Goal: Task Accomplishment & Management: Complete application form

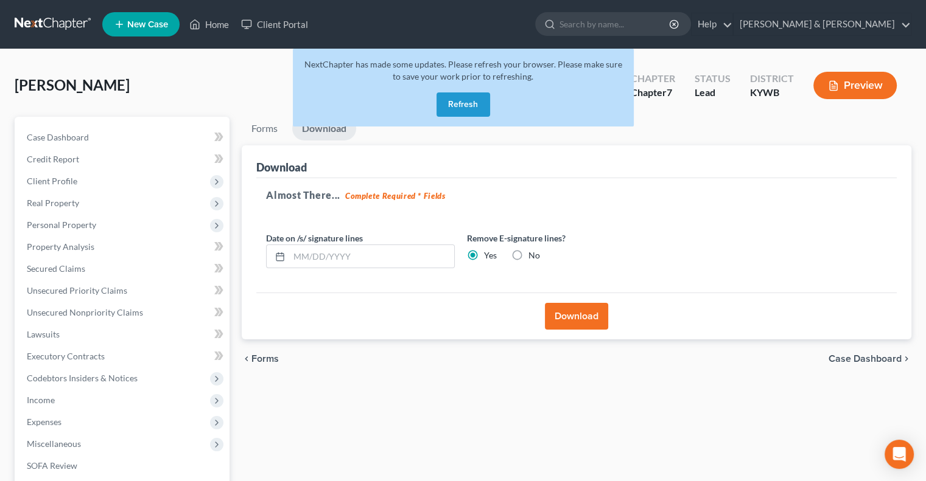
click at [457, 99] on button "Refresh" at bounding box center [463, 105] width 54 height 24
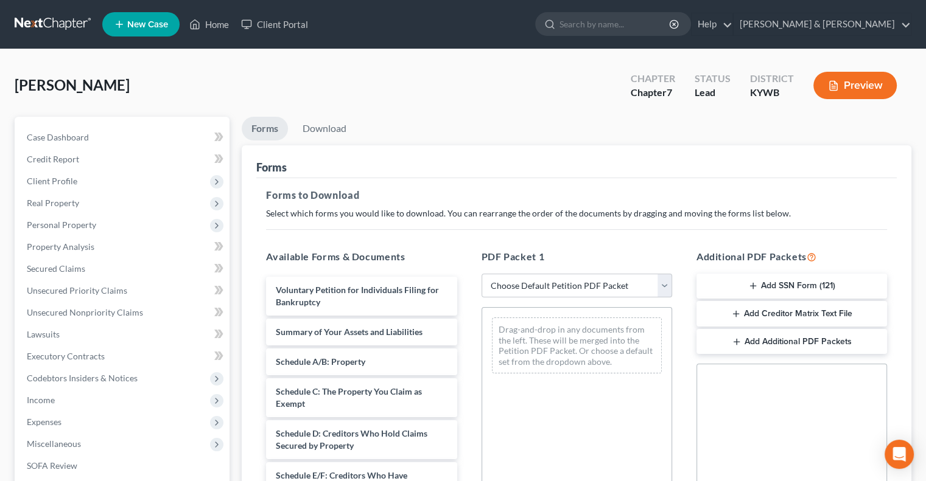
click at [161, 26] on span "New Case" at bounding box center [147, 24] width 41 height 9
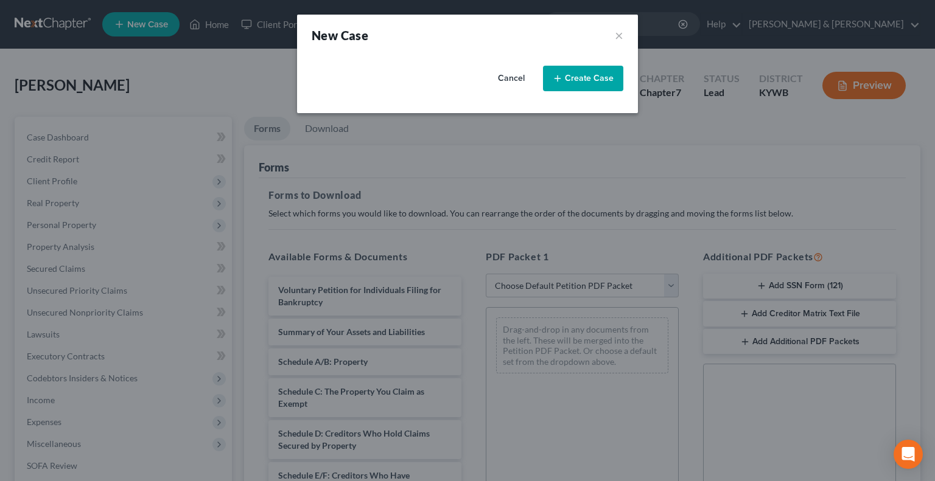
select select "33"
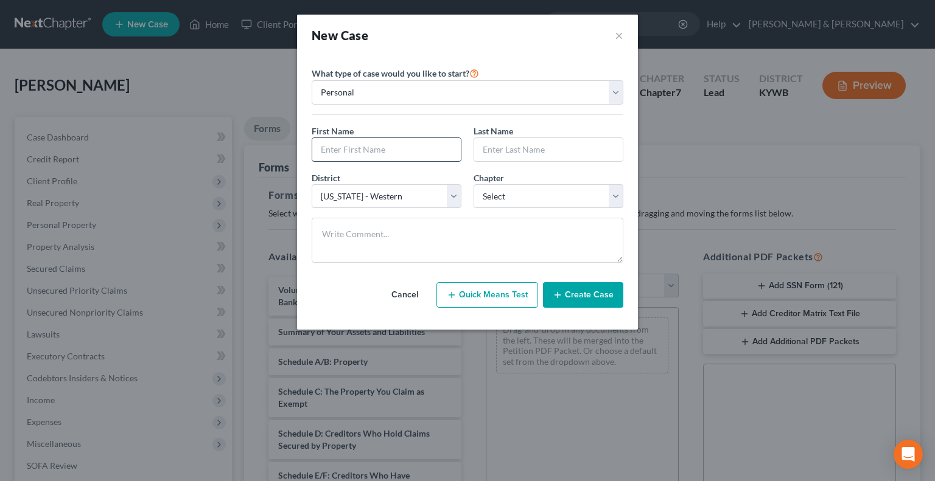
click at [367, 150] on input "text" at bounding box center [386, 149] width 149 height 23
type input "Taylor"
click at [492, 150] on input "text" at bounding box center [548, 149] width 149 height 23
type input "ALford"
click at [565, 194] on select "Select 7 11 12 13" at bounding box center [549, 196] width 150 height 24
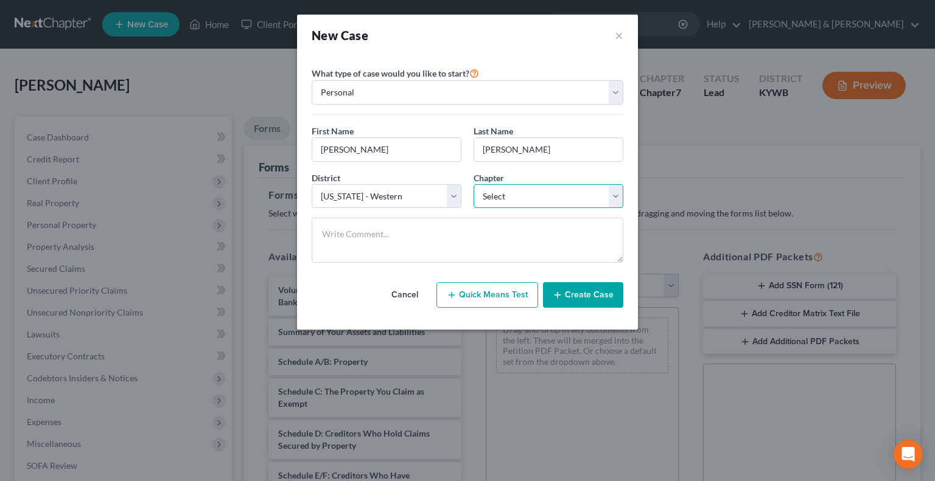
select select "3"
click at [474, 184] on select "Select 7 11 12 13" at bounding box center [549, 196] width 150 height 24
click at [589, 296] on button "Create Case" at bounding box center [583, 295] width 80 height 26
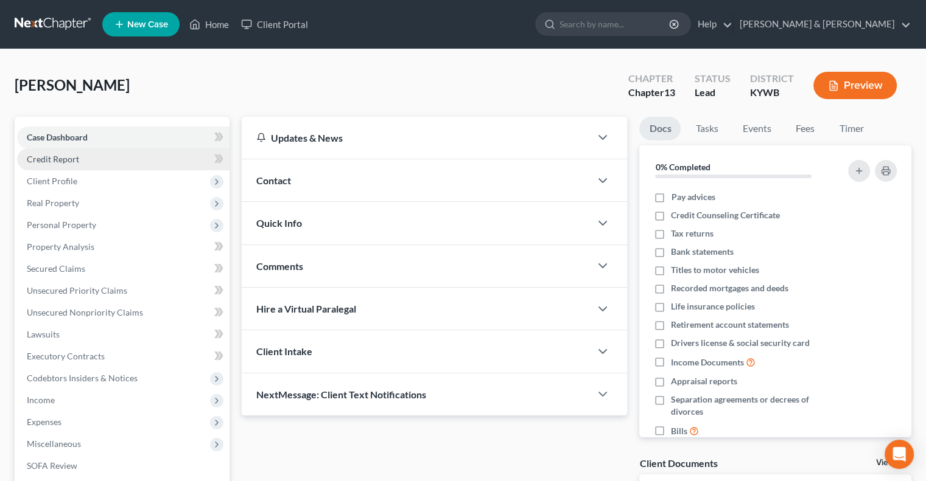
click at [39, 160] on span "Credit Report" at bounding box center [53, 159] width 52 height 10
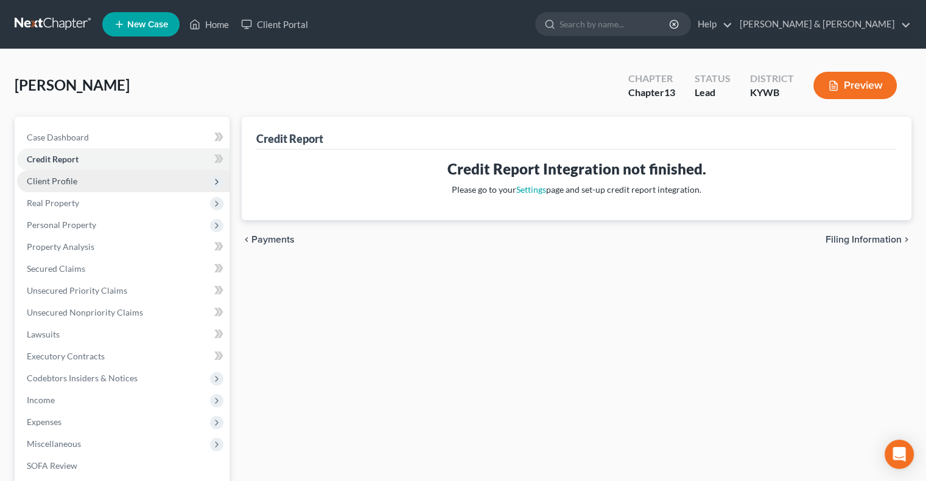
click at [46, 181] on span "Client Profile" at bounding box center [52, 181] width 51 height 10
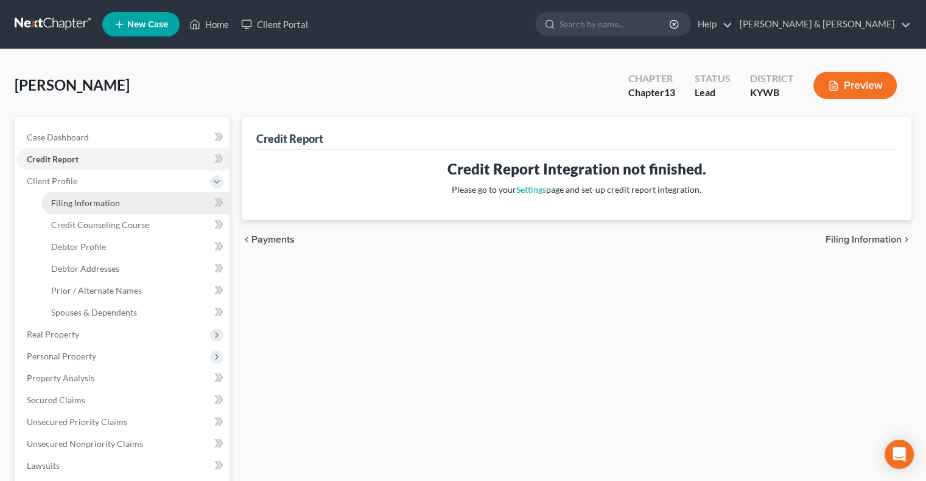
click at [72, 198] on span "Filing Information" at bounding box center [85, 203] width 69 height 10
select select "1"
select select "0"
select select "3"
select select "33"
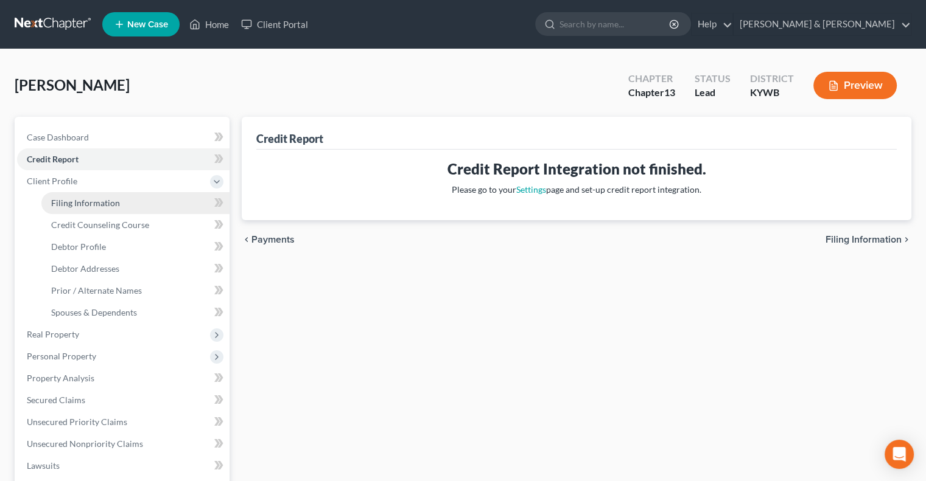
select select "0"
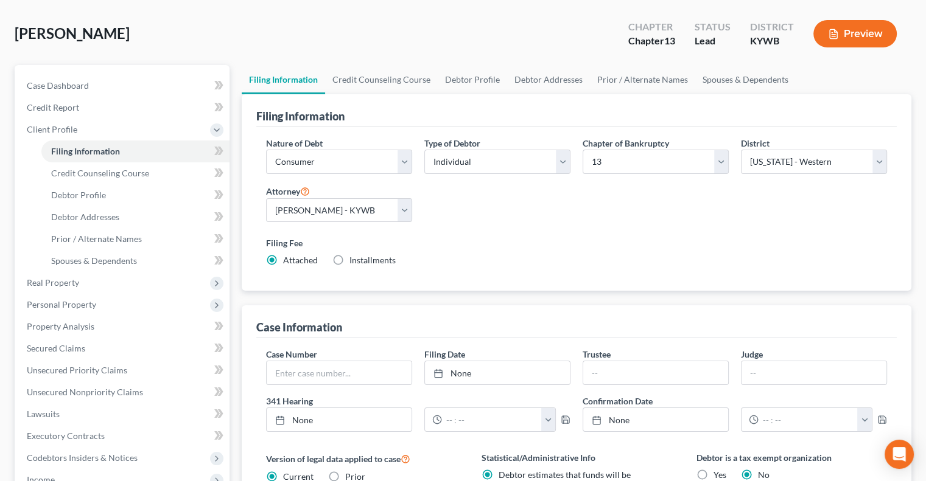
scroll to position [51, 0]
click at [78, 170] on span "Credit Counseling Course" at bounding box center [100, 174] width 98 height 10
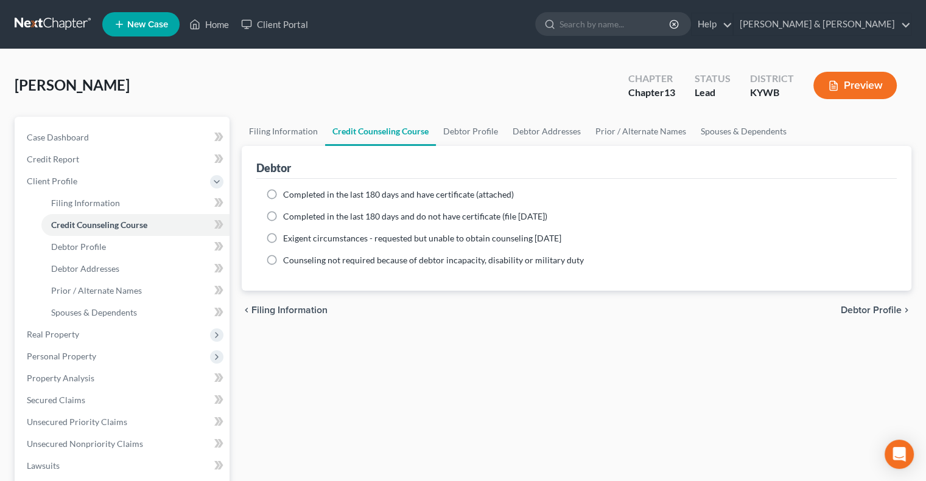
click at [283, 214] on label "Completed in the last 180 days and do not have certificate (file within 14 days)" at bounding box center [415, 217] width 264 height 12
click at [288, 214] on input "Completed in the last 180 days and do not have certificate (file within 14 days)" at bounding box center [292, 215] width 8 height 8
radio input "true"
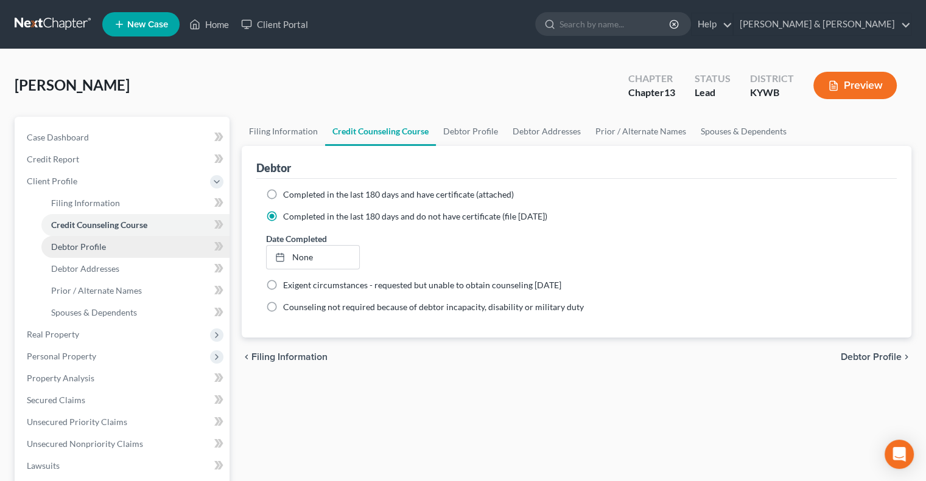
click at [86, 245] on span "Debtor Profile" at bounding box center [78, 247] width 55 height 10
select select "0"
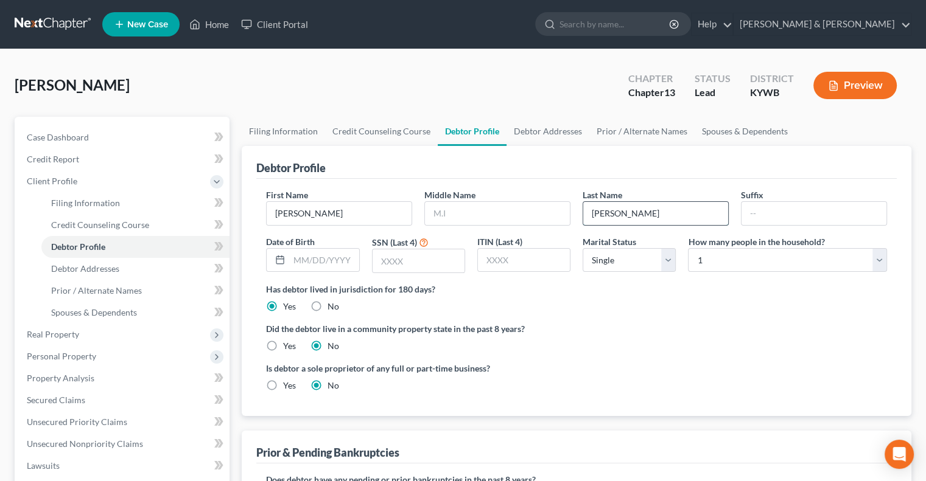
drag, startPoint x: 598, startPoint y: 212, endPoint x: 606, endPoint y: 205, distance: 11.2
click at [598, 212] on input "ALford" at bounding box center [655, 213] width 145 height 23
type input "Alford"
click at [466, 211] on input "text" at bounding box center [497, 213] width 145 height 23
type input "Marie"
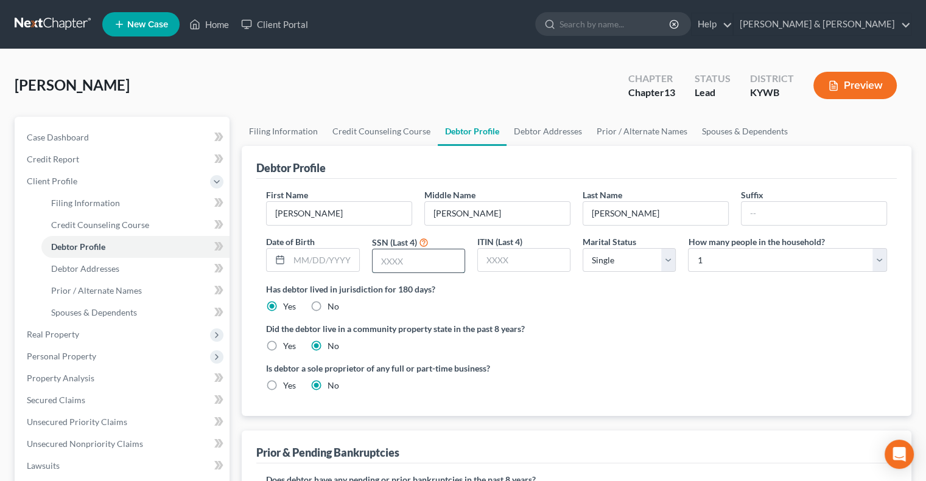
click at [387, 250] on input "text" at bounding box center [419, 261] width 92 height 23
type input "5160"
click at [877, 255] on select "Select 1 2 3 4 5 6 7 8 9 10 11 12 13 14 15 16 17 18 19 20" at bounding box center [787, 260] width 199 height 24
select select "2"
click at [688, 248] on select "Select 1 2 3 4 5 6 7 8 9 10 11 12 13 14 15 16 17 18 19 20" at bounding box center [787, 260] width 199 height 24
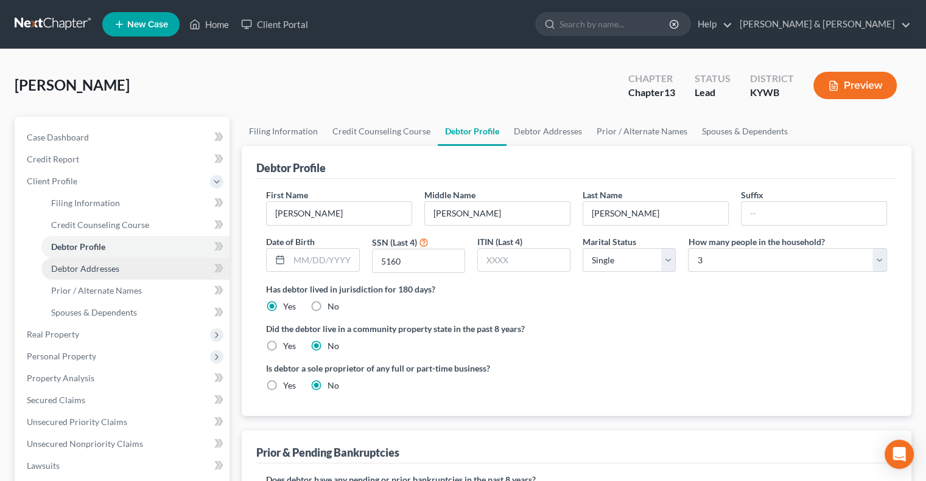
click at [68, 267] on span "Debtor Addresses" at bounding box center [85, 269] width 68 height 10
select select "0"
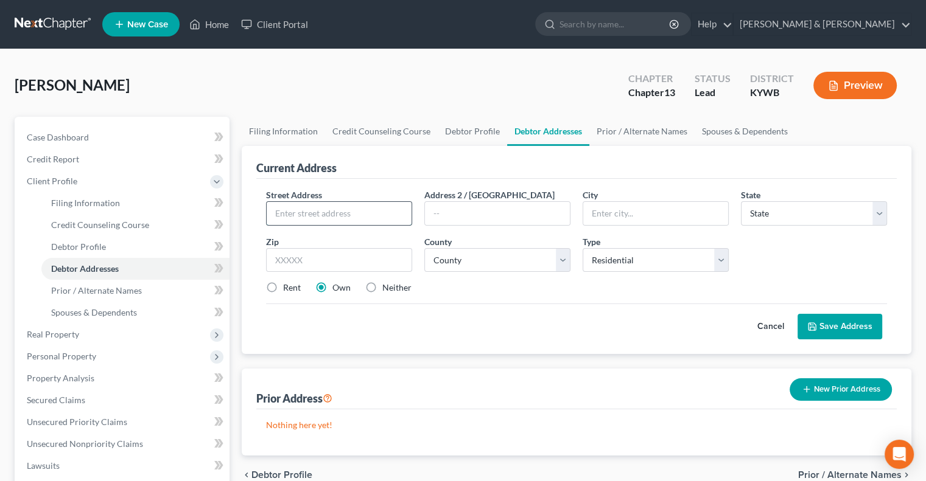
click at [318, 206] on input "text" at bounding box center [339, 213] width 145 height 23
type input "6817 James Madison Way"
click at [371, 250] on input "text" at bounding box center [339, 260] width 146 height 24
type input "40272"
type input "Louisville"
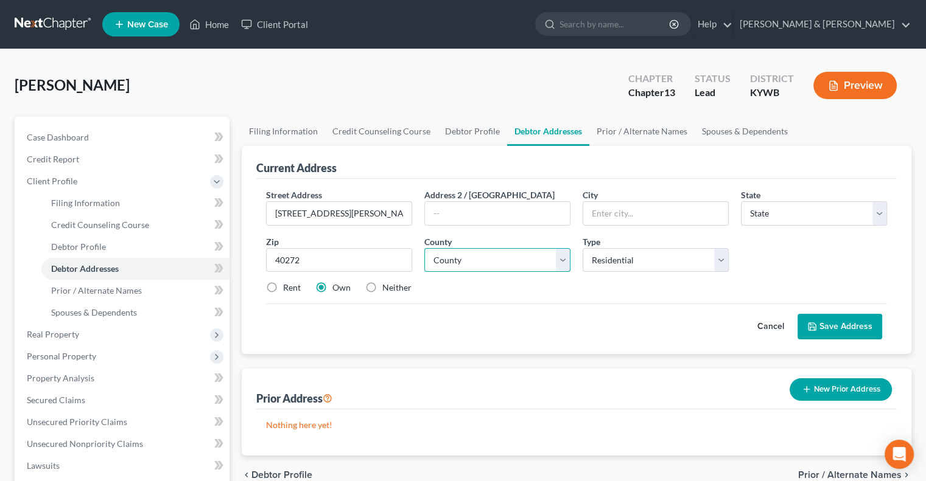
select select "18"
click at [559, 267] on select "County" at bounding box center [497, 260] width 146 height 24
select select "55"
click at [424, 248] on select "County Adair County Allen County Anderson County Ballard County Barren County B…" at bounding box center [497, 260] width 146 height 24
click at [856, 320] on button "Save Address" at bounding box center [839, 327] width 85 height 26
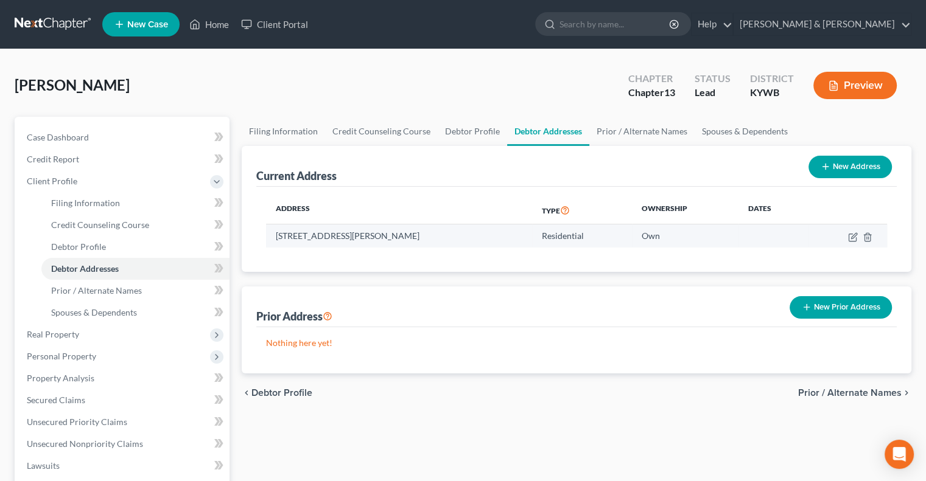
drag, startPoint x: 459, startPoint y: 234, endPoint x: 292, endPoint y: 223, distance: 167.1
click at [292, 225] on td "6817 James Madison Way, Louisville, KY 40272" at bounding box center [399, 236] width 266 height 23
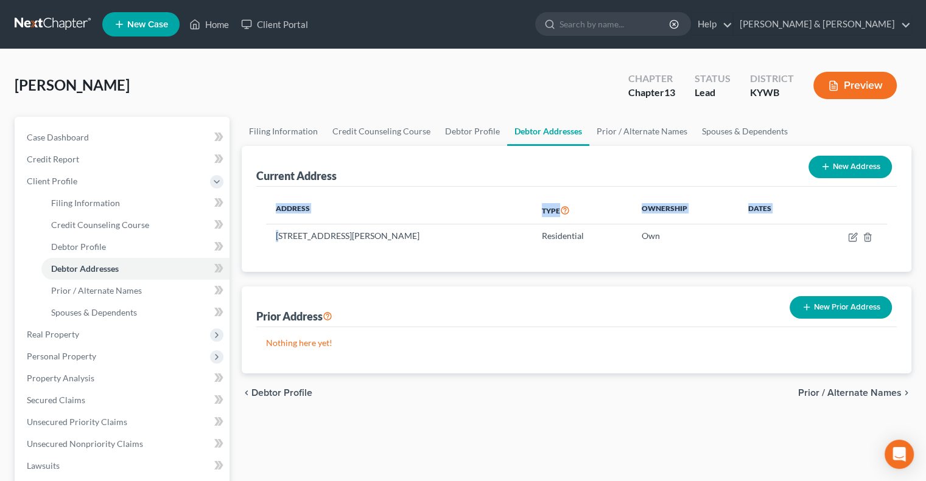
drag, startPoint x: 279, startPoint y: 233, endPoint x: 396, endPoint y: 254, distance: 118.8
click at [396, 254] on div "Address Type Ownership Dates 6817 James Madison Way, Louisville, KY 40272 Resid…" at bounding box center [576, 229] width 640 height 85
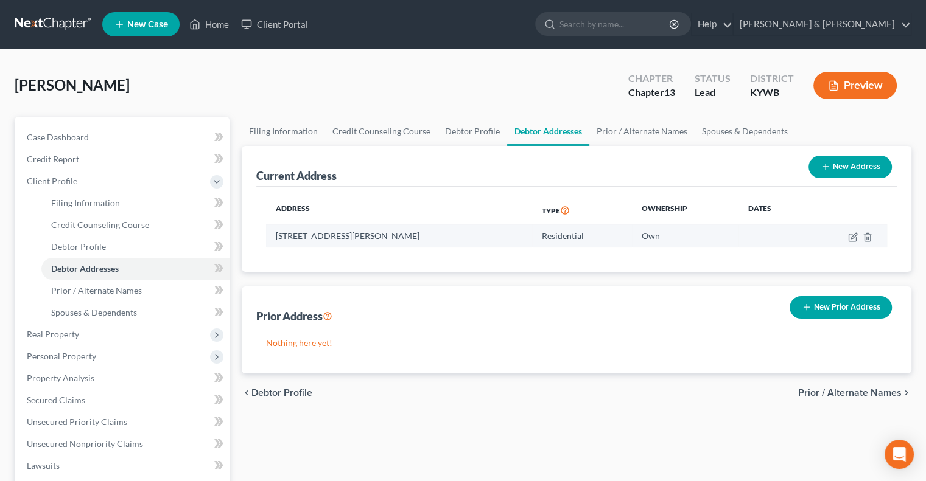
click at [460, 233] on td "6817 James Madison Way, Louisville, KY 40272" at bounding box center [399, 236] width 266 height 23
drag, startPoint x: 458, startPoint y: 233, endPoint x: 274, endPoint y: 233, distance: 184.4
click at [274, 233] on td "6817 James Madison Way, Louisville, KY 40272" at bounding box center [399, 236] width 266 height 23
copy td "6817 James Madison Way, Louisville, KY 40272"
click at [458, 275] on div "Current Address New Address Address Type Ownership Dates 6817 James Madison Way…" at bounding box center [577, 260] width 670 height 228
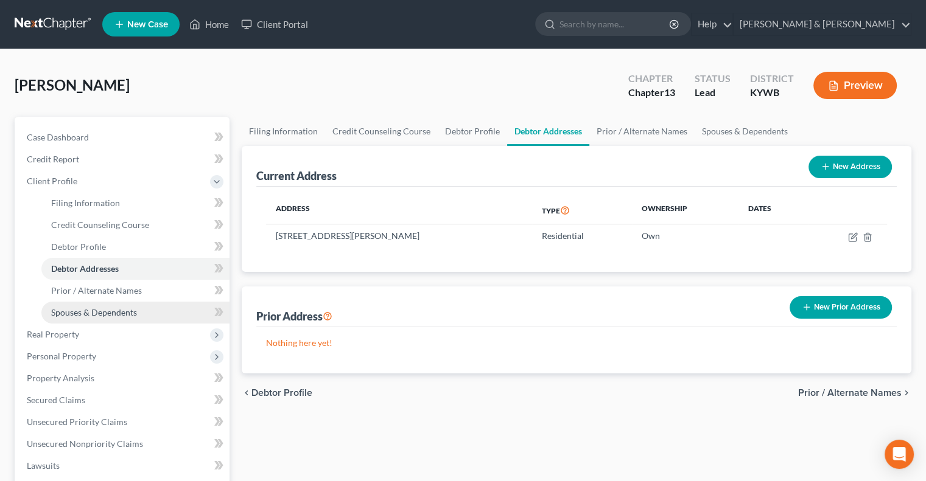
click at [82, 311] on span "Spouses & Dependents" at bounding box center [94, 312] width 86 height 10
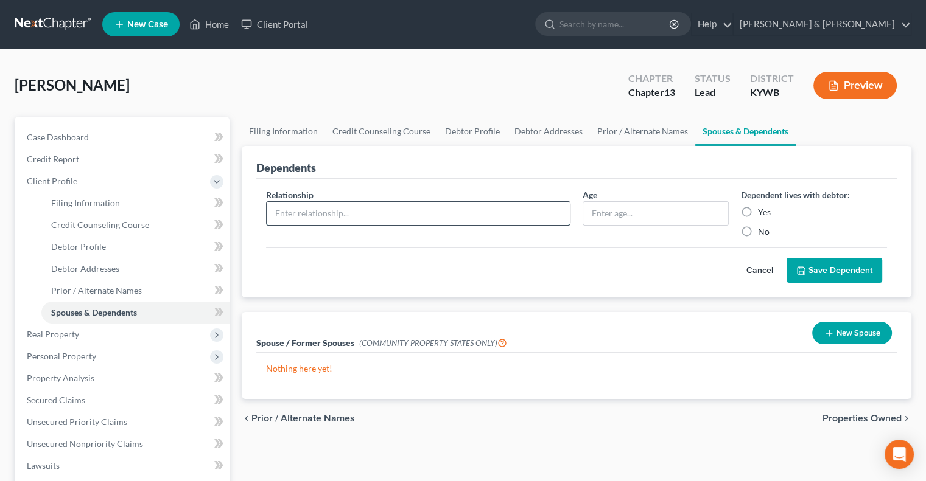
click at [496, 223] on input "text" at bounding box center [418, 213] width 303 height 23
type input "Son"
click at [600, 210] on input "text" at bounding box center [655, 213] width 145 height 23
click at [666, 214] on input "text" at bounding box center [655, 213] width 145 height 23
type input "4"
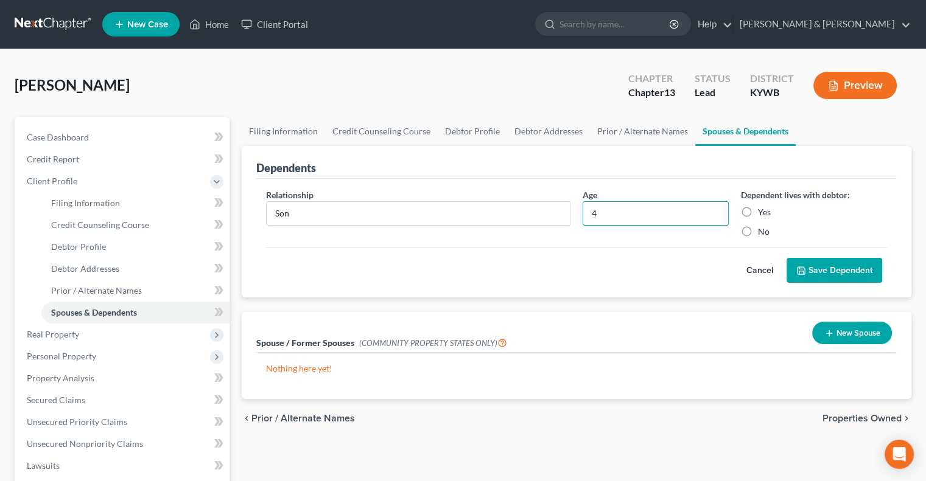
click at [758, 209] on label "Yes" at bounding box center [764, 212] width 13 height 12
click at [763, 209] on input "Yes" at bounding box center [767, 210] width 8 height 8
radio input "true"
click at [821, 265] on button "Save Dependent" at bounding box center [834, 271] width 96 height 26
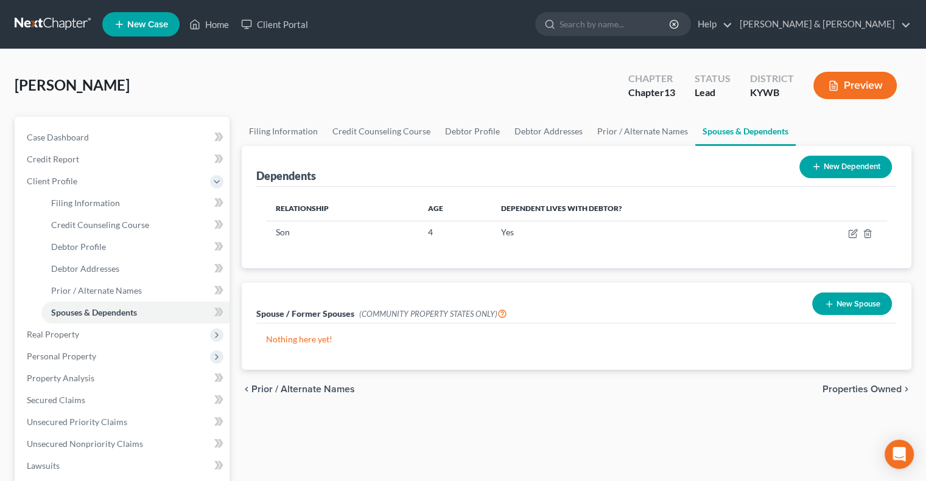
click at [847, 158] on button "New Dependent" at bounding box center [845, 167] width 93 height 23
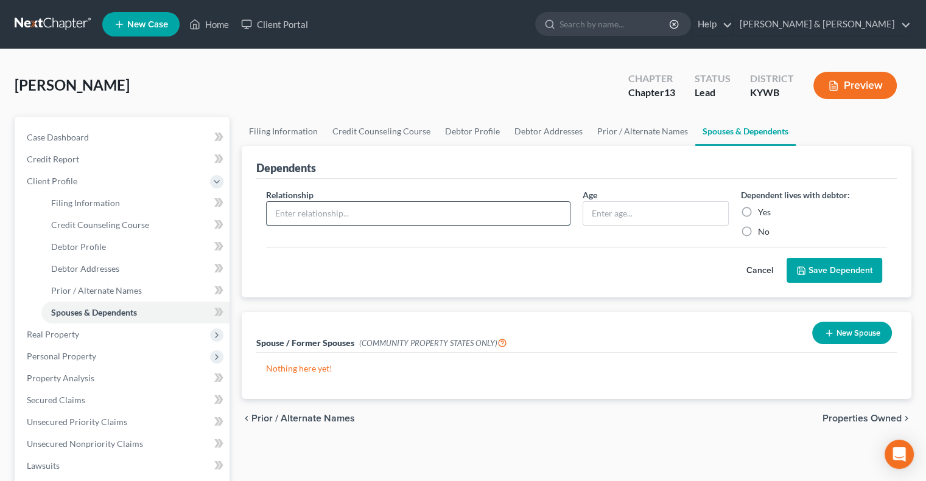
click at [320, 212] on input "text" at bounding box center [418, 213] width 303 height 23
type input "Daughter"
click at [612, 216] on input "text" at bounding box center [655, 213] width 145 height 23
type input "9"
click at [758, 207] on label "Yes" at bounding box center [764, 212] width 13 height 12
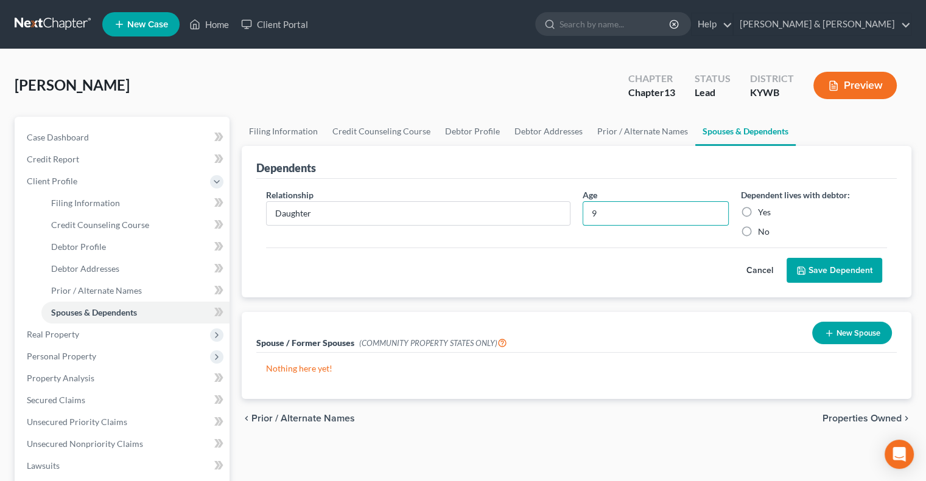
click at [763, 207] on input "Yes" at bounding box center [767, 210] width 8 height 8
radio input "true"
click at [818, 270] on button "Save Dependent" at bounding box center [834, 271] width 96 height 26
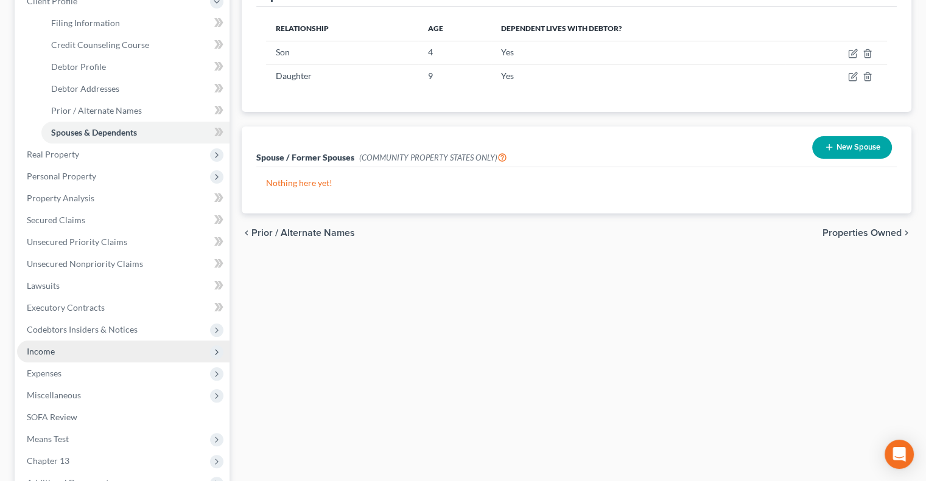
scroll to position [183, 0]
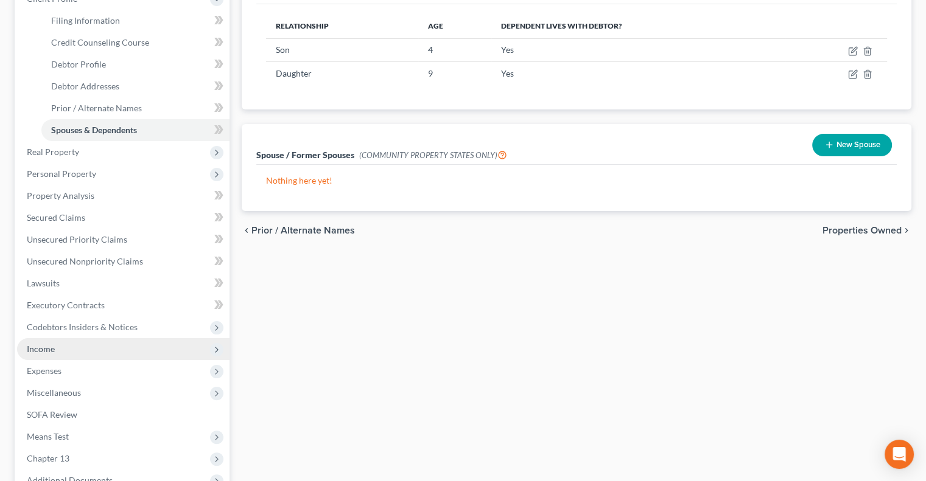
click at [58, 350] on span "Income" at bounding box center [123, 349] width 212 height 22
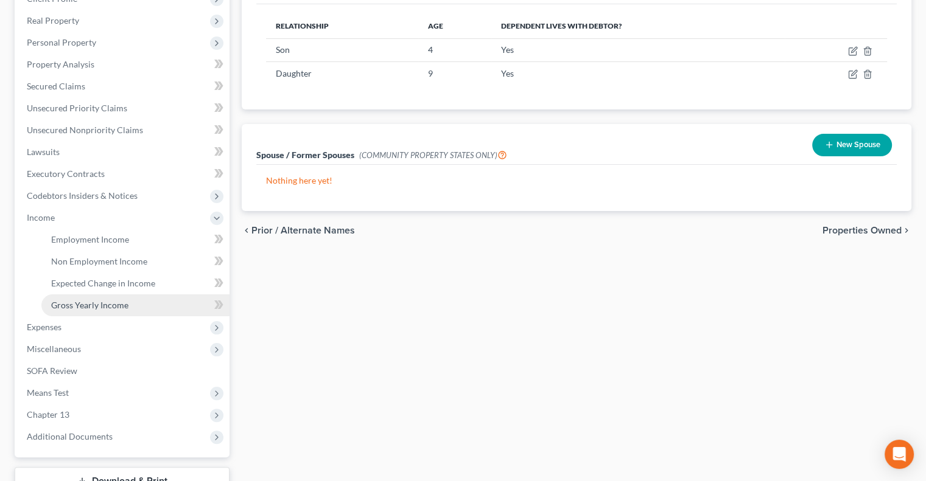
drag, startPoint x: 97, startPoint y: 306, endPoint x: 105, endPoint y: 300, distance: 10.5
click at [97, 306] on span "Gross Yearly Income" at bounding box center [89, 305] width 77 height 10
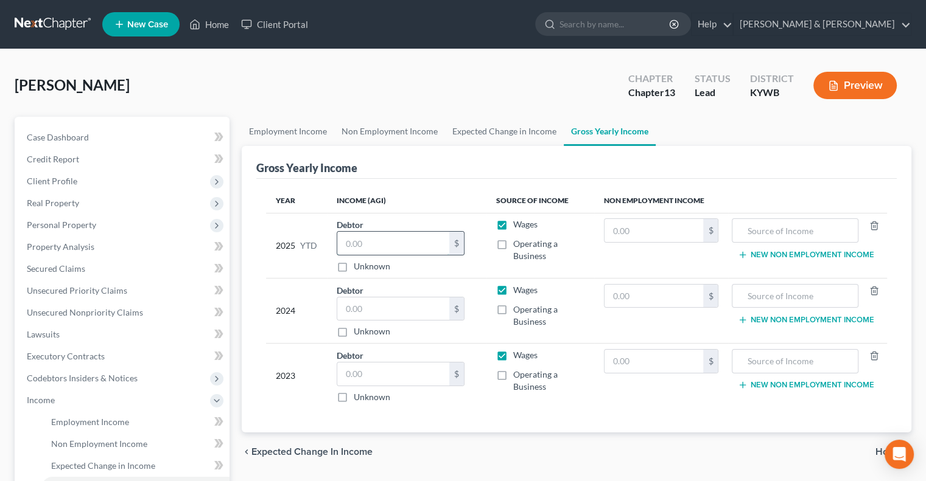
click at [354, 243] on input "text" at bounding box center [393, 243] width 112 height 23
type input "50,563.12"
click at [376, 309] on input "text" at bounding box center [393, 309] width 112 height 23
type input "66,036.78"
click at [391, 376] on input "text" at bounding box center [393, 374] width 112 height 23
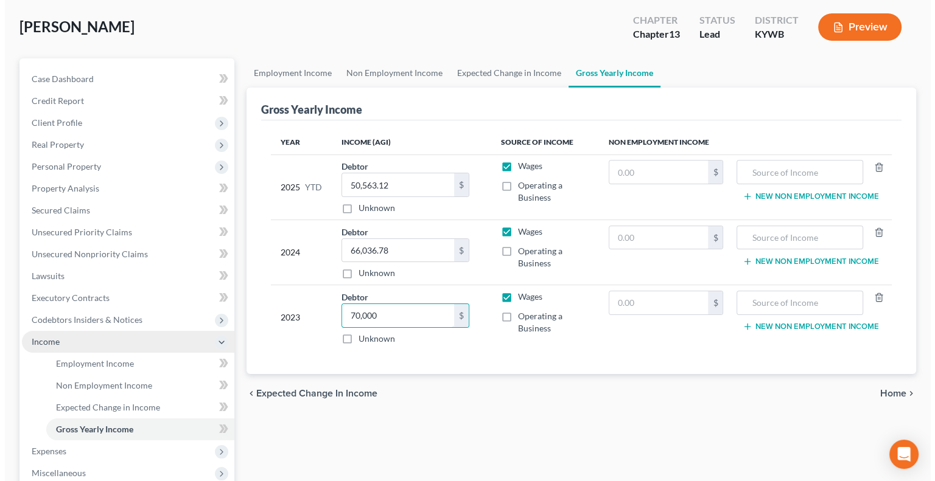
scroll to position [61, 0]
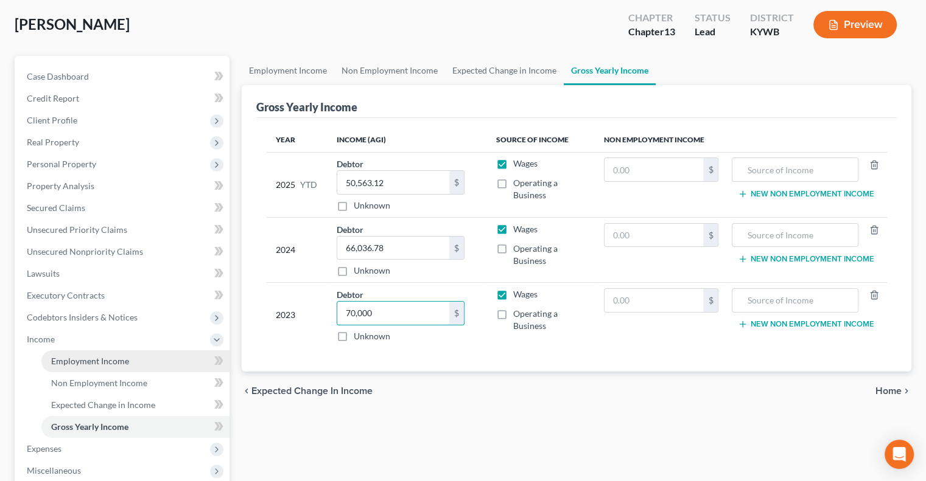
type input "70,000"
click at [97, 362] on span "Employment Income" at bounding box center [90, 361] width 78 height 10
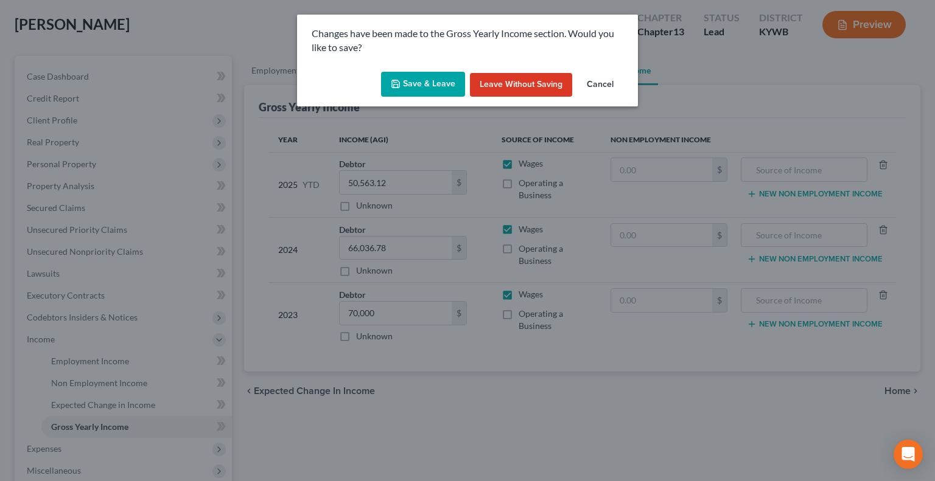
click at [435, 82] on button "Save & Leave" at bounding box center [423, 85] width 84 height 26
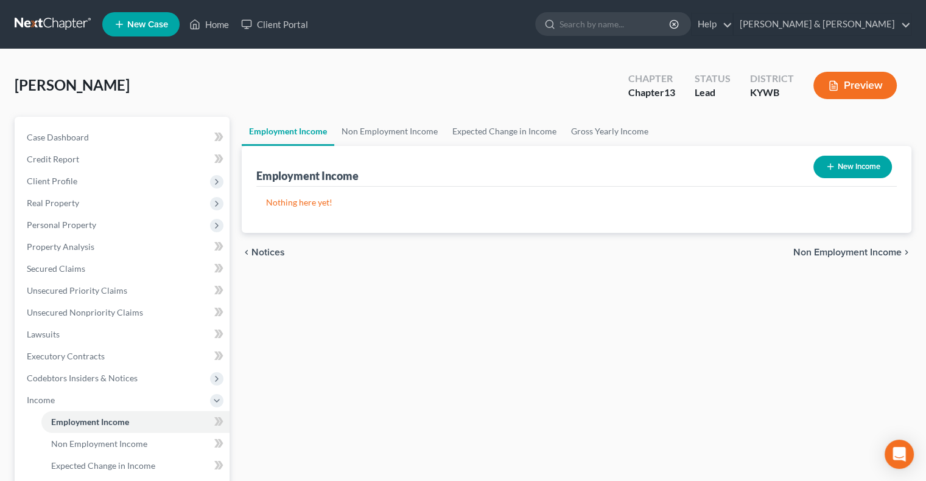
click at [839, 163] on button "New Income" at bounding box center [852, 167] width 79 height 23
select select "0"
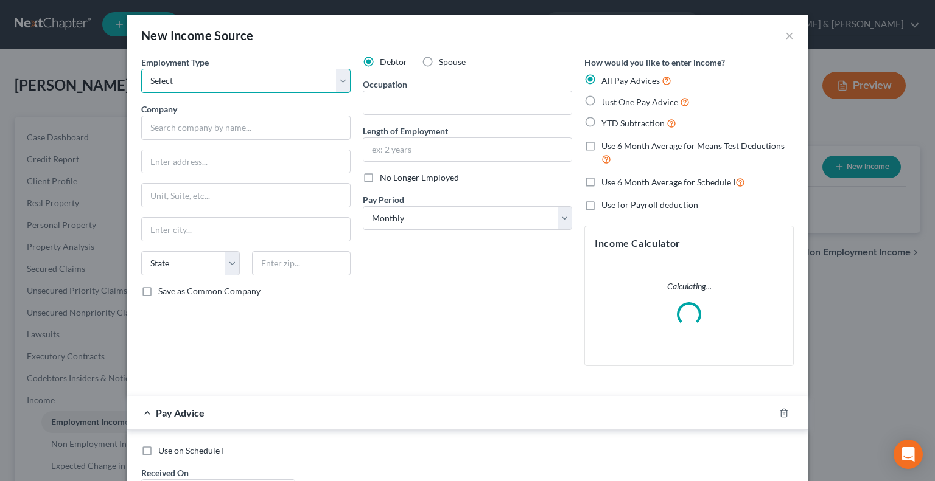
click at [164, 81] on select "Select Full or Part Time Employment Self Employment" at bounding box center [245, 81] width 209 height 24
select select "0"
click at [141, 69] on select "Select Full or Part Time Employment Self Employment" at bounding box center [245, 81] width 209 height 24
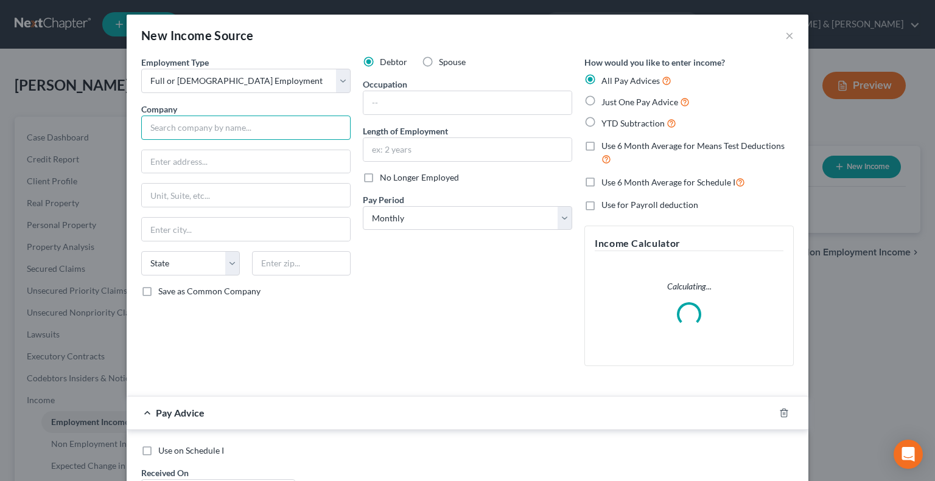
click at [165, 119] on input "text" at bounding box center [245, 128] width 209 height 24
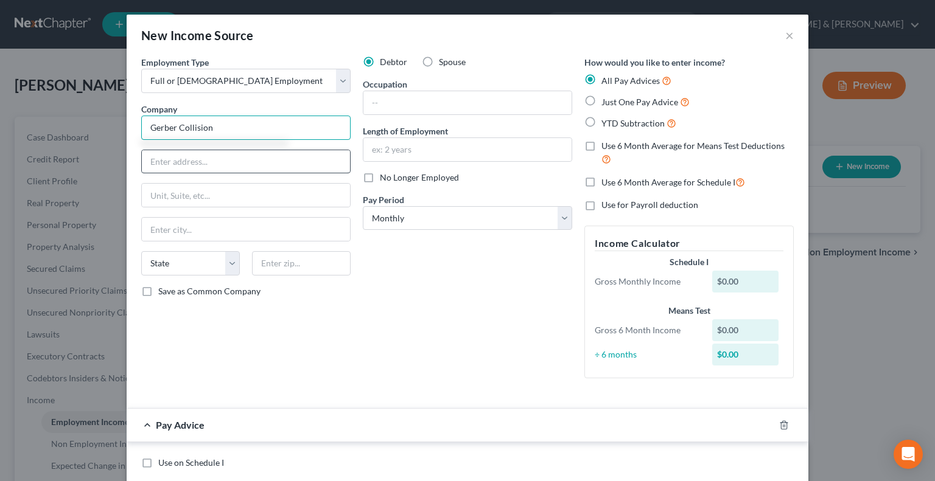
type input "Gerber Collision"
click at [214, 163] on input "text" at bounding box center [246, 161] width 208 height 23
drag, startPoint x: 203, startPoint y: 164, endPoint x: 209, endPoint y: 161, distance: 6.8
click at [208, 163] on input "text" at bounding box center [246, 161] width 208 height 23
type input "12111 Shelbyville Road"
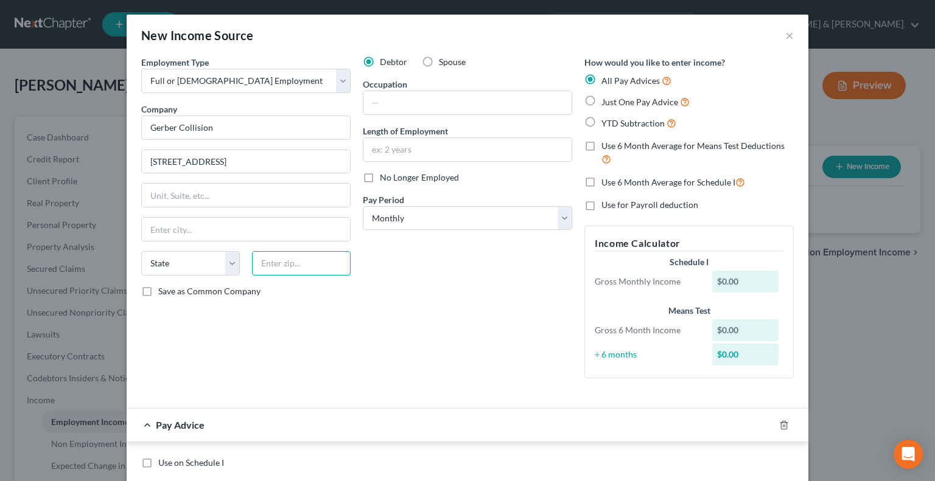
click at [282, 268] on input "text" at bounding box center [301, 263] width 99 height 24
click at [277, 267] on input "text" at bounding box center [301, 263] width 99 height 24
type input "40243"
type input "Louisville"
select select "18"
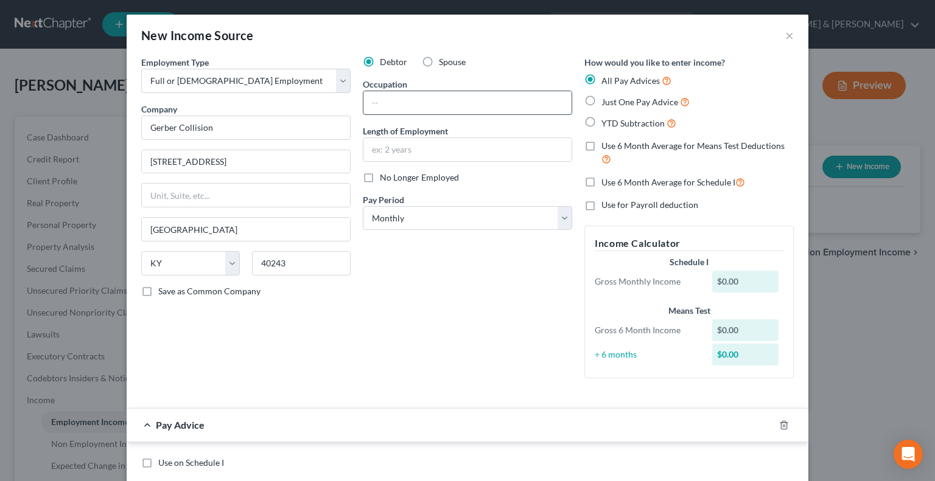
click at [441, 97] on input "text" at bounding box center [467, 102] width 208 height 23
type input "Estimator"
click at [441, 150] on input "text" at bounding box center [467, 149] width 208 height 23
type input "1.5 years"
click at [601, 100] on label "Just One Pay Advice" at bounding box center [645, 102] width 88 height 14
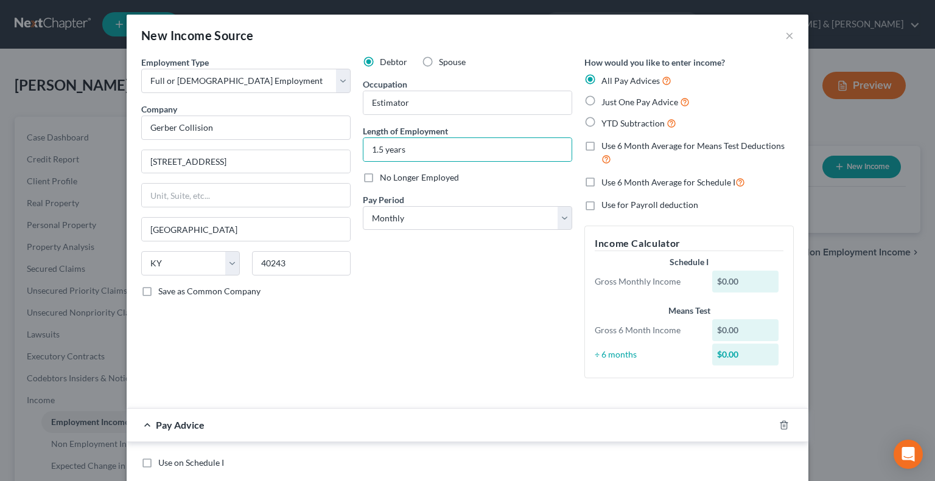
click at [606, 100] on input "Just One Pay Advice" at bounding box center [610, 99] width 8 height 8
radio input "true"
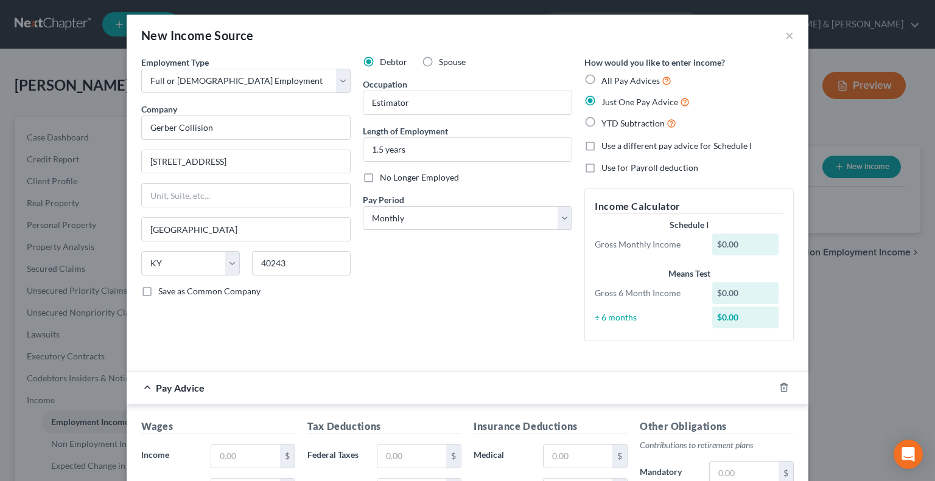
click at [601, 145] on label "Use a different pay advice for Schedule I" at bounding box center [676, 146] width 150 height 12
click at [606, 145] on input "Use a different pay advice for Schedule I" at bounding box center [610, 144] width 8 height 8
checkbox input "true"
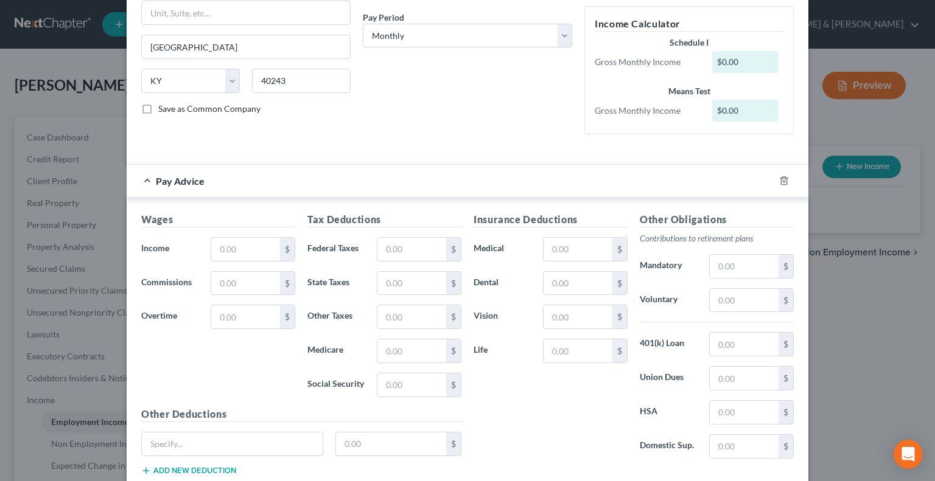
scroll to position [243, 0]
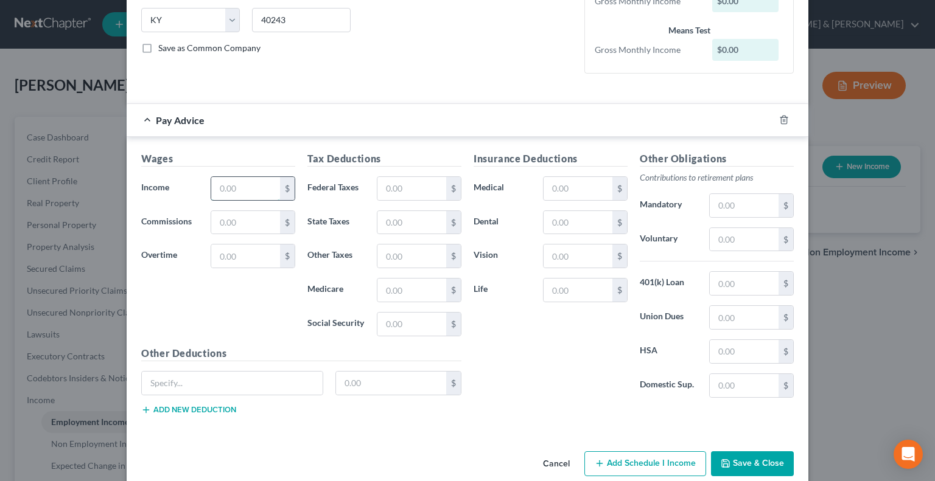
click at [228, 181] on input "text" at bounding box center [245, 188] width 69 height 23
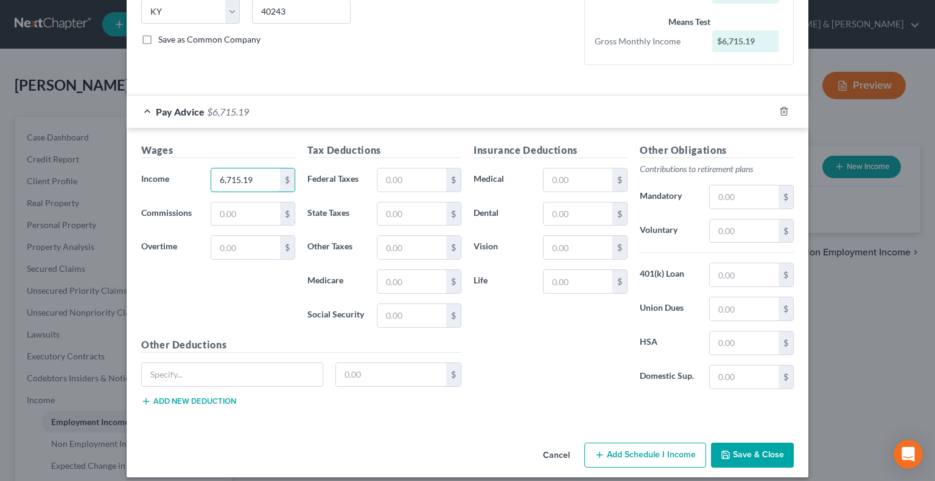
scroll to position [261, 0]
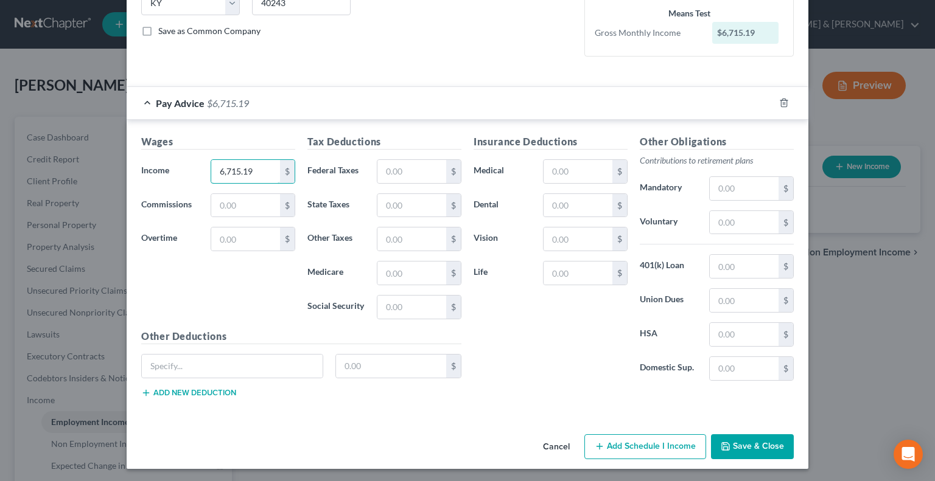
type input "6,715.19"
click at [672, 439] on button "Add Schedule I Income" at bounding box center [645, 448] width 122 height 26
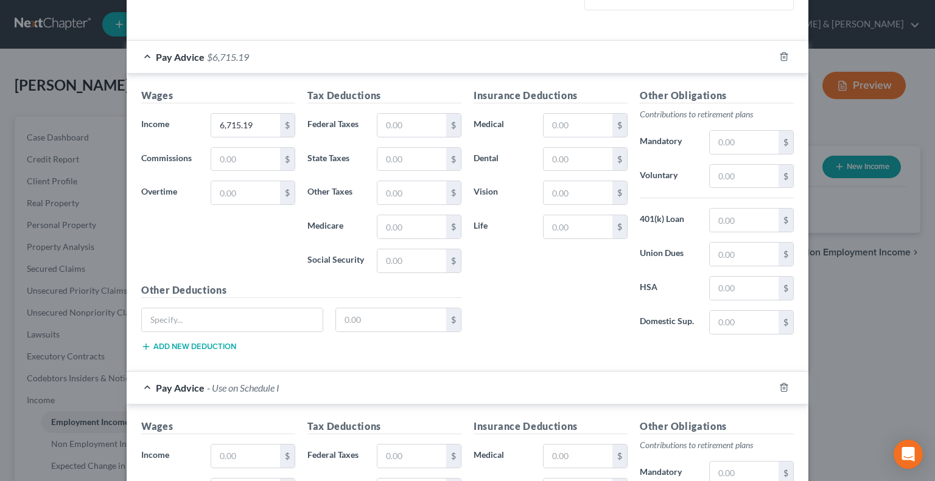
scroll to position [504, 0]
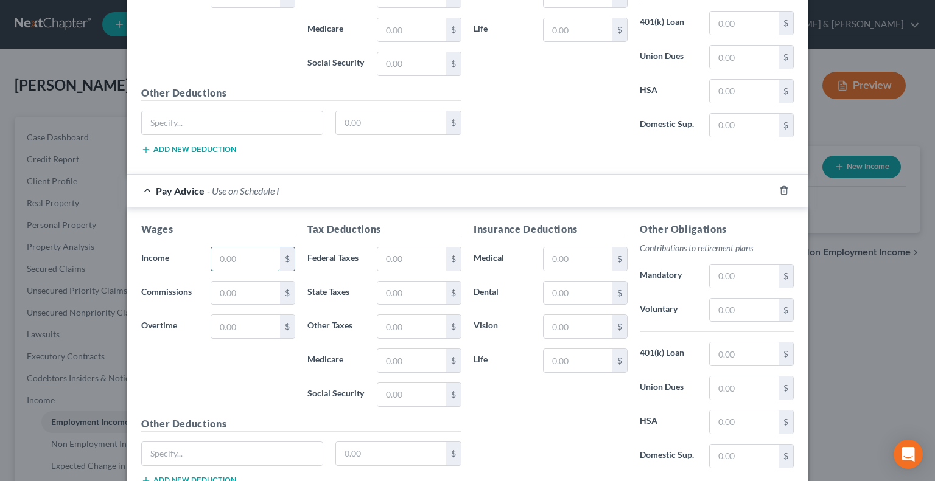
click at [222, 257] on input "text" at bounding box center [245, 259] width 69 height 23
type input "6,500"
click at [395, 262] on input "text" at bounding box center [411, 259] width 69 height 23
type input "1,573"
click at [590, 266] on input "text" at bounding box center [578, 259] width 69 height 23
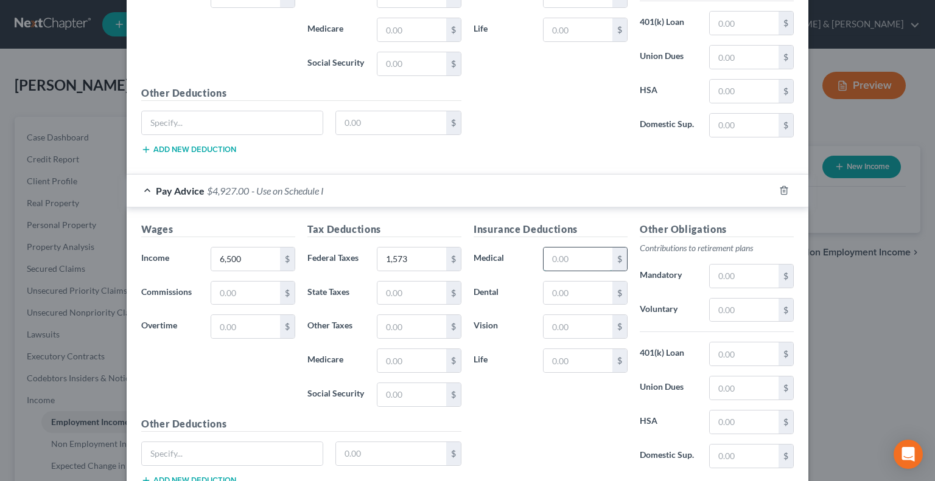
click at [587, 257] on input "text" at bounding box center [578, 259] width 69 height 23
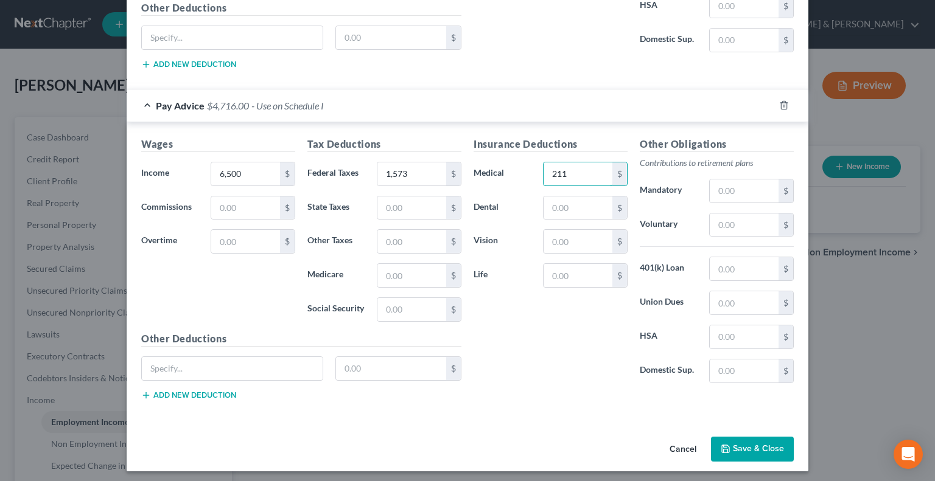
scroll to position [590, 0]
type input "211"
click at [730, 443] on button "Save & Close" at bounding box center [752, 449] width 83 height 26
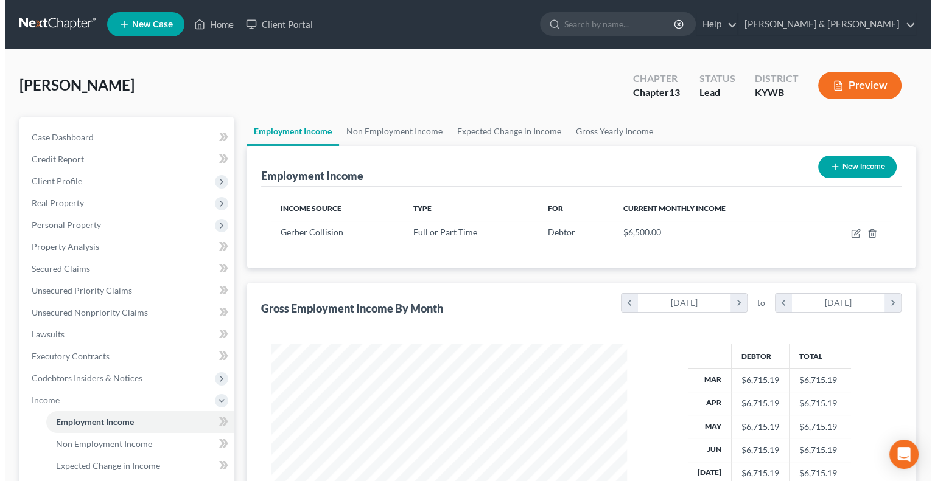
scroll to position [608505, 608346]
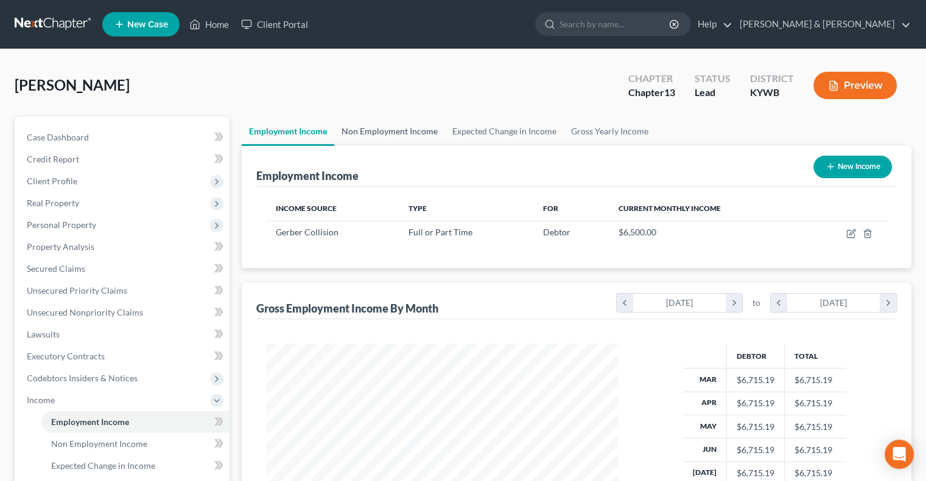
click at [386, 128] on link "Non Employment Income" at bounding box center [389, 131] width 111 height 29
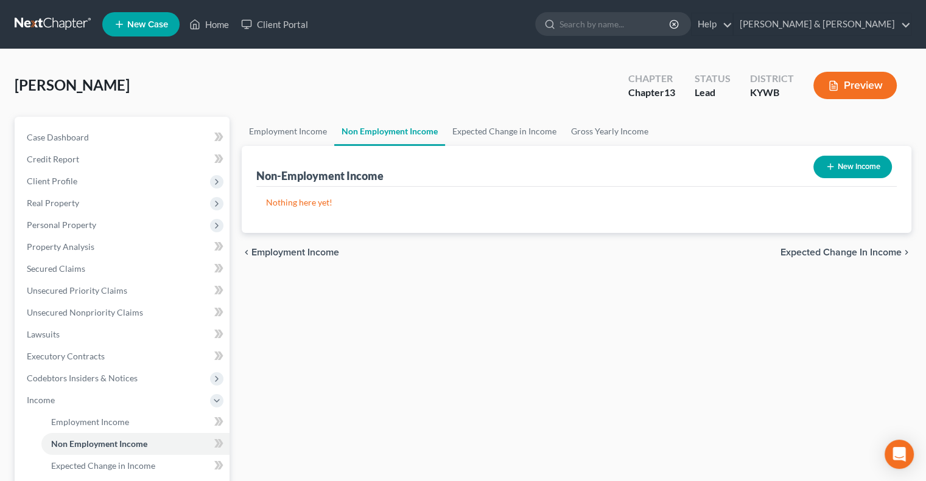
click at [850, 167] on button "New Income" at bounding box center [852, 167] width 79 height 23
select select "0"
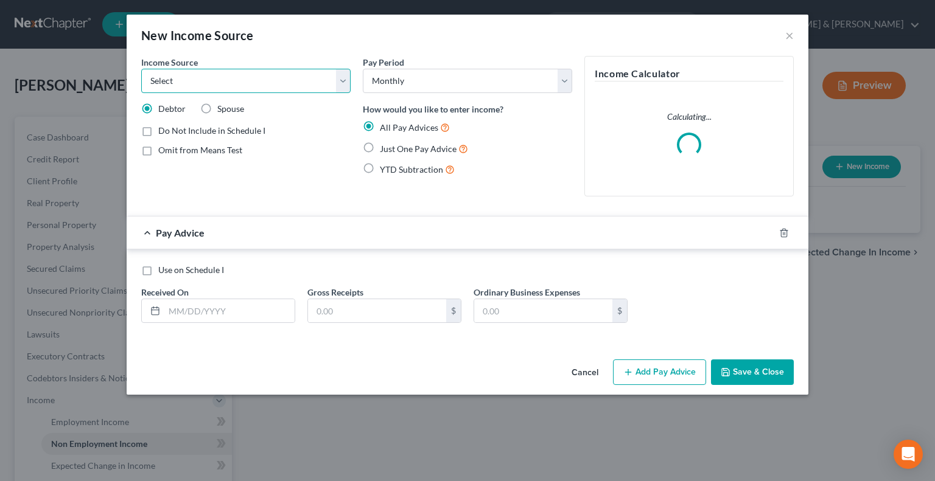
click at [344, 78] on select "Select Unemployment Disability (from employer) Pension Retirement Social Securi…" at bounding box center [245, 81] width 209 height 24
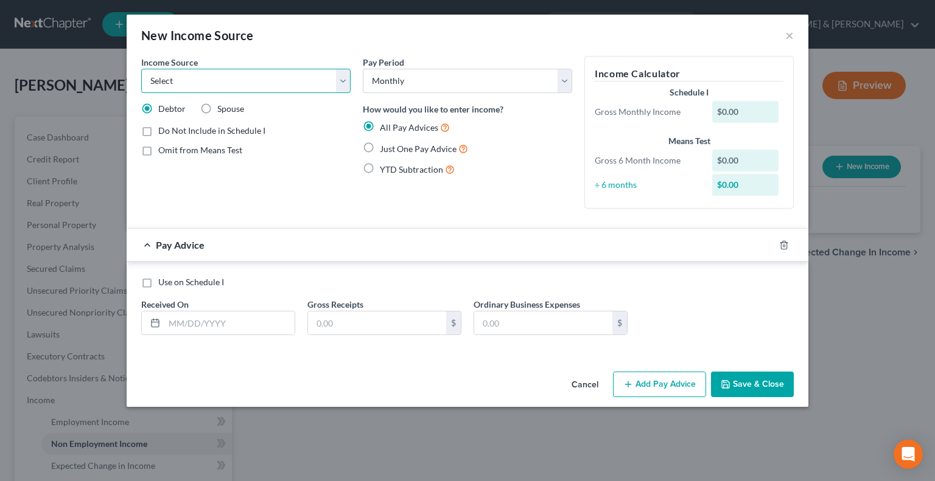
select select "7"
click at [141, 69] on select "Select Unemployment Disability (from employer) Pension Retirement Social Securi…" at bounding box center [245, 81] width 209 height 24
click at [380, 147] on label "Just One Pay Advice" at bounding box center [424, 149] width 88 height 14
click at [385, 147] on input "Just One Pay Advice" at bounding box center [389, 146] width 8 height 8
radio input "true"
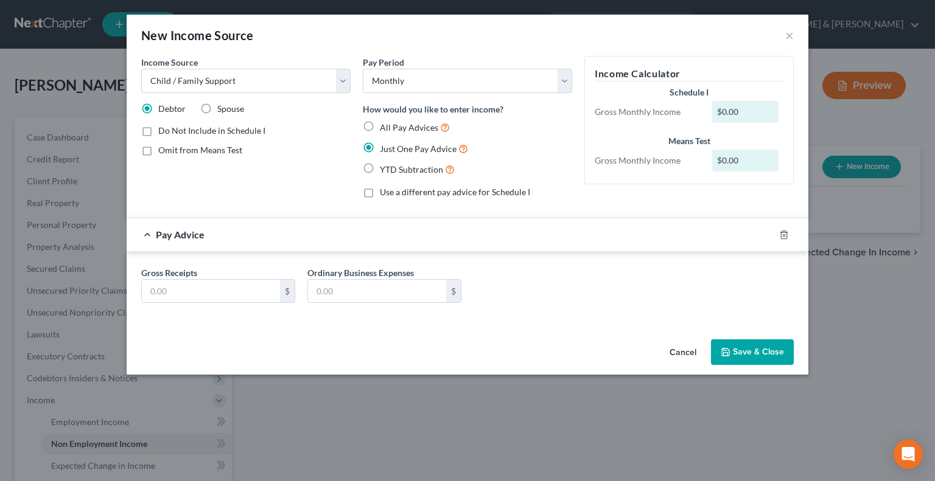
click at [380, 192] on label "Use a different pay advice for Schedule I" at bounding box center [455, 192] width 150 height 12
click at [385, 192] on input "Use a different pay advice for Schedule I" at bounding box center [389, 190] width 8 height 8
checkbox input "true"
click at [212, 287] on input "text" at bounding box center [211, 291] width 138 height 23
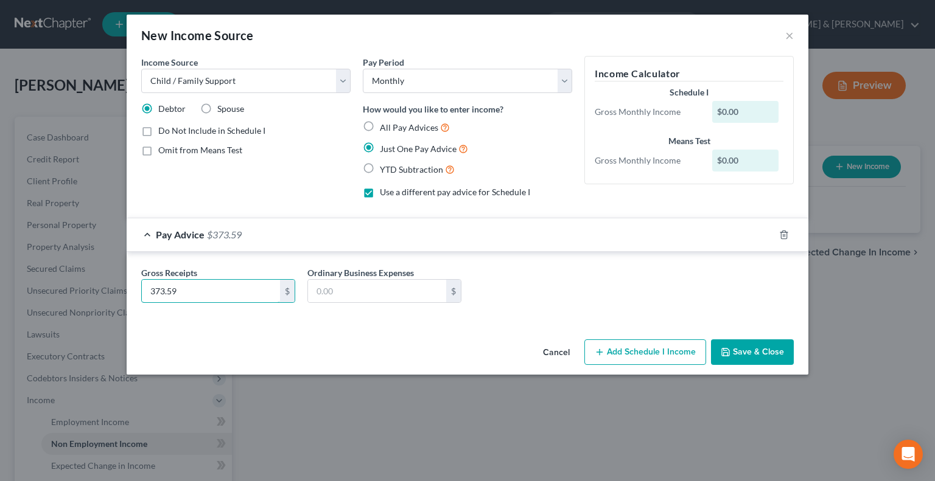
type input "373.59"
click at [672, 354] on button "Add Schedule I Income" at bounding box center [645, 353] width 122 height 26
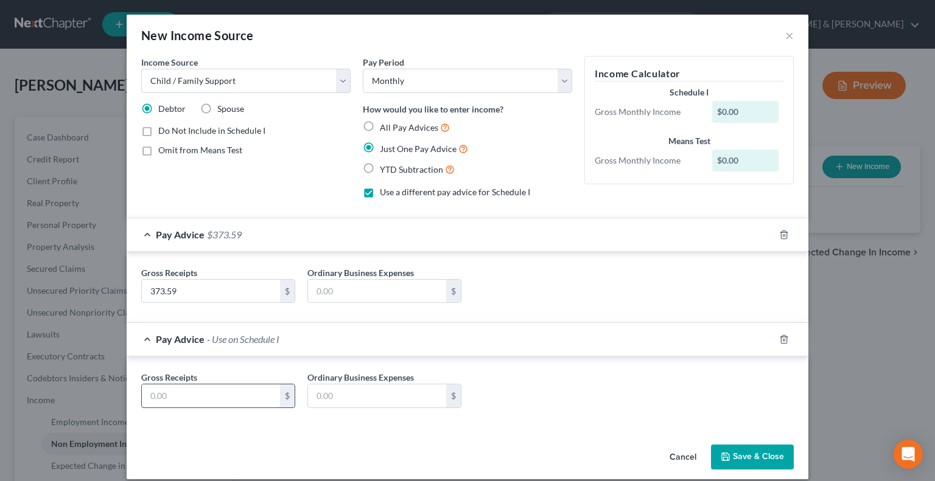
click at [223, 394] on input "text" at bounding box center [211, 396] width 138 height 23
type input "372"
click at [591, 389] on div "Gross Receipts 372 $ Ordinary Business Expenses $" at bounding box center [467, 394] width 665 height 47
click at [728, 457] on button "Save & Close" at bounding box center [752, 458] width 83 height 26
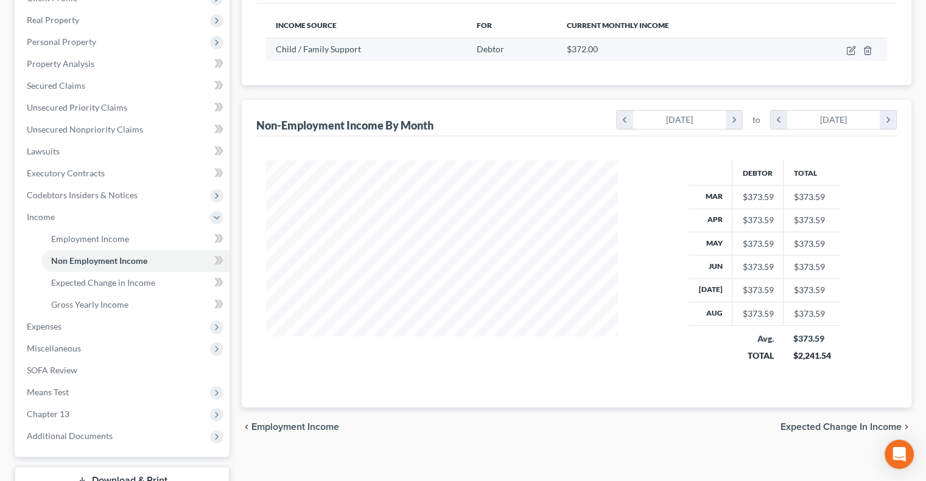
scroll to position [91, 0]
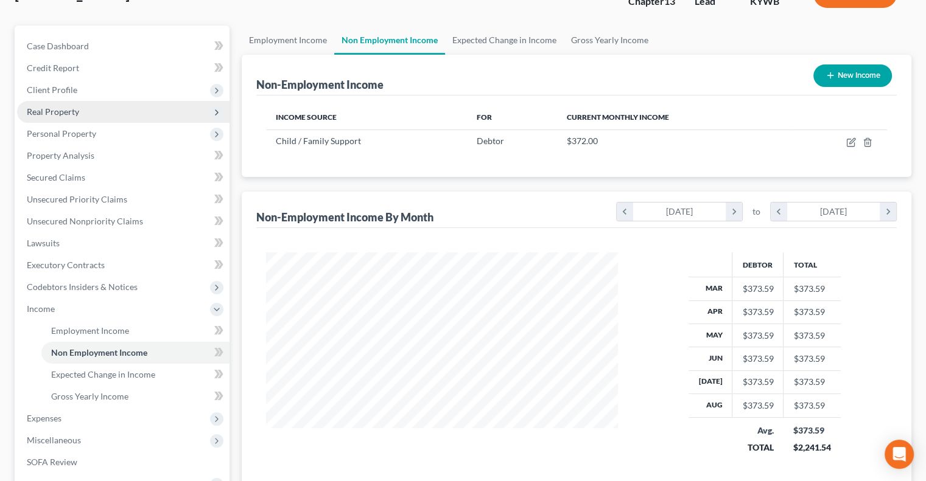
click at [51, 109] on span "Real Property" at bounding box center [53, 112] width 52 height 10
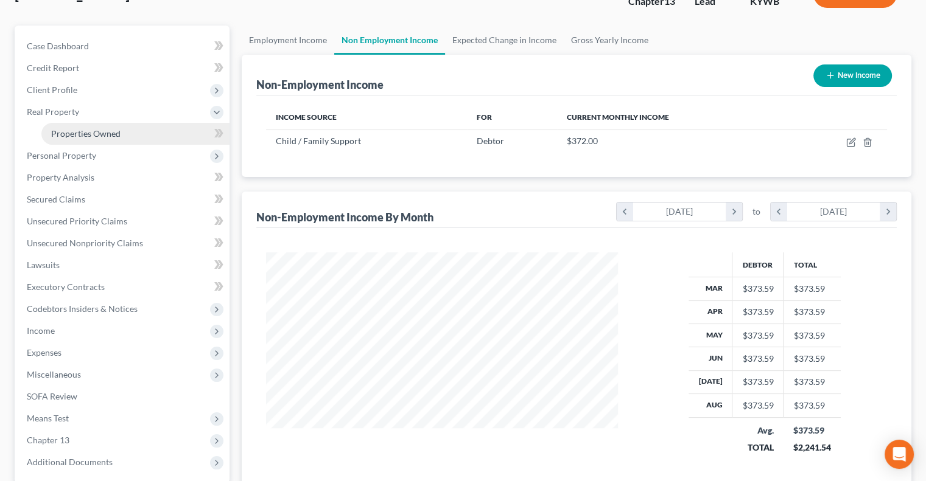
click at [71, 133] on span "Properties Owned" at bounding box center [85, 133] width 69 height 10
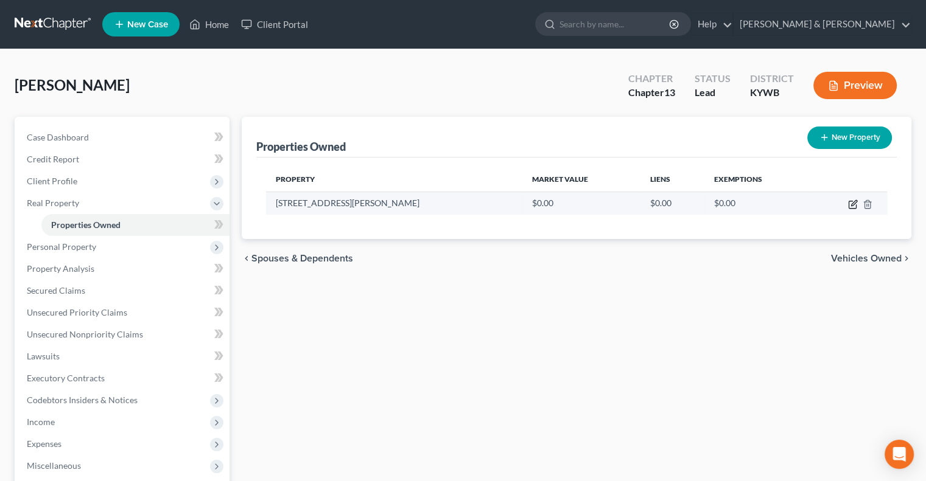
click at [849, 201] on icon "button" at bounding box center [852, 204] width 7 height 7
select select "18"
select select "55"
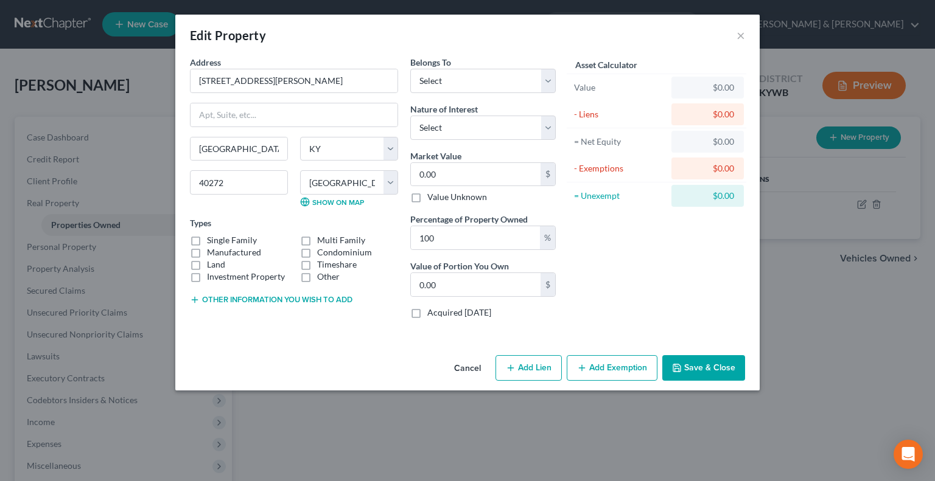
click at [207, 239] on label "Single Family" at bounding box center [232, 240] width 50 height 12
click at [212, 239] on input "Single Family" at bounding box center [216, 238] width 8 height 8
checkbox input "true"
click at [431, 171] on input "0.00" at bounding box center [476, 174] width 130 height 23
type input "1"
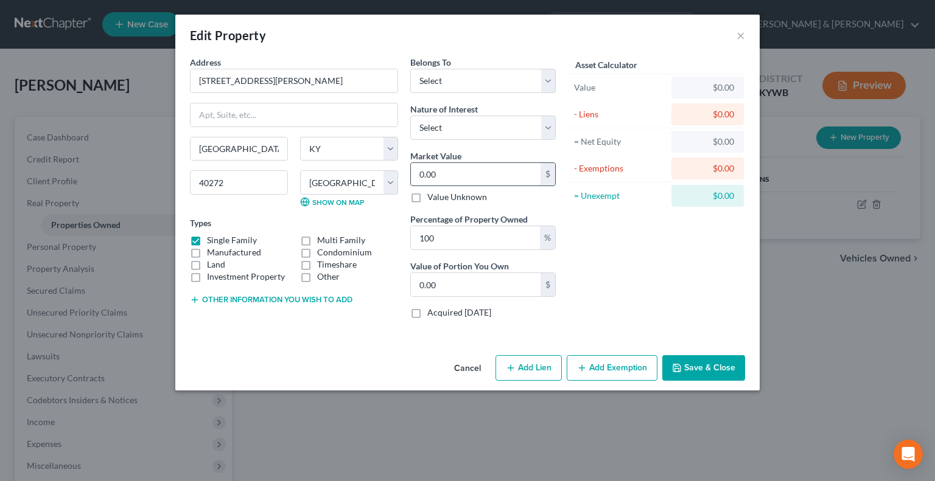
type input "1.00"
type input "19"
type input "19.00"
type input "195"
type input "195.00"
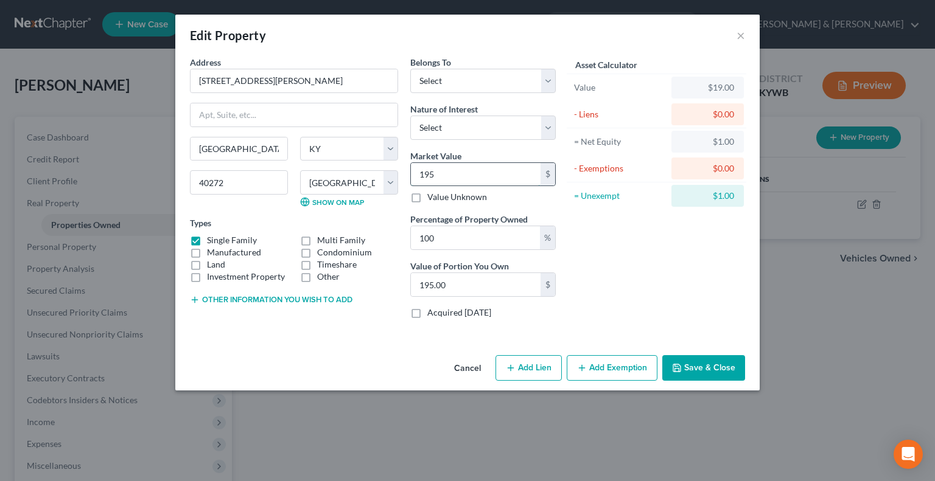
type input "1956"
type input "1,956.00"
type input "1,9560"
type input "19,560.00"
type input "19,5600"
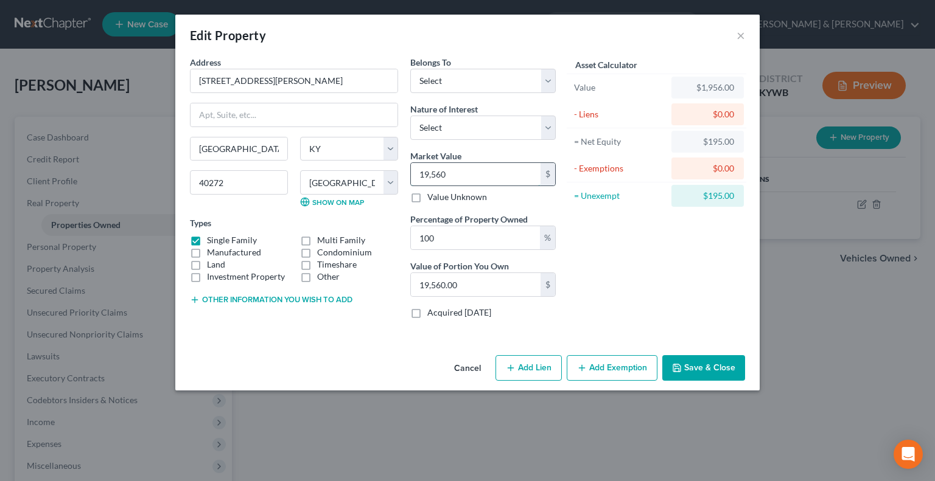
type input "195,600.00"
type input "195,600"
click at [593, 371] on button "Add Exemption" at bounding box center [612, 368] width 91 height 26
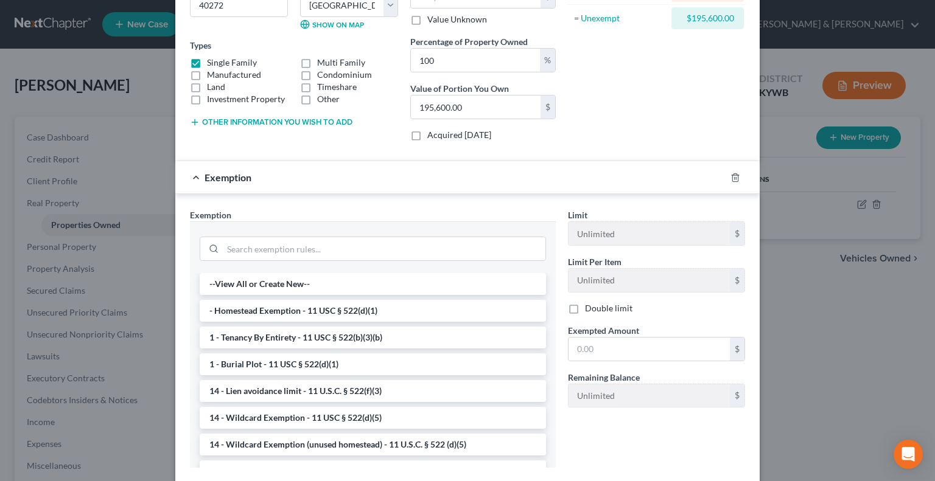
scroll to position [183, 0]
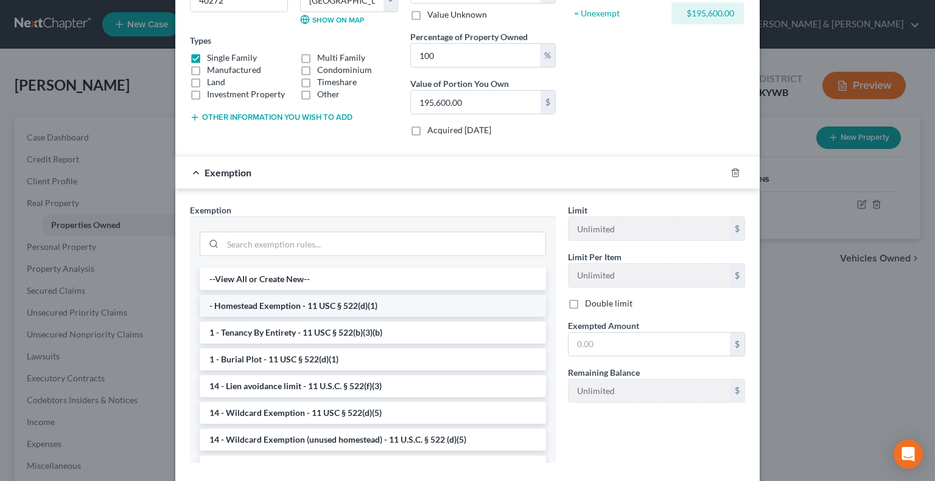
click at [278, 306] on li "- Homestead Exemption - 11 USC § 522(d)(1)" at bounding box center [373, 306] width 346 height 22
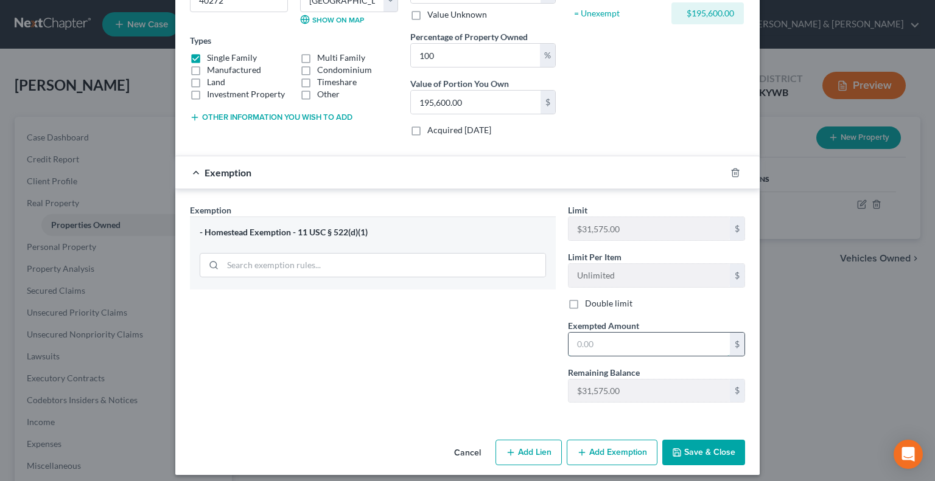
click at [586, 346] on input "text" at bounding box center [649, 344] width 161 height 23
type input "31,575"
click at [709, 455] on button "Save & Close" at bounding box center [703, 453] width 83 height 26
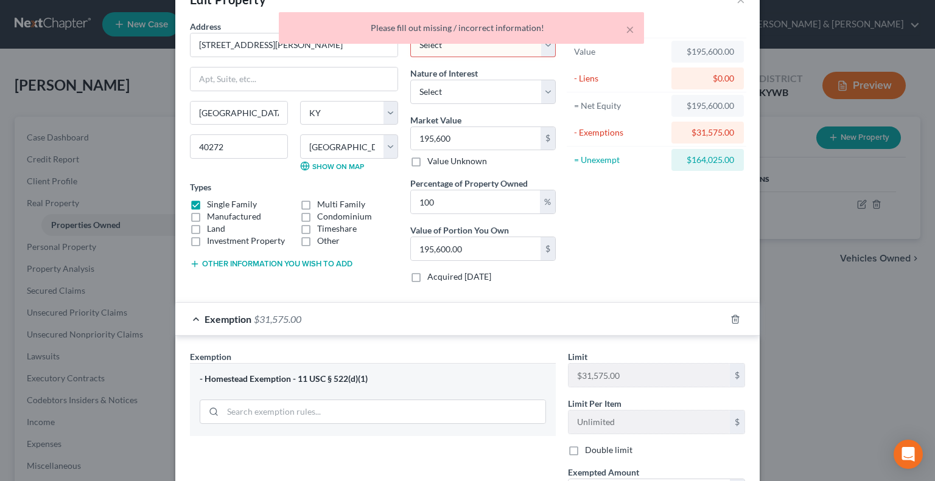
scroll to position [0, 0]
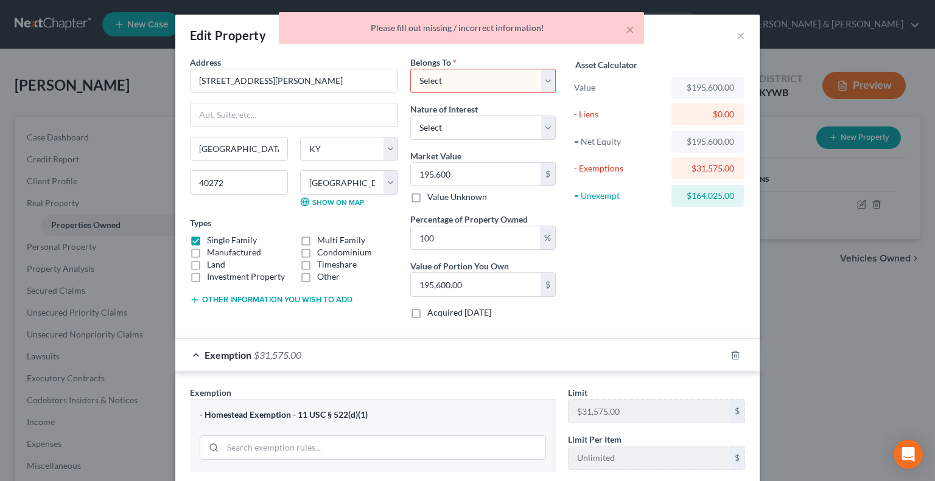
click at [539, 80] on select "Select Debtor 1 Only Debtor 2 Only Debtor 1 And Debtor 2 Only At Least One Of T…" at bounding box center [482, 81] width 145 height 24
select select "0"
click at [410, 69] on select "Select Debtor 1 Only Debtor 2 Only Debtor 1 And Debtor 2 Only At Least One Of T…" at bounding box center [482, 81] width 145 height 24
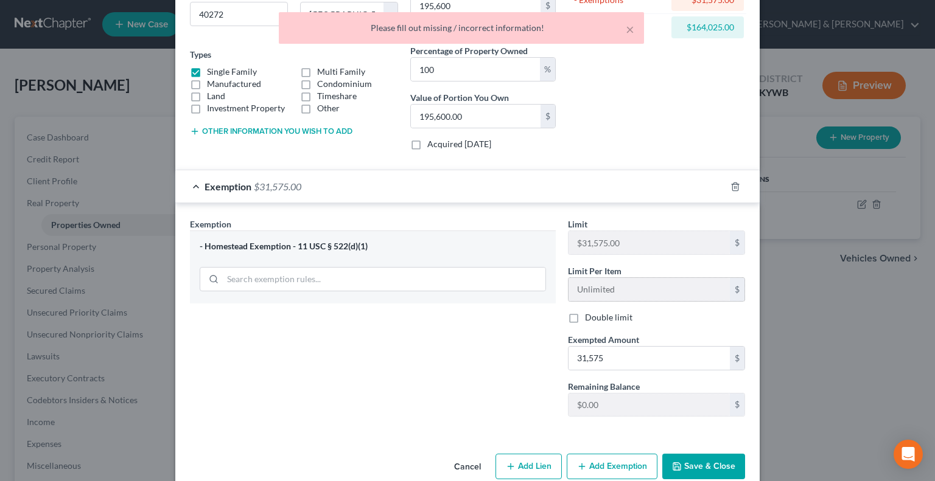
scroll to position [188, 0]
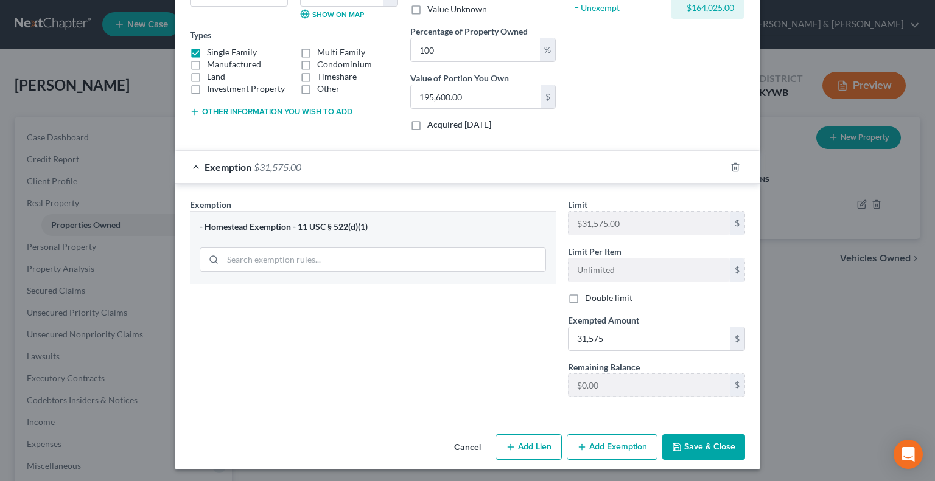
click at [696, 447] on button "Save & Close" at bounding box center [703, 448] width 83 height 26
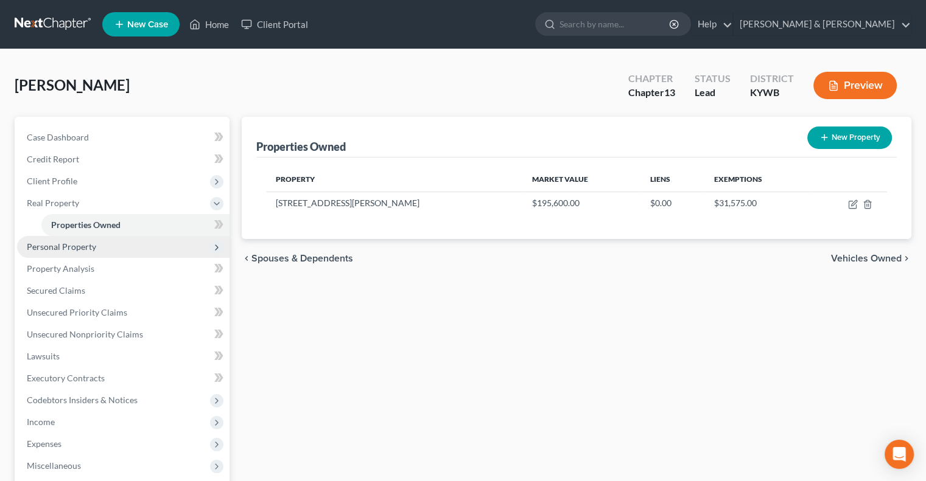
click at [57, 249] on span "Personal Property" at bounding box center [61, 247] width 69 height 10
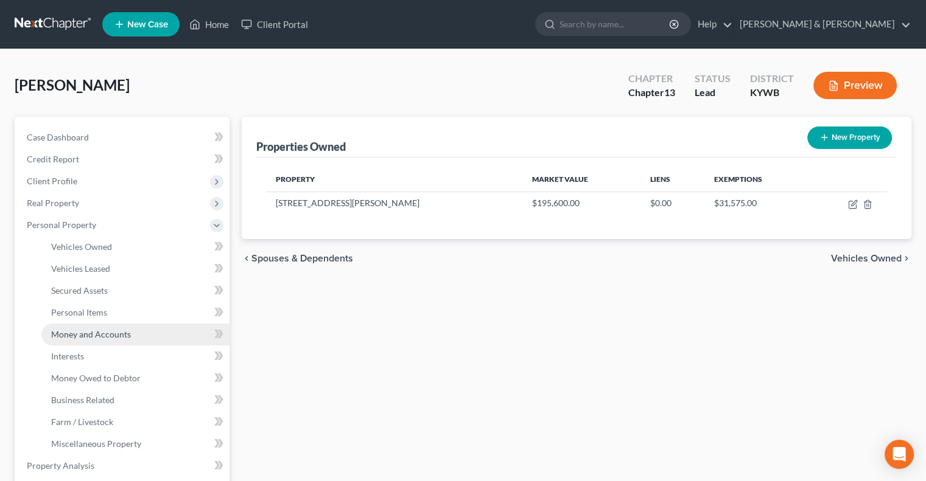
click at [100, 337] on span "Money and Accounts" at bounding box center [91, 334] width 80 height 10
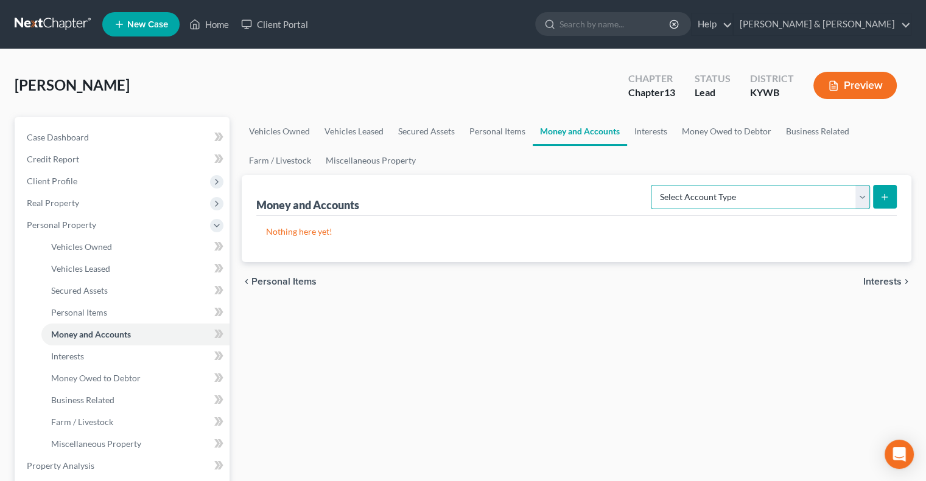
click at [854, 192] on select "Select Account Type Brokerage Cash on Hand Certificates of Deposit Checking Acc…" at bounding box center [760, 197] width 219 height 24
select select "cash_on_hand"
click at [653, 185] on select "Select Account Type Brokerage Cash on Hand Certificates of Deposit Checking Acc…" at bounding box center [760, 197] width 219 height 24
click at [886, 195] on icon "submit" at bounding box center [885, 197] width 10 height 10
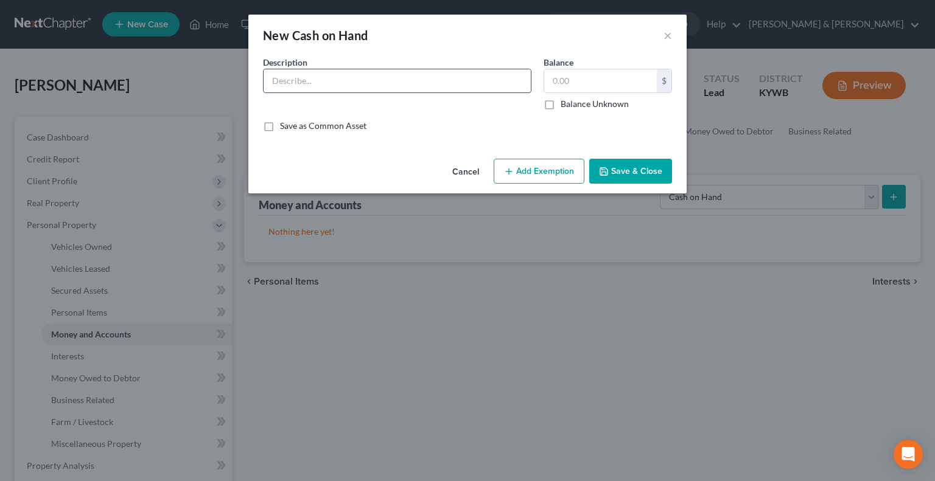
click at [351, 77] on input "text" at bounding box center [397, 80] width 267 height 23
type input "Cash"
click at [587, 90] on input "text" at bounding box center [600, 80] width 113 height 23
type input "5.00"
click at [541, 172] on button "Add Exemption" at bounding box center [539, 172] width 91 height 26
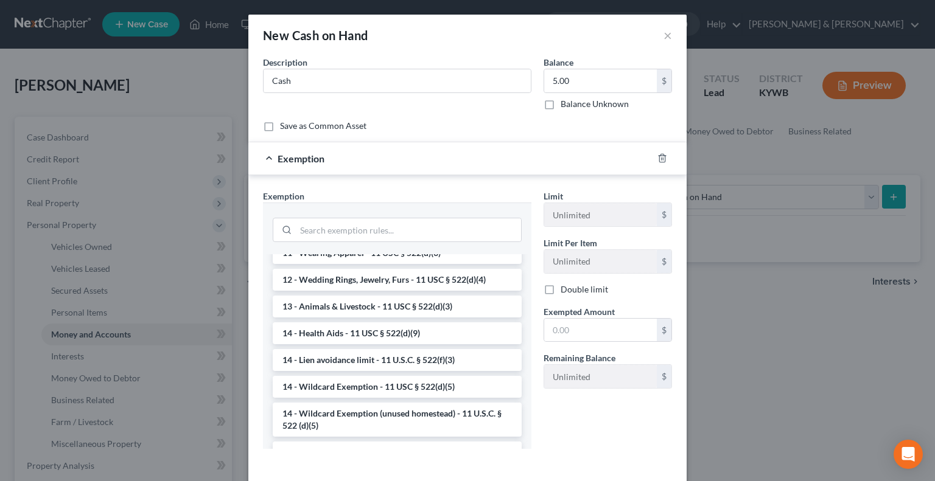
scroll to position [122, 0]
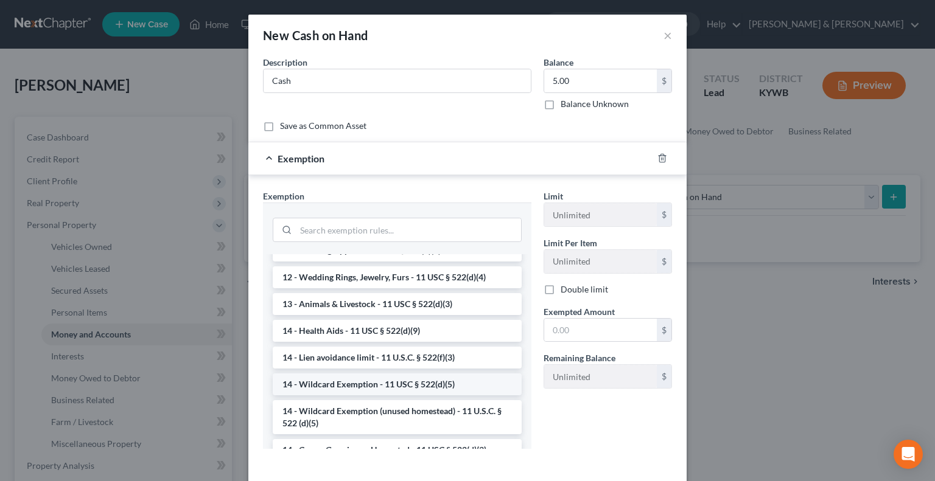
click at [351, 381] on li "14 - Wildcard Exemption - 11 USC § 522(d)(5)" at bounding box center [397, 385] width 249 height 22
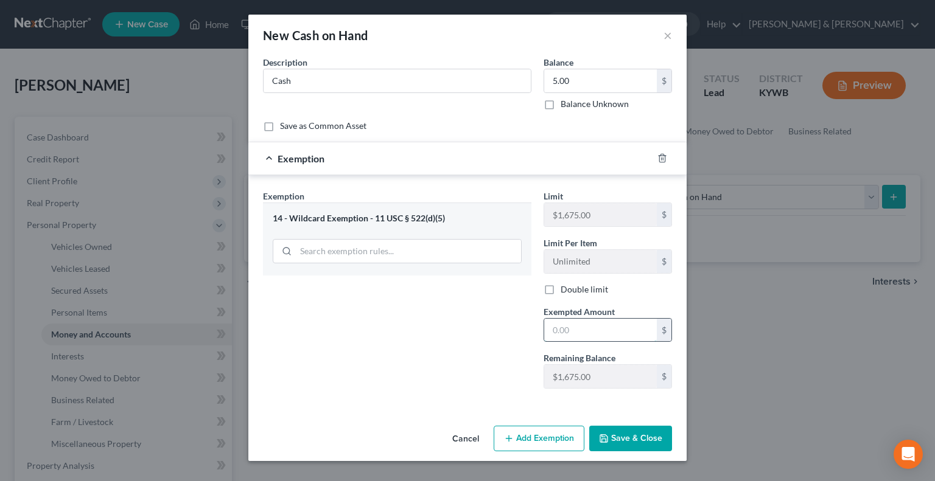
click at [570, 321] on input "text" at bounding box center [600, 330] width 113 height 23
type input "5.00"
click at [612, 438] on button "Save & Close" at bounding box center [630, 439] width 83 height 26
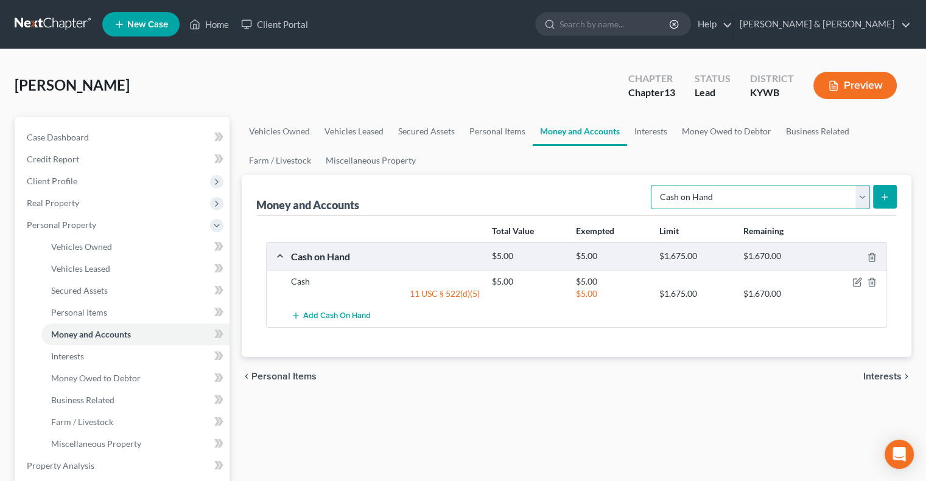
click at [864, 195] on select "Select Account Type Brokerage Cash on Hand Certificates of Deposit Checking Acc…" at bounding box center [760, 197] width 219 height 24
select select "checking"
click at [653, 185] on select "Select Account Type Brokerage Cash on Hand Certificates of Deposit Checking Acc…" at bounding box center [760, 197] width 219 height 24
click at [875, 195] on button "submit" at bounding box center [885, 197] width 24 height 24
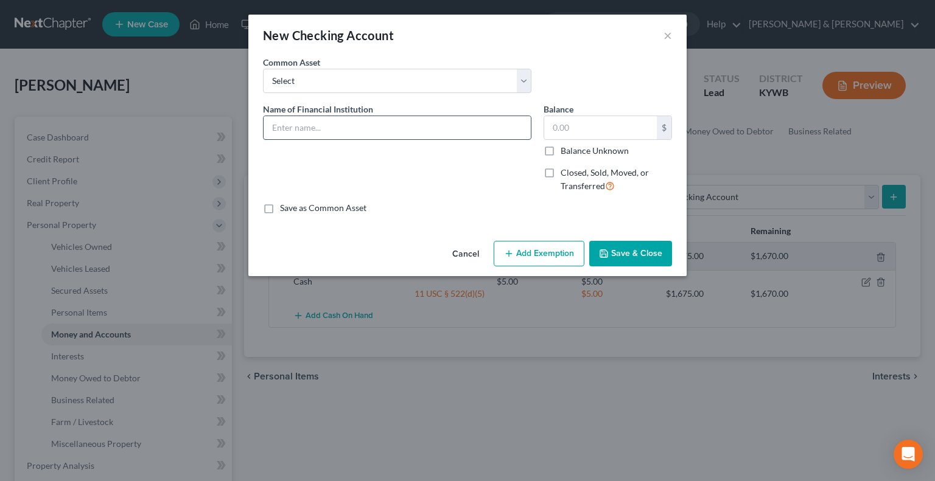
click at [341, 126] on input "text" at bounding box center [397, 127] width 267 height 23
type input "L&N Credit Union"
click at [579, 129] on input "text" at bounding box center [600, 127] width 113 height 23
type input "100.00"
click at [521, 251] on button "Add Exemption" at bounding box center [539, 254] width 91 height 26
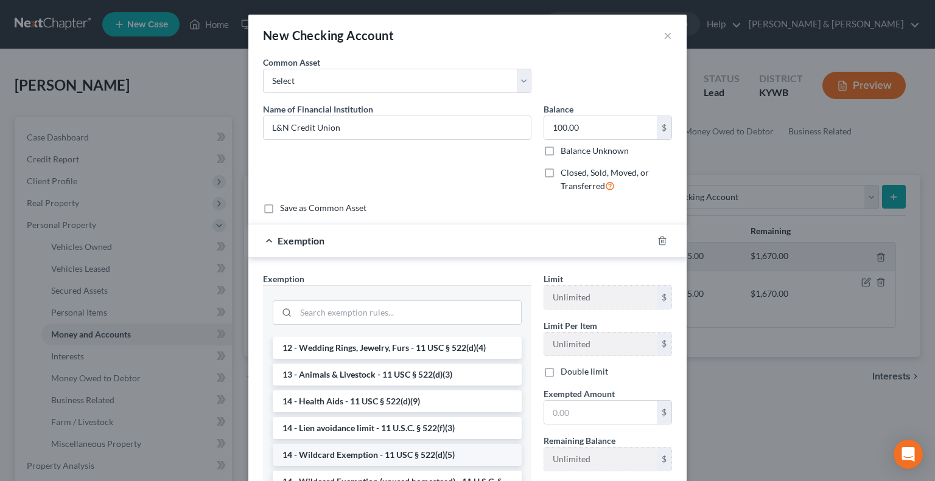
scroll to position [183, 0]
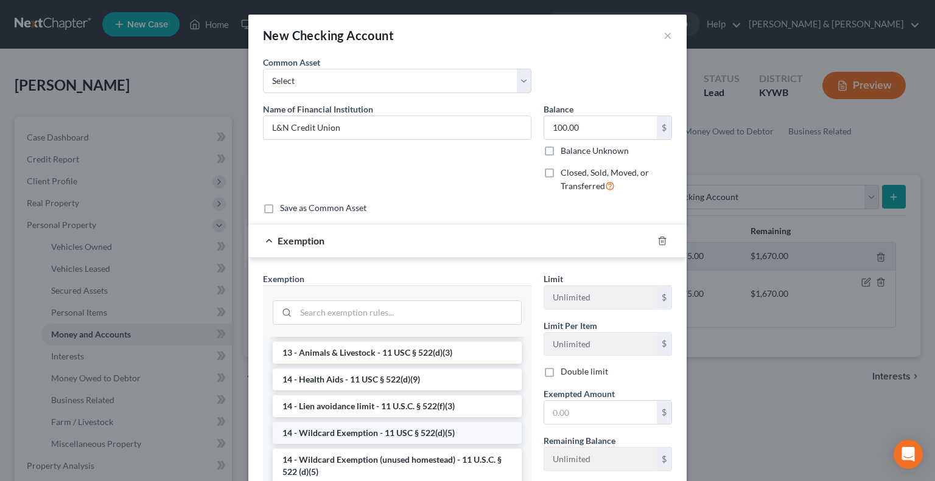
click at [360, 435] on li "14 - Wildcard Exemption - 11 USC § 522(d)(5)" at bounding box center [397, 433] width 249 height 22
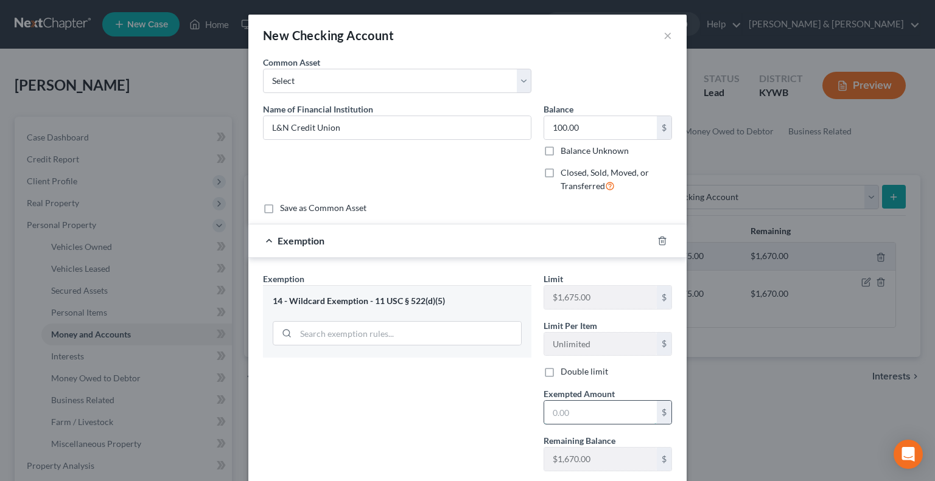
click at [599, 411] on input "text" at bounding box center [600, 412] width 113 height 23
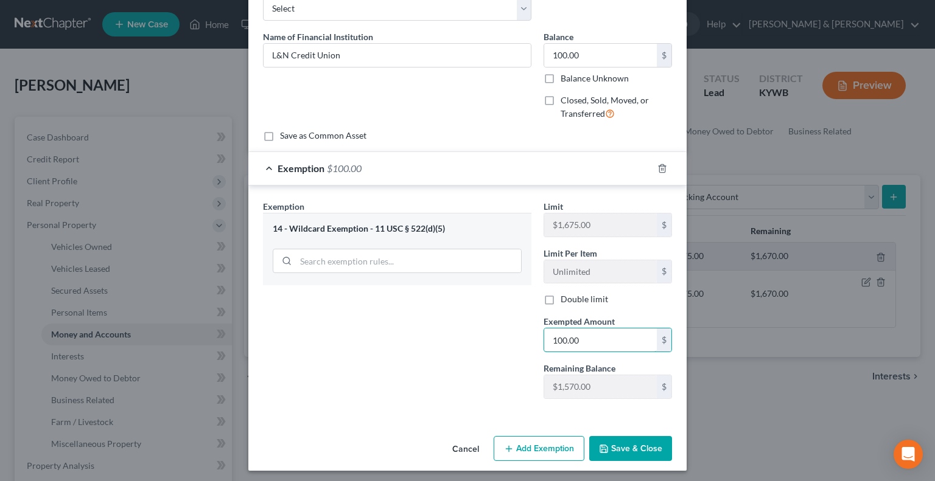
scroll to position [75, 0]
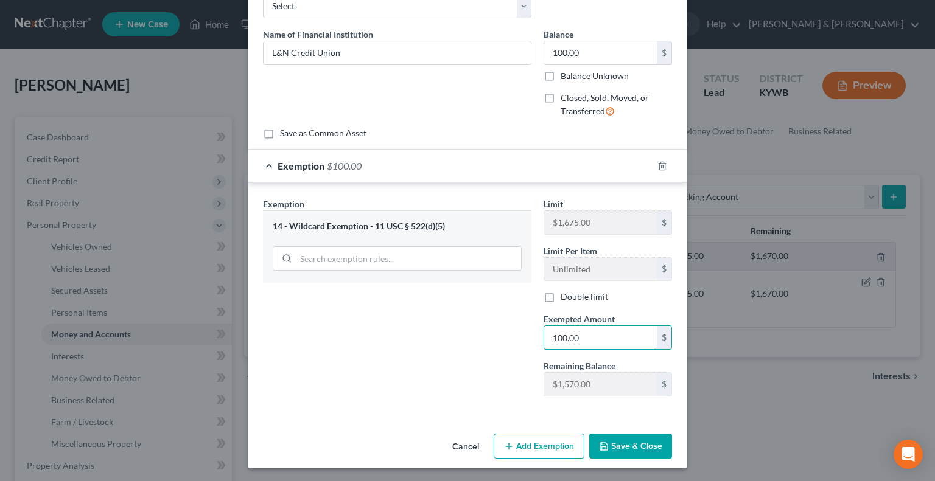
type input "100.00"
click at [623, 442] on button "Save & Close" at bounding box center [630, 447] width 83 height 26
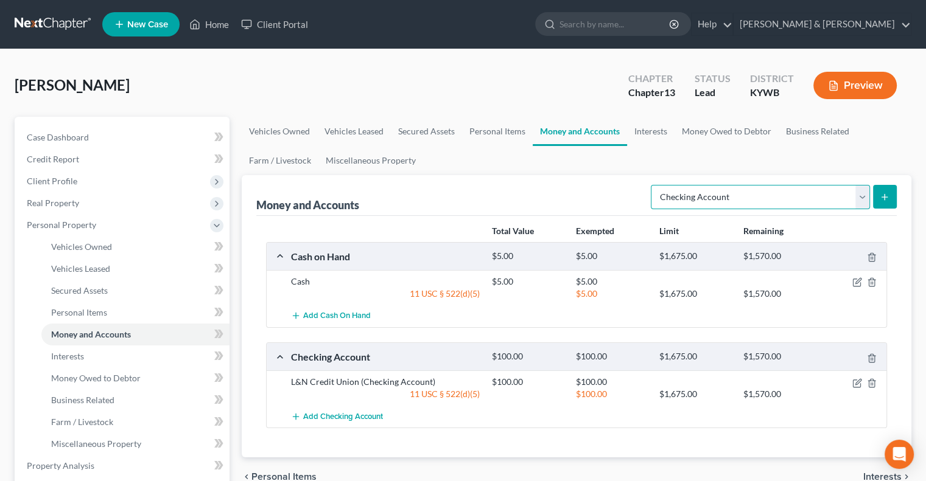
click at [864, 201] on select "Select Account Type Brokerage Cash on Hand Certificates of Deposit Checking Acc…" at bounding box center [760, 197] width 219 height 24
select select "savings"
click at [653, 185] on select "Select Account Type Brokerage Cash on Hand Certificates of Deposit Checking Acc…" at bounding box center [760, 197] width 219 height 24
click at [888, 198] on icon "submit" at bounding box center [885, 197] width 10 height 10
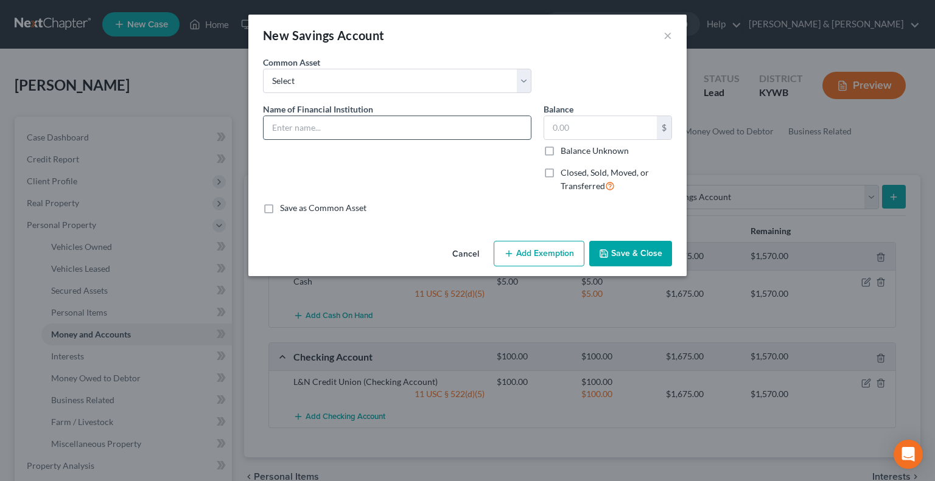
click at [302, 136] on input "text" at bounding box center [397, 127] width 267 height 23
type input "L&N Credit Union"
click at [594, 119] on input "text" at bounding box center [600, 127] width 113 height 23
type input "5.00"
click at [532, 249] on button "Add Exemption" at bounding box center [539, 254] width 91 height 26
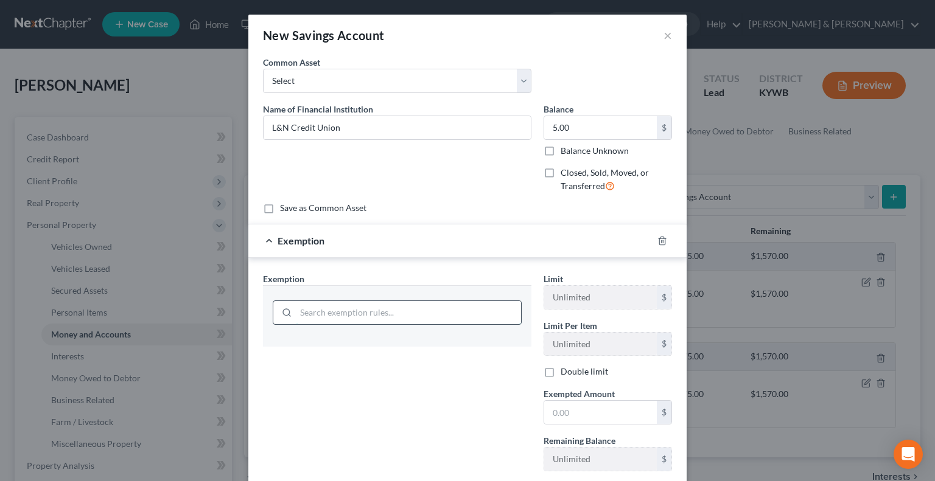
click at [358, 315] on input "search" at bounding box center [408, 312] width 225 height 23
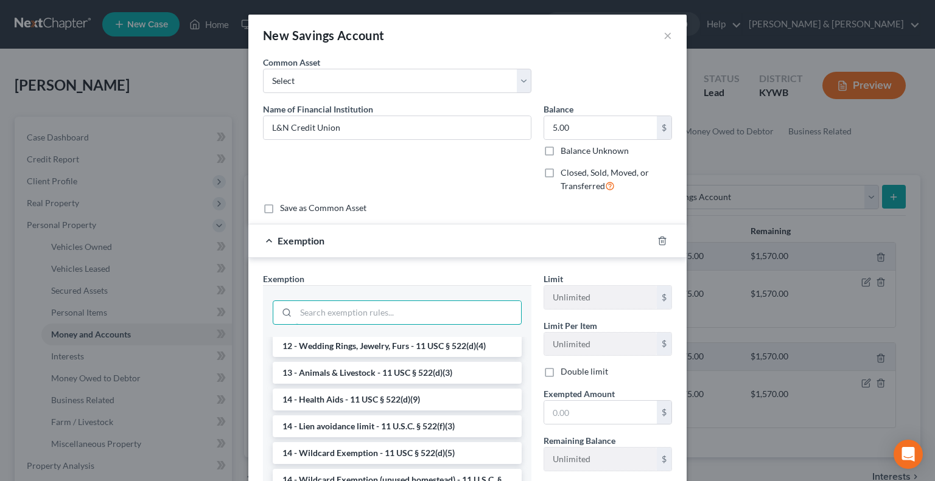
scroll to position [243, 0]
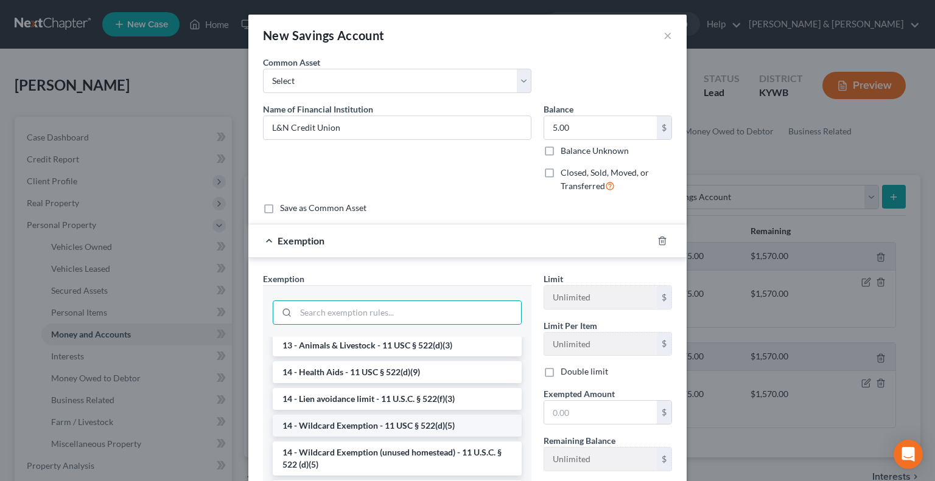
click at [329, 433] on li "14 - Wildcard Exemption - 11 USC § 522(d)(5)" at bounding box center [397, 426] width 249 height 22
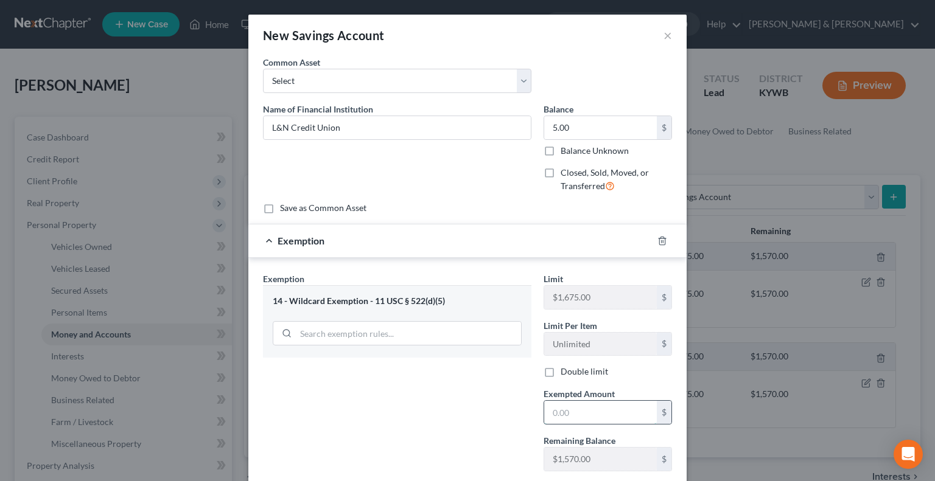
drag, startPoint x: 561, startPoint y: 408, endPoint x: 572, endPoint y: 406, distance: 11.8
click at [569, 408] on input "text" at bounding box center [600, 412] width 113 height 23
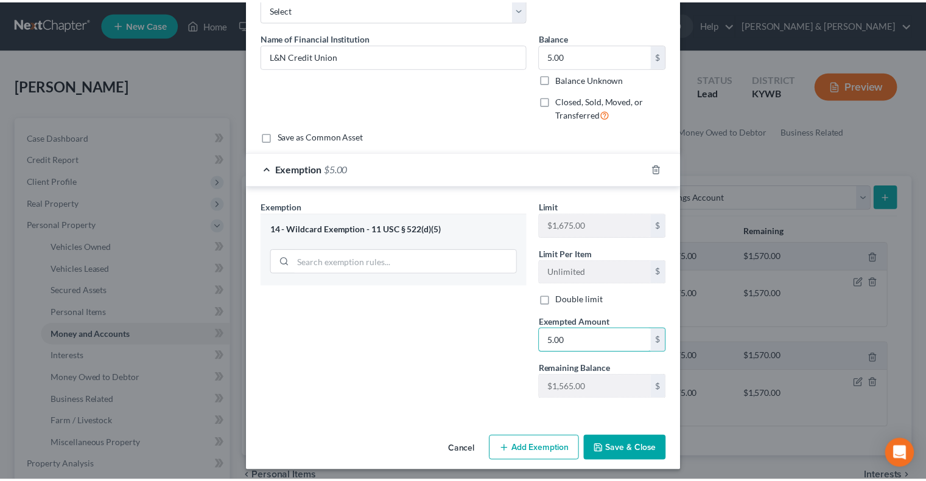
scroll to position [75, 0]
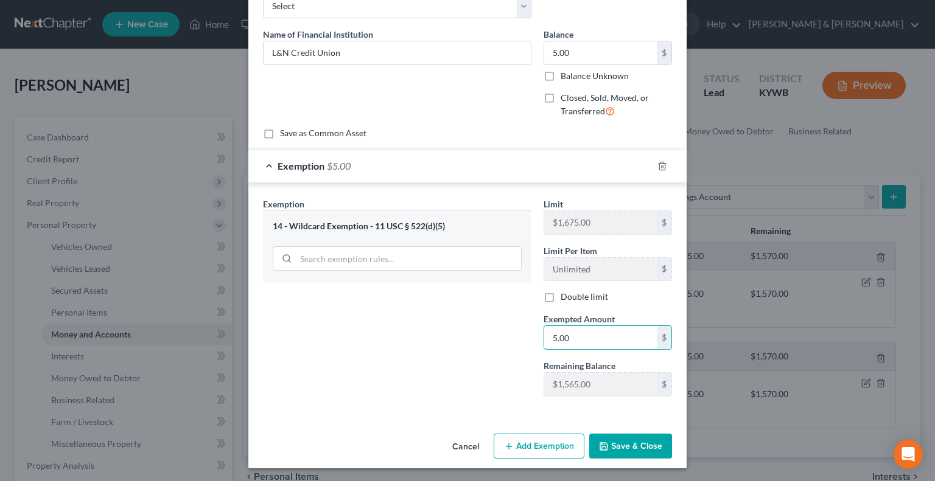
type input "5.00"
click at [599, 442] on icon "button" at bounding box center [604, 447] width 10 height 10
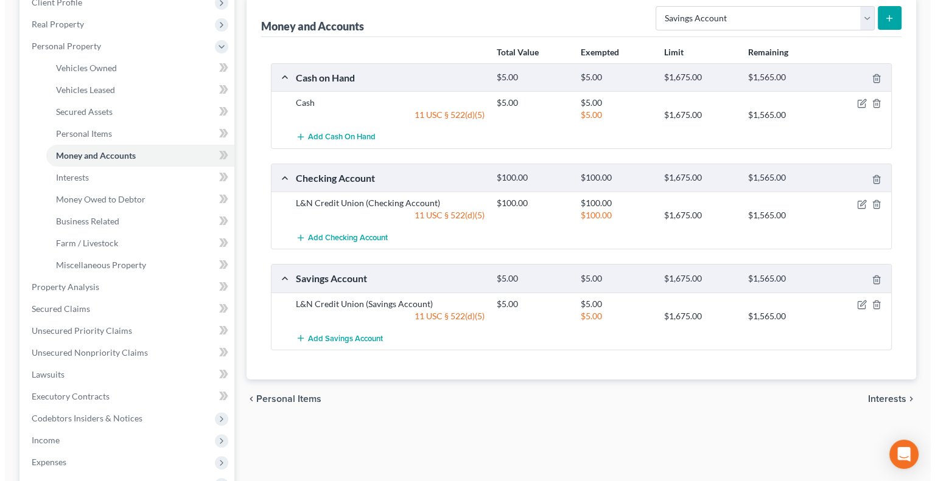
scroll to position [183, 0]
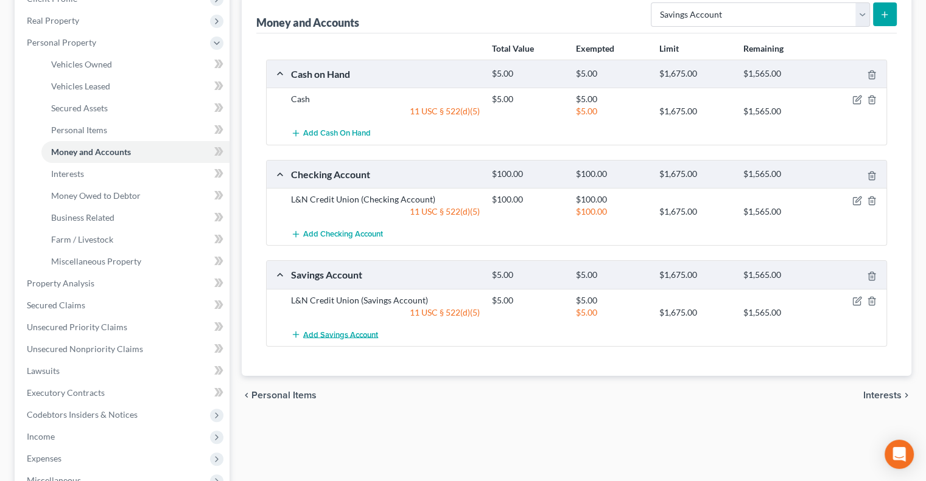
click at [303, 331] on span "Add Savings Account" at bounding box center [340, 335] width 75 height 10
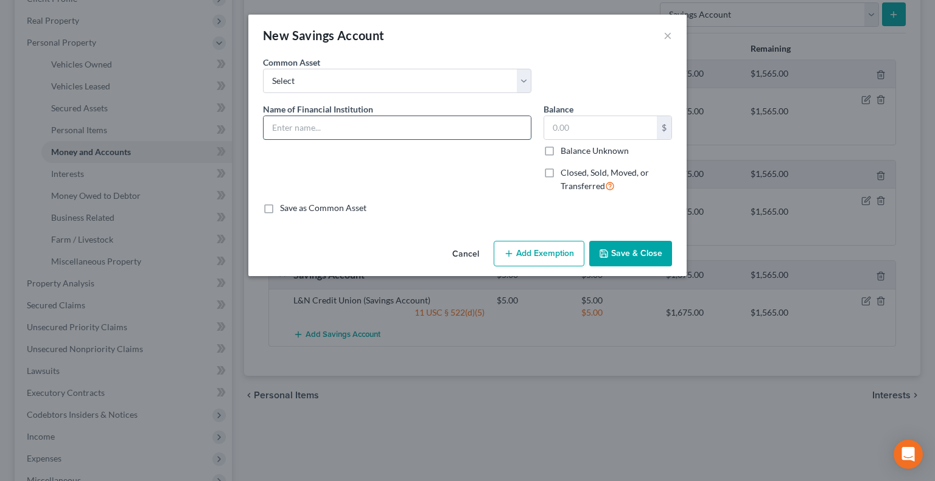
click at [328, 131] on input "text" at bounding box center [397, 127] width 267 height 23
type input "Advanz"
click at [566, 131] on input "text" at bounding box center [600, 127] width 113 height 23
type input "5.00"
click at [559, 250] on button "Add Exemption" at bounding box center [539, 254] width 91 height 26
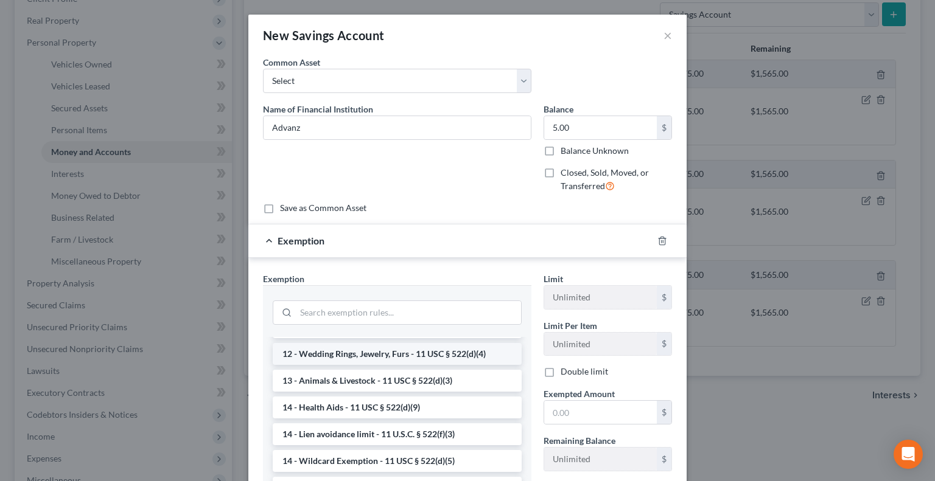
scroll to position [243, 0]
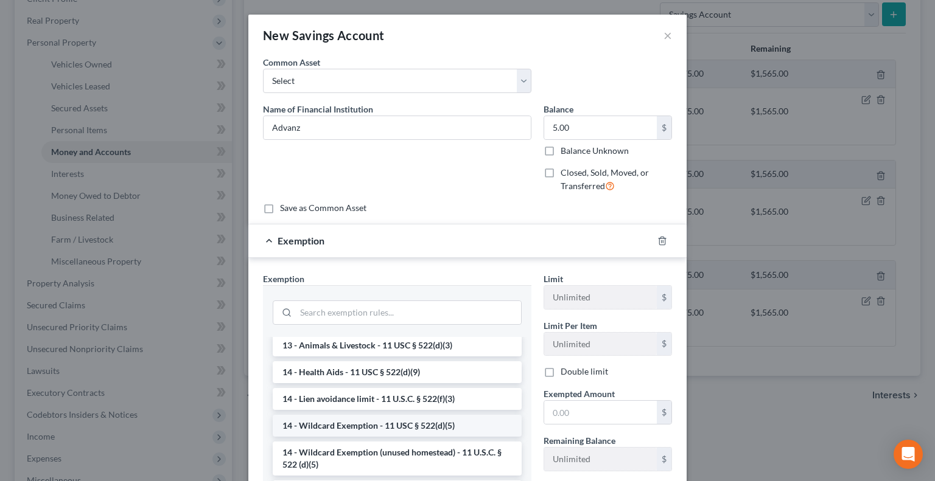
click at [330, 433] on li "14 - Wildcard Exemption - 11 USC § 522(d)(5)" at bounding box center [397, 426] width 249 height 22
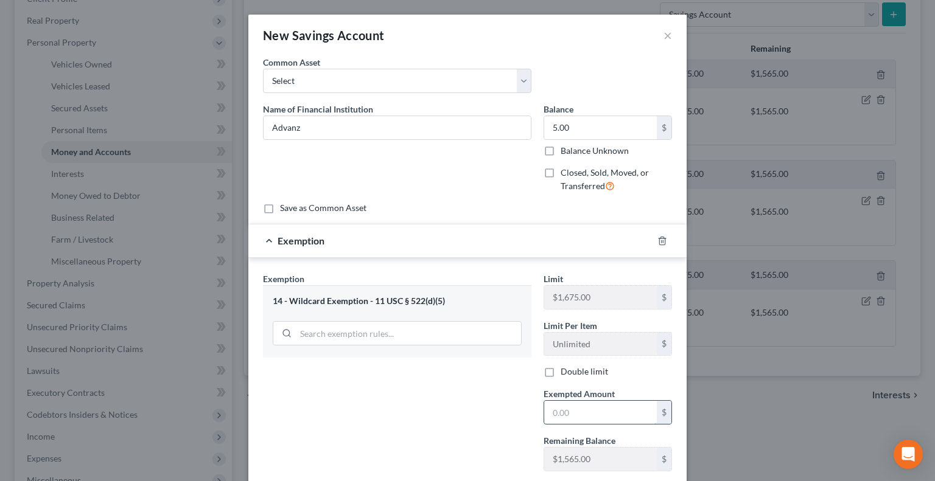
click at [564, 408] on input "text" at bounding box center [600, 412] width 113 height 23
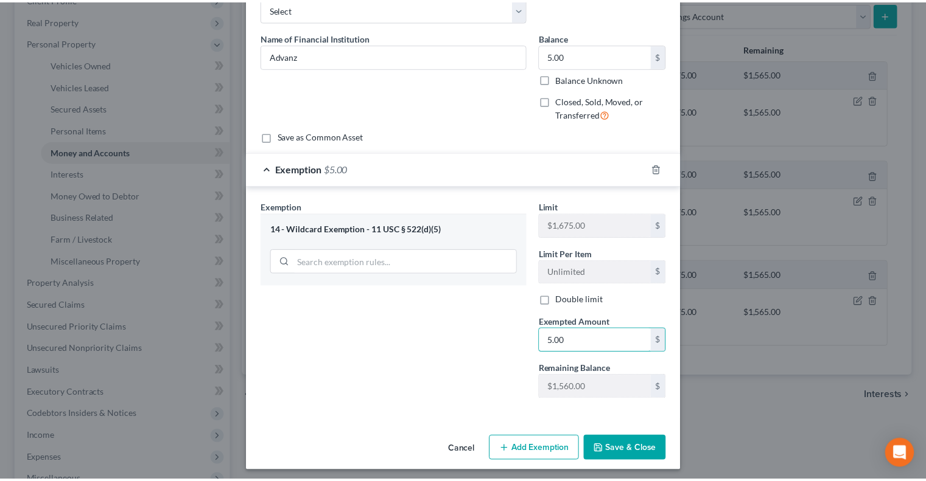
scroll to position [75, 0]
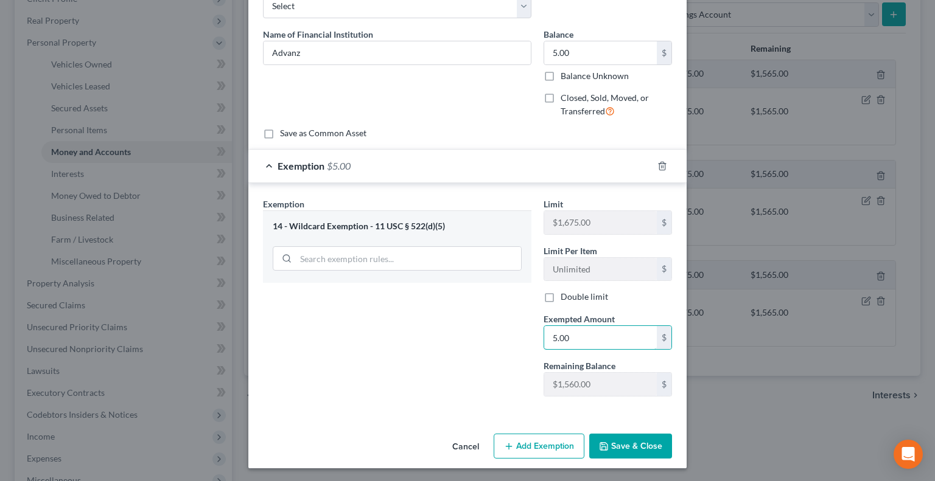
type input "5.00"
click at [638, 439] on button "Save & Close" at bounding box center [630, 447] width 83 height 26
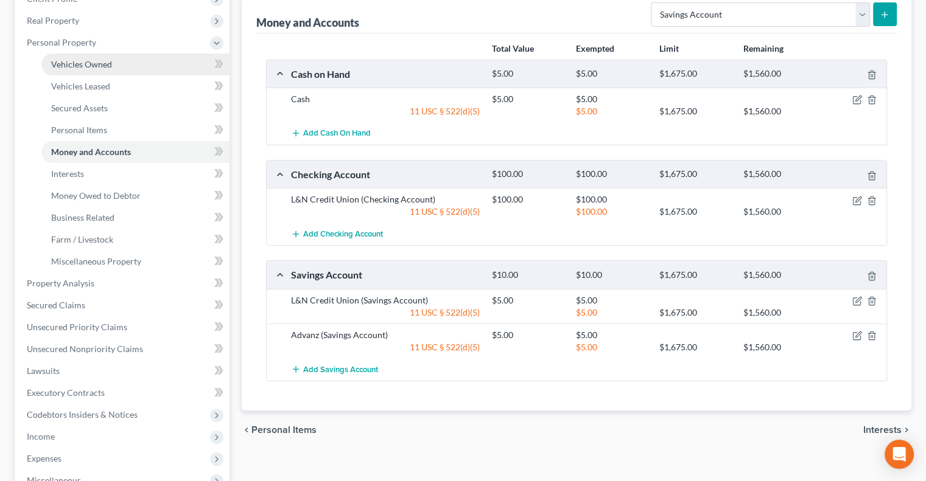
click at [79, 60] on span "Vehicles Owned" at bounding box center [81, 64] width 61 height 10
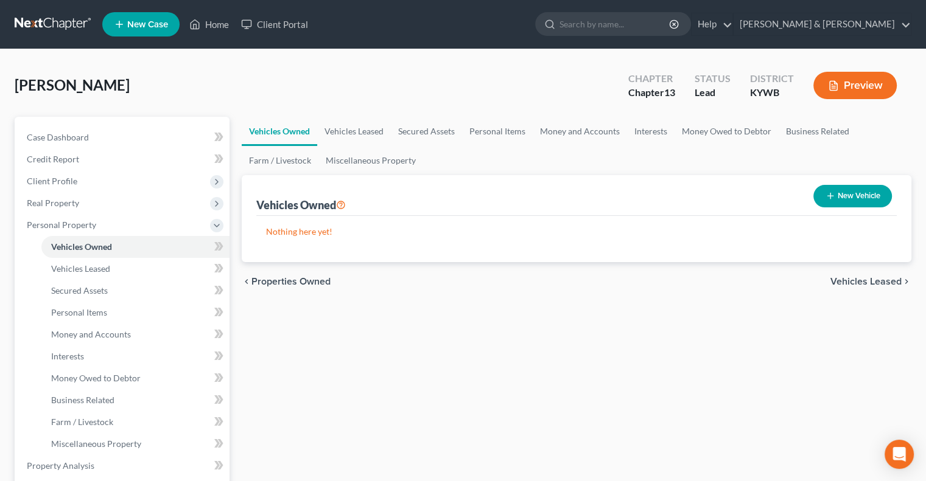
click at [839, 195] on button "New Vehicle" at bounding box center [852, 196] width 79 height 23
select select "0"
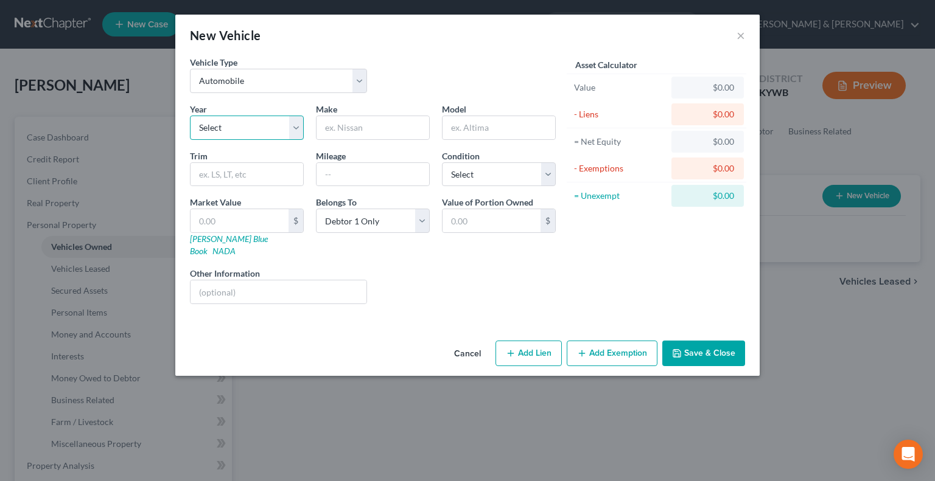
click at [290, 129] on select "Select 2026 2025 2024 2023 2022 2021 2020 2019 2018 2017 2016 2015 2014 2013 20…" at bounding box center [247, 128] width 114 height 24
select select "10"
click at [190, 116] on select "Select 2026 2025 2024 2023 2022 2021 2020 2019 2018 2017 2016 2015 2014 2013 20…" at bounding box center [247, 128] width 114 height 24
click at [329, 133] on input "text" at bounding box center [373, 127] width 113 height 23
type input "Dodge"
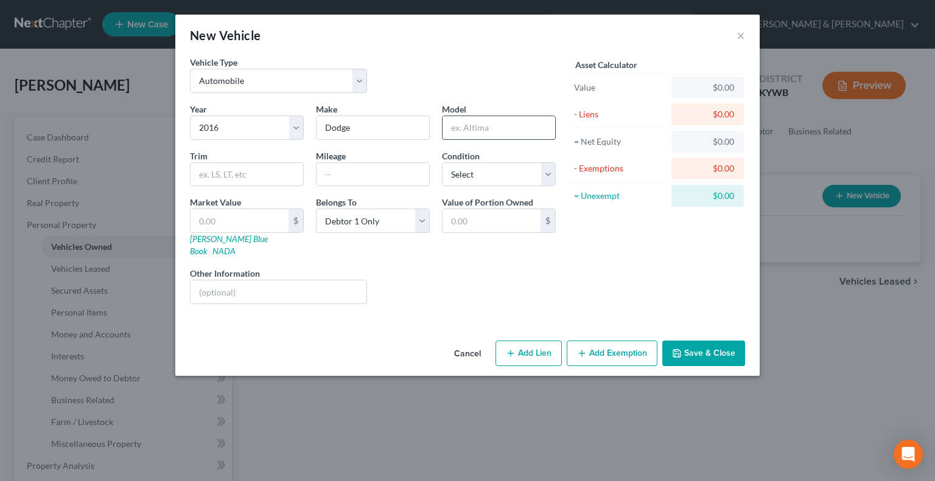
click at [456, 127] on input "text" at bounding box center [499, 127] width 113 height 23
type input "Ram 1500"
drag, startPoint x: 245, startPoint y: 219, endPoint x: 251, endPoint y: 217, distance: 6.4
click at [246, 219] on input "text" at bounding box center [240, 220] width 98 height 23
type input "1"
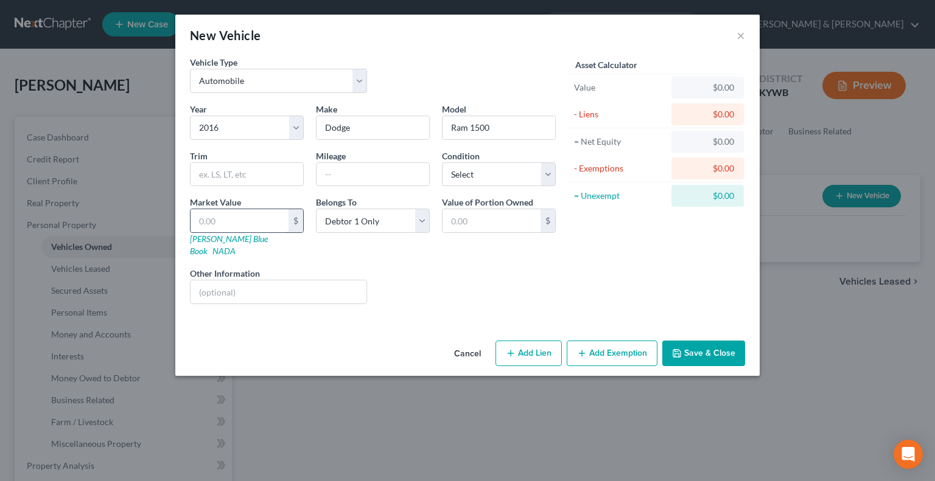
type input "1.00"
type input "13"
type input "13.00"
type input "130"
type input "130.00"
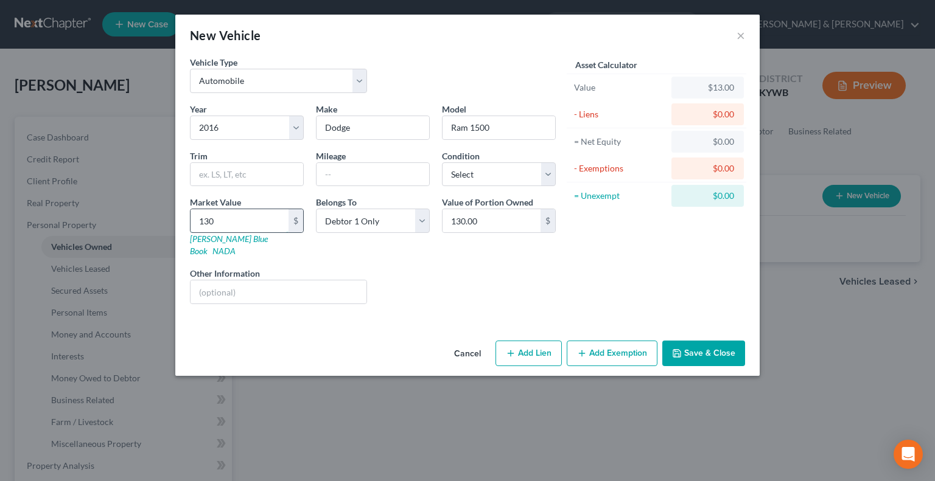
type input "1300"
type input "1,300.00"
type input "1,3000"
type input "13,000.00"
type input "13,000"
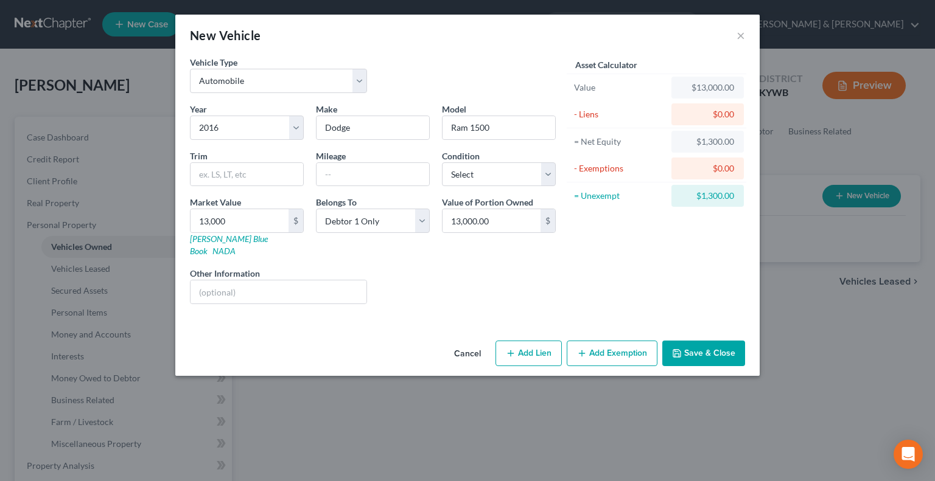
click at [599, 346] on button "Add Exemption" at bounding box center [612, 354] width 91 height 26
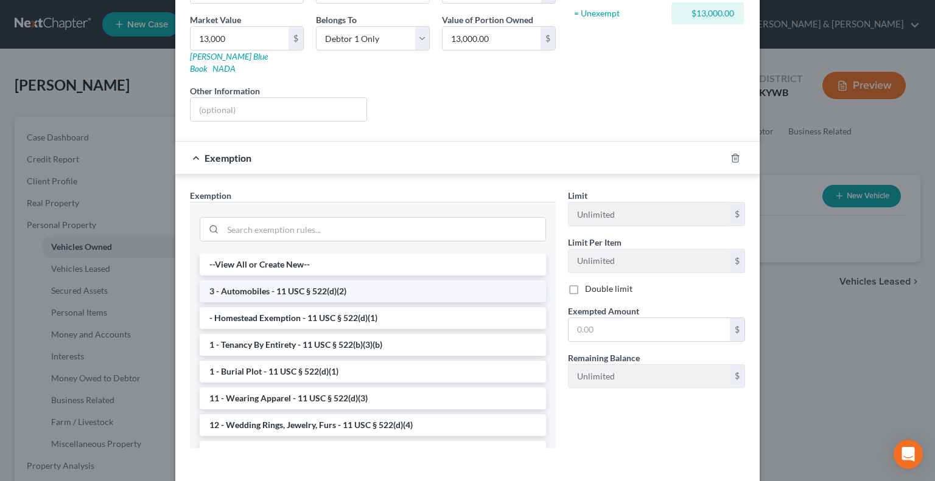
click at [268, 281] on li "3 - Automobiles - 11 USC § 522(d)(2)" at bounding box center [373, 292] width 346 height 22
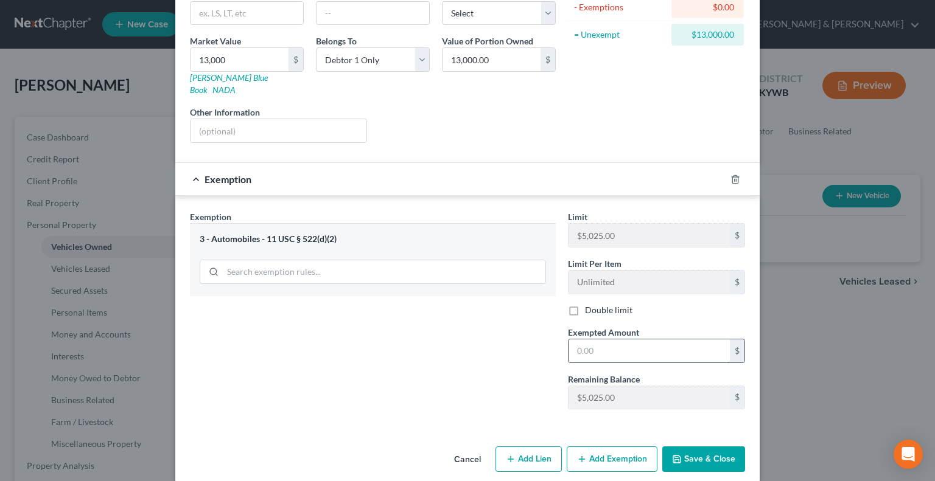
click at [585, 340] on input "text" at bounding box center [649, 351] width 161 height 23
type input "5,025"
click at [723, 447] on button "Save & Close" at bounding box center [703, 460] width 83 height 26
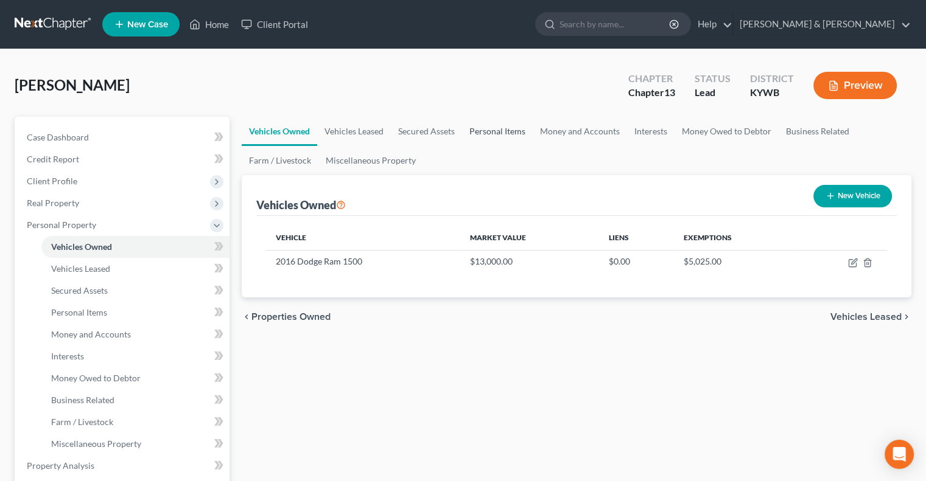
click at [494, 130] on link "Personal Items" at bounding box center [497, 131] width 71 height 29
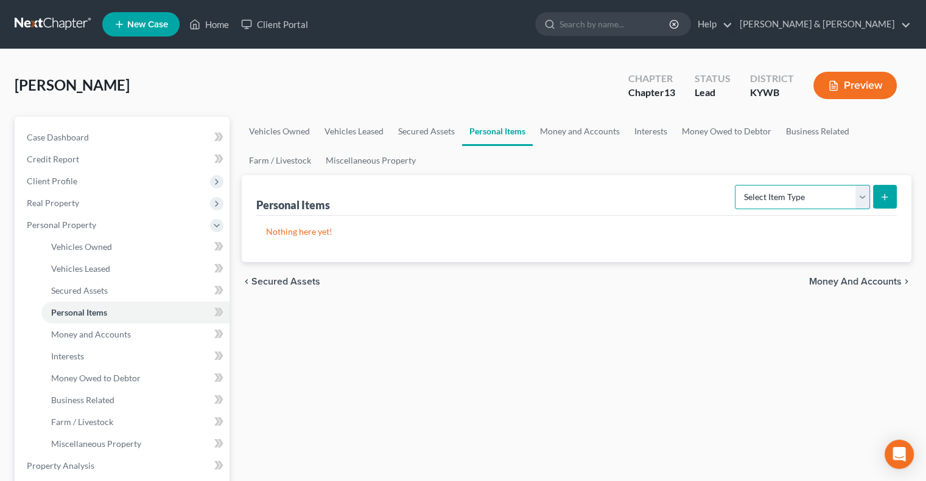
click at [864, 199] on select "Select Item Type Clothing Collectibles Of Value Electronics Firearms Household …" at bounding box center [802, 197] width 135 height 24
select select "household_goods"
click at [736, 185] on select "Select Item Type Clothing Collectibles Of Value Electronics Firearms Household …" at bounding box center [802, 197] width 135 height 24
click at [864, 194] on select "Select Item Type Clothing Collectibles Of Value Electronics Firearms Household …" at bounding box center [802, 197] width 135 height 24
click at [736, 185] on select "Select Item Type Clothing Collectibles Of Value Electronics Firearms Household …" at bounding box center [802, 197] width 135 height 24
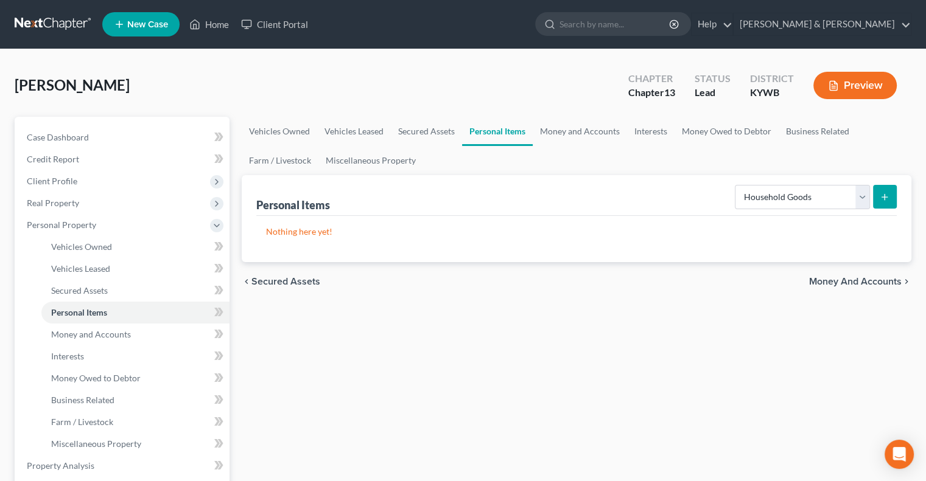
click at [881, 194] on icon "submit" at bounding box center [885, 197] width 10 height 10
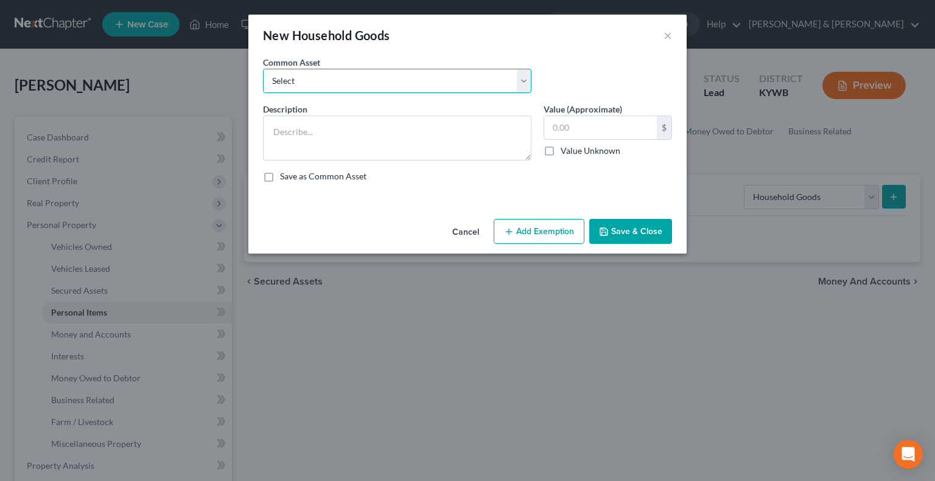
click at [336, 80] on select "Select COUCH, CHAIR, LAMPS, PICTURES, TABLE, CHINA CABINET, 4 CHAIRS, STOVE, RE…" at bounding box center [397, 81] width 268 height 24
drag, startPoint x: 335, startPoint y: 83, endPoint x: 332, endPoint y: 94, distance: 12.1
click at [335, 83] on select "Select COUCH, CHAIR, LAMPS, PICTURES, TABLE, CHINA CABINET, 4 CHAIRS, STOVE, RE…" at bounding box center [397, 81] width 268 height 24
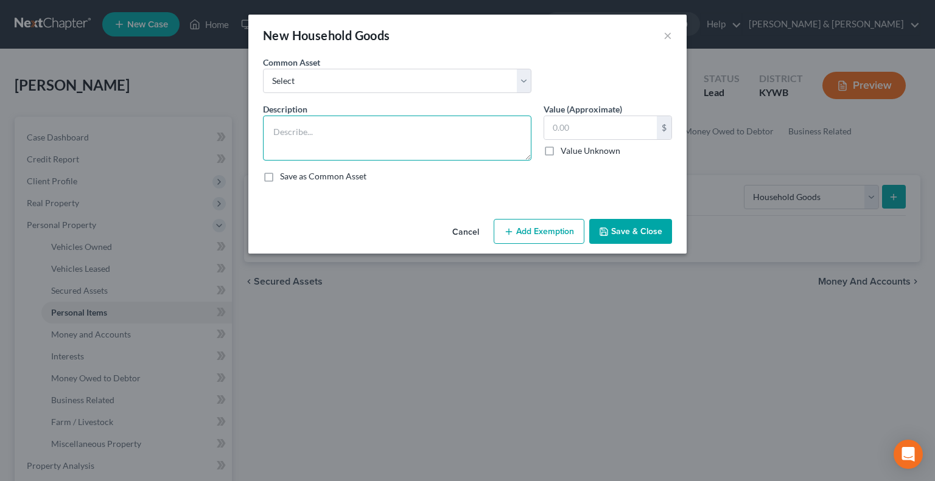
click at [325, 132] on textarea at bounding box center [397, 138] width 268 height 45
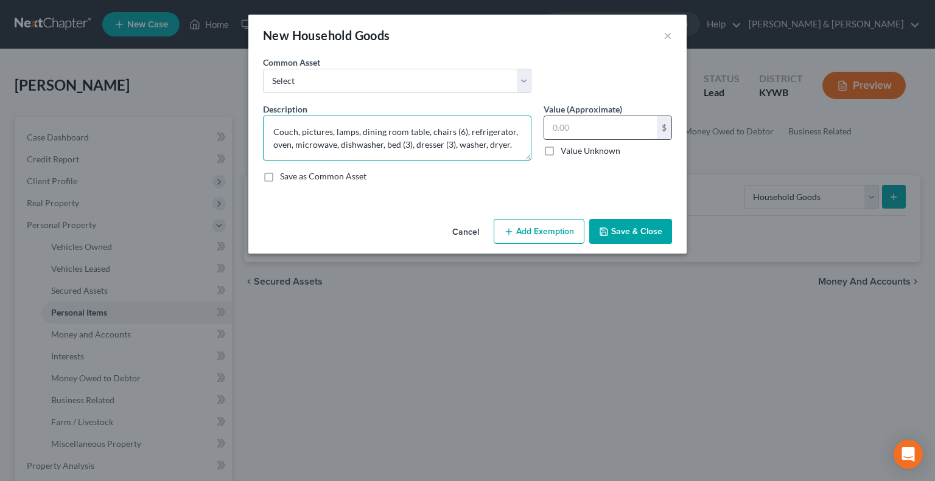
type textarea "Couch, pictures, lamps, dining room table, chairs (6), refrigerator, oven, micr…"
click at [561, 130] on input "text" at bounding box center [600, 127] width 113 height 23
type input "1,600"
click at [552, 234] on button "Add Exemption" at bounding box center [539, 232] width 91 height 26
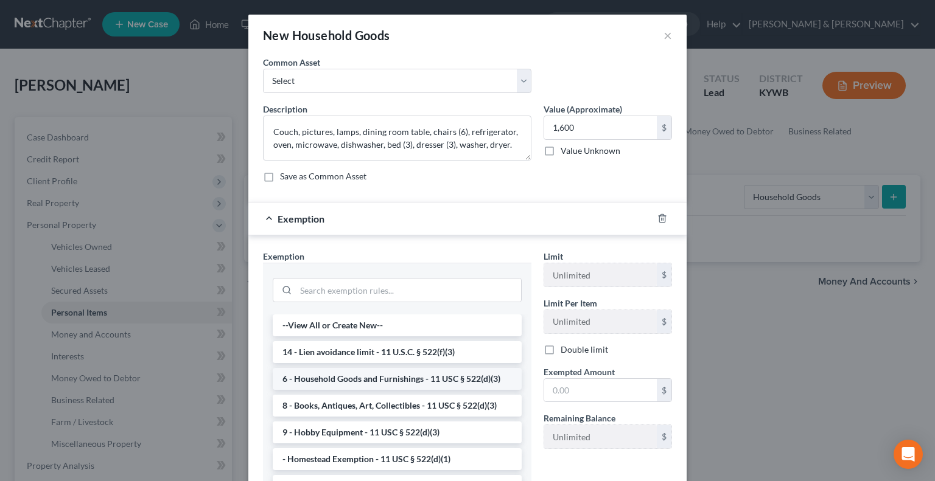
click at [360, 374] on li "6 - Household Goods and Furnishings - 11 USC § 522(d)(3)" at bounding box center [397, 379] width 249 height 22
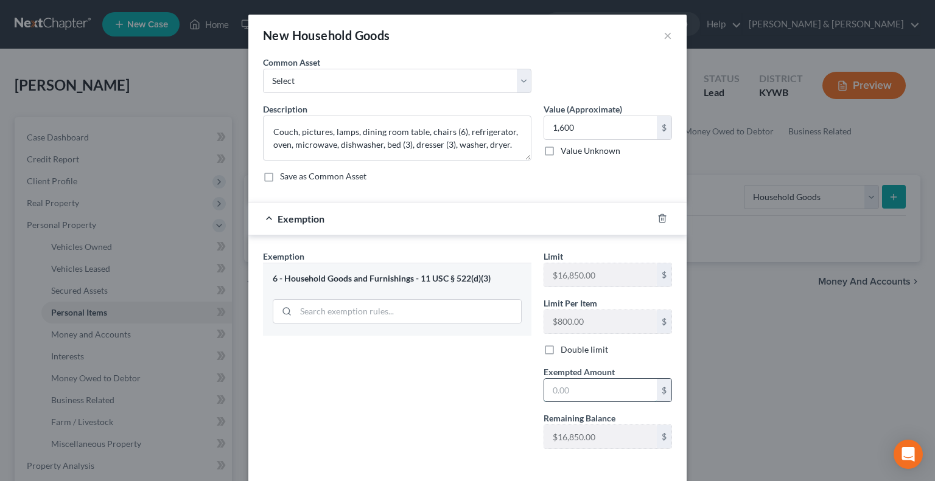
click at [558, 387] on input "text" at bounding box center [600, 390] width 113 height 23
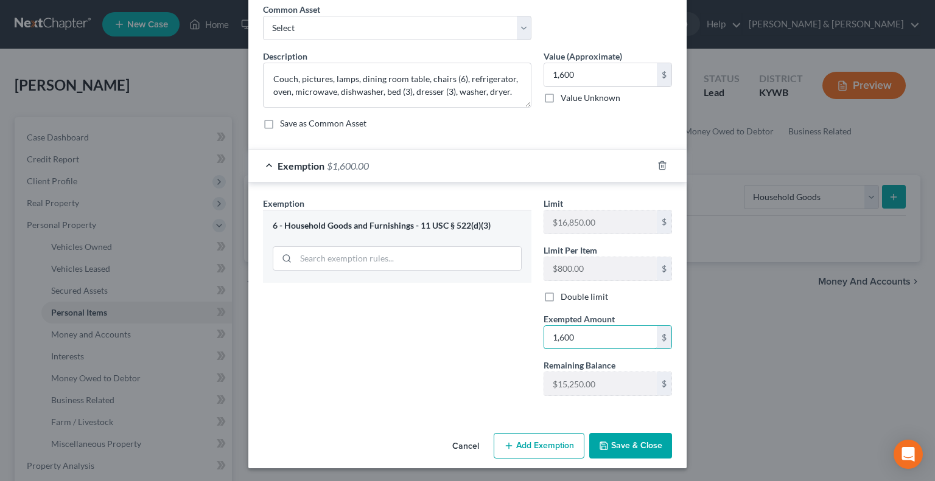
type input "1,600"
click at [647, 440] on button "Save & Close" at bounding box center [630, 446] width 83 height 26
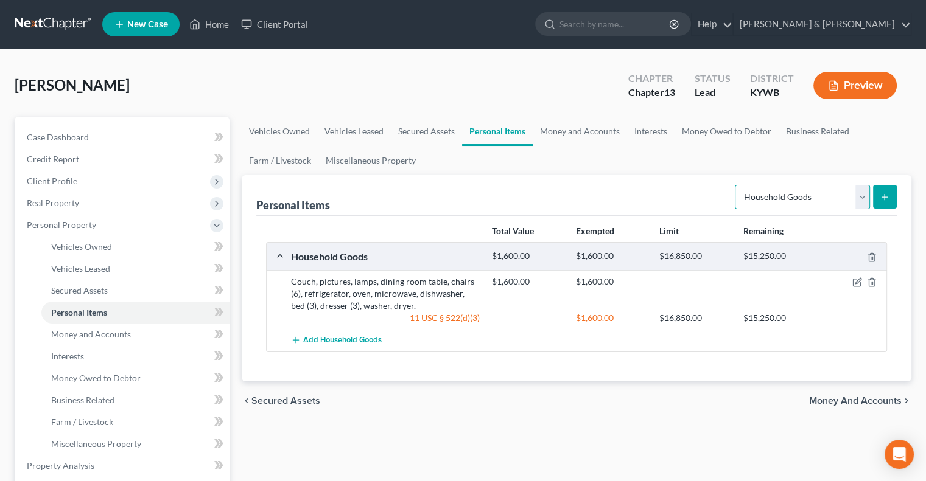
click at [867, 199] on select "Select Item Type Clothing Collectibles Of Value Electronics Firearms Household …" at bounding box center [802, 197] width 135 height 24
select select "electronics"
click at [736, 185] on select "Select Item Type Clothing Collectibles Of Value Electronics Firearms Household …" at bounding box center [802, 197] width 135 height 24
click at [879, 195] on button "submit" at bounding box center [885, 197] width 24 height 24
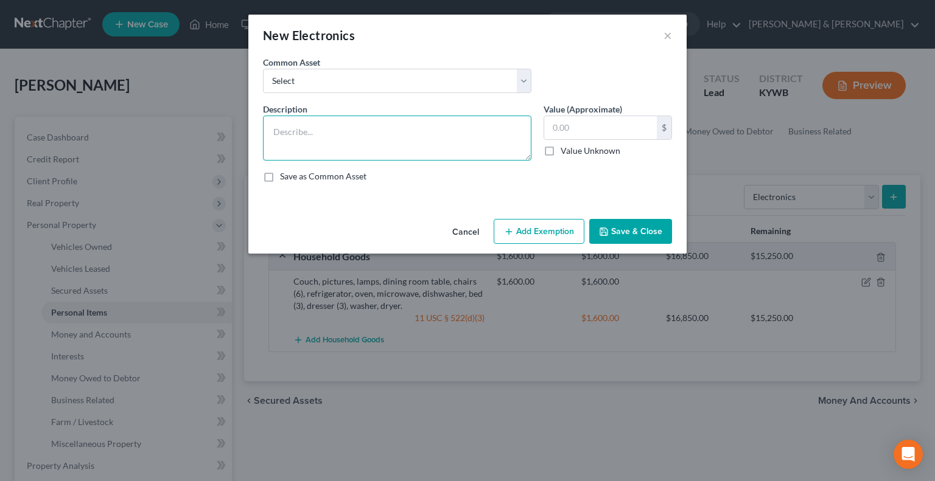
click at [308, 143] on textarea at bounding box center [397, 138] width 268 height 45
type textarea "TV (4)"
click at [564, 125] on input "text" at bounding box center [600, 127] width 113 height 23
type input "300.00"
click at [543, 231] on button "Add Exemption" at bounding box center [539, 232] width 91 height 26
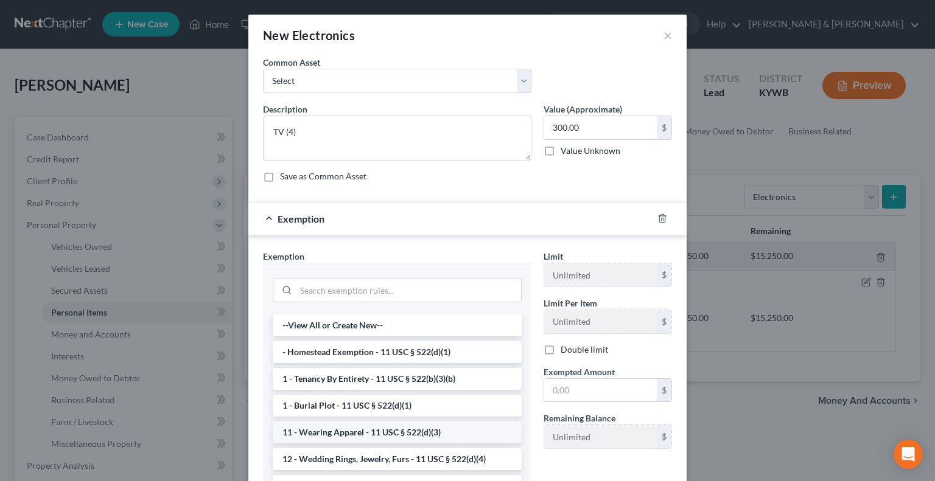
click at [351, 435] on li "11 - Wearing Apparel - 11 USC § 522(d)(3)" at bounding box center [397, 433] width 249 height 22
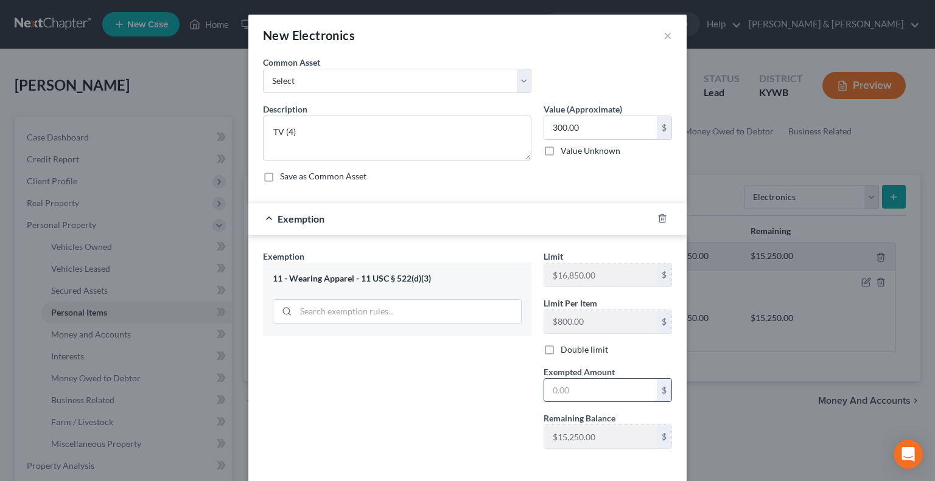
click at [612, 396] on input "text" at bounding box center [600, 390] width 113 height 23
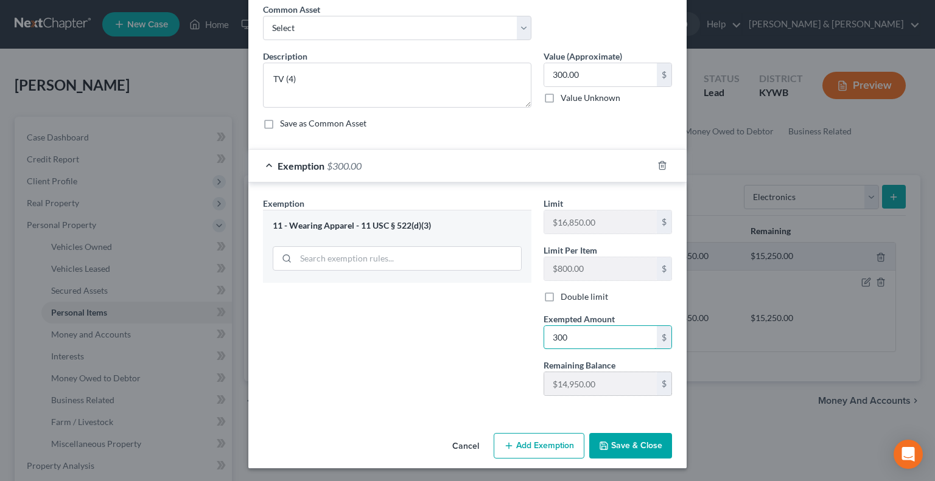
type input "300.00"
click at [628, 447] on button "Save & Close" at bounding box center [630, 446] width 83 height 26
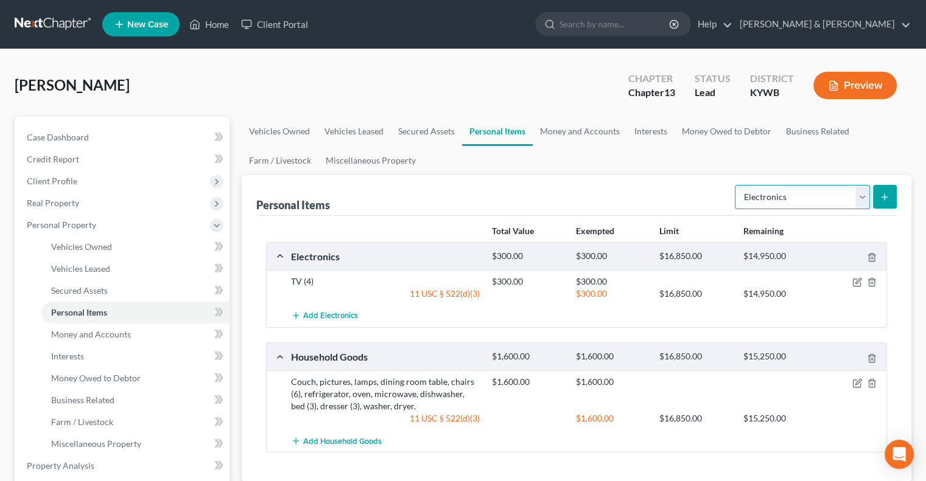
click at [860, 201] on select "Select Item Type Clothing Collectibles Of Value Electronics Firearms Household …" at bounding box center [802, 197] width 135 height 24
select select "clothing"
click at [736, 185] on select "Select Item Type Clothing Collectibles Of Value Electronics Firearms Household …" at bounding box center [802, 197] width 135 height 24
click at [886, 187] on button "submit" at bounding box center [885, 197] width 24 height 24
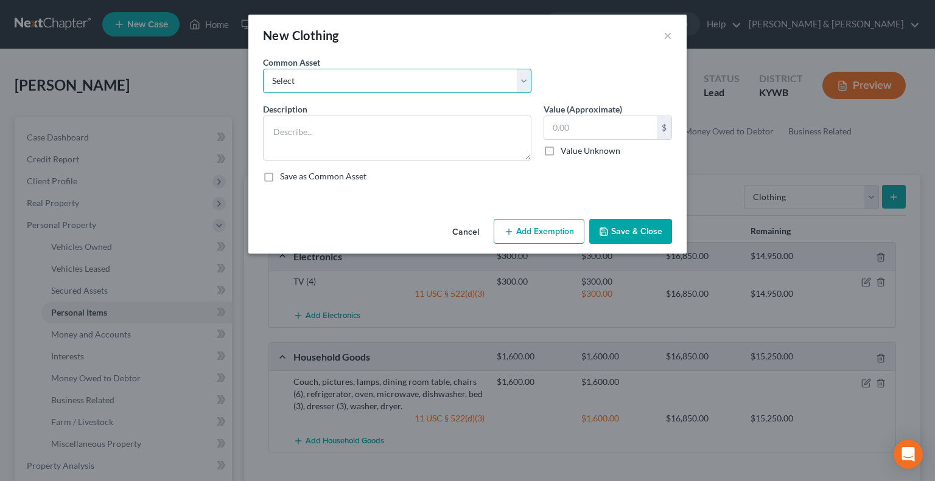
click at [337, 84] on select "Select WEARING APPAREL Wearing Apparel" at bounding box center [397, 81] width 268 height 24
select select "1"
click at [263, 69] on select "Select WEARING APPAREL Wearing Apparel" at bounding box center [397, 81] width 268 height 24
type textarea "Wearing Apparel"
click at [560, 126] on input "250.00" at bounding box center [600, 127] width 113 height 23
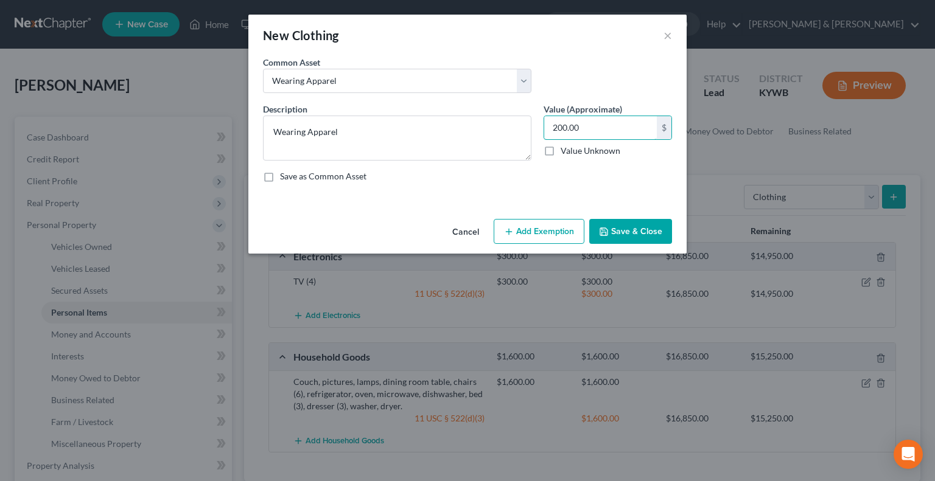
type input "200.00"
click at [508, 226] on button "Add Exemption" at bounding box center [539, 232] width 91 height 26
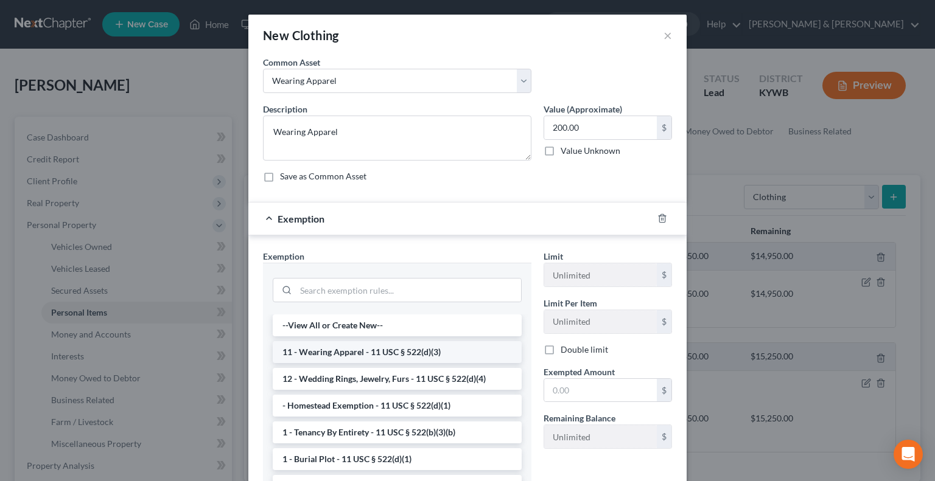
click at [334, 352] on li "11 - Wearing Apparel - 11 USC § 522(d)(3)" at bounding box center [397, 352] width 249 height 22
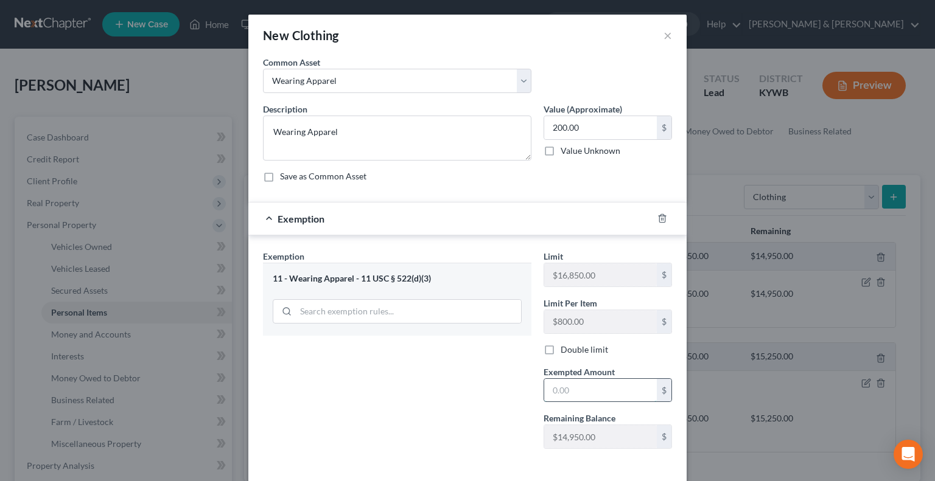
click at [559, 387] on input "text" at bounding box center [600, 390] width 113 height 23
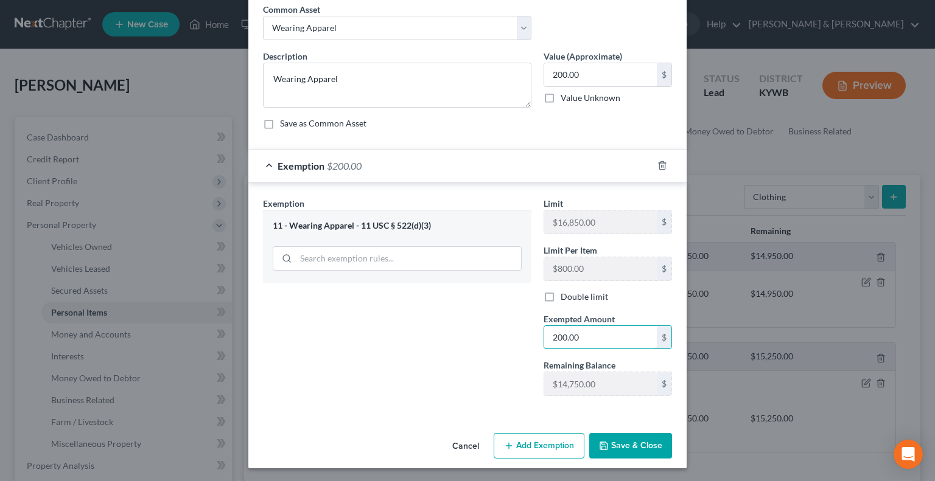
type input "200.00"
click at [615, 444] on button "Save & Close" at bounding box center [630, 446] width 83 height 26
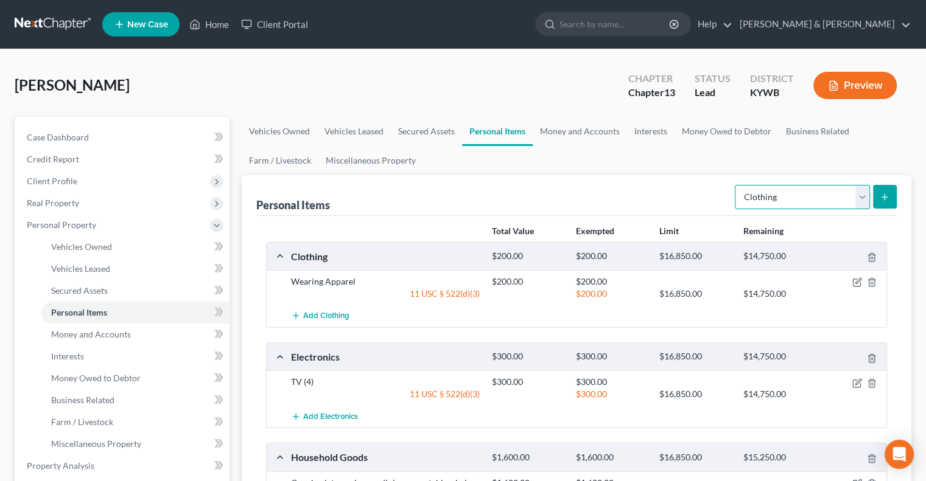
click at [862, 198] on select "Select Item Type Clothing Collectibles Of Value Electronics Firearms Household …" at bounding box center [802, 197] width 135 height 24
select select "jewelry"
click at [736, 185] on select "Select Item Type Clothing Collectibles Of Value Electronics Firearms Household …" at bounding box center [802, 197] width 135 height 24
click at [891, 201] on button "submit" at bounding box center [885, 197] width 24 height 24
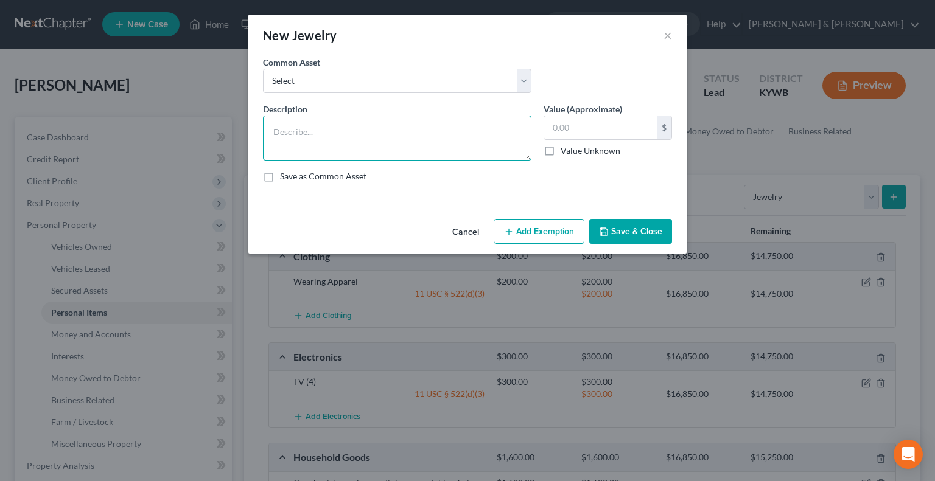
click at [319, 131] on textarea at bounding box center [397, 138] width 268 height 45
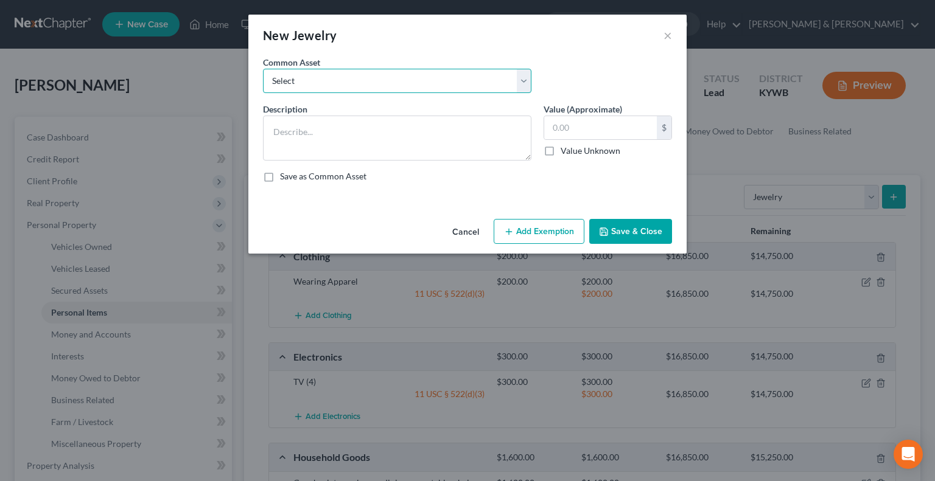
click at [330, 87] on select "Select JEWELRY Jewelry WEDDING RINGS" at bounding box center [397, 81] width 268 height 24
select select "1"
click at [263, 69] on select "Select JEWELRY Jewelry WEDDING RINGS" at bounding box center [397, 81] width 268 height 24
type textarea "Jewelry"
click at [558, 127] on input "200.00" at bounding box center [600, 127] width 113 height 23
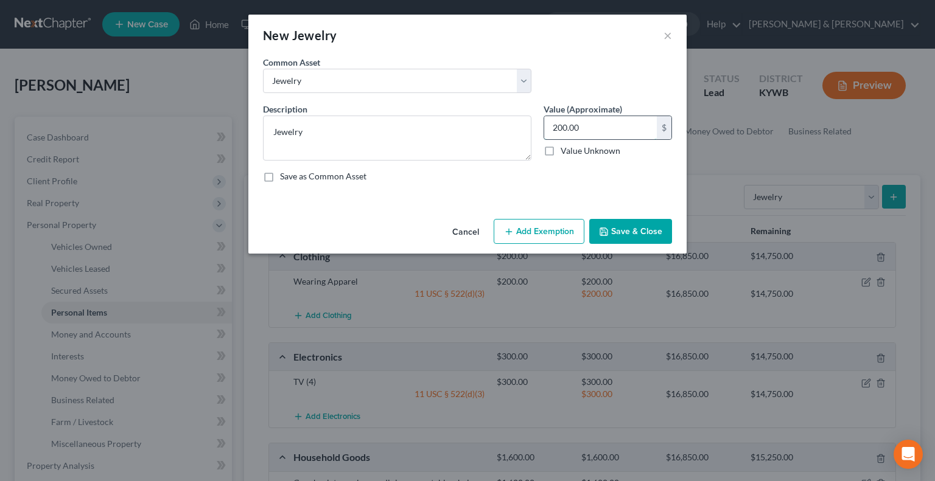
click at [558, 124] on input "200.00" at bounding box center [600, 127] width 113 height 23
type input "100.00"
click at [553, 231] on button "Add Exemption" at bounding box center [539, 232] width 91 height 26
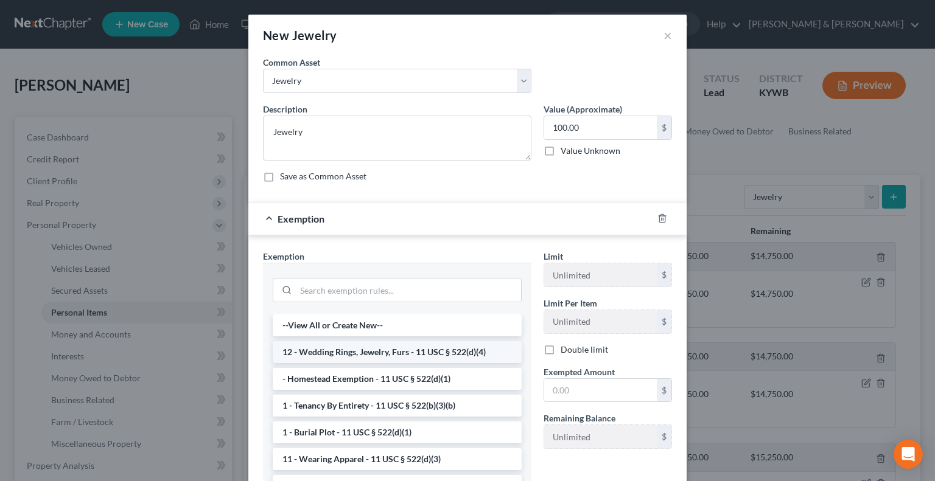
click at [366, 350] on li "12 - Wedding Rings, Jewelry, Furs - 11 USC § 522(d)(4)" at bounding box center [397, 352] width 249 height 22
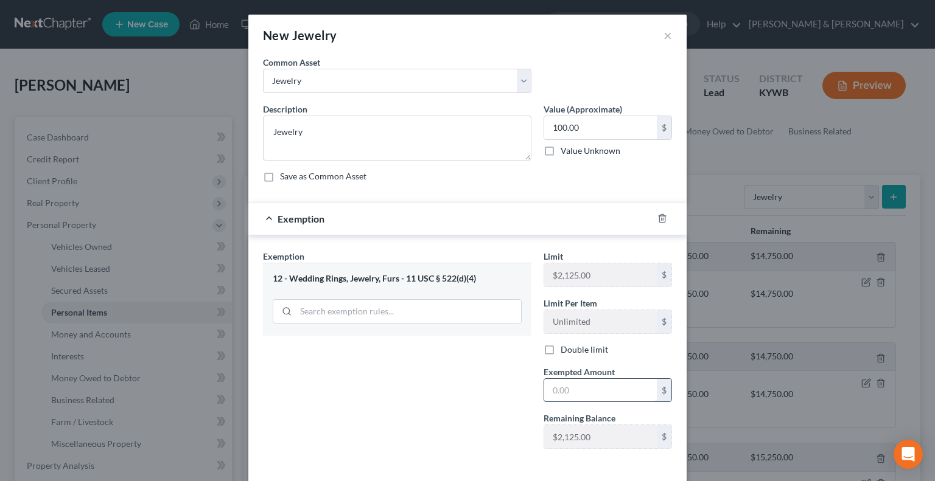
click at [571, 397] on input "text" at bounding box center [600, 390] width 113 height 23
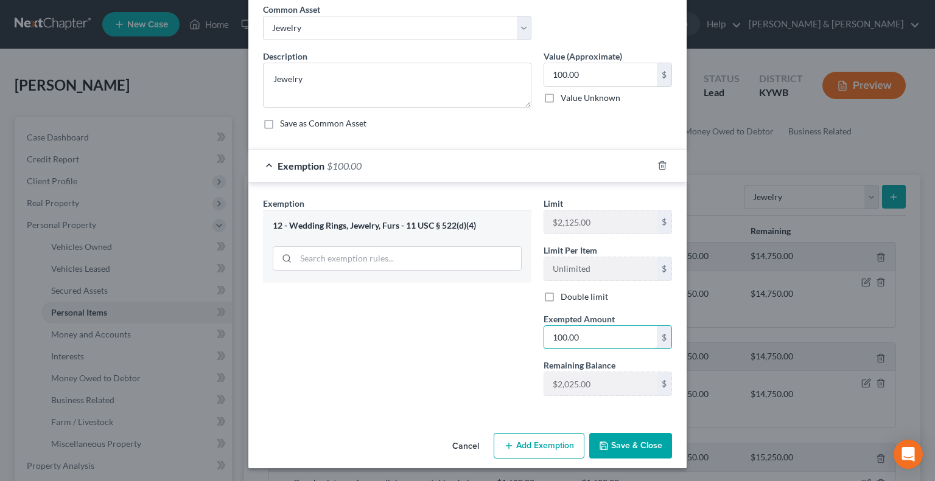
type input "100.00"
click at [648, 440] on button "Save & Close" at bounding box center [630, 446] width 83 height 26
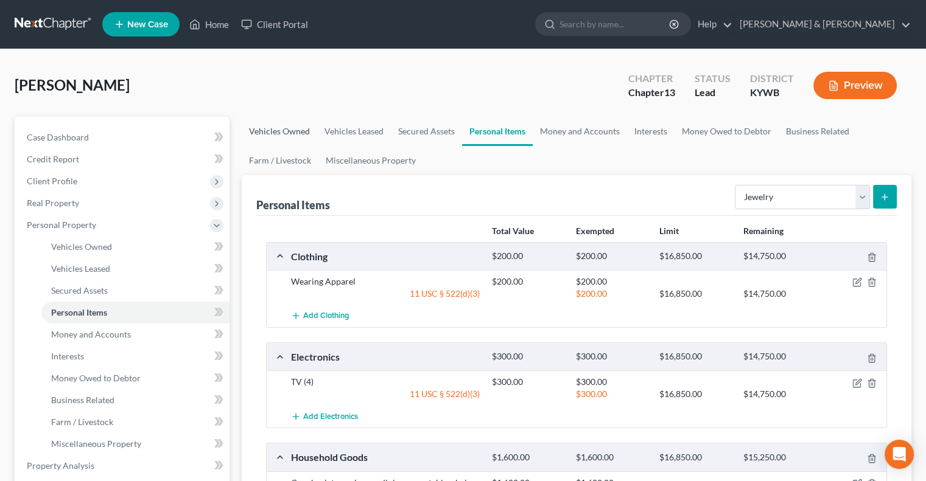
click at [297, 130] on link "Vehicles Owned" at bounding box center [279, 131] width 75 height 29
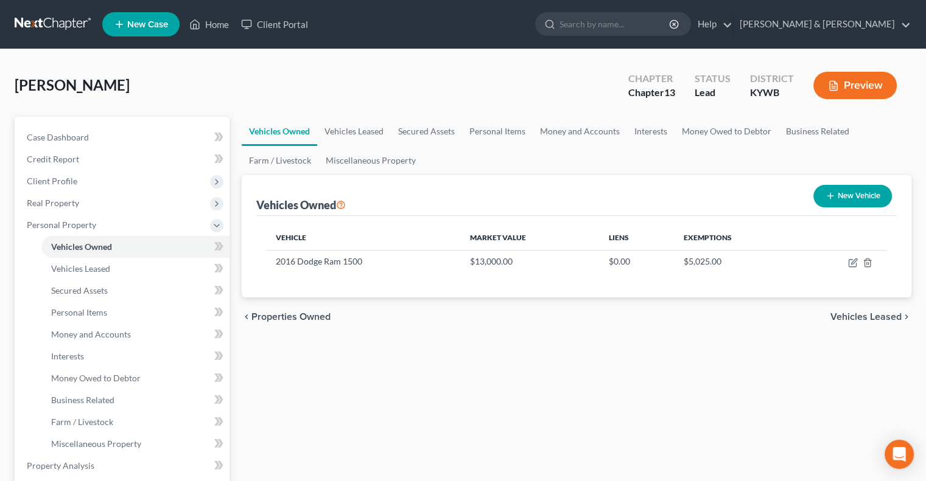
click at [830, 193] on icon "button" at bounding box center [830, 196] width 10 height 10
select select "0"
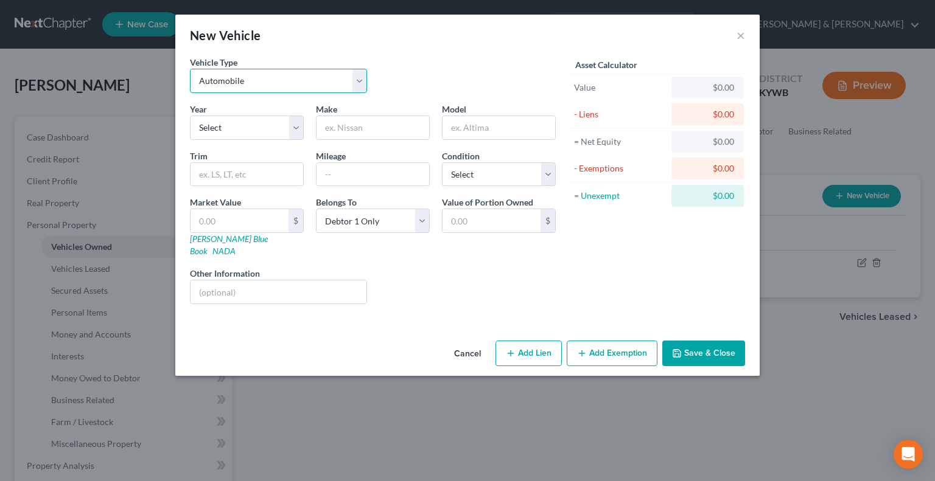
click at [361, 77] on select "Select Automobile Truck Trailer Watercraft Aircraft Motor Home Atv Other Vehicle" at bounding box center [278, 81] width 177 height 24
select select "3"
click at [190, 69] on select "Select Automobile Truck Trailer Watercraft Aircraft Motor Home Atv Other Vehicle" at bounding box center [278, 81] width 177 height 24
click at [293, 128] on select "Select 2026 2025 2024 2023 2022 2021 2020 2019 2018 2017 2016 2015 2014 2013 20…" at bounding box center [247, 128] width 114 height 24
select select "2"
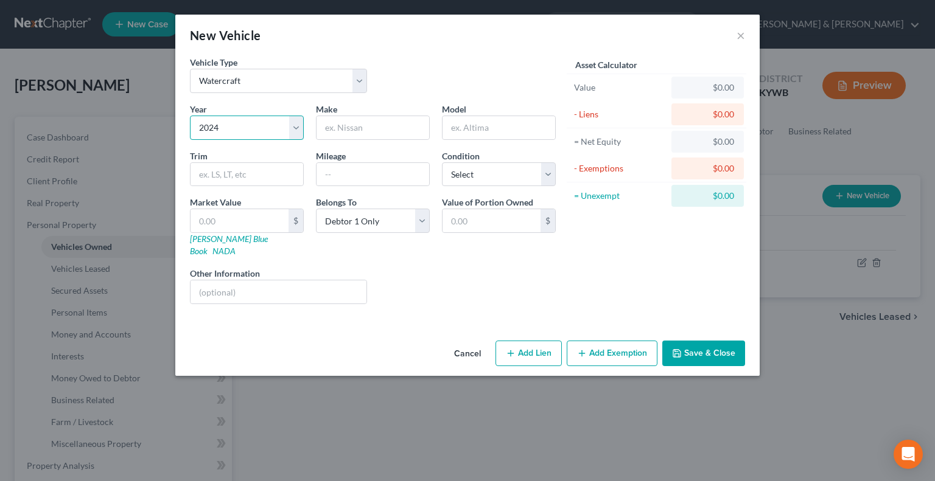
click at [190, 116] on select "Select 2026 2025 2024 2023 2022 2021 2020 2019 2018 2017 2016 2015 2014 2013 20…" at bounding box center [247, 128] width 114 height 24
click at [363, 119] on input "text" at bounding box center [373, 127] width 113 height 23
type input "Suntracker"
click at [234, 219] on input "text" at bounding box center [240, 220] width 98 height 23
type input "3"
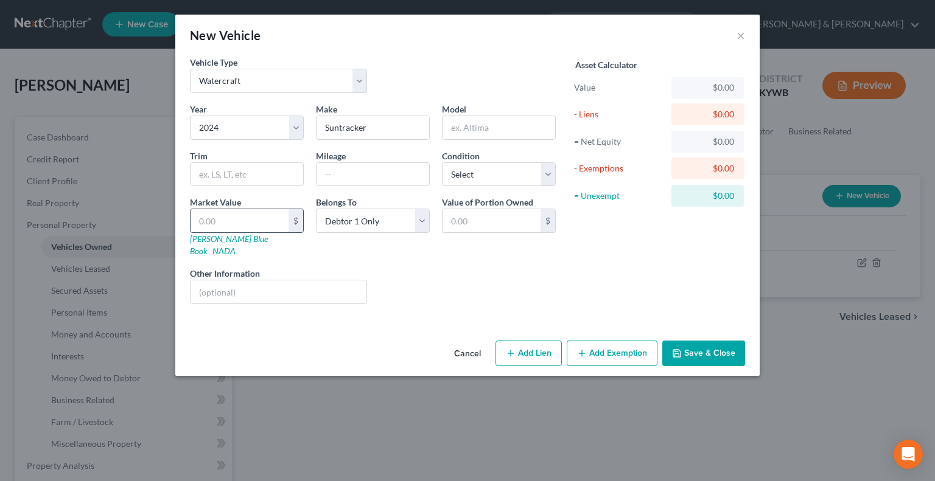
type input "3.00"
type input "32"
type input "32.00"
type input "320"
type input "320.00"
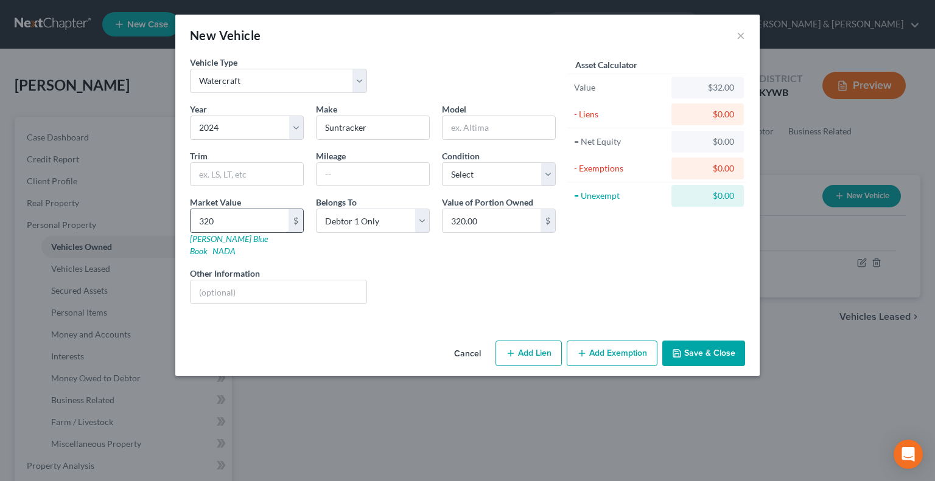
type input "3200"
type input "3,200.00"
type input "3,2000"
type input "32,000.00"
type input "32,000"
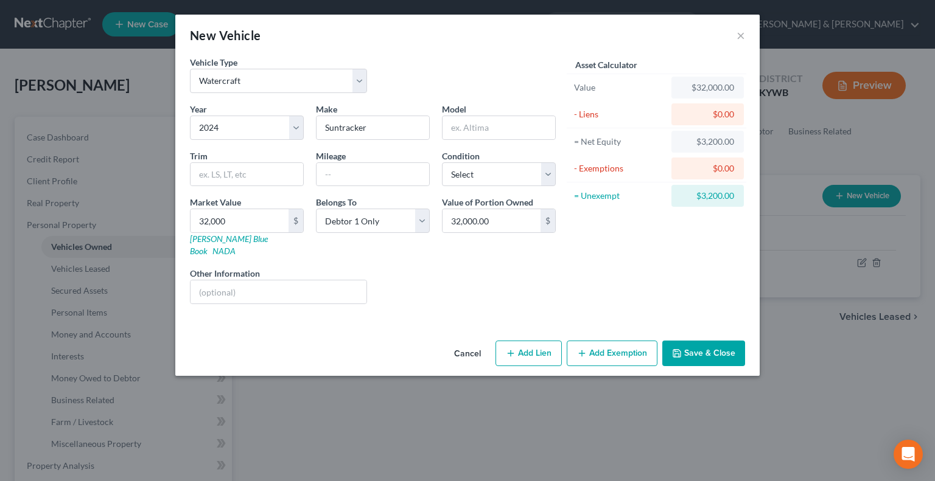
click at [641, 341] on button "Add Exemption" at bounding box center [612, 354] width 91 height 26
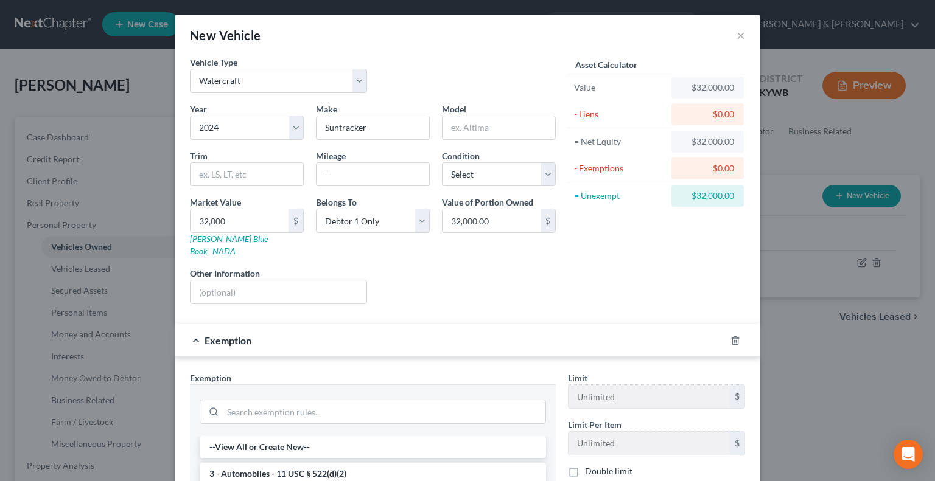
click at [569, 276] on div "Asset Calculator Value $32,000.00 - Liens $0.00 = Net Equity $32,000.00 - Exemp…" at bounding box center [656, 185] width 189 height 258
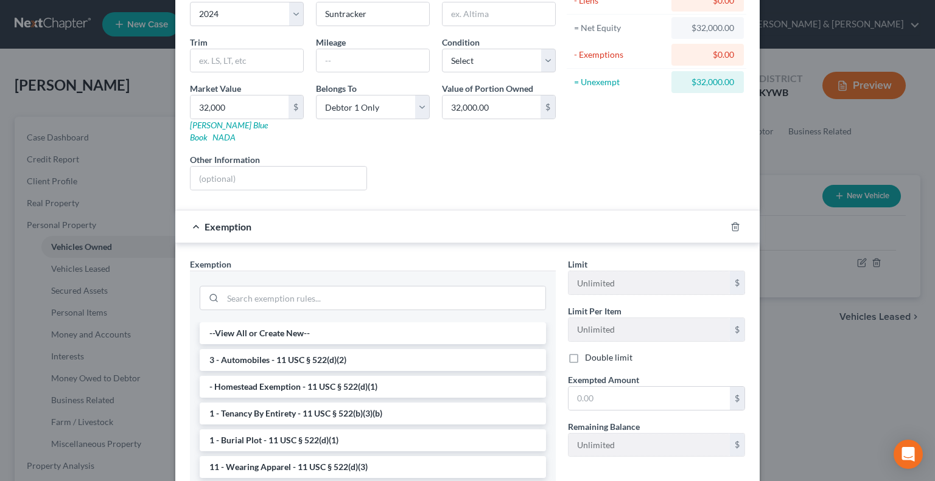
scroll to position [122, 0]
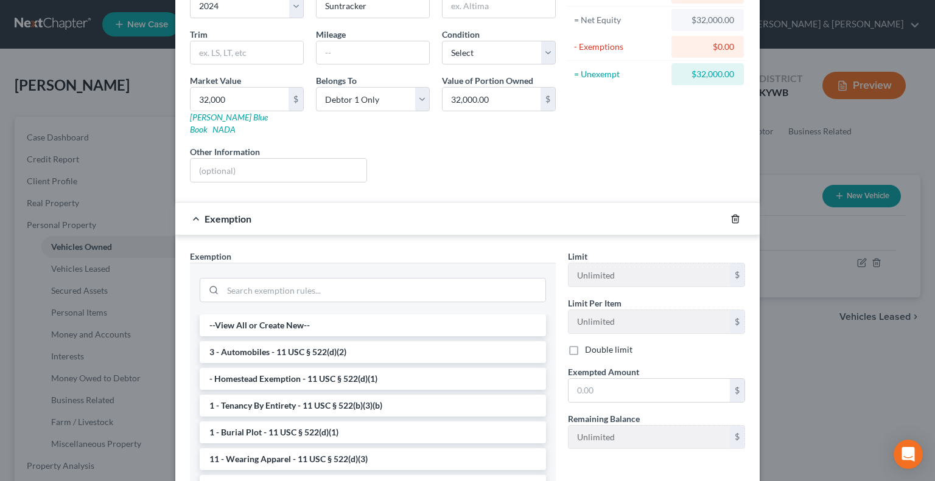
click at [733, 214] on icon "button" at bounding box center [735, 219] width 10 height 10
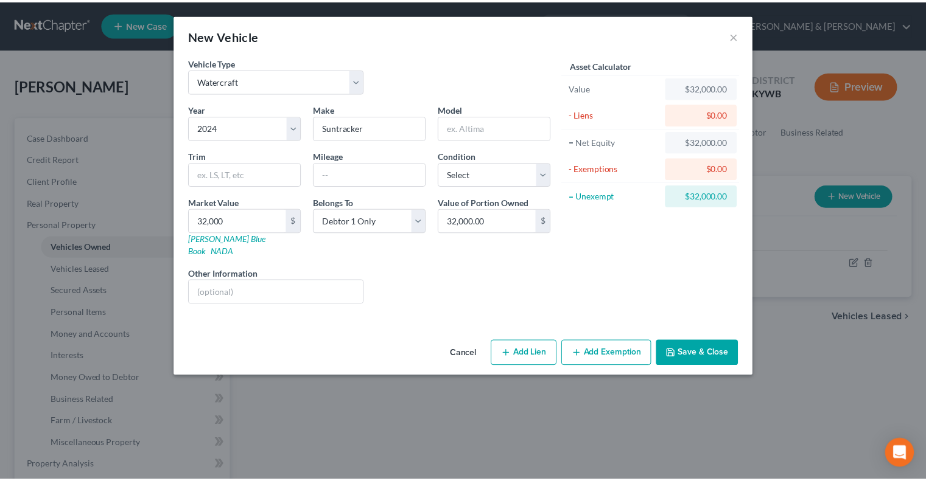
scroll to position [0, 0]
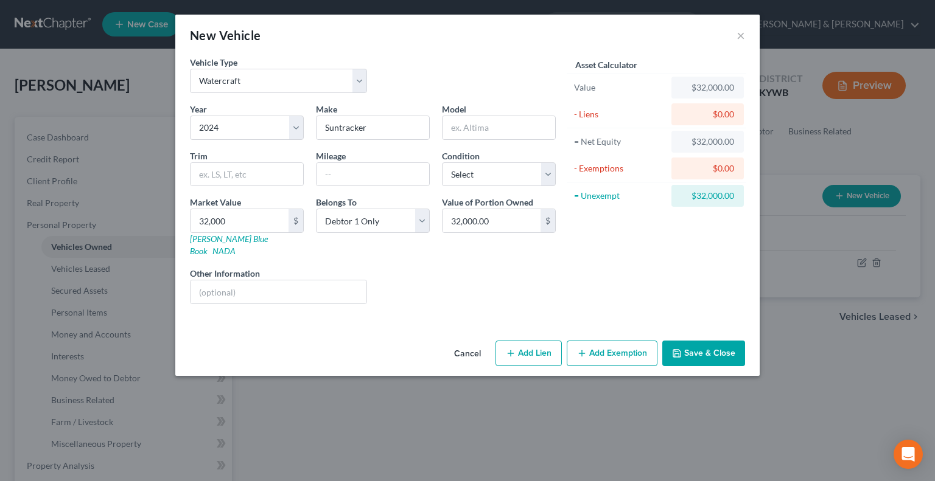
click at [713, 341] on button "Save & Close" at bounding box center [703, 354] width 83 height 26
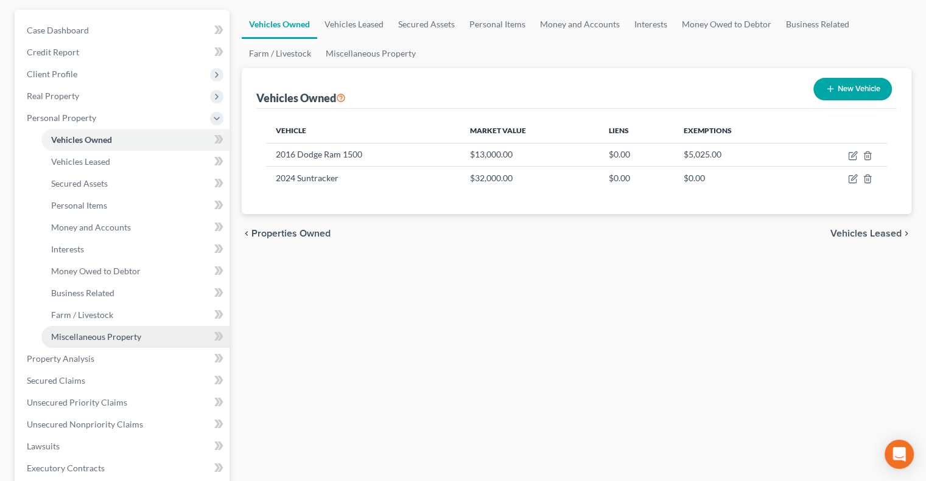
scroll to position [122, 0]
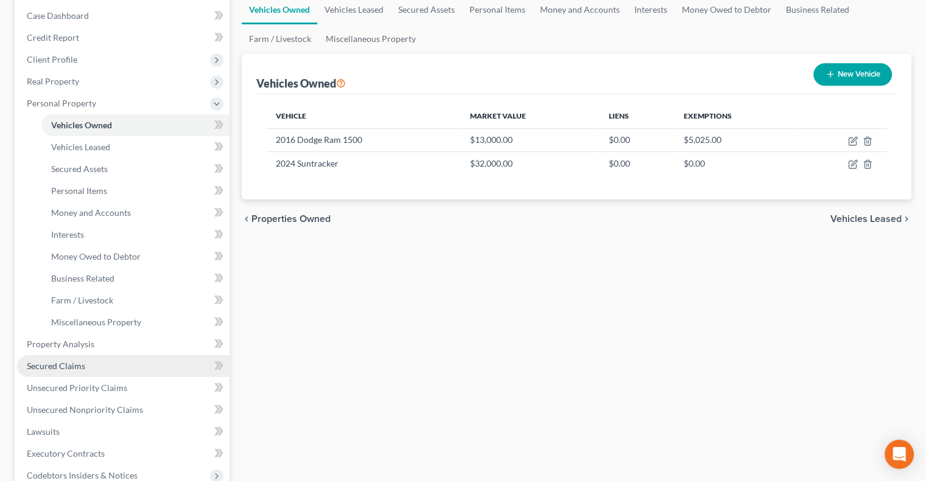
click at [78, 365] on span "Secured Claims" at bounding box center [56, 366] width 58 height 10
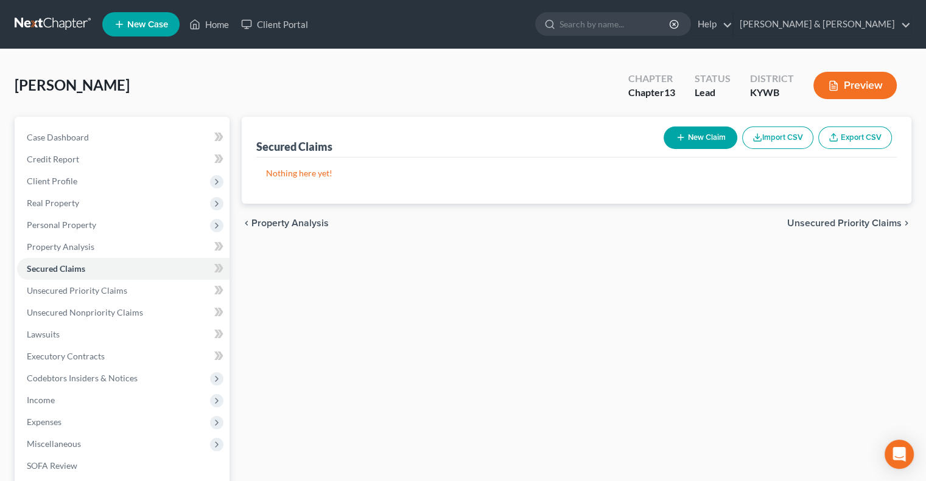
click at [690, 138] on button "New Claim" at bounding box center [701, 138] width 74 height 23
select select "0"
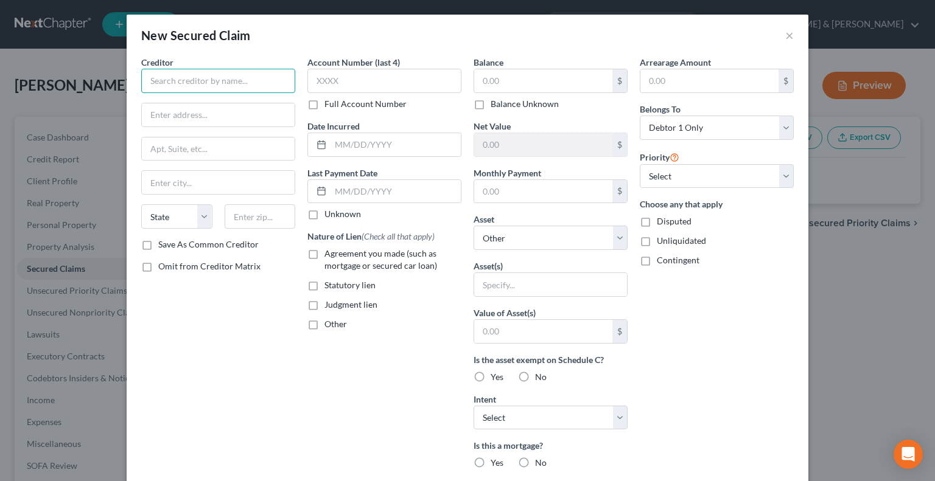
click at [226, 80] on input "text" at bounding box center [218, 81] width 154 height 24
type input "Kentucky Housing"
click at [195, 117] on input "text" at bounding box center [218, 114] width 153 height 23
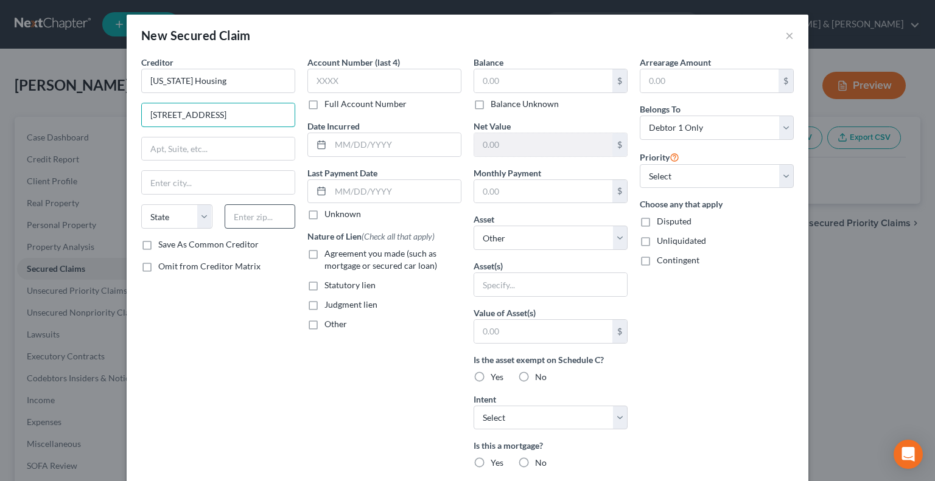
type input "1231 Louisville Road"
click at [240, 221] on input "text" at bounding box center [260, 217] width 71 height 24
type input "40601"
type input "Frankfort"
select select "18"
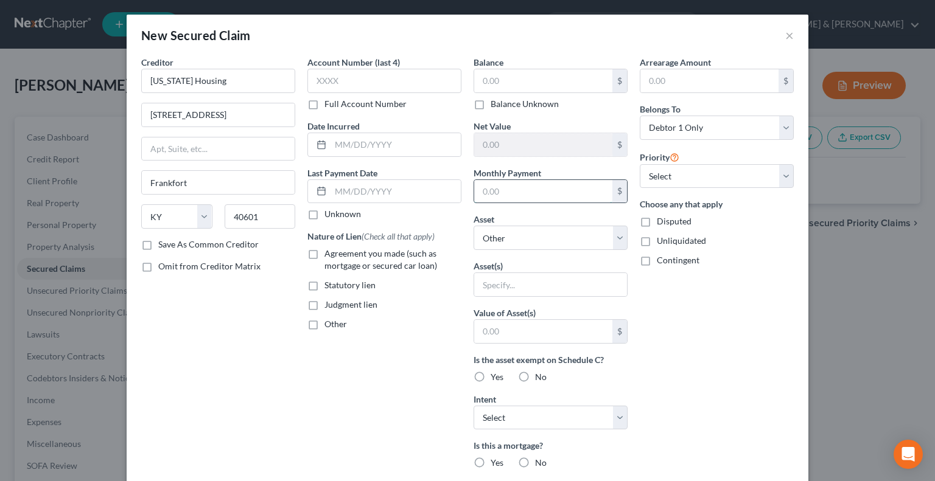
click at [499, 189] on input "text" at bounding box center [543, 191] width 138 height 23
type input "1,062"
click at [491, 83] on input "text" at bounding box center [543, 80] width 138 height 23
type input "91,000"
click at [612, 243] on select "Select Other Multiple Assets 6817 James Madison Way - $195600.0 Electronics - T…" at bounding box center [551, 238] width 154 height 24
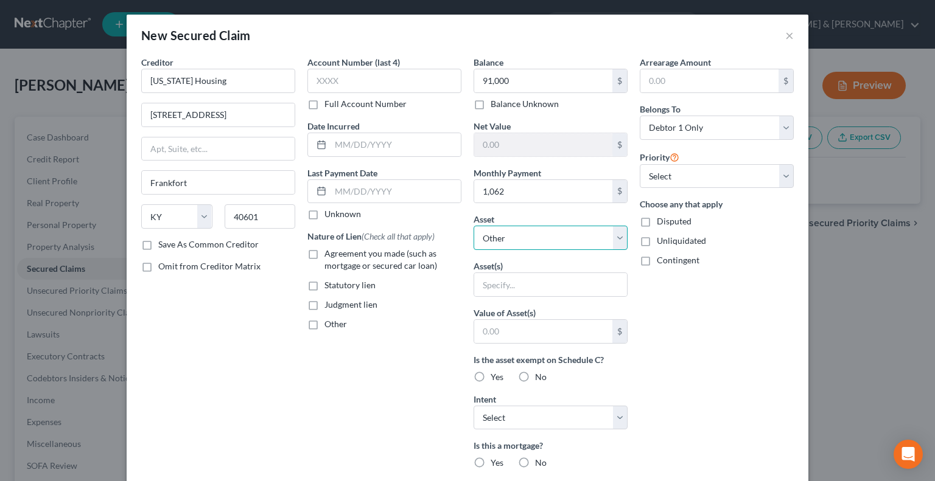
select select "2"
click at [474, 226] on select "Select Other Multiple Assets 6817 James Madison Way - $195600.0 Electronics - T…" at bounding box center [551, 238] width 154 height 24
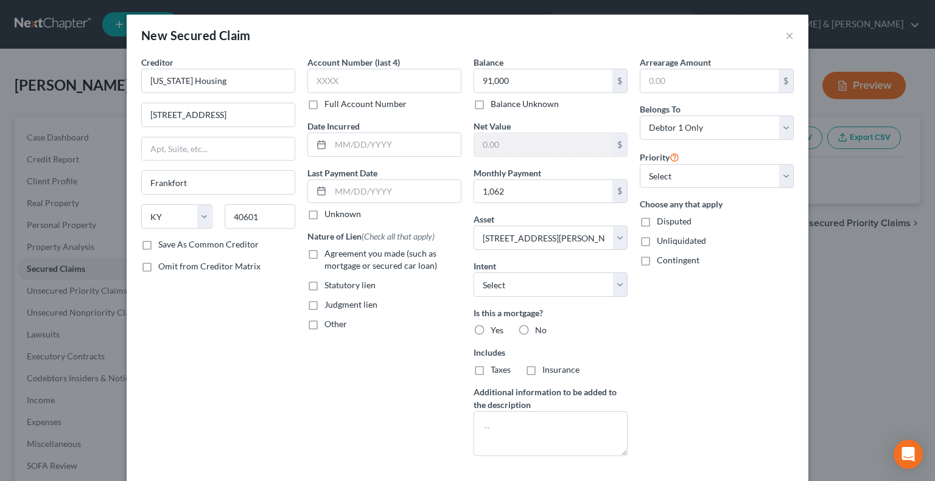
click at [491, 329] on label "Yes" at bounding box center [497, 330] width 13 height 12
click at [496, 329] on input "Yes" at bounding box center [500, 328] width 8 height 8
radio input "true"
click at [324, 251] on label "Agreement you made (such as mortgage or secured car loan)" at bounding box center [392, 260] width 137 height 24
click at [329, 251] on input "Agreement you made (such as mortgage or secured car loan)" at bounding box center [333, 252] width 8 height 8
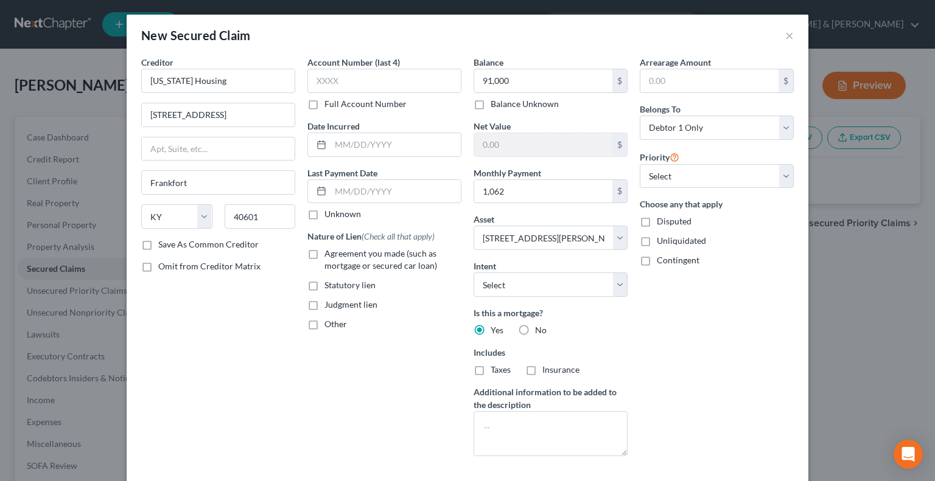
checkbox input "true"
click at [616, 284] on select "Select Surrender Redeem Reaffirm Avoid Other" at bounding box center [551, 285] width 154 height 24
select select "2"
click at [474, 273] on select "Select Surrender Redeem Reaffirm Avoid Other" at bounding box center [551, 285] width 154 height 24
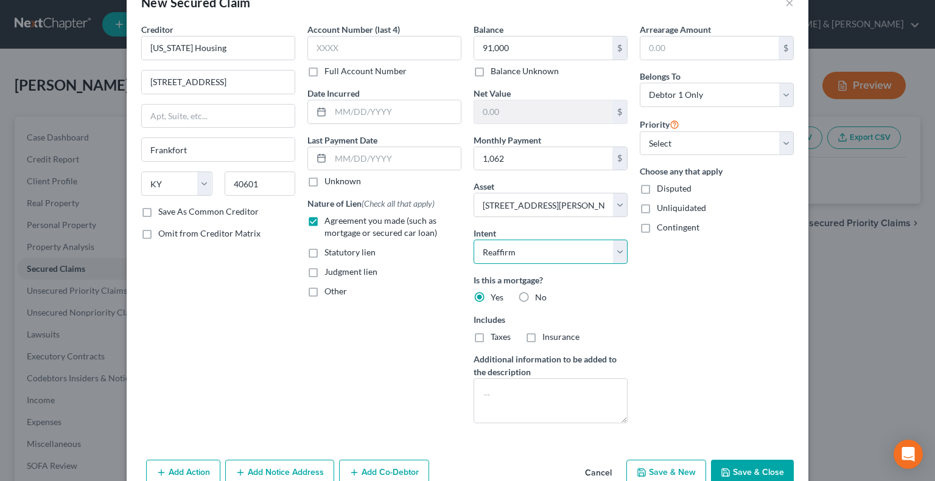
scroll to position [60, 0]
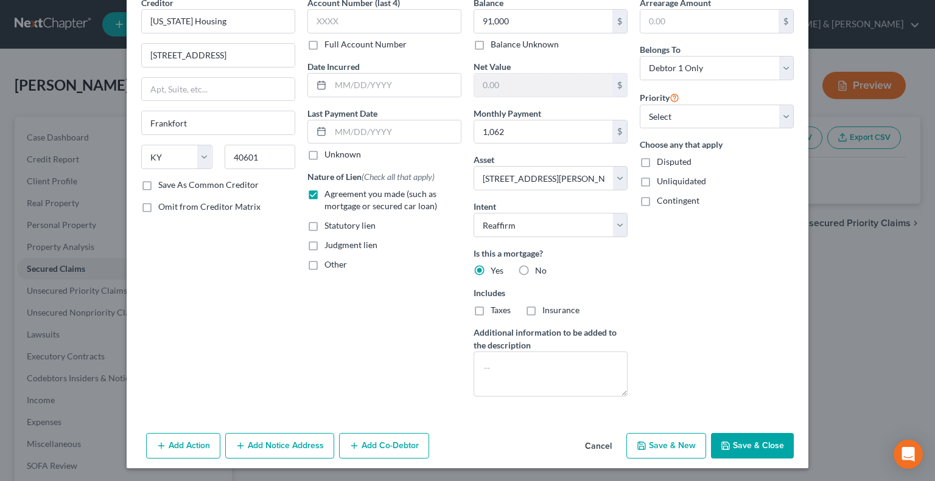
click at [657, 448] on button "Save & New" at bounding box center [666, 446] width 80 height 26
select select
select select "0"
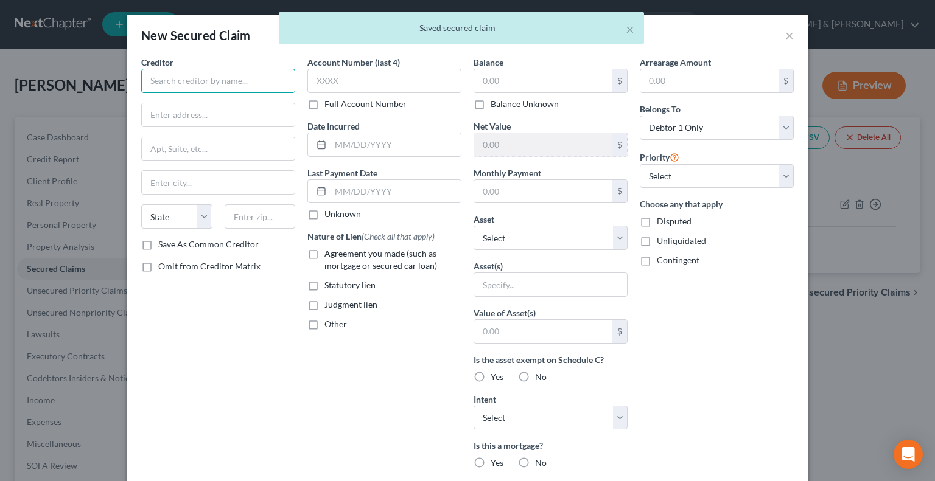
click at [198, 76] on input "text" at bounding box center [218, 81] width 154 height 24
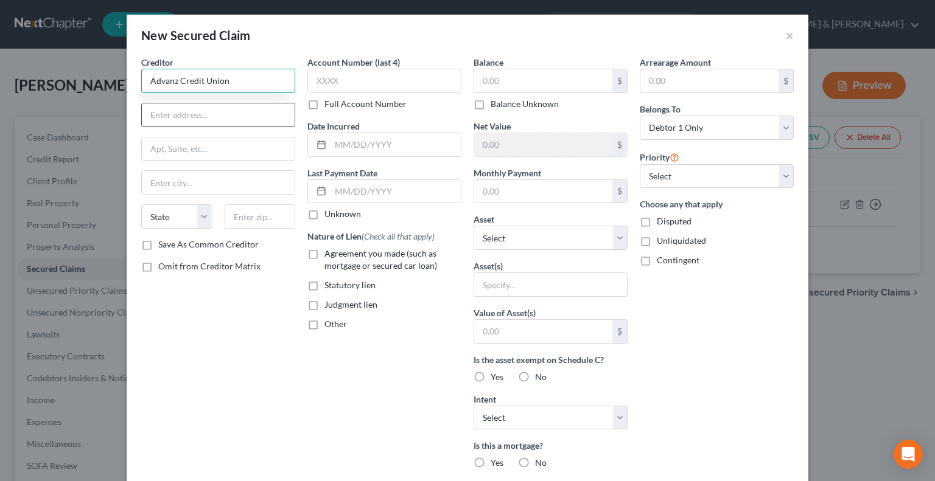
type input "Advanz Credit Union"
click at [234, 118] on input "text" at bounding box center [218, 114] width 153 height 23
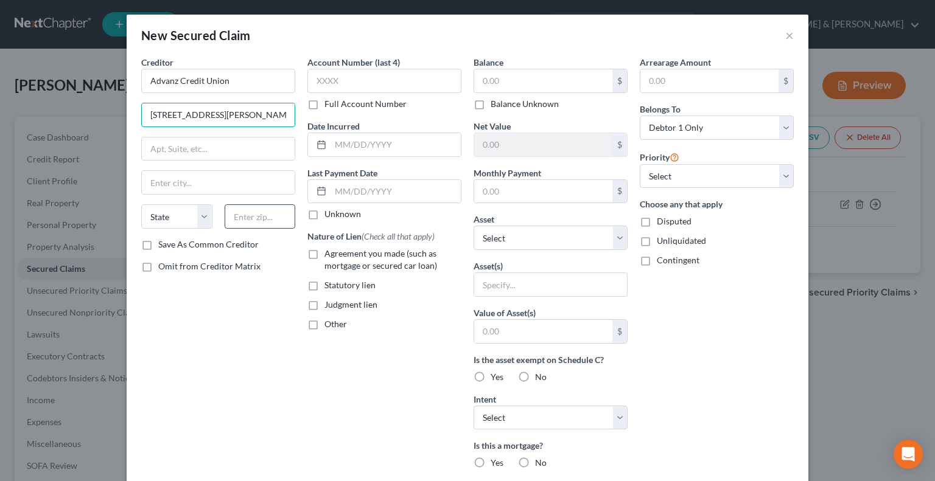
type input "9600 Ormsby Station Road"
click at [236, 213] on input "text" at bounding box center [260, 217] width 71 height 24
type input "40252"
drag, startPoint x: 481, startPoint y: 187, endPoint x: 491, endPoint y: 201, distance: 17.9
click at [485, 191] on input "text" at bounding box center [543, 191] width 138 height 23
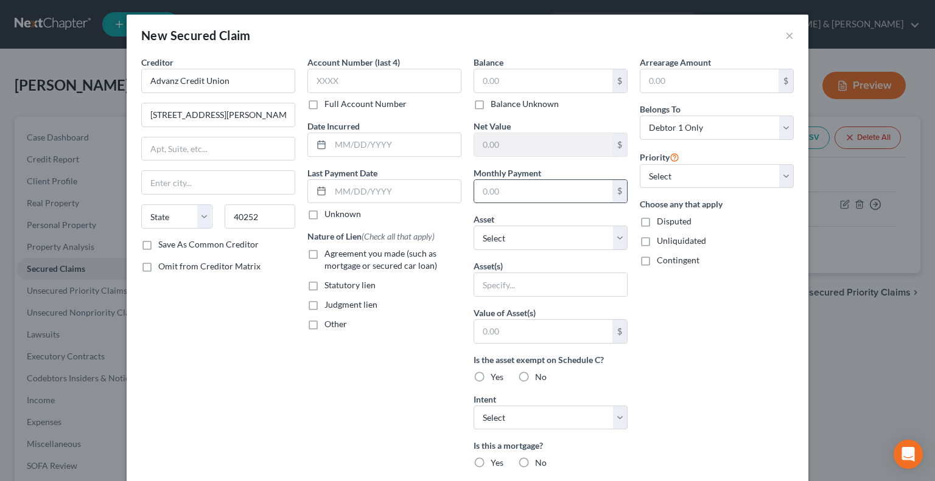
type input "Louisville"
select select "18"
type input "375"
click at [504, 71] on input "text" at bounding box center [543, 80] width 138 height 23
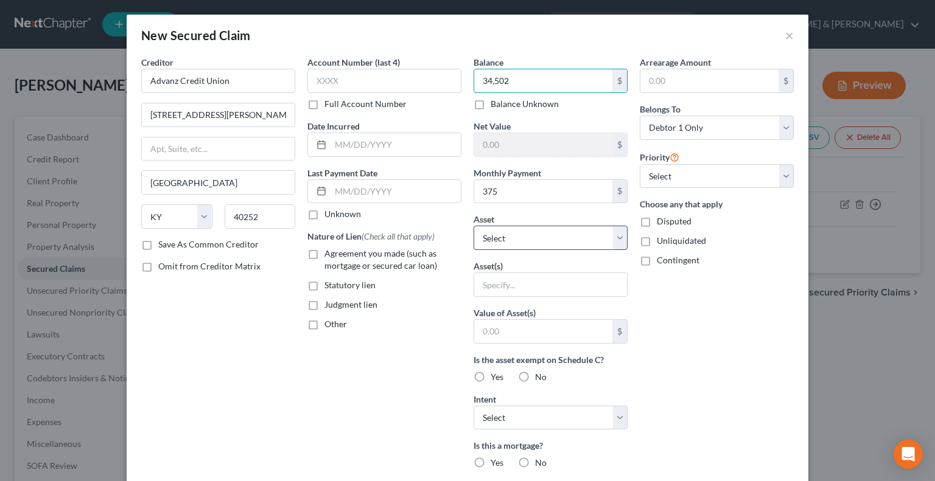
type input "34,502"
click at [611, 236] on select "Select Other Multiple Assets 6817 James Madison Way - $195600.0 Electronics - T…" at bounding box center [551, 238] width 154 height 24
select select "2"
click at [474, 226] on select "Select Other Multiple Assets 6817 James Madison Way - $195600.0 Electronics - T…" at bounding box center [551, 238] width 154 height 24
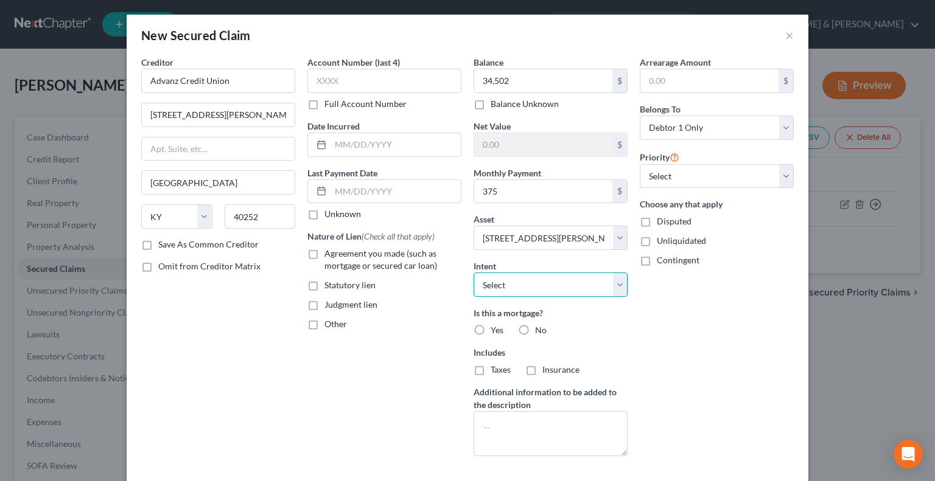
click at [614, 280] on select "Select Surrender Redeem Reaffirm Avoid Other" at bounding box center [551, 285] width 154 height 24
select select "2"
click at [474, 273] on select "Select Surrender Redeem Reaffirm Avoid Other" at bounding box center [551, 285] width 154 height 24
click at [324, 255] on label "Agreement you made (such as mortgage or secured car loan)" at bounding box center [392, 260] width 137 height 24
click at [329, 255] on input "Agreement you made (such as mortgage or secured car loan)" at bounding box center [333, 252] width 8 height 8
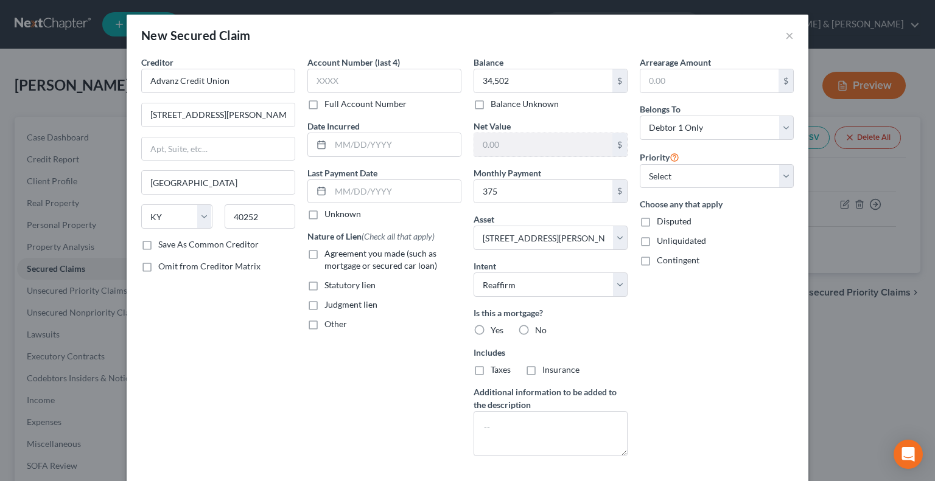
checkbox input "true"
click at [491, 324] on label "Yes" at bounding box center [497, 330] width 13 height 12
click at [496, 324] on input "Yes" at bounding box center [500, 328] width 8 height 8
radio input "true"
click at [517, 419] on textarea at bounding box center [551, 433] width 154 height 45
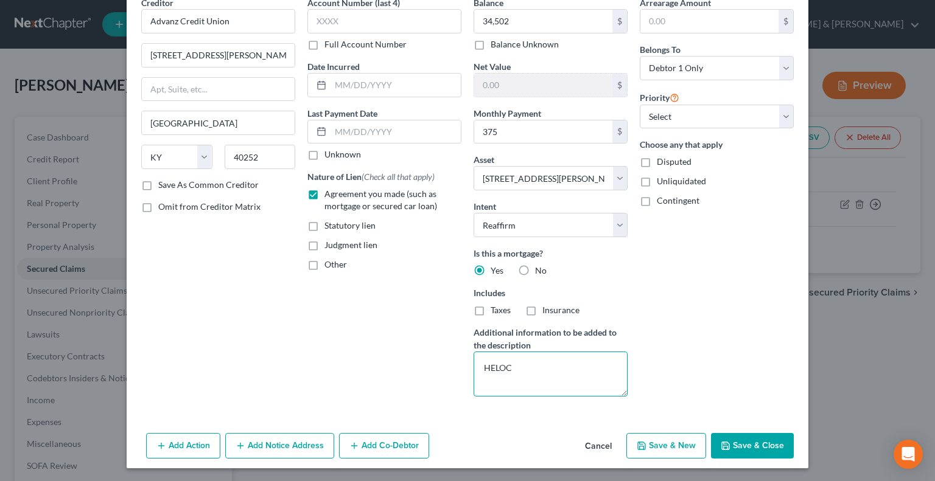
type textarea "HELOC"
click at [679, 443] on button "Save & New" at bounding box center [666, 446] width 80 height 26
select select
select select "0"
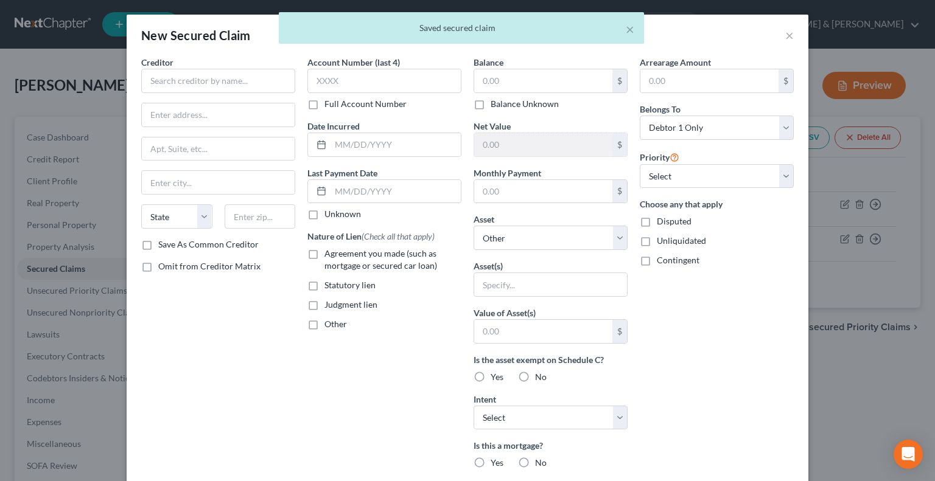
type input "34,502.00"
type input "161,098.00"
type input "375.00"
select select "2"
click at [262, 74] on input "text" at bounding box center [218, 81] width 154 height 24
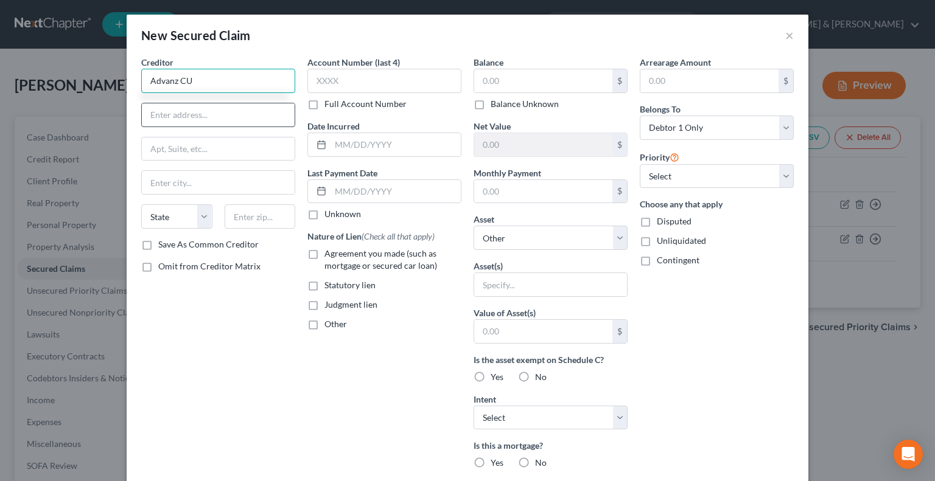
type input "Advanz CU"
click at [245, 119] on input "text" at bounding box center [218, 114] width 153 height 23
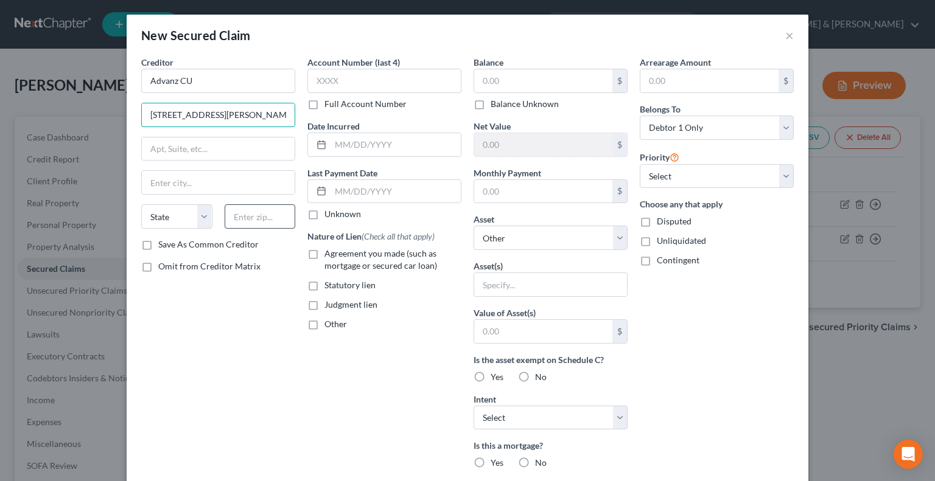
type input "9600 Ormsby Station Road"
click at [245, 215] on input "text" at bounding box center [260, 217] width 71 height 24
type input "40252"
type input "Louisville"
select select "18"
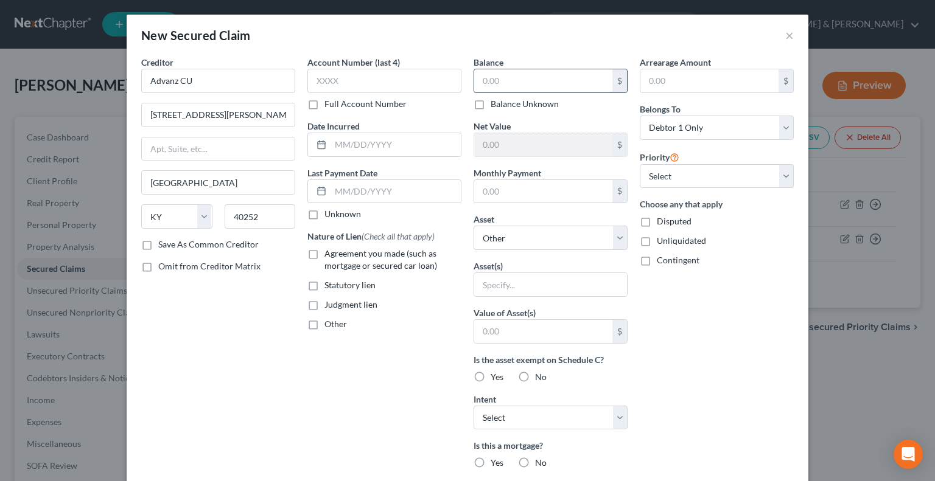
click at [502, 82] on input "text" at bounding box center [543, 80] width 138 height 23
type input "7,200"
click at [541, 187] on input "text" at bounding box center [543, 191] width 138 height 23
type input "497"
click at [611, 239] on select "Select Other Multiple Assets 6817 James Madison Way - $195600.0 Electronics - T…" at bounding box center [551, 238] width 154 height 24
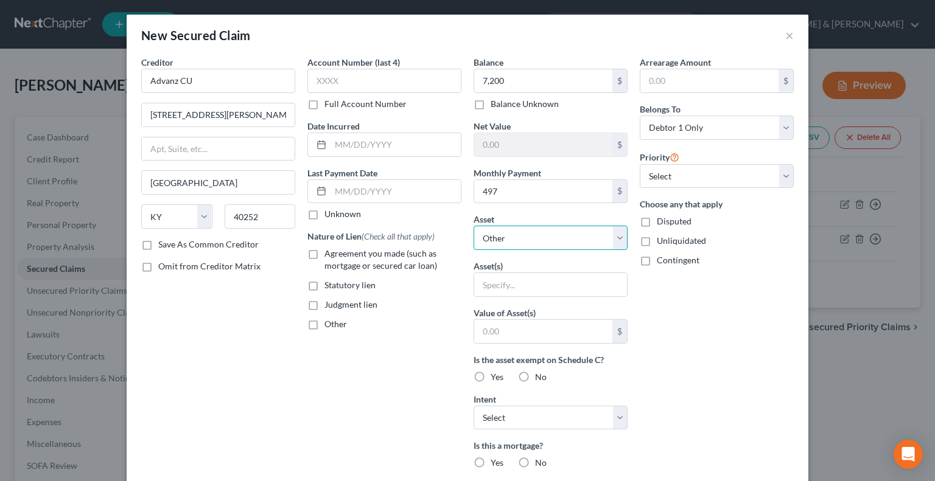
select select "9"
click at [474, 226] on select "Select Other Multiple Assets 6817 James Madison Way - $195600.0 Electronics - T…" at bounding box center [551, 238] width 154 height 24
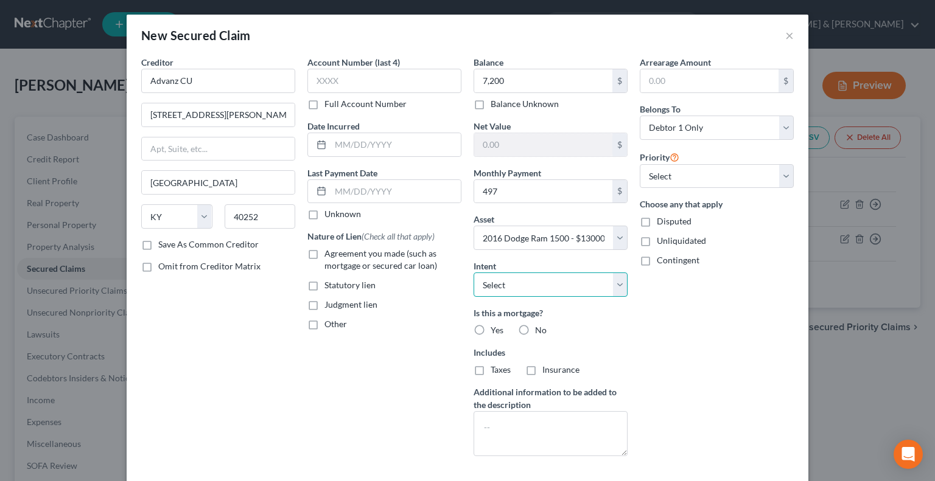
click at [612, 283] on select "Select Surrender Redeem Reaffirm Avoid Other" at bounding box center [551, 285] width 154 height 24
select select "2"
click at [474, 273] on select "Select Surrender Redeem Reaffirm Avoid Other" at bounding box center [551, 285] width 154 height 24
click at [324, 253] on label "Agreement you made (such as mortgage or secured car loan)" at bounding box center [392, 260] width 137 height 24
click at [329, 253] on input "Agreement you made (such as mortgage or secured car loan)" at bounding box center [333, 252] width 8 height 8
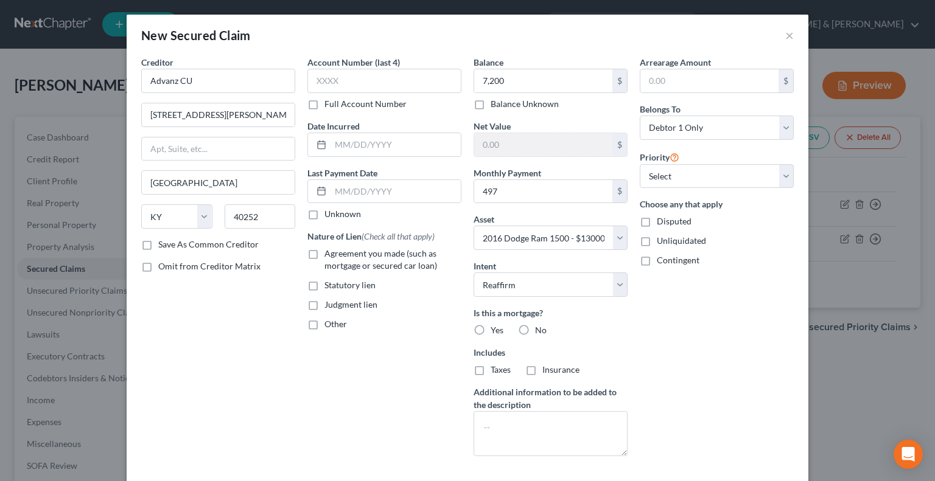
checkbox input "true"
click at [611, 285] on select "Select Surrender Redeem Reaffirm Avoid Other" at bounding box center [551, 285] width 154 height 24
click at [535, 327] on label "No" at bounding box center [541, 330] width 12 height 12
click at [540, 327] on input "No" at bounding box center [544, 328] width 8 height 8
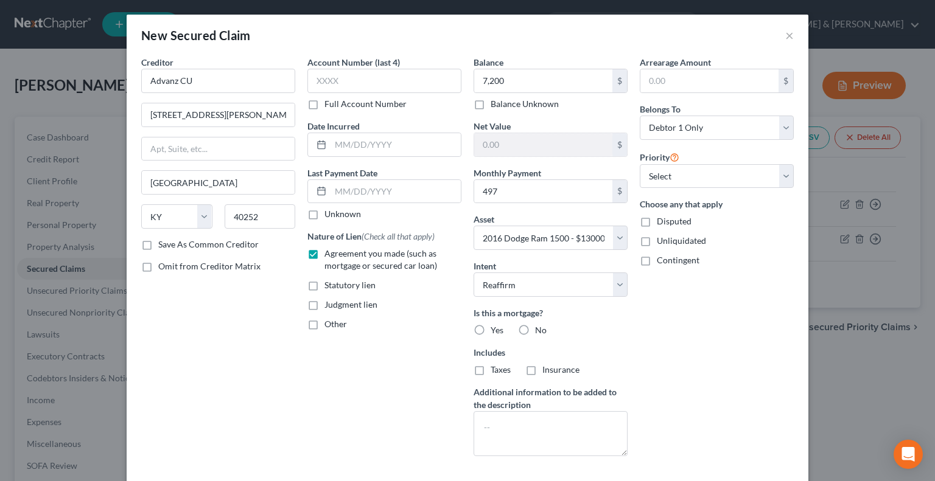
radio input "true"
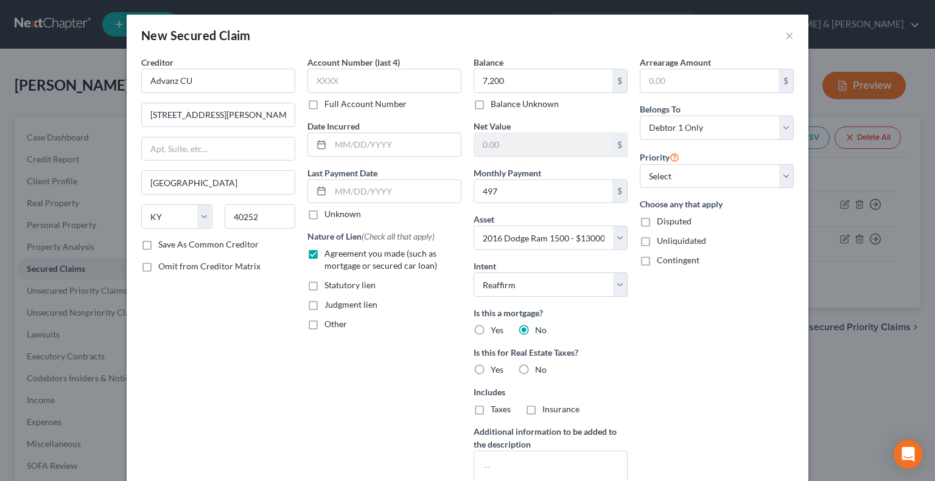
click at [535, 365] on label "No" at bounding box center [541, 370] width 12 height 12
click at [540, 365] on input "No" at bounding box center [544, 368] width 8 height 8
radio input "true"
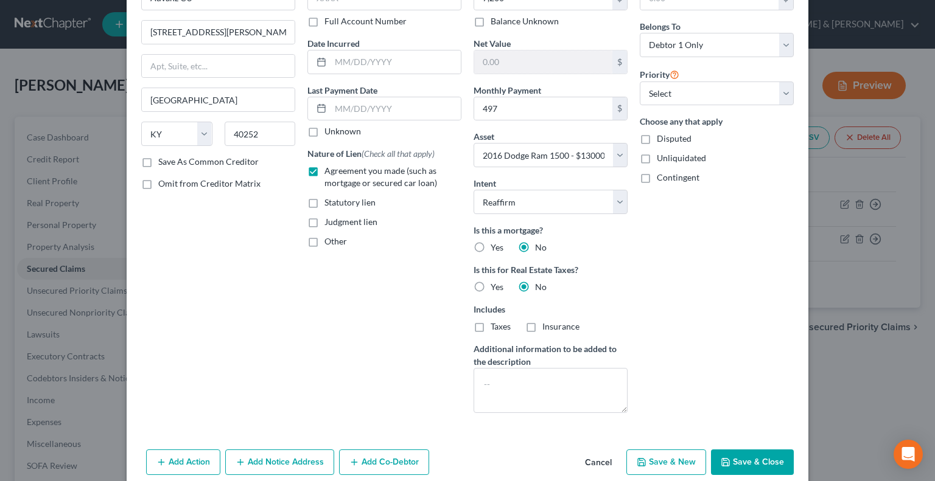
scroll to position [99, 0]
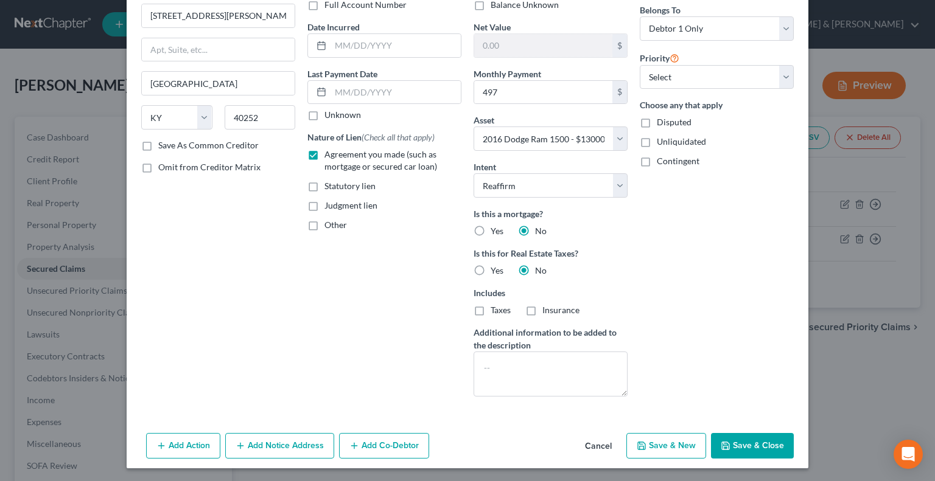
click at [677, 443] on button "Save & New" at bounding box center [666, 446] width 80 height 26
select select
select select "0"
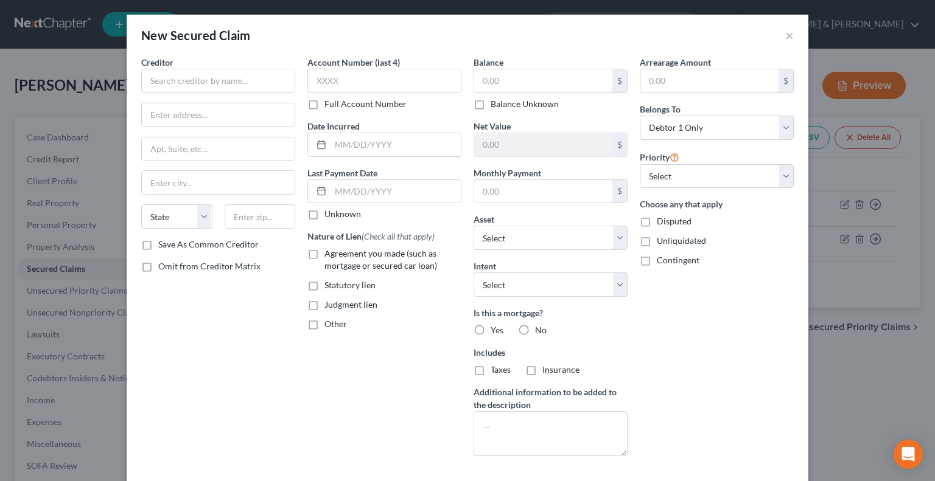
type input "7,200.00"
type input "5,800.00"
type input "497.00"
select select "9"
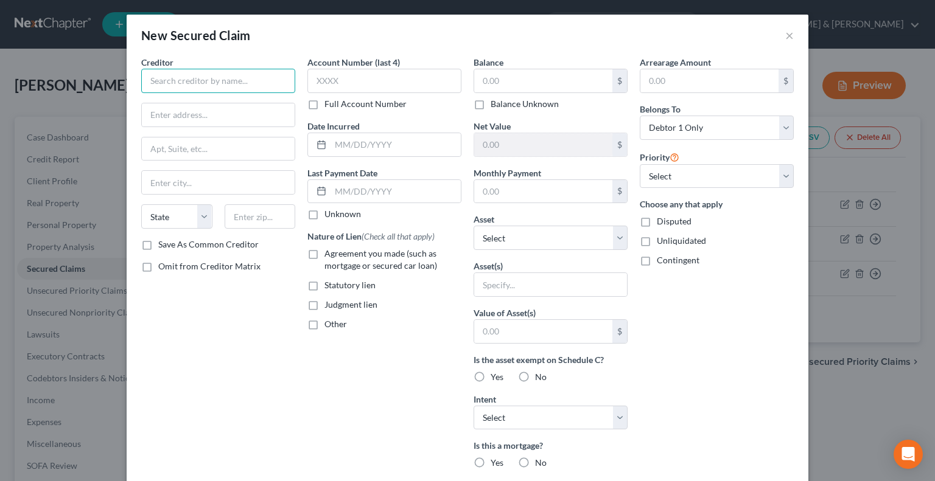
click at [155, 82] on input "text" at bounding box center [218, 81] width 154 height 24
type input "Merrick Bank"
click at [175, 112] on input "text" at bounding box center [218, 114] width 153 height 23
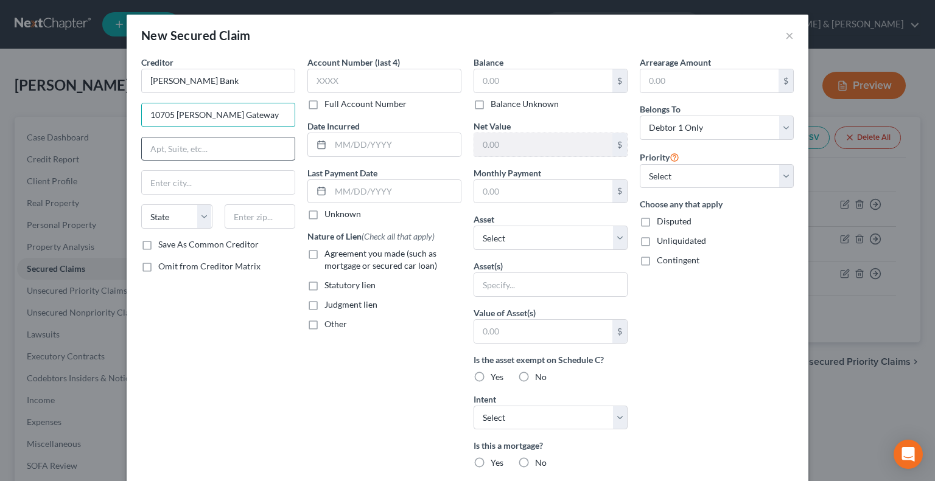
type input "10705 S. Jordan Gateway"
click at [208, 153] on input "text" at bounding box center [218, 149] width 153 height 23
drag, startPoint x: 156, startPoint y: 149, endPoint x: 175, endPoint y: 122, distance: 33.1
click at [156, 148] on input "STe. 200" at bounding box center [218, 149] width 153 height 23
type input "Ste. 200"
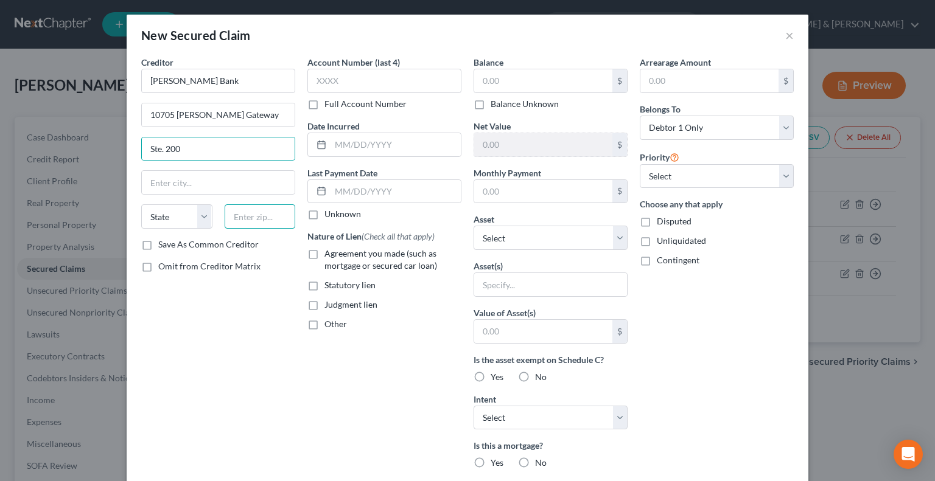
click at [256, 212] on input "text" at bounding box center [260, 217] width 71 height 24
type input "84095"
click at [492, 82] on input "text" at bounding box center [543, 80] width 138 height 23
type input "South Jordan"
select select "46"
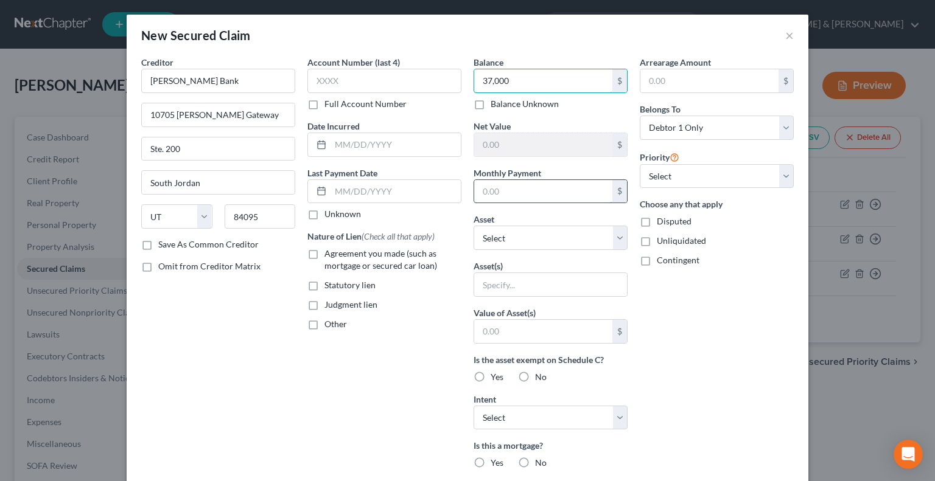
type input "37,000"
click at [513, 182] on input "text" at bounding box center [543, 191] width 138 height 23
type input "565"
click at [618, 246] on select "Select Other Multiple Assets 6817 James Madison Way - $195600.0 Electronics - T…" at bounding box center [551, 238] width 154 height 24
select select "5"
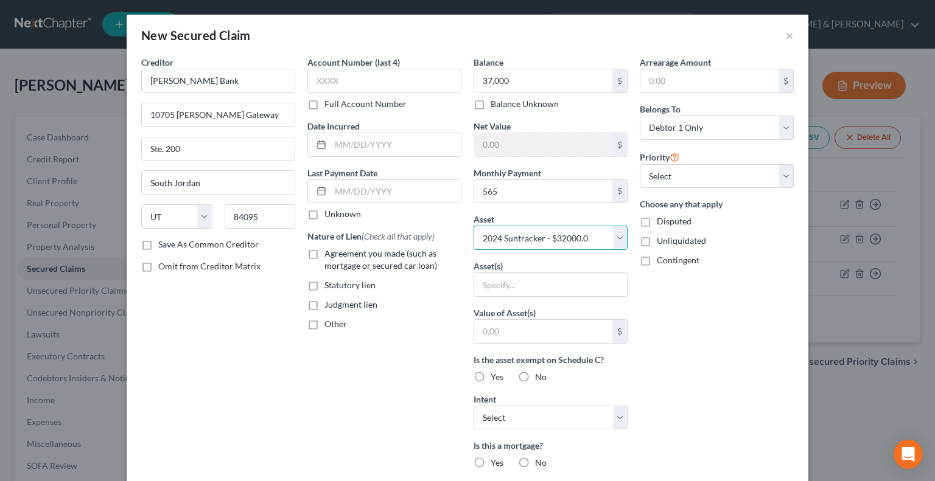
click at [474, 226] on select "Select Other Multiple Assets 6817 James Madison Way - $195600.0 Electronics - T…" at bounding box center [551, 238] width 154 height 24
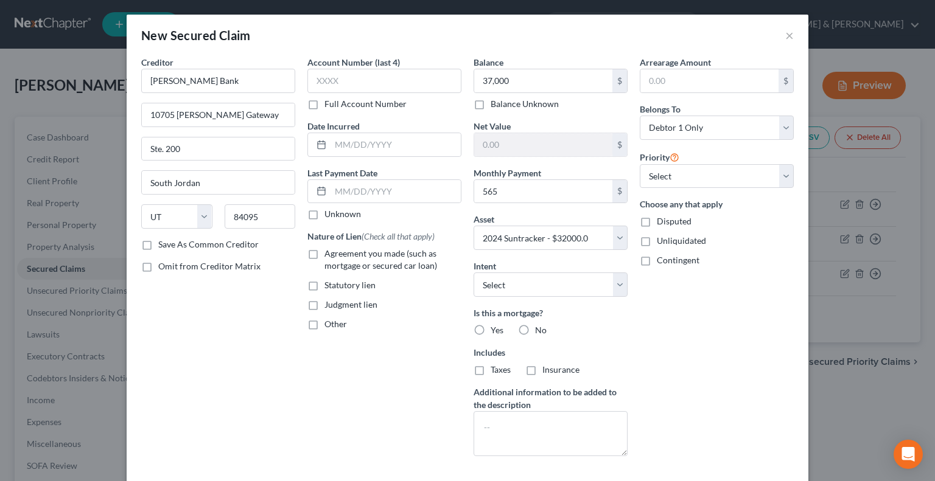
click at [535, 331] on label "No" at bounding box center [541, 330] width 12 height 12
click at [540, 331] on input "No" at bounding box center [544, 328] width 8 height 8
radio input "true"
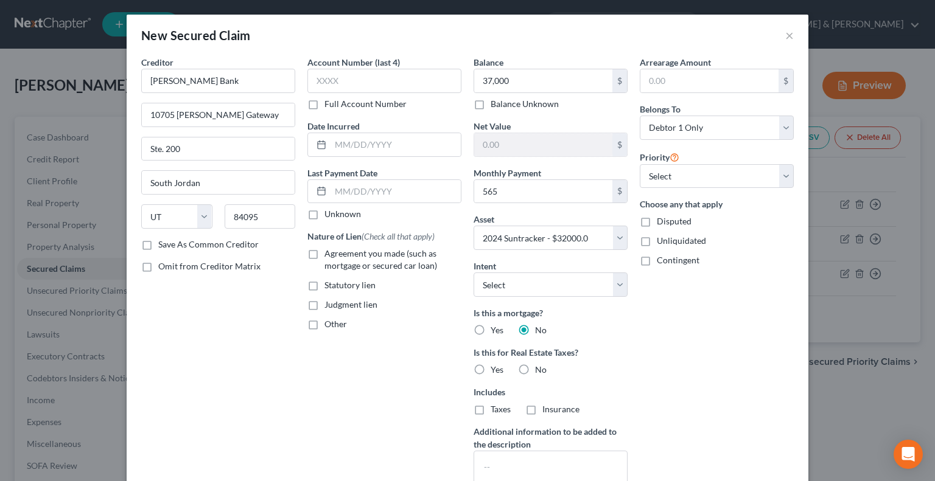
click at [324, 252] on label "Agreement you made (such as mortgage or secured car loan)" at bounding box center [392, 260] width 137 height 24
click at [329, 252] on input "Agreement you made (such as mortgage or secured car loan)" at bounding box center [333, 252] width 8 height 8
checkbox input "true"
click at [612, 287] on select "Select Surrender Redeem Reaffirm Avoid Other" at bounding box center [551, 285] width 154 height 24
select select "0"
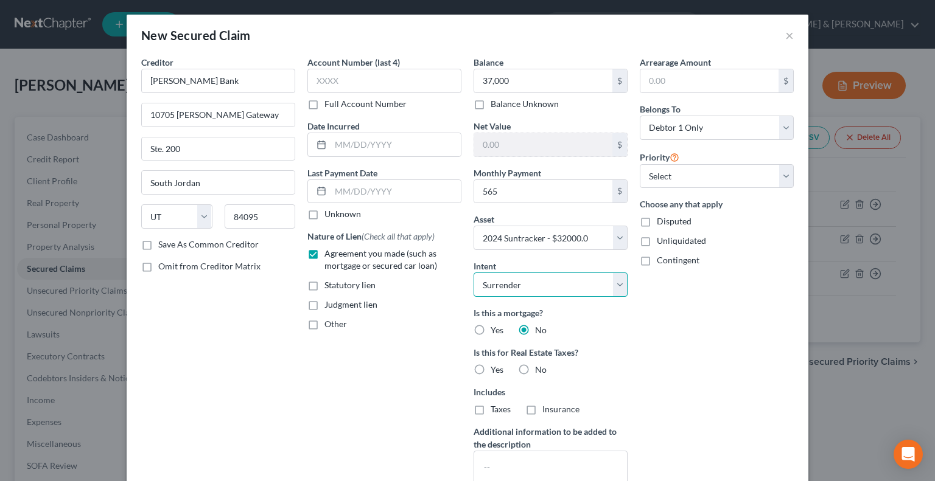
click at [474, 273] on select "Select Surrender Redeem Reaffirm Avoid Other" at bounding box center [551, 285] width 154 height 24
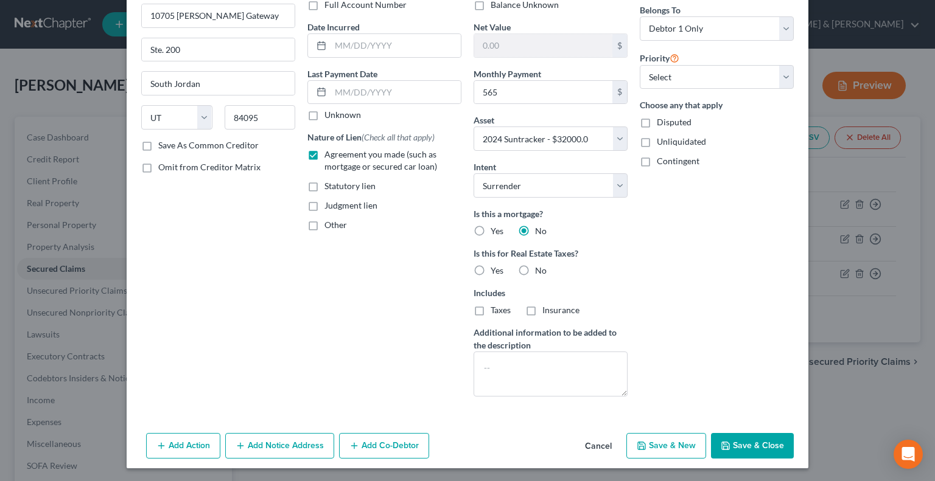
click at [741, 439] on button "Save & Close" at bounding box center [752, 446] width 83 height 26
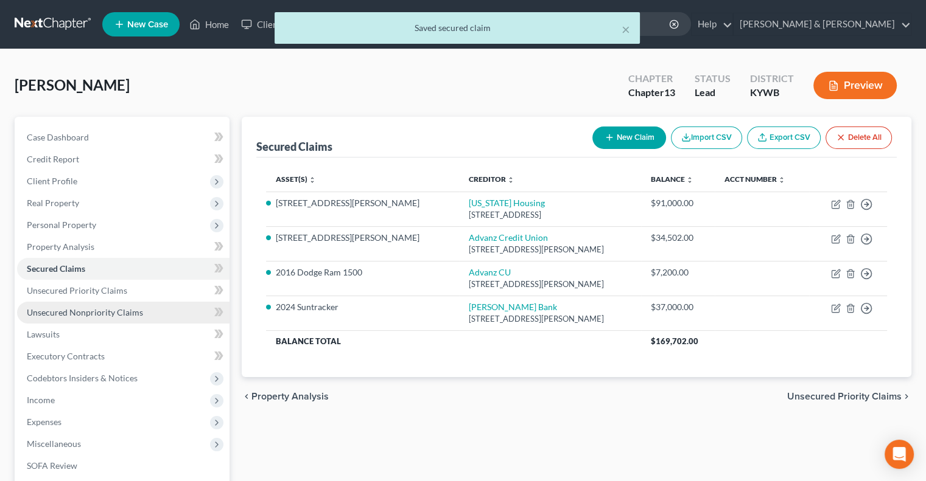
click at [82, 313] on span "Unsecured Nonpriority Claims" at bounding box center [85, 312] width 116 height 10
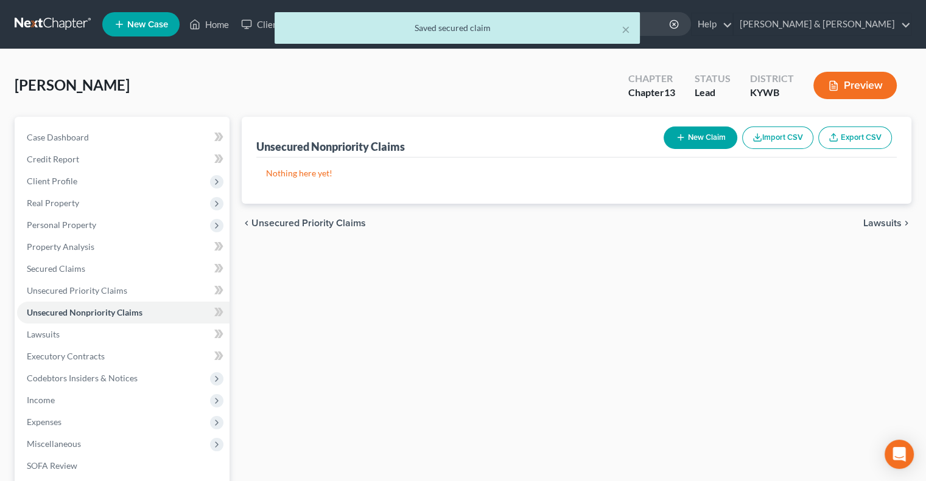
click at [693, 136] on button "New Claim" at bounding box center [701, 138] width 74 height 23
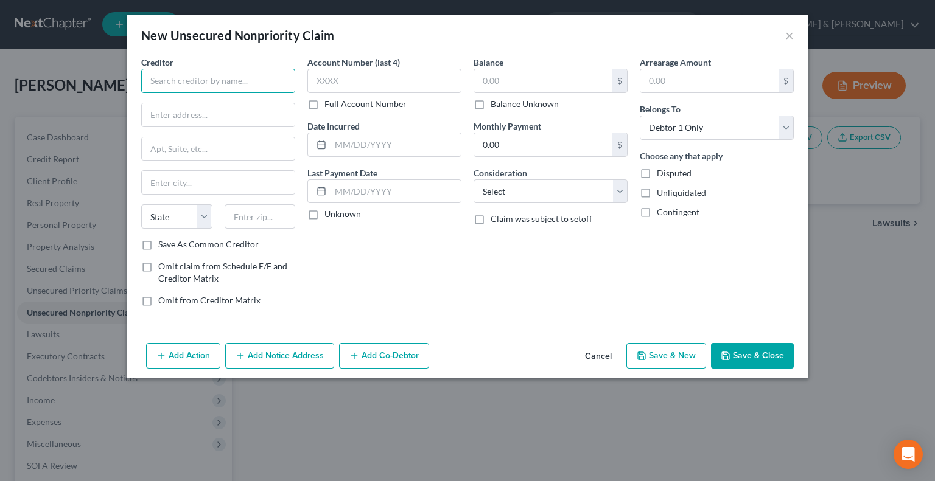
click at [249, 88] on input "text" at bounding box center [218, 81] width 154 height 24
click at [170, 79] on input "UNioted Settlement" at bounding box center [218, 81] width 154 height 24
click at [186, 115] on input "text" at bounding box center [218, 114] width 153 height 23
click at [214, 145] on input "text" at bounding box center [218, 149] width 153 height 23
click at [267, 220] on input "text" at bounding box center [260, 217] width 71 height 24
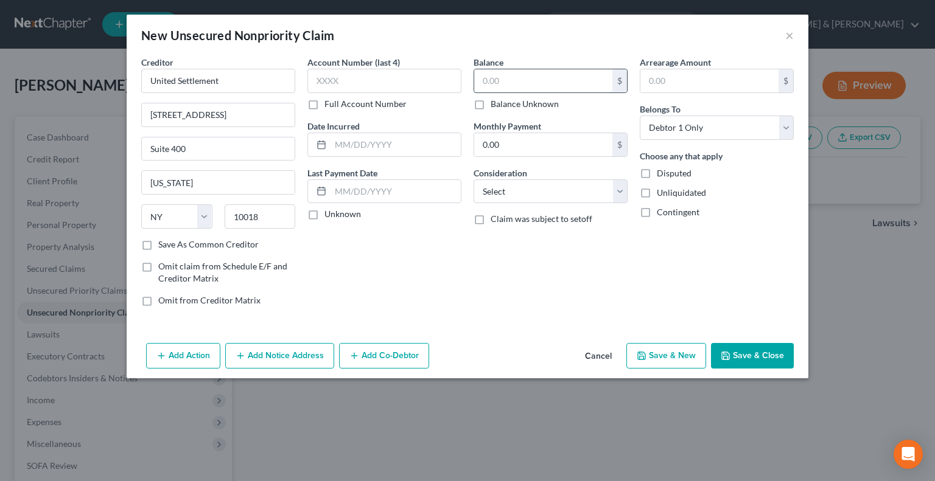
click at [486, 78] on input "text" at bounding box center [543, 80] width 138 height 23
click at [504, 144] on input "0.00" at bounding box center [543, 144] width 138 height 23
click at [675, 354] on button "Save & New" at bounding box center [666, 356] width 80 height 26
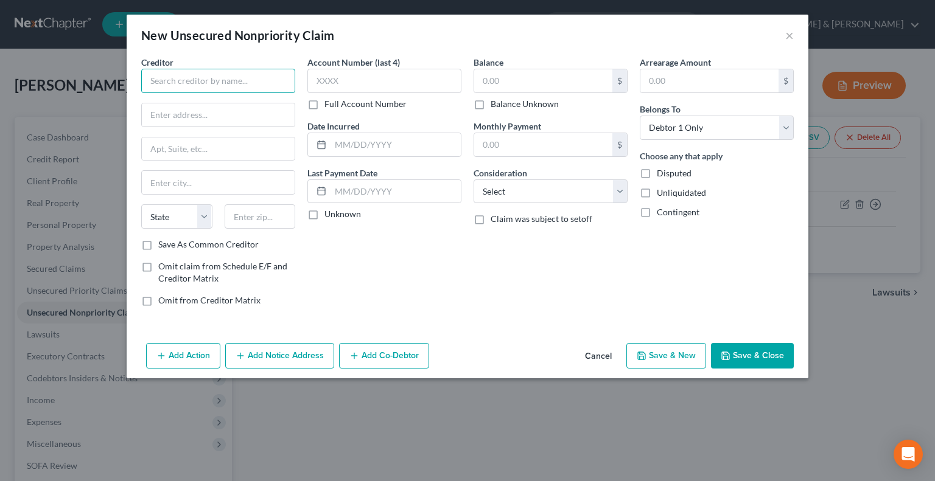
click at [242, 82] on input "text" at bounding box center [218, 81] width 154 height 24
drag, startPoint x: 208, startPoint y: 121, endPoint x: 237, endPoint y: 105, distance: 32.4
click at [221, 116] on input "text" at bounding box center [218, 114] width 153 height 23
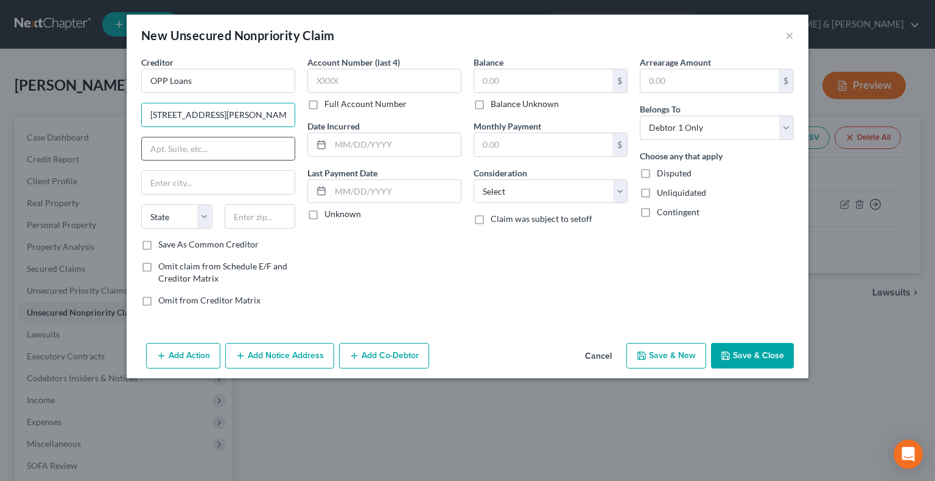
click at [254, 149] on input "text" at bounding box center [218, 149] width 153 height 23
click at [262, 222] on input "text" at bounding box center [260, 217] width 71 height 24
click at [500, 88] on input "text" at bounding box center [543, 80] width 138 height 23
click at [502, 80] on input "text" at bounding box center [543, 80] width 138 height 23
drag, startPoint x: 515, startPoint y: 145, endPoint x: 516, endPoint y: 136, distance: 9.2
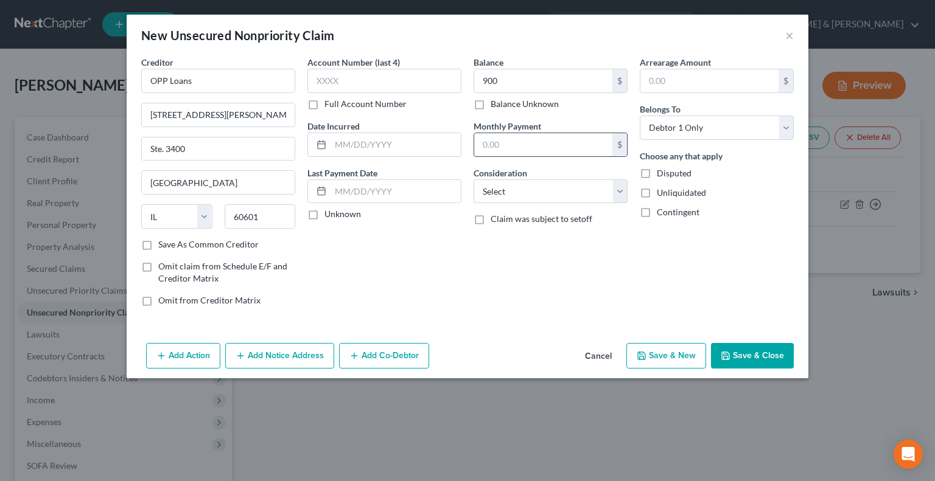
click at [514, 144] on input "text" at bounding box center [543, 144] width 138 height 23
click at [665, 351] on button "Save & New" at bounding box center [666, 356] width 80 height 26
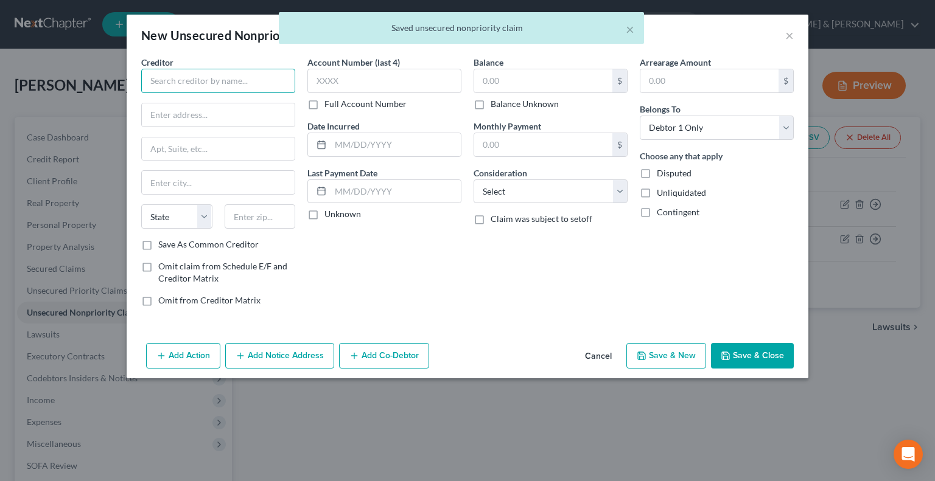
click at [238, 79] on input "text" at bounding box center [218, 81] width 154 height 24
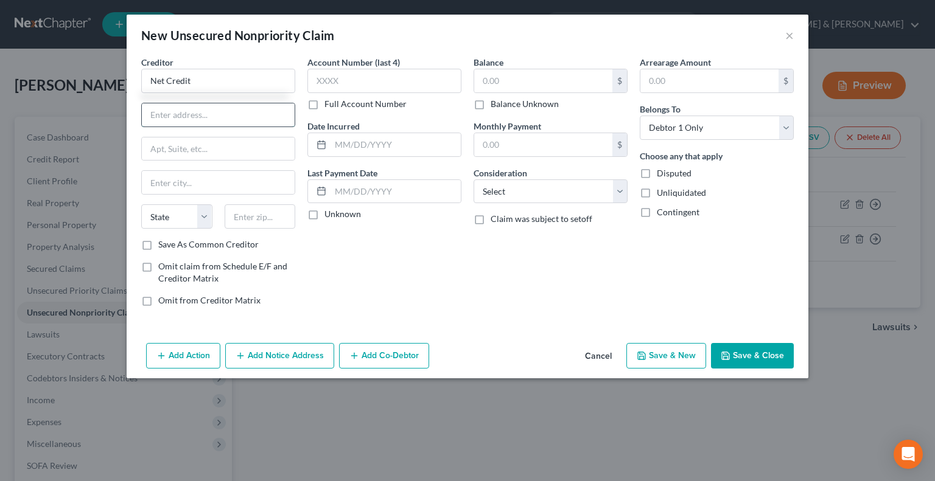
click at [217, 111] on input "text" at bounding box center [218, 114] width 153 height 23
click at [170, 144] on input "text" at bounding box center [218, 149] width 153 height 23
click at [183, 113] on input "175 W. jackson Blvd." at bounding box center [218, 114] width 153 height 23
click at [268, 222] on input "text" at bounding box center [260, 217] width 71 height 24
click at [513, 83] on input "text" at bounding box center [543, 80] width 138 height 23
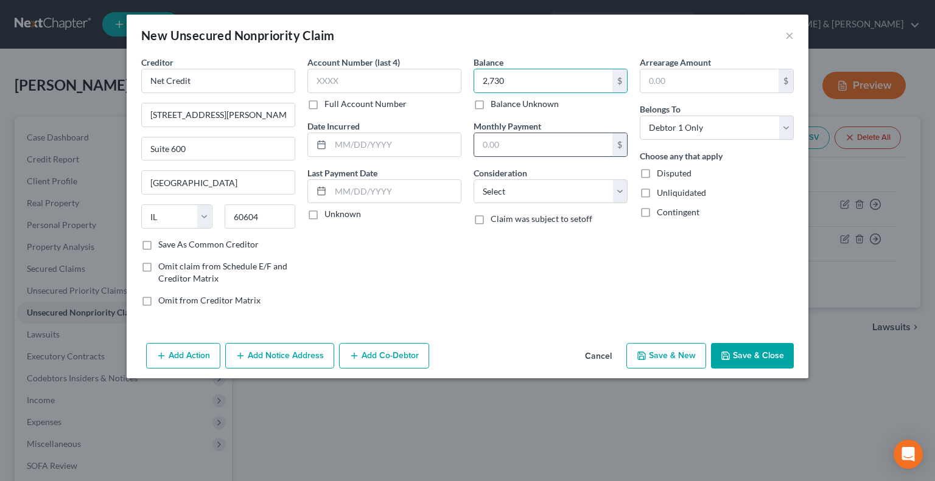
click at [522, 142] on input "text" at bounding box center [543, 144] width 138 height 23
click at [674, 357] on button "Save & New" at bounding box center [666, 356] width 80 height 26
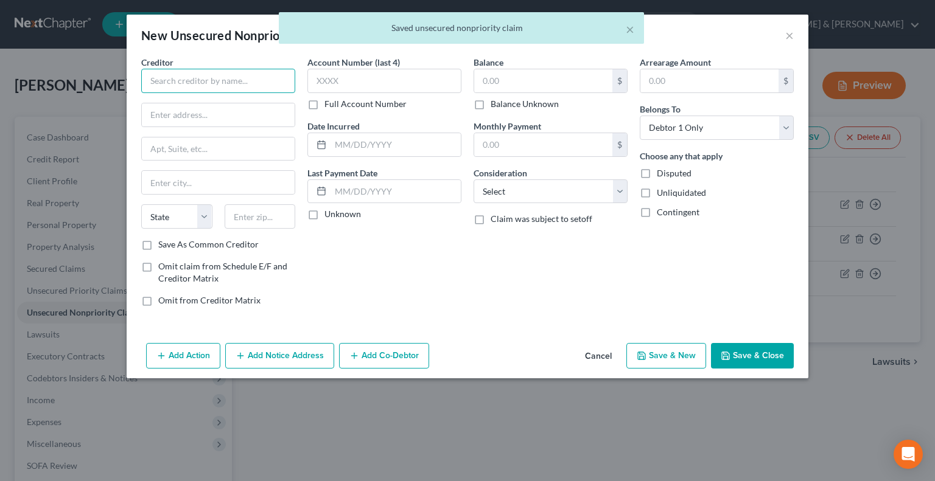
click at [237, 86] on input "text" at bounding box center [218, 81] width 154 height 24
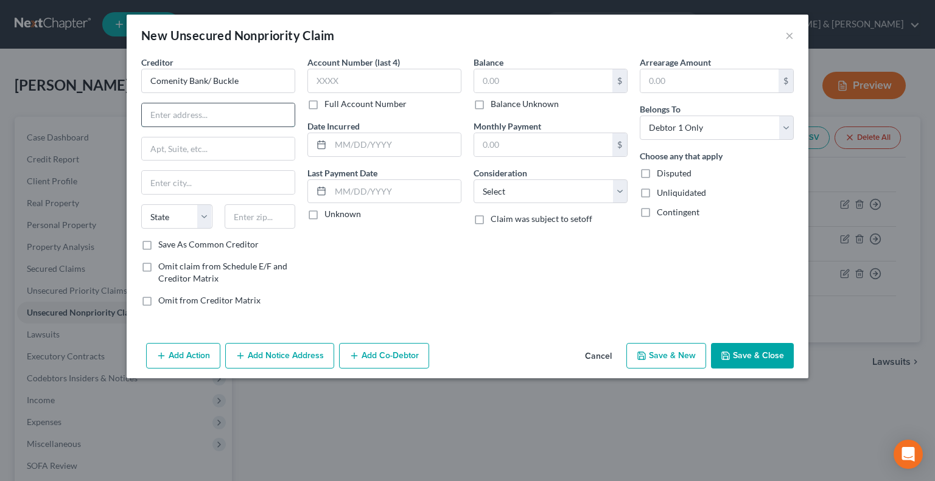
click at [200, 116] on input "text" at bounding box center [218, 114] width 153 height 23
drag, startPoint x: 240, startPoint y: 218, endPoint x: 253, endPoint y: 216, distance: 12.9
click at [253, 216] on input "text" at bounding box center [260, 217] width 71 height 24
click at [559, 73] on input "text" at bounding box center [543, 80] width 138 height 23
click at [506, 80] on input "text" at bounding box center [543, 80] width 138 height 23
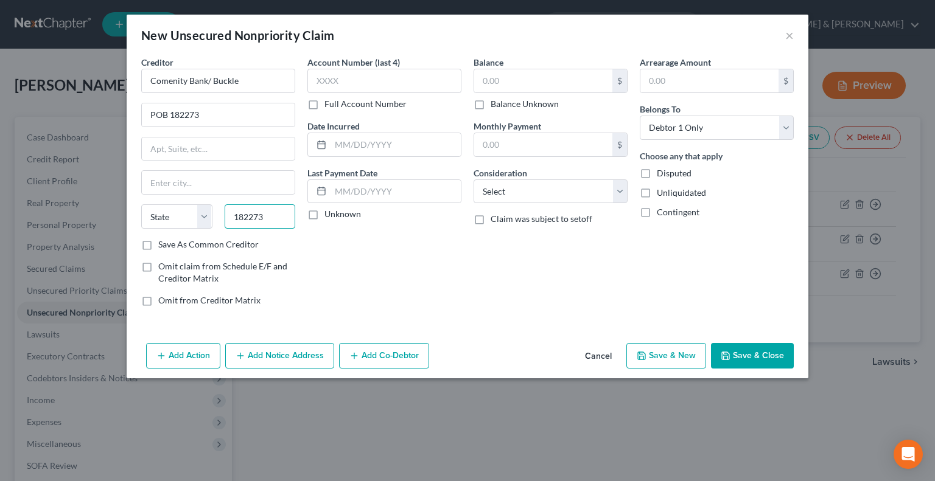
click at [253, 215] on input "182273" at bounding box center [260, 217] width 71 height 24
click at [242, 142] on input "text" at bounding box center [218, 149] width 153 height 23
click at [180, 168] on div "Creditor * Comenity Bank/ Buckle POB 182273 State AL AK AR AZ CA CO CT DE DC FL…" at bounding box center [218, 147] width 154 height 183
click at [254, 214] on input "18273" at bounding box center [260, 217] width 71 height 24
click at [214, 145] on input "text" at bounding box center [218, 149] width 153 height 23
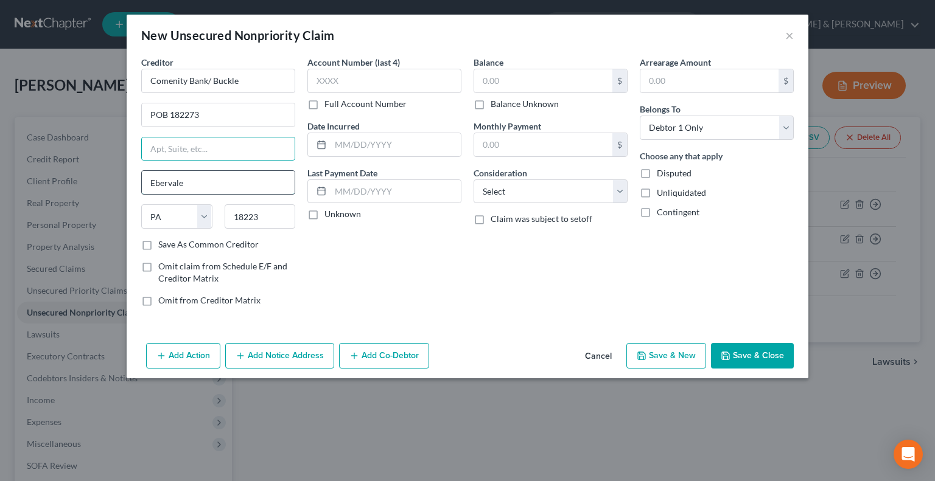
click at [182, 186] on input "Ebervale" at bounding box center [218, 182] width 153 height 23
click at [263, 211] on input "18223" at bounding box center [260, 217] width 71 height 24
drag, startPoint x: 263, startPoint y: 211, endPoint x: 200, endPoint y: 214, distance: 63.4
click at [200, 214] on div "State AL AK AR AZ CA CO CT DE DC FL GA GU HI ID IL IN IA KS KY LA ME MD MA MI M…" at bounding box center [218, 222] width 166 height 34
click at [500, 75] on input "text" at bounding box center [543, 80] width 138 height 23
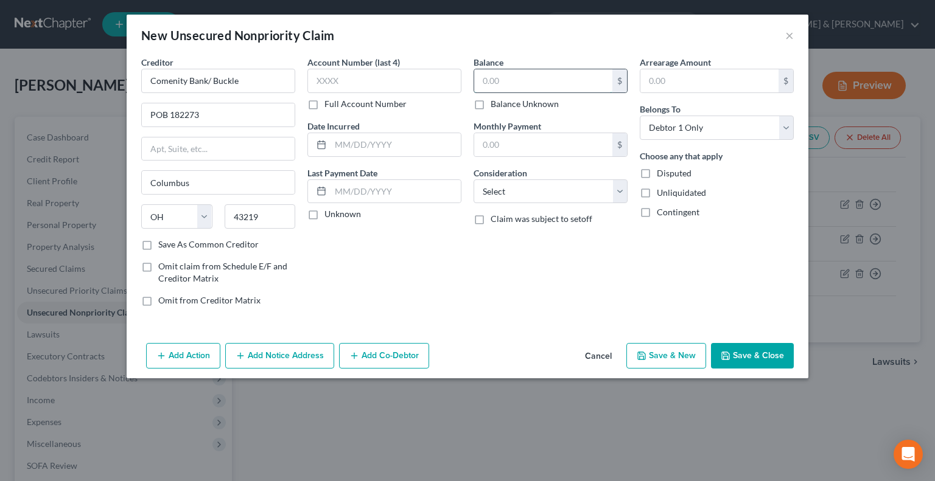
click at [506, 80] on input "text" at bounding box center [543, 80] width 138 height 23
click at [525, 150] on input "text" at bounding box center [543, 144] width 138 height 23
click at [622, 194] on select "Select Cable / Satellite Services Collection Agency Credit Card Debt Debt Couns…" at bounding box center [551, 192] width 154 height 24
click at [474, 180] on select "Select Cable / Satellite Services Collection Agency Credit Card Debt Debt Couns…" at bounding box center [551, 192] width 154 height 24
click at [657, 355] on button "Save & New" at bounding box center [666, 356] width 80 height 26
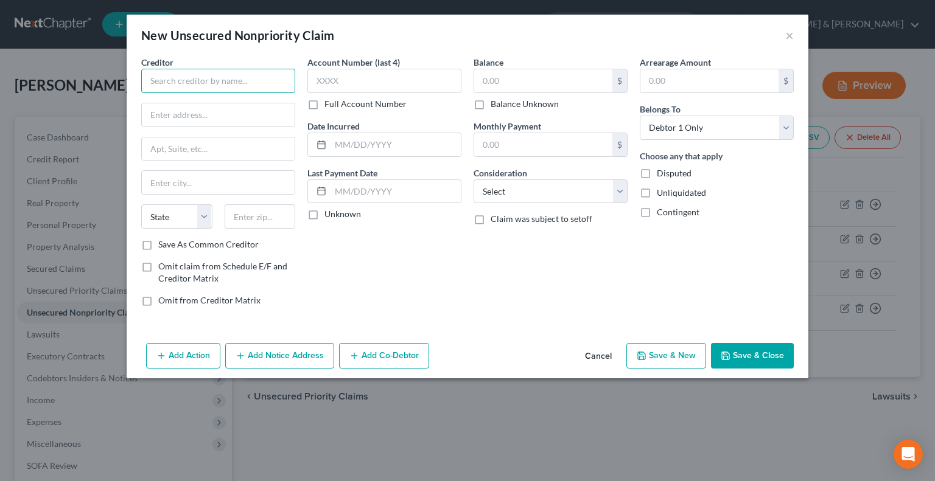
click at [226, 82] on input "text" at bounding box center [218, 81] width 154 height 24
click at [223, 77] on input "Comenity Bank/ CHildren PIC" at bounding box center [218, 81] width 154 height 24
click at [251, 118] on input "text" at bounding box center [218, 114] width 153 height 23
click at [251, 209] on input "text" at bounding box center [260, 217] width 71 height 24
click at [514, 76] on input "text" at bounding box center [543, 80] width 138 height 23
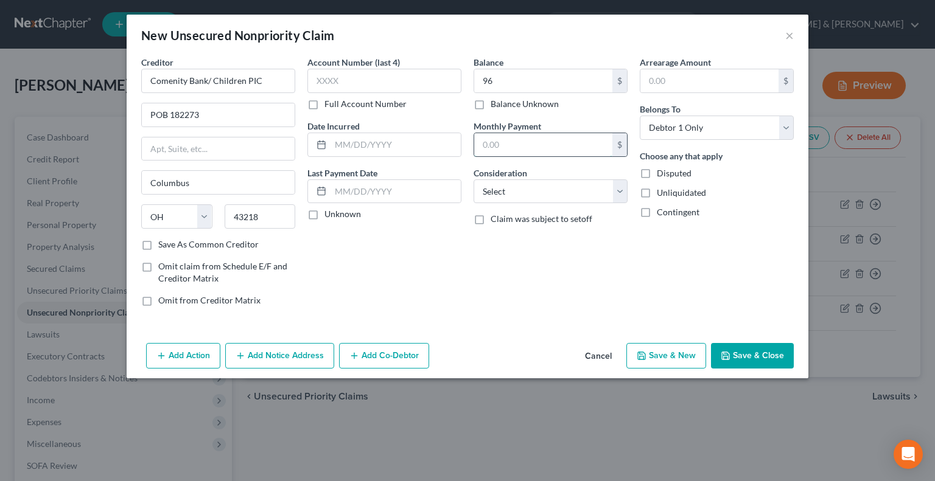
click at [502, 139] on input "text" at bounding box center [543, 144] width 138 height 23
click at [665, 355] on button "Save & New" at bounding box center [666, 356] width 80 height 26
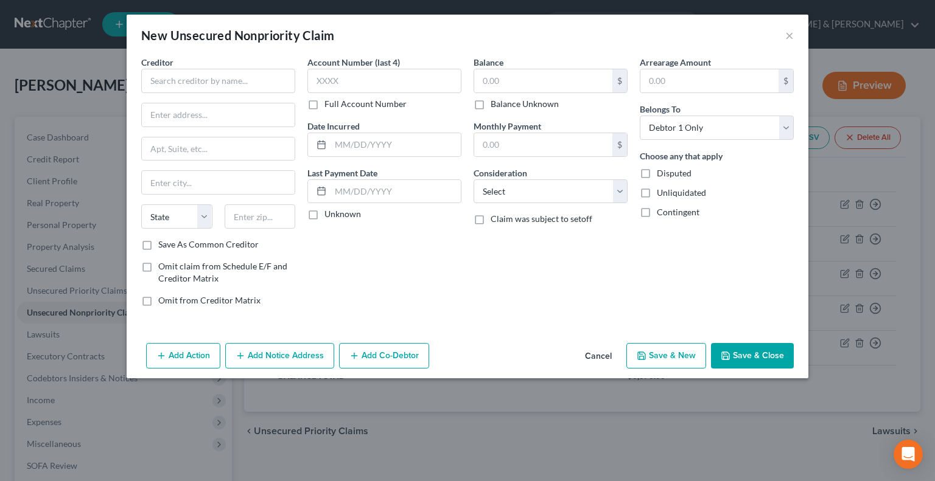
click at [600, 354] on button "Cancel" at bounding box center [598, 357] width 46 height 24
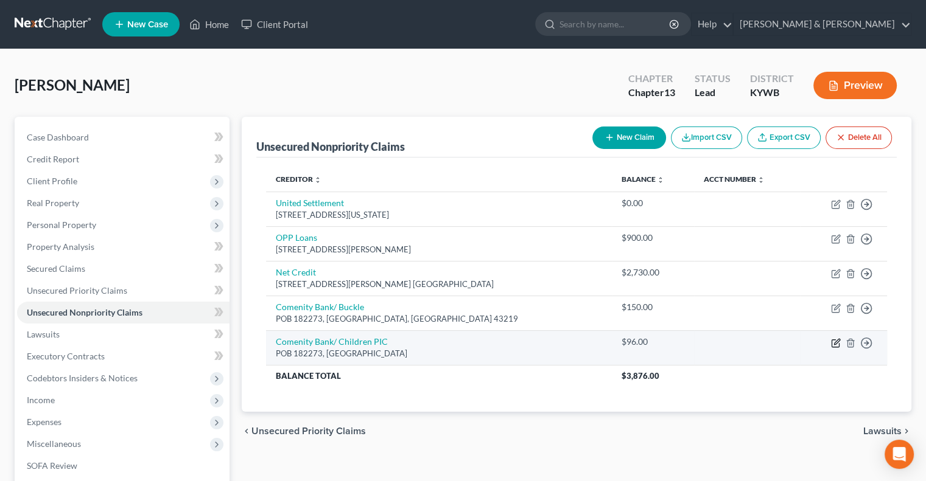
click at [833, 343] on icon "button" at bounding box center [836, 343] width 10 height 10
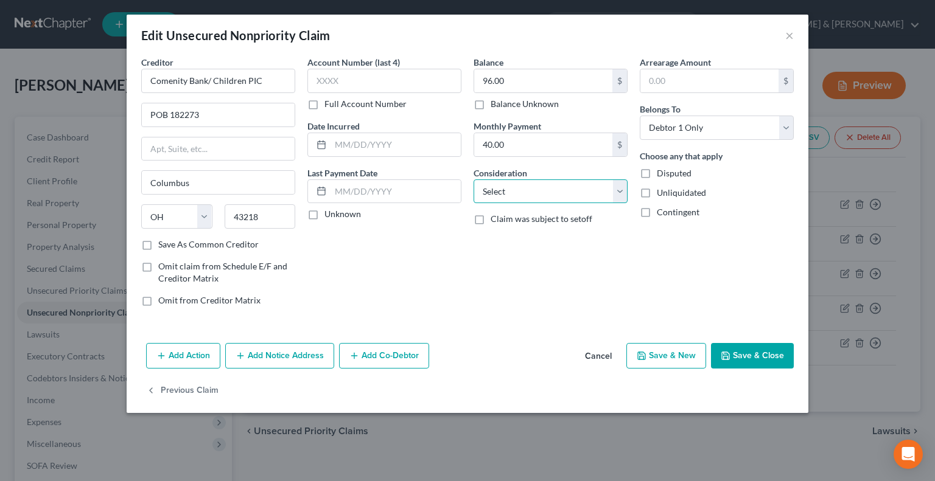
click at [618, 192] on select "Select Cable / Satellite Services Collection Agency Credit Card Debt Debt Couns…" at bounding box center [551, 192] width 154 height 24
click at [474, 180] on select "Select Cable / Satellite Services Collection Agency Credit Card Debt Debt Couns…" at bounding box center [551, 192] width 154 height 24
click at [651, 349] on button "Save & New" at bounding box center [666, 356] width 80 height 26
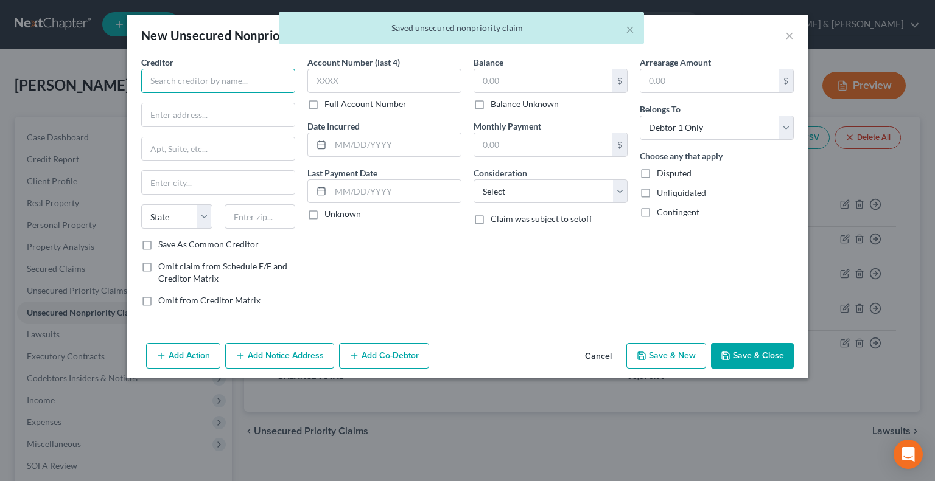
click at [258, 81] on input "text" at bounding box center [218, 81] width 154 height 24
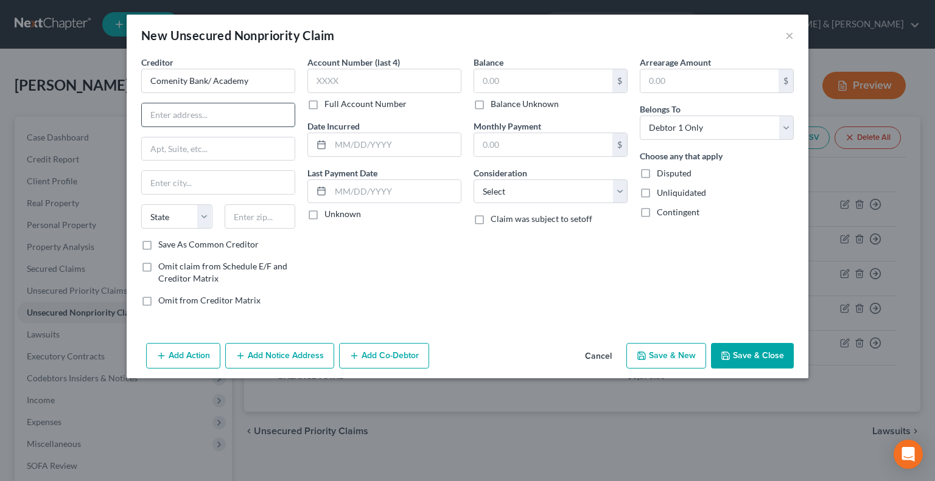
click at [254, 112] on input "text" at bounding box center [218, 114] width 153 height 23
click at [263, 209] on input "text" at bounding box center [260, 217] width 71 height 24
click at [519, 80] on input "text" at bounding box center [543, 80] width 138 height 23
click at [492, 144] on input "text" at bounding box center [543, 144] width 138 height 23
click at [618, 194] on select "Select Cable / Satellite Services Collection Agency Credit Card Debt Debt Couns…" at bounding box center [551, 192] width 154 height 24
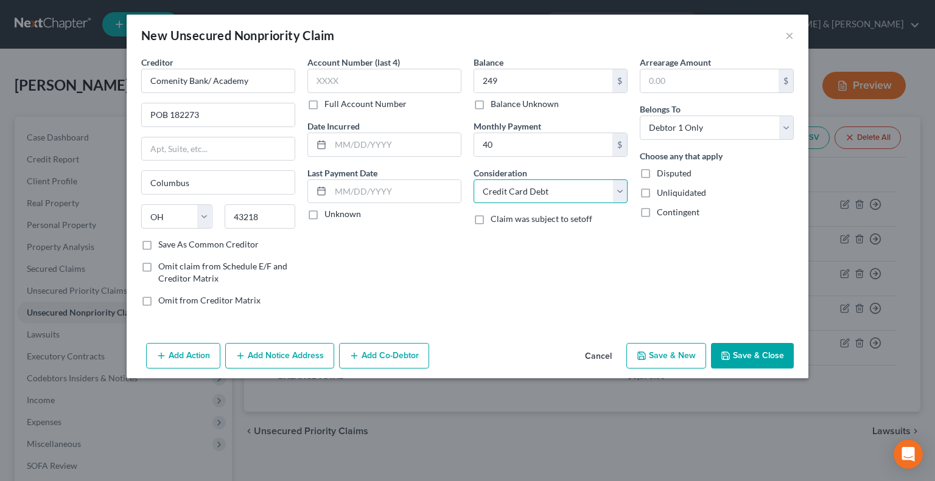
click at [474, 180] on select "Select Cable / Satellite Services Collection Agency Credit Card Debt Debt Couns…" at bounding box center [551, 192] width 154 height 24
click at [665, 351] on button "Save & New" at bounding box center [666, 356] width 80 height 26
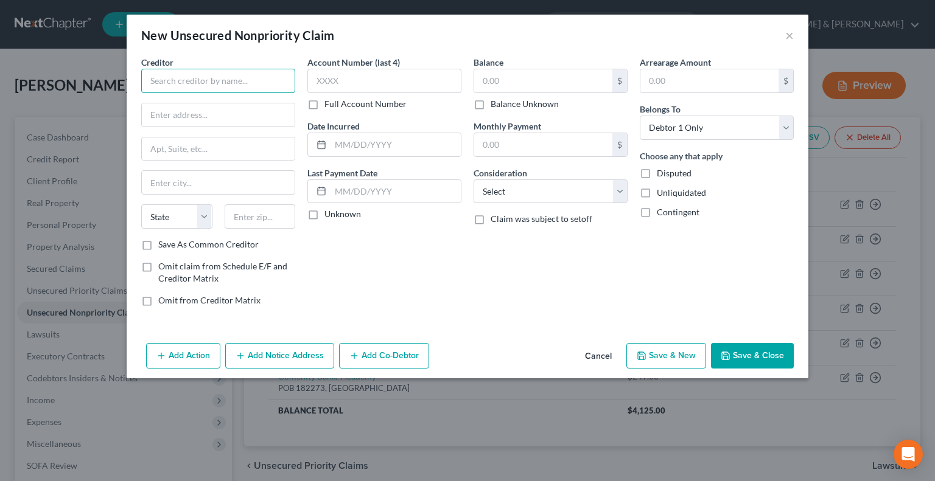
click at [209, 85] on input "text" at bounding box center [218, 81] width 154 height 24
click at [230, 121] on input "text" at bounding box center [218, 114] width 153 height 23
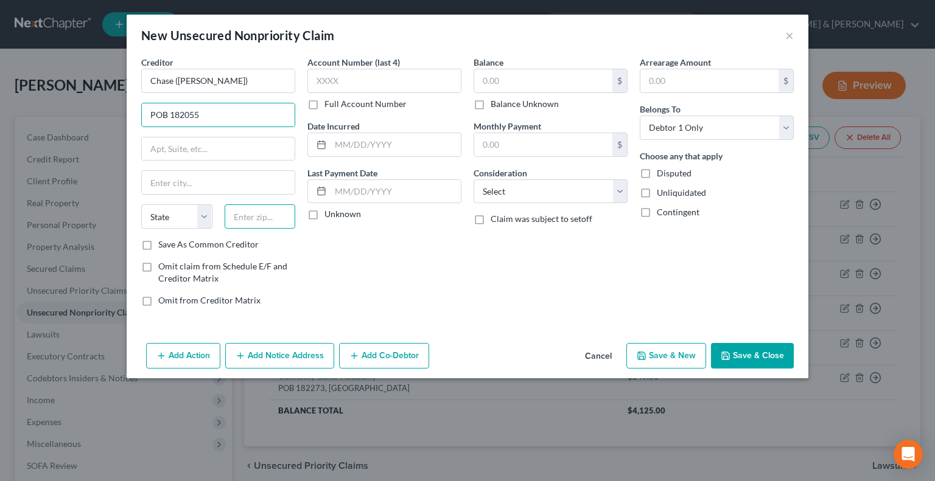
click at [278, 205] on input "text" at bounding box center [260, 217] width 71 height 24
click at [489, 82] on input "text" at bounding box center [543, 80] width 138 height 23
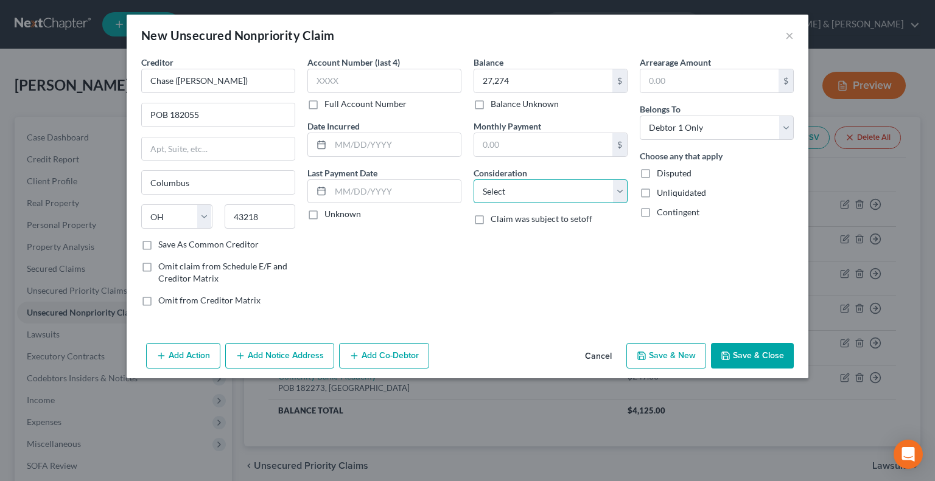
click at [614, 192] on select "Select Cable / Satellite Services Collection Agency Credit Card Debt Debt Couns…" at bounding box center [551, 192] width 154 height 24
click at [474, 180] on select "Select Cable / Satellite Services Collection Agency Credit Card Debt Debt Couns…" at bounding box center [551, 192] width 154 height 24
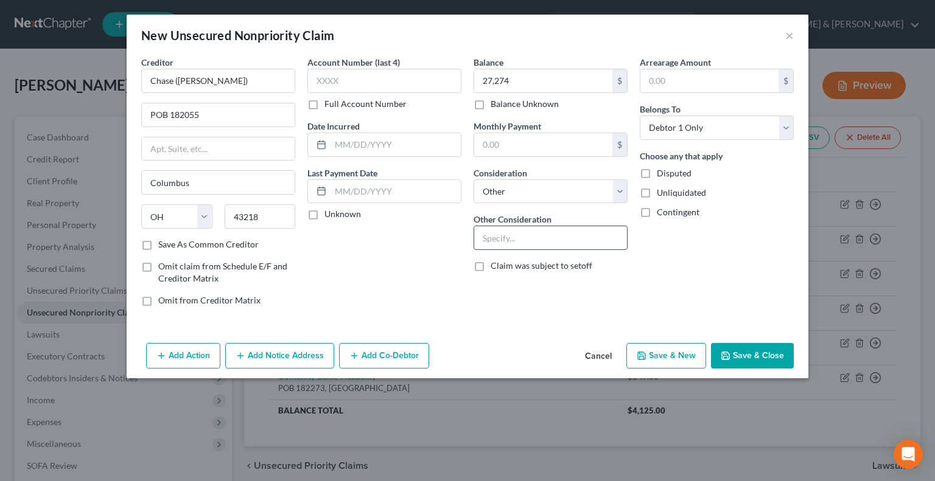
click at [587, 237] on input "text" at bounding box center [550, 237] width 153 height 23
click at [673, 355] on button "Save & New" at bounding box center [666, 356] width 80 height 26
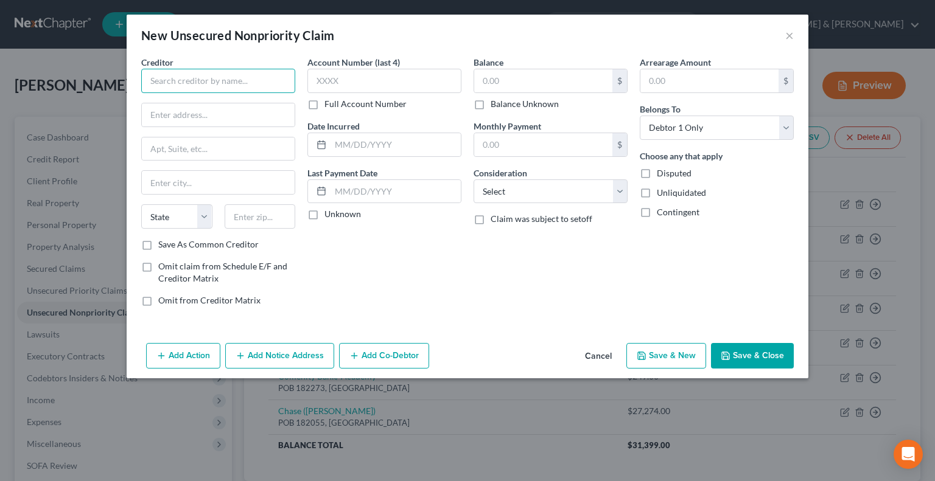
click at [251, 84] on input "text" at bounding box center [218, 81] width 154 height 24
click at [246, 124] on input "text" at bounding box center [218, 114] width 153 height 23
drag, startPoint x: 248, startPoint y: 216, endPoint x: 266, endPoint y: 217, distance: 17.7
click at [265, 217] on input "text" at bounding box center [260, 217] width 71 height 24
click at [506, 75] on input "text" at bounding box center [543, 80] width 138 height 23
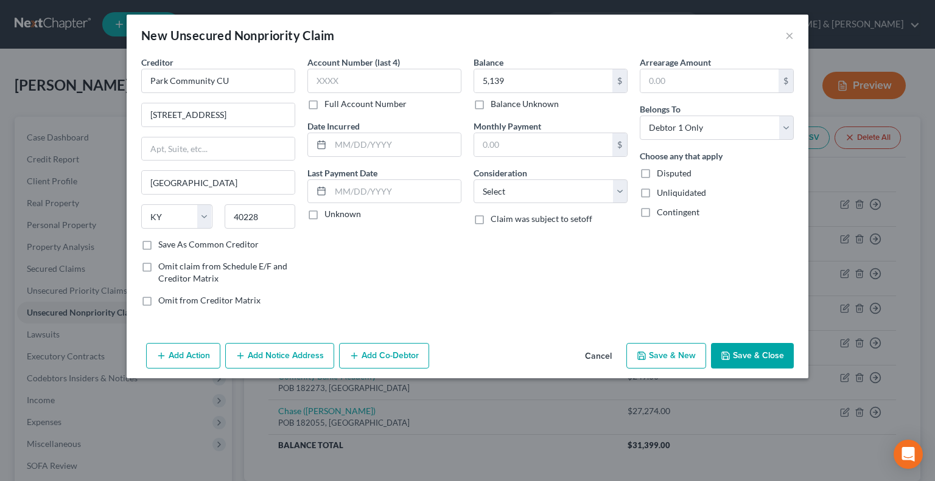
click at [740, 357] on button "Save & Close" at bounding box center [752, 356] width 83 height 26
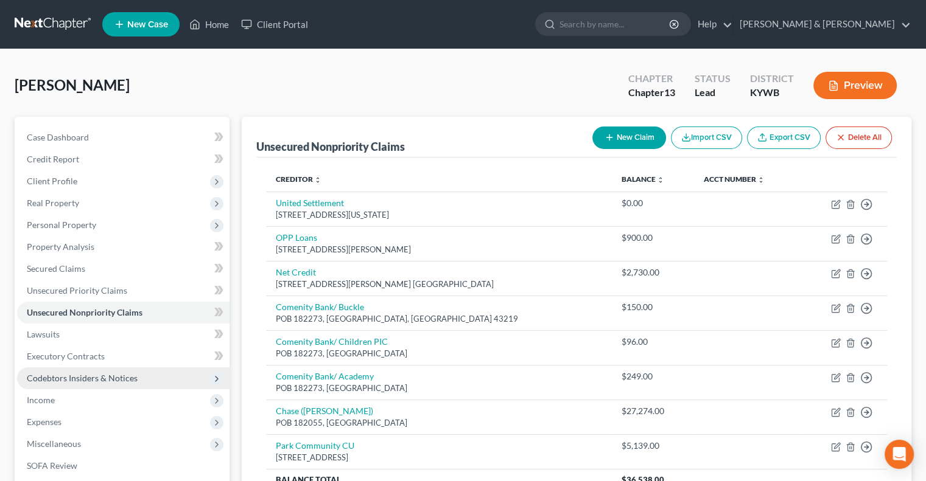
click at [66, 375] on span "Codebtors Insiders & Notices" at bounding box center [82, 378] width 111 height 10
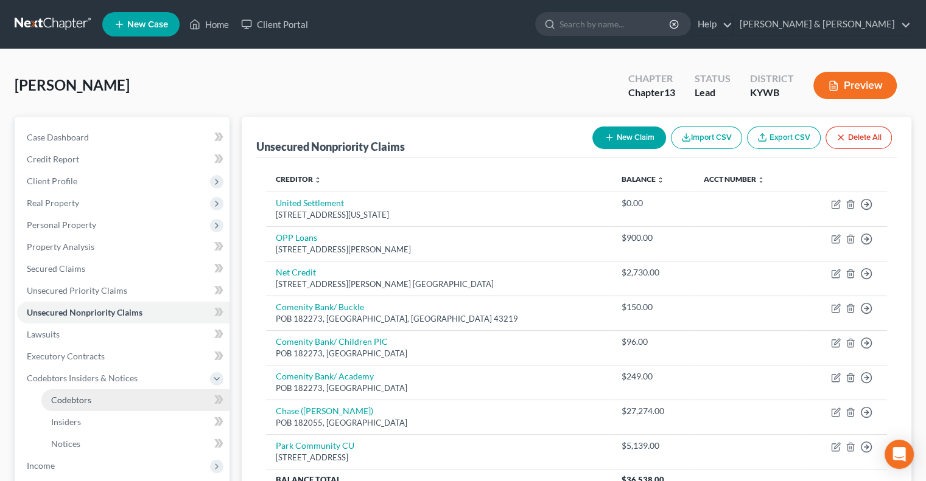
click at [107, 399] on link "Codebtors" at bounding box center [135, 401] width 188 height 22
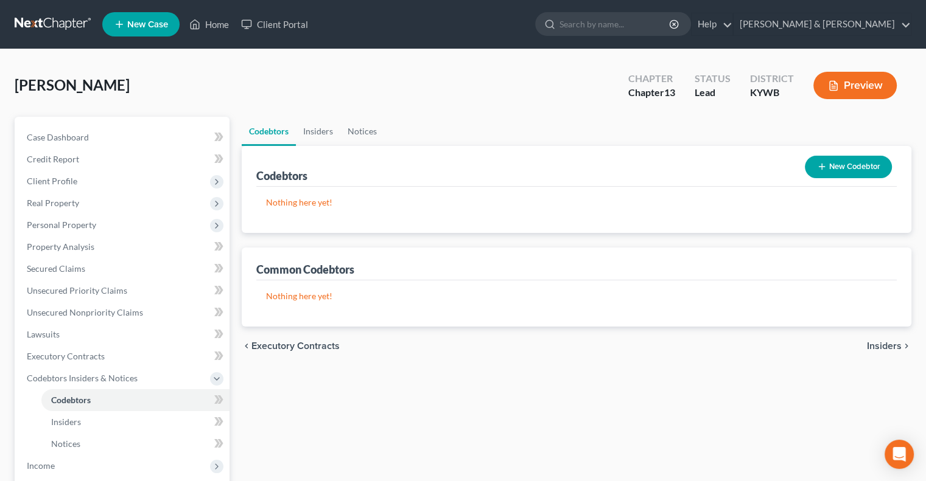
click at [848, 164] on button "New Codebtor" at bounding box center [848, 167] width 87 height 23
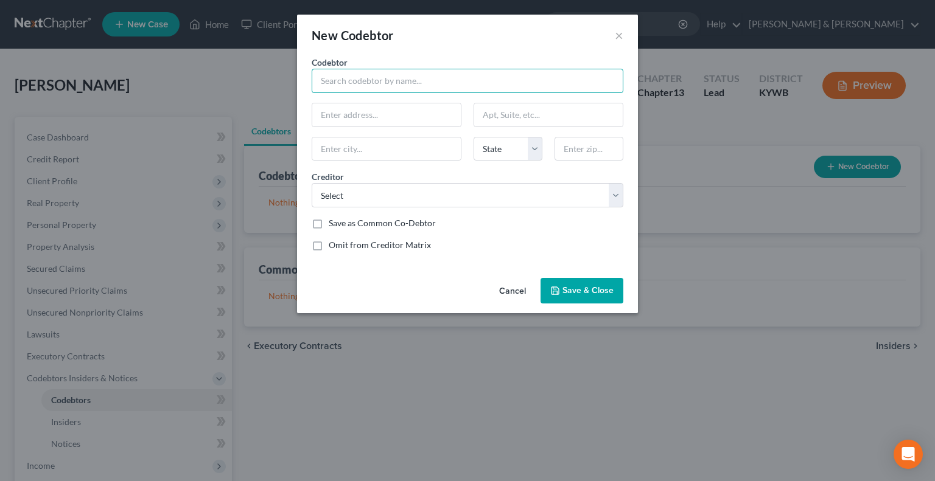
click at [349, 78] on input "text" at bounding box center [468, 81] width 312 height 24
click at [419, 138] on input "text" at bounding box center [386, 149] width 149 height 23
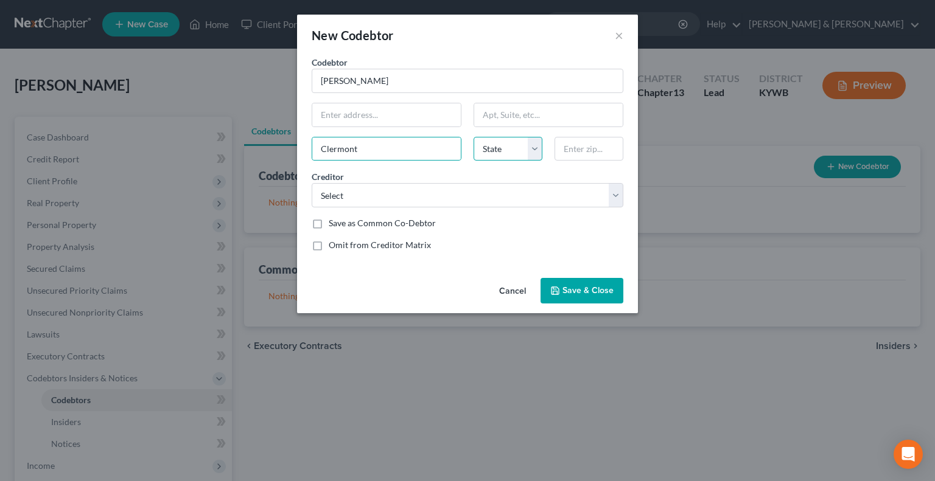
click at [528, 149] on select "State AL AK AR AZ CA CO CT DE DC FL GA GU HI ID IL IN IA KS KY LA ME MD MA MI M…" at bounding box center [508, 149] width 69 height 24
click at [474, 137] on select "State AL AK AR AZ CA CO CT DE DC FL GA GU HI ID IL IN IA KS KY LA ME MD MA MI M…" at bounding box center [508, 149] width 69 height 24
click at [621, 188] on select "Select Kentucky Housing Comenity Bank/ Children PIC Advanz CU Advanz Credit Uni…" at bounding box center [468, 195] width 312 height 24
click at [616, 189] on select "Select Kentucky Housing Comenity Bank/ Children PIC Advanz CU Advanz Credit Uni…" at bounding box center [468, 195] width 312 height 24
click at [617, 197] on select "Select Kentucky Housing Comenity Bank/ Children PIC Advanz CU Advanz Credit Uni…" at bounding box center [468, 195] width 312 height 24
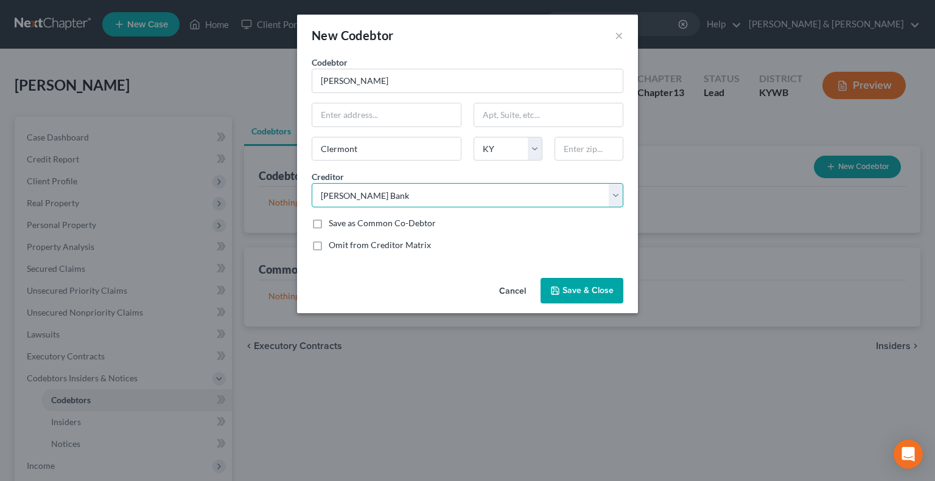
click at [312, 183] on select "Select Kentucky Housing Comenity Bank/ Children PIC Advanz CU Advanz Credit Uni…" at bounding box center [468, 195] width 312 height 24
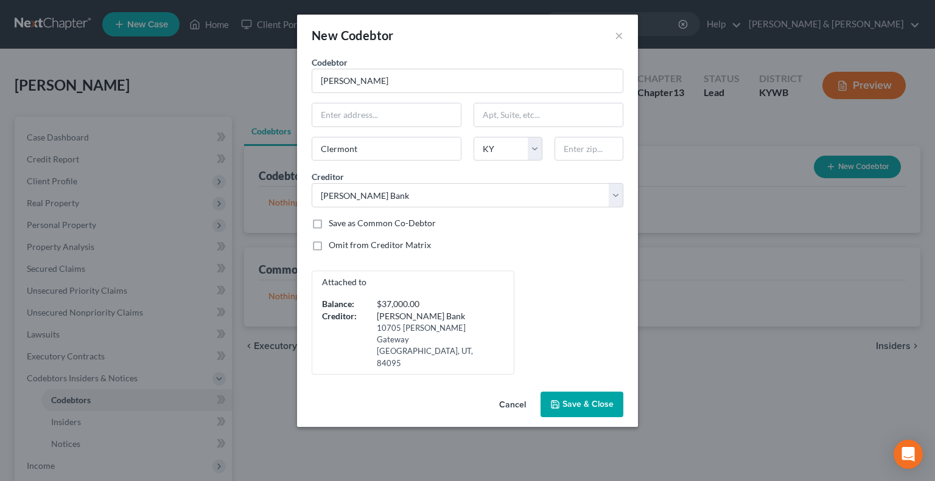
click at [578, 399] on span "Save & Close" at bounding box center [587, 404] width 51 height 10
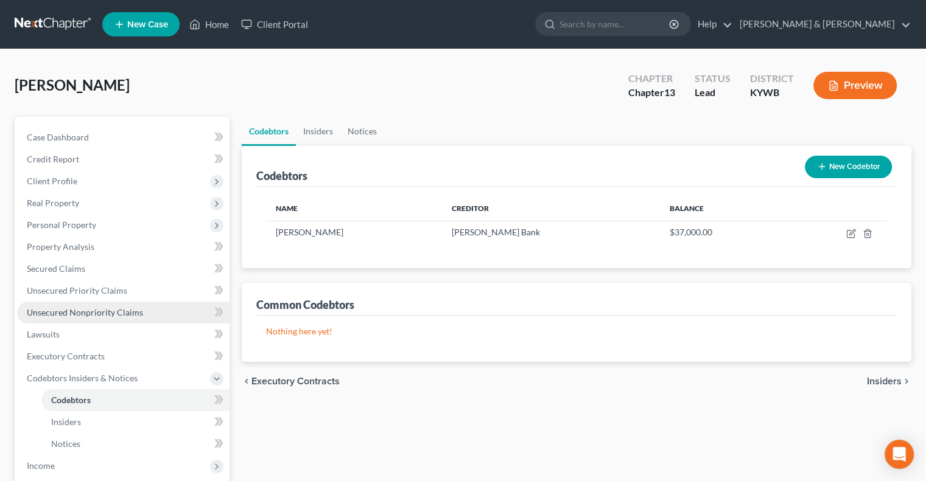
click at [78, 315] on span "Unsecured Nonpriority Claims" at bounding box center [85, 312] width 116 height 10
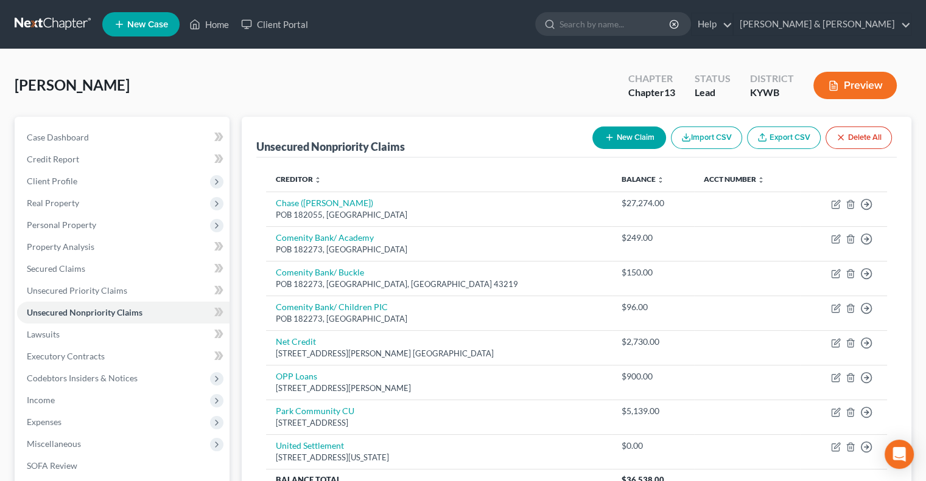
click at [607, 133] on icon "button" at bounding box center [609, 138] width 10 height 10
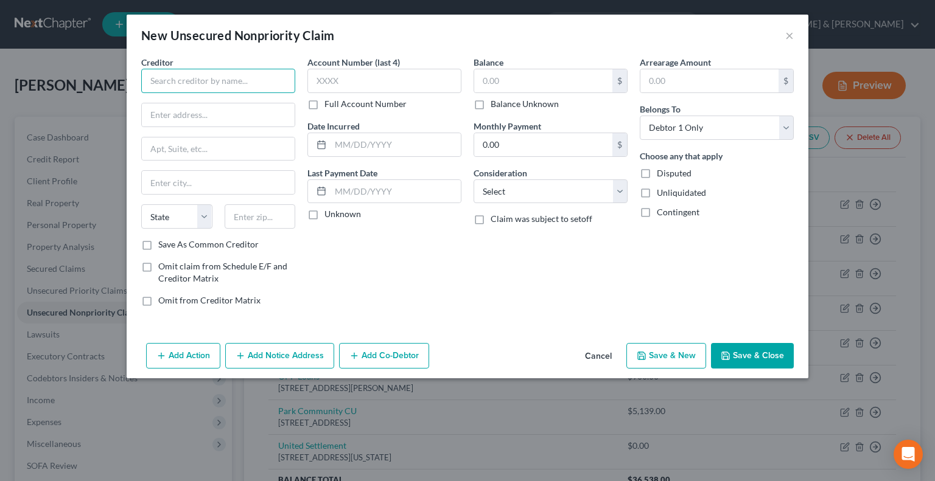
click at [186, 80] on input "text" at bounding box center [218, 81] width 154 height 24
click at [200, 116] on input "text" at bounding box center [218, 114] width 153 height 23
click at [258, 217] on input "text" at bounding box center [260, 217] width 71 height 24
click at [518, 86] on input "text" at bounding box center [543, 80] width 138 height 23
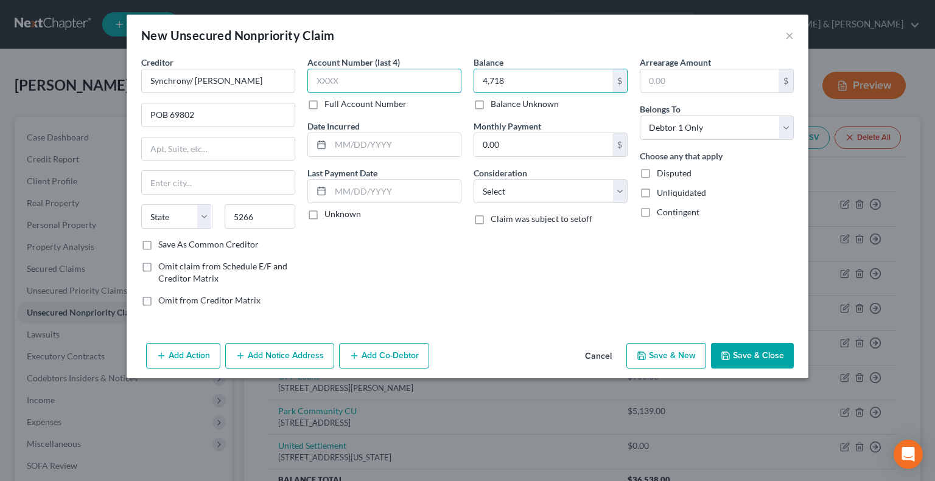
click at [365, 85] on input "text" at bounding box center [384, 81] width 154 height 24
click at [656, 352] on button "Save & New" at bounding box center [666, 356] width 80 height 26
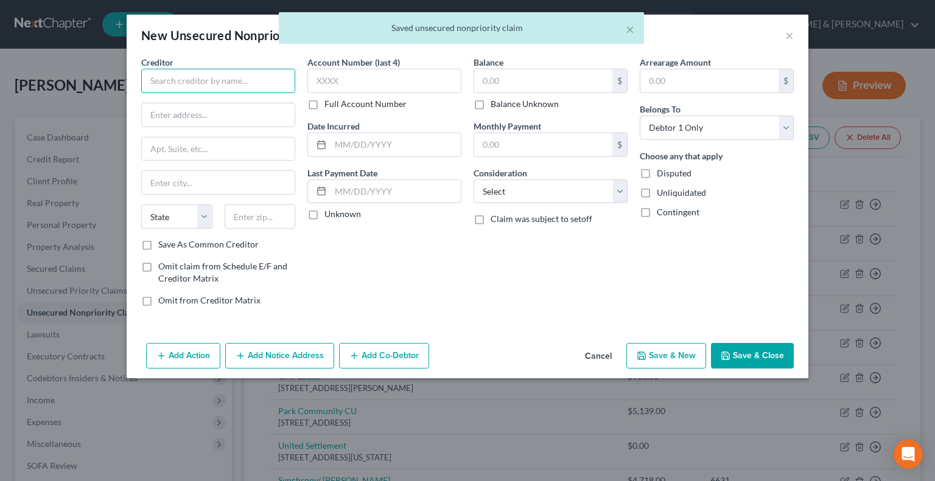
click at [206, 80] on input "text" at bounding box center [218, 81] width 154 height 24
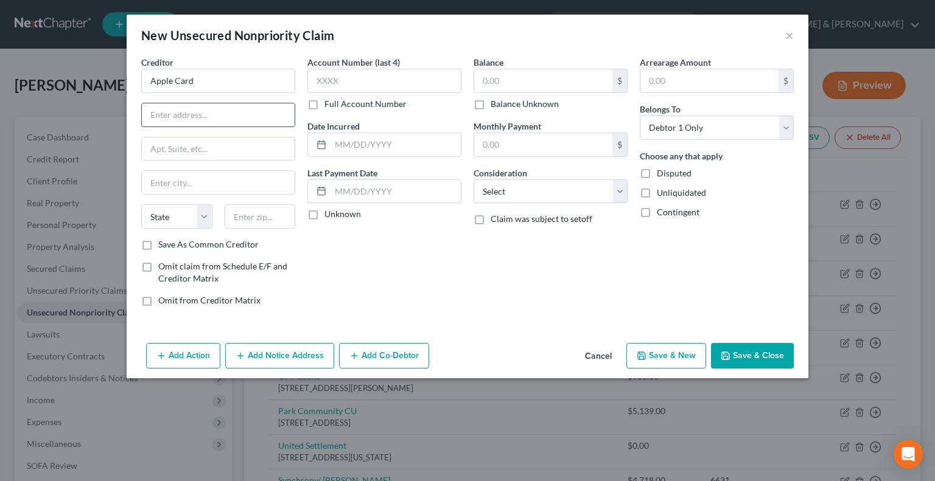
click at [205, 124] on input "text" at bounding box center [218, 114] width 153 height 23
click at [252, 226] on div "State AL AK AR AZ CA CO CT DE DC FL GA GU HI ID IL IN IA KS KY LA ME MD MA MI M…" at bounding box center [218, 222] width 166 height 34
click at [252, 223] on input "text" at bounding box center [260, 217] width 71 height 24
click at [509, 85] on input "text" at bounding box center [543, 80] width 138 height 23
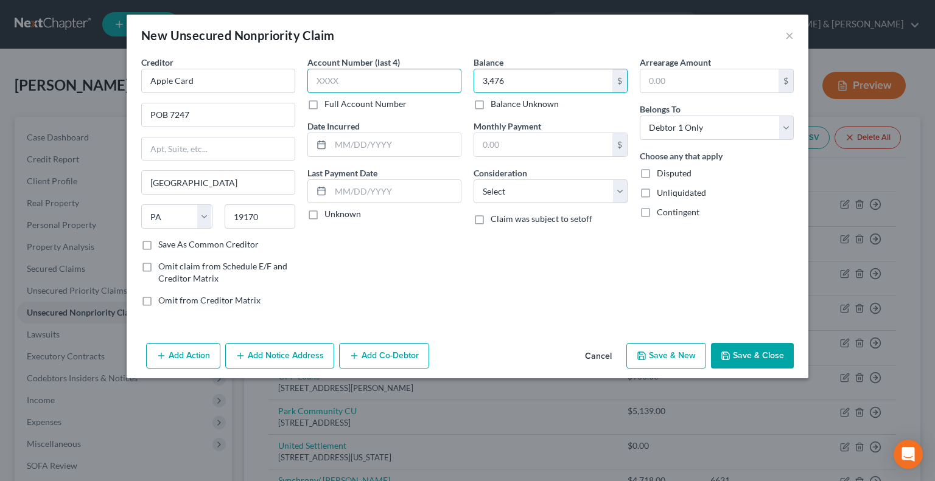
click at [371, 72] on input "text" at bounding box center [384, 81] width 154 height 24
click at [684, 354] on button "Save & New" at bounding box center [666, 356] width 80 height 26
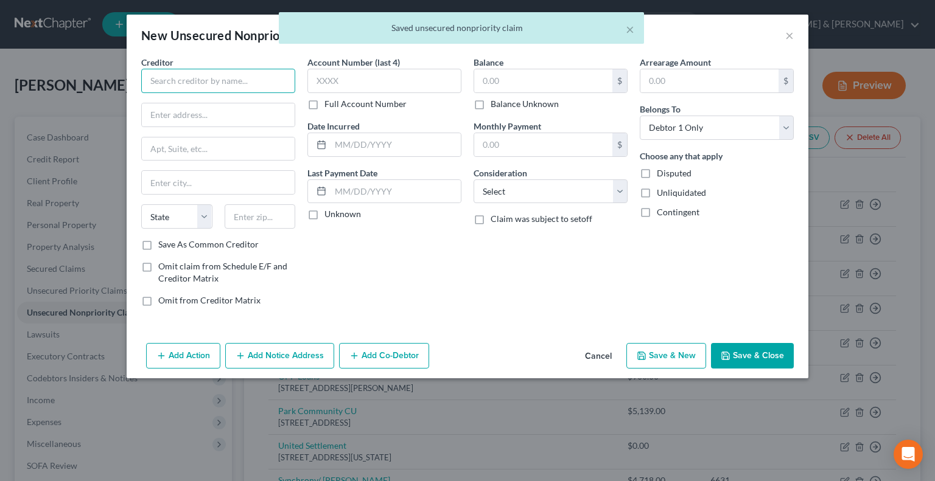
click at [229, 85] on input "text" at bounding box center [218, 81] width 154 height 24
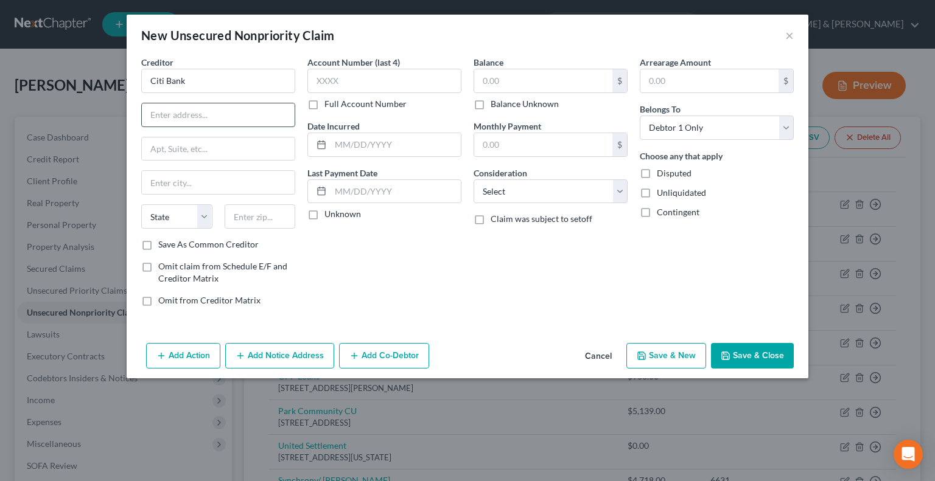
click at [211, 117] on input "text" at bounding box center [218, 114] width 153 height 23
click at [243, 224] on input "text" at bounding box center [260, 217] width 71 height 24
click at [514, 89] on input "text" at bounding box center [543, 80] width 138 height 23
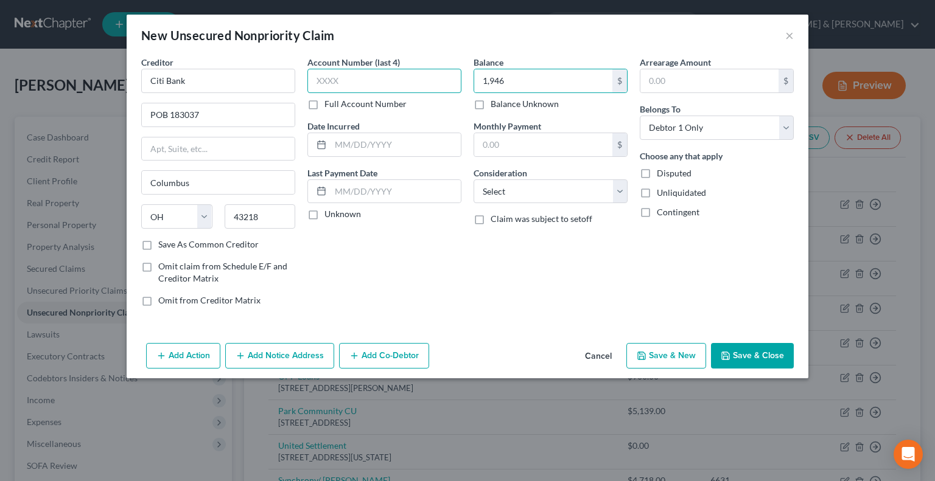
click at [412, 76] on input "text" at bounding box center [384, 81] width 154 height 24
click at [649, 352] on button "Save & New" at bounding box center [666, 356] width 80 height 26
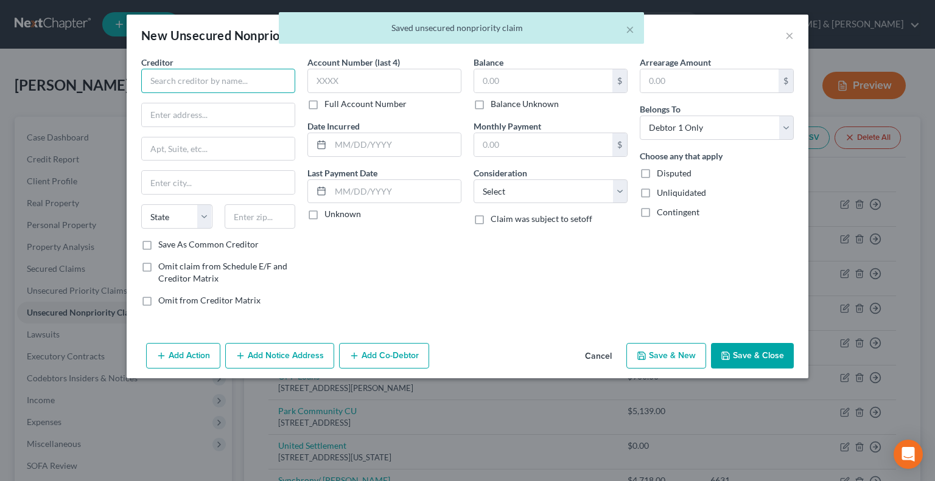
click at [215, 75] on input "text" at bounding box center [218, 81] width 154 height 24
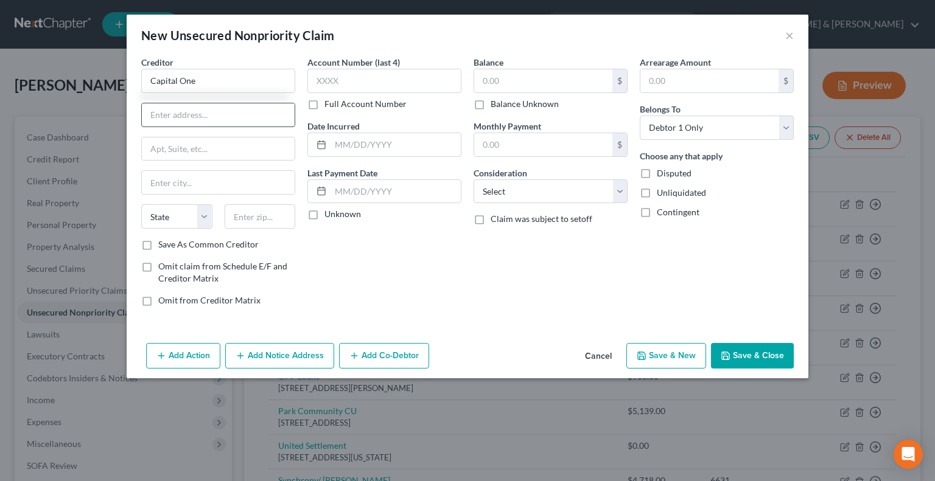
click at [209, 118] on input "text" at bounding box center [218, 114] width 153 height 23
click at [272, 214] on input "text" at bounding box center [260, 217] width 71 height 24
click at [503, 77] on input "text" at bounding box center [543, 80] width 138 height 23
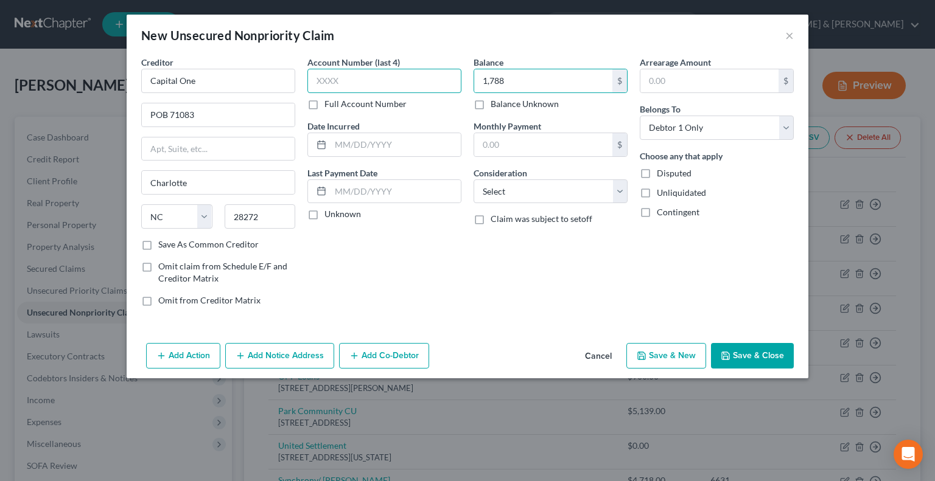
click at [335, 72] on input "text" at bounding box center [384, 81] width 154 height 24
click at [655, 355] on button "Save & New" at bounding box center [666, 356] width 80 height 26
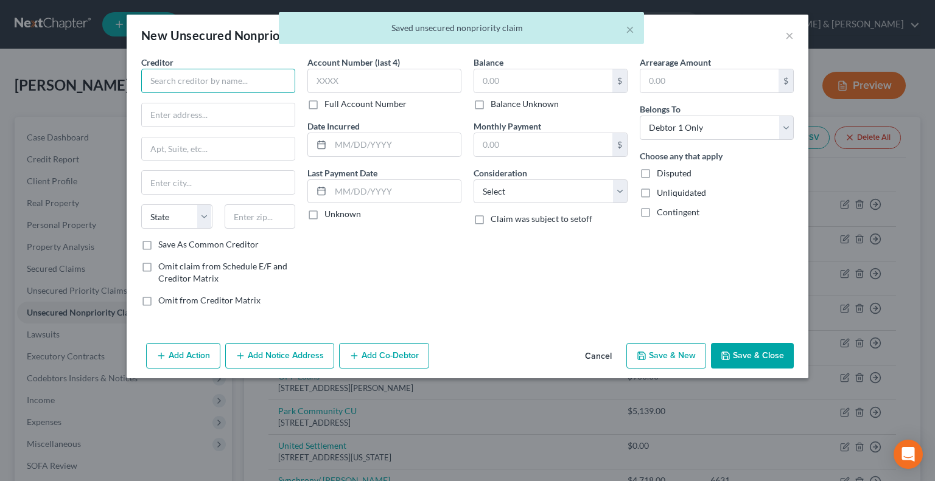
click at [180, 71] on input "text" at bounding box center [218, 81] width 154 height 24
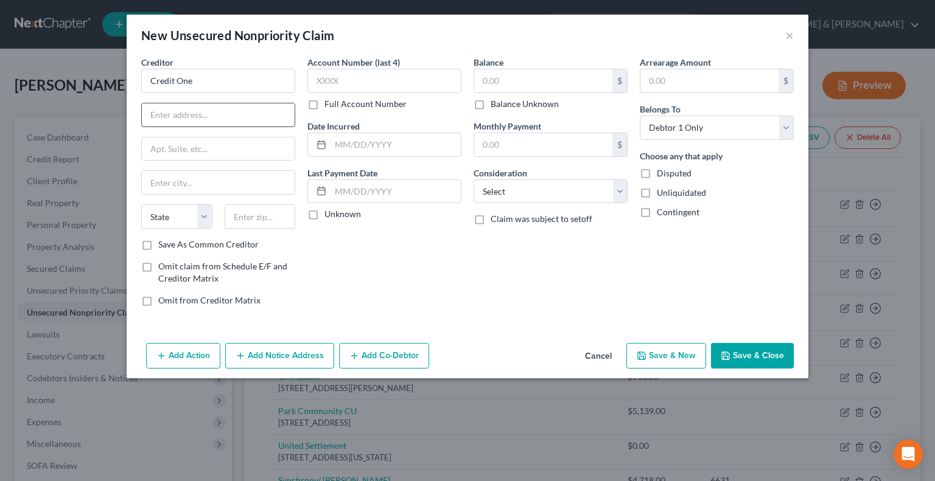
click at [186, 111] on input "text" at bounding box center [218, 114] width 153 height 23
click at [246, 216] on input "text" at bounding box center [260, 217] width 71 height 24
click at [486, 81] on input "text" at bounding box center [543, 80] width 138 height 23
click at [674, 349] on button "Save & New" at bounding box center [666, 356] width 80 height 26
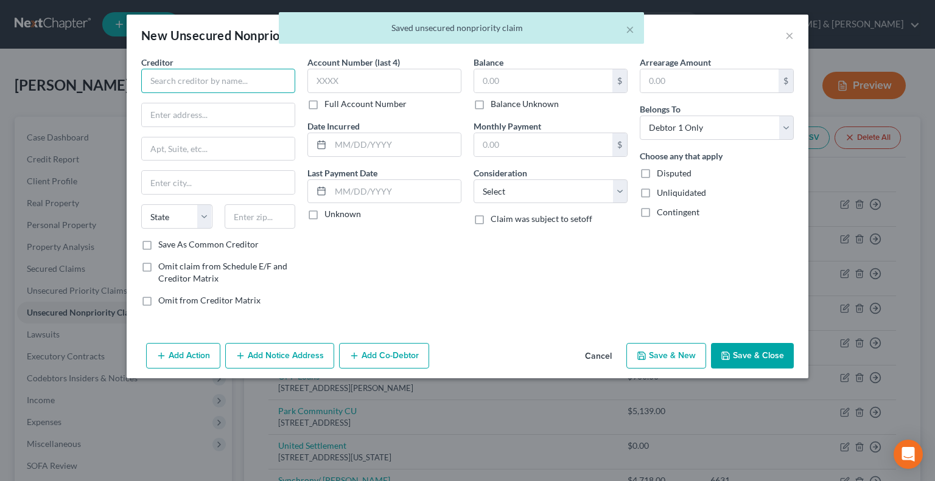
click at [250, 79] on input "text" at bounding box center [218, 81] width 154 height 24
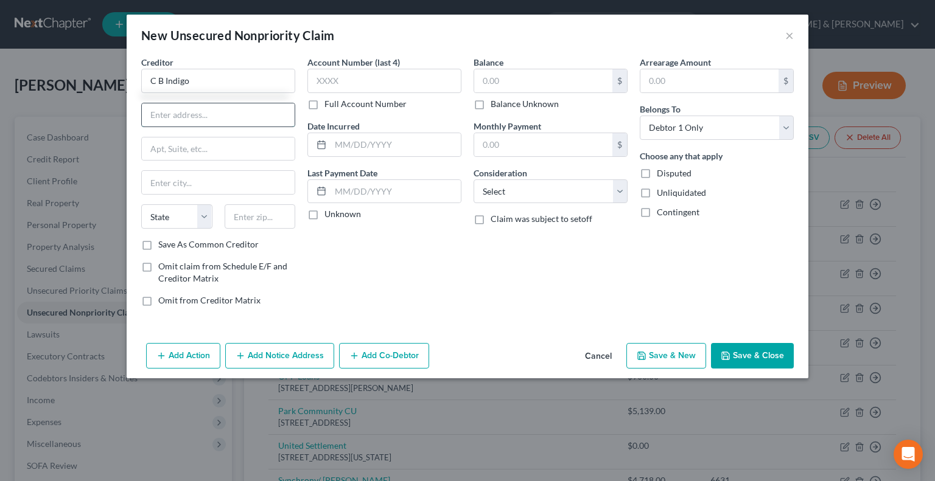
click at [170, 111] on input "text" at bounding box center [218, 114] width 153 height 23
click at [265, 222] on input "text" at bounding box center [260, 217] width 71 height 24
click at [492, 80] on input "text" at bounding box center [543, 80] width 138 height 23
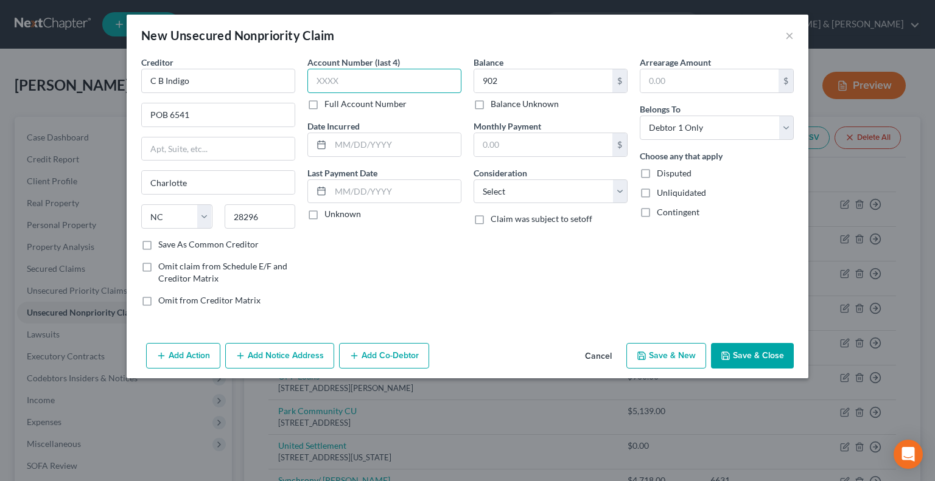
click at [417, 76] on input "text" at bounding box center [384, 81] width 154 height 24
click at [659, 345] on button "Save & New" at bounding box center [666, 356] width 80 height 26
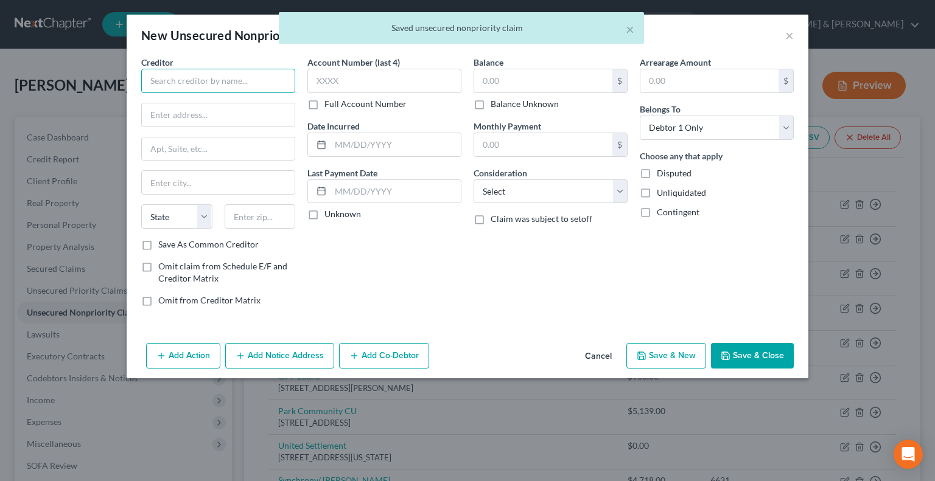
click at [226, 87] on input "text" at bounding box center [218, 81] width 154 height 24
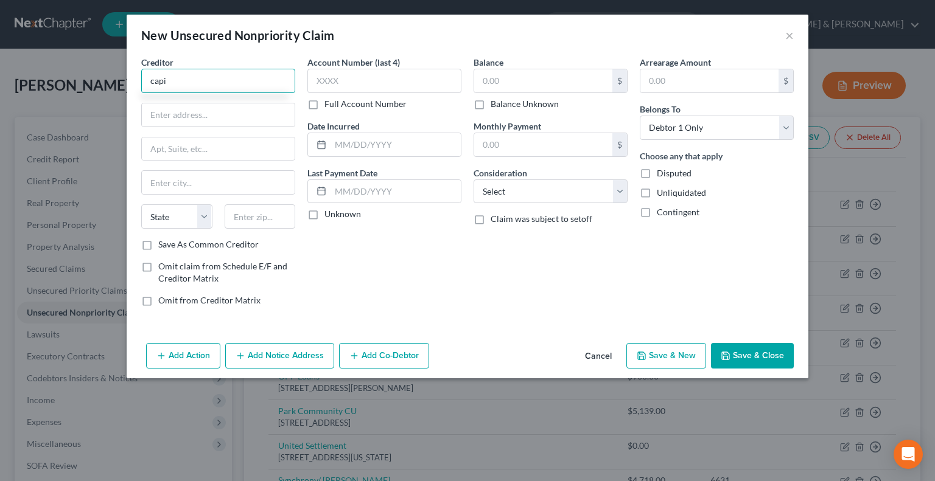
drag, startPoint x: 170, startPoint y: 79, endPoint x: 121, endPoint y: 54, distance: 55.8
click at [121, 62] on div "New Unsecured Nonpriority Claim × Creditor * capi State AL AK AR AZ CA CO CT DE…" at bounding box center [467, 240] width 935 height 481
click at [167, 114] on input "text" at bounding box center [218, 114] width 153 height 23
drag, startPoint x: 268, startPoint y: 224, endPoint x: 275, endPoint y: 220, distance: 7.9
click at [268, 224] on input "text" at bounding box center [260, 217] width 71 height 24
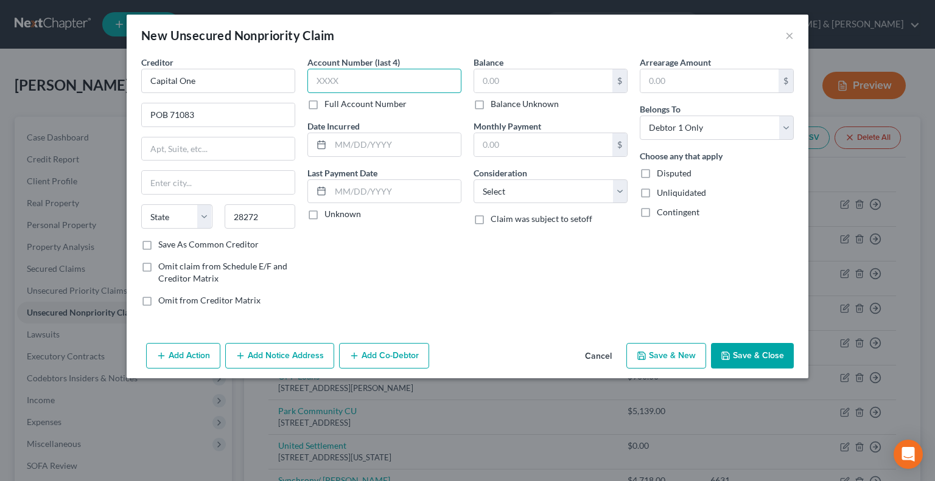
click at [359, 87] on input "text" at bounding box center [384, 81] width 154 height 24
click at [491, 78] on input "text" at bounding box center [543, 80] width 138 height 23
click at [744, 352] on button "Save & Close" at bounding box center [752, 356] width 83 height 26
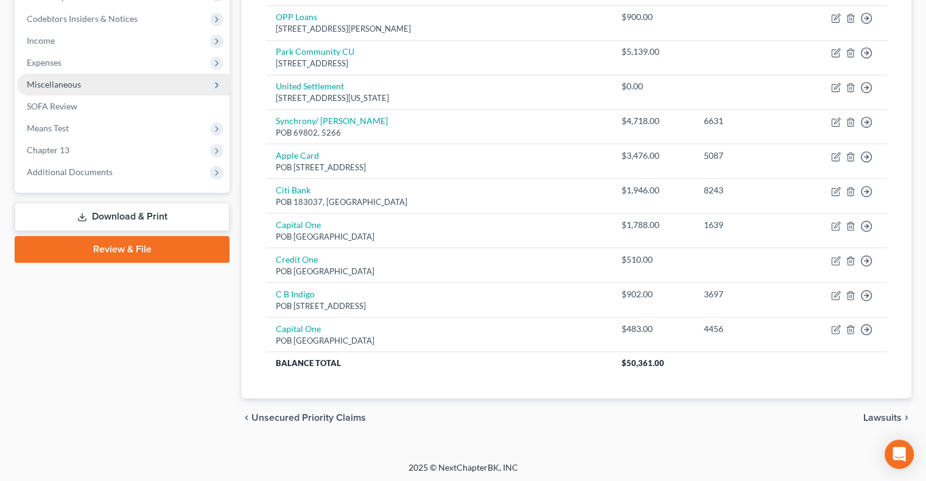
scroll to position [299, 0]
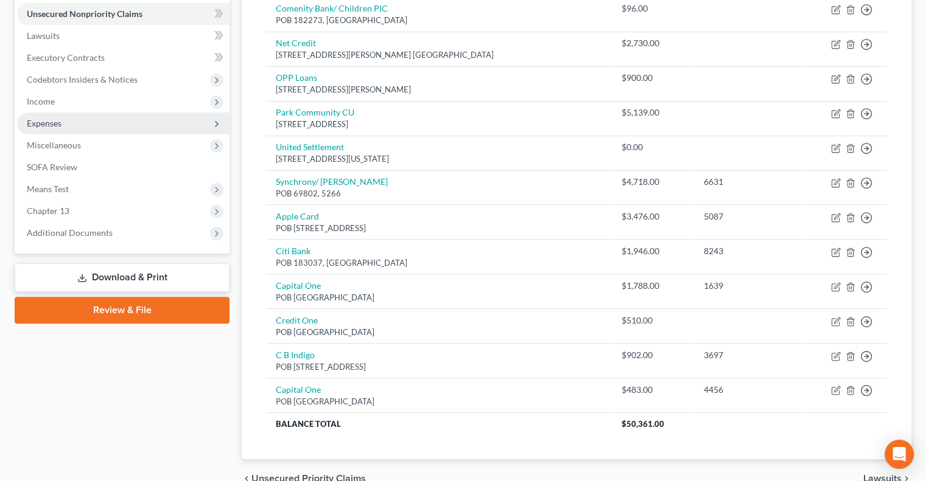
click at [56, 119] on span "Expenses" at bounding box center [44, 123] width 35 height 10
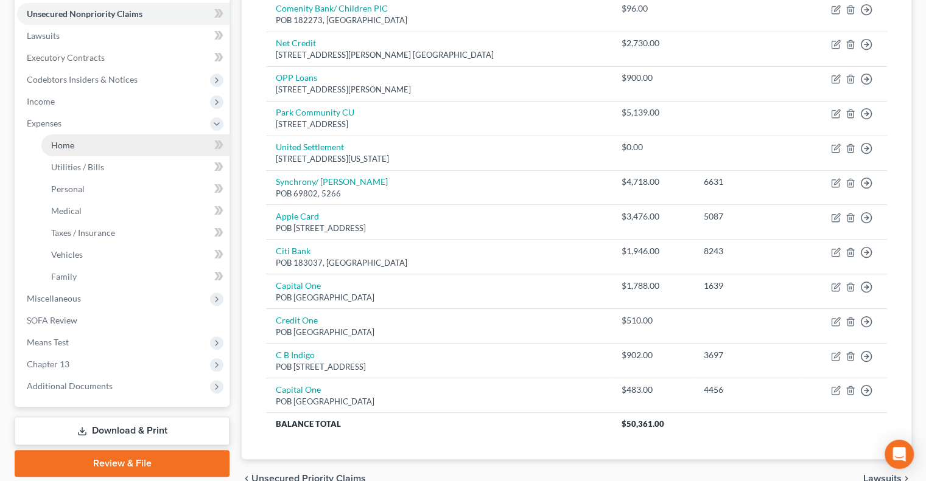
click at [74, 142] on link "Home" at bounding box center [135, 146] width 188 height 22
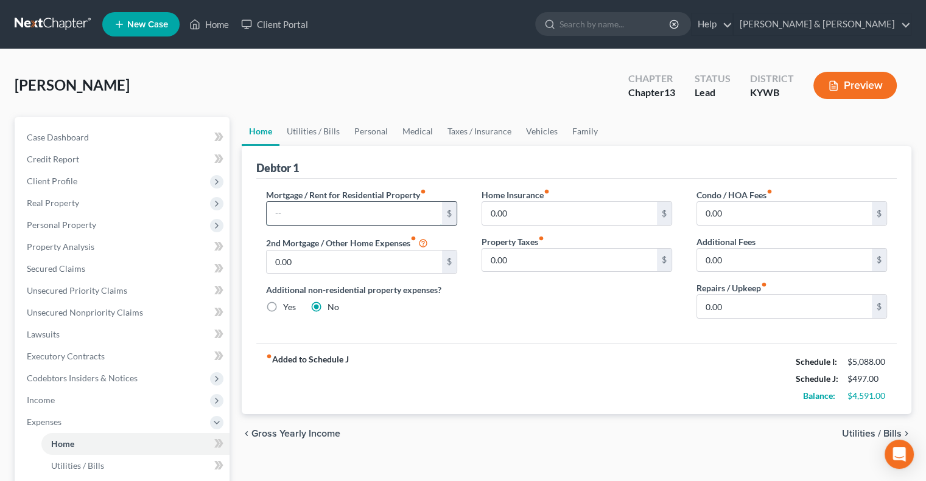
click at [316, 217] on input "text" at bounding box center [354, 213] width 175 height 23
click at [716, 301] on input "0.00" at bounding box center [784, 306] width 175 height 23
click at [324, 135] on link "Utilities / Bills" at bounding box center [313, 131] width 68 height 29
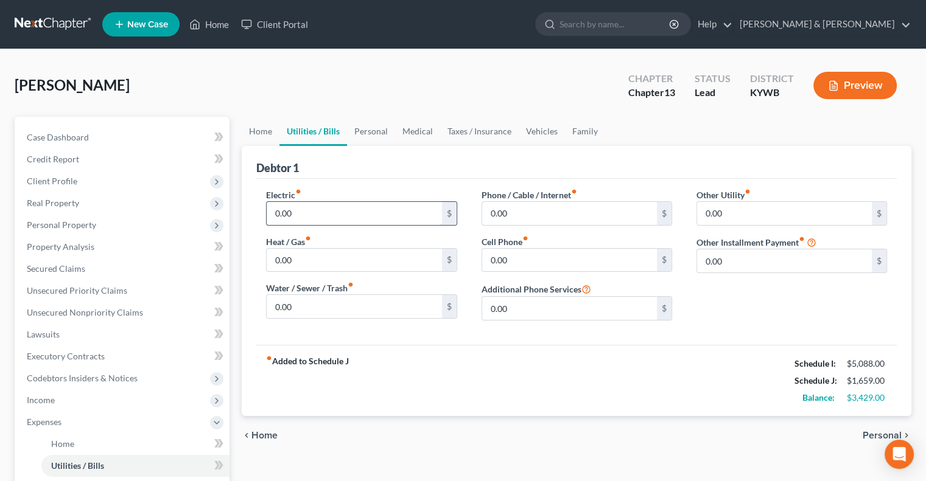
click at [309, 208] on input "0.00" at bounding box center [354, 213] width 175 height 23
click at [299, 304] on input "0.00" at bounding box center [354, 306] width 175 height 23
click at [513, 212] on input "0.00" at bounding box center [569, 213] width 175 height 23
click at [733, 267] on input "0.00" at bounding box center [784, 261] width 175 height 23
click at [763, 299] on input "text" at bounding box center [791, 295] width 189 height 23
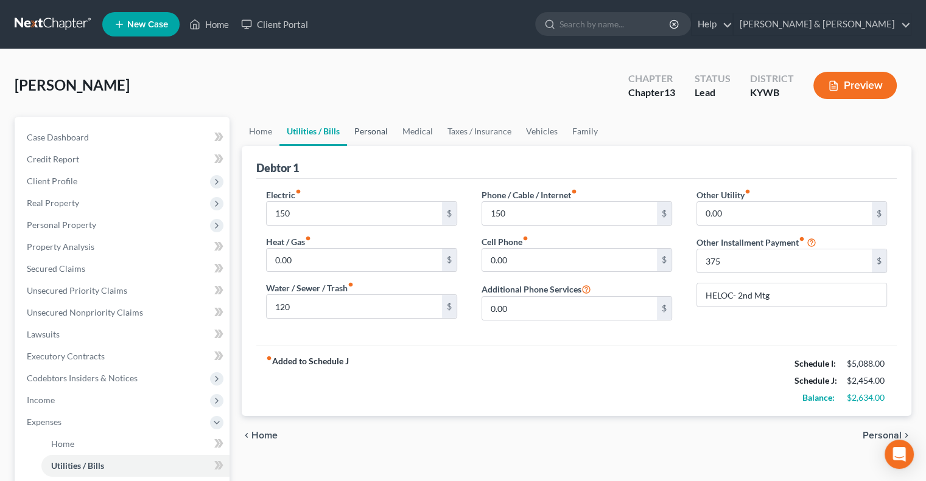
click at [385, 137] on link "Personal" at bounding box center [371, 131] width 48 height 29
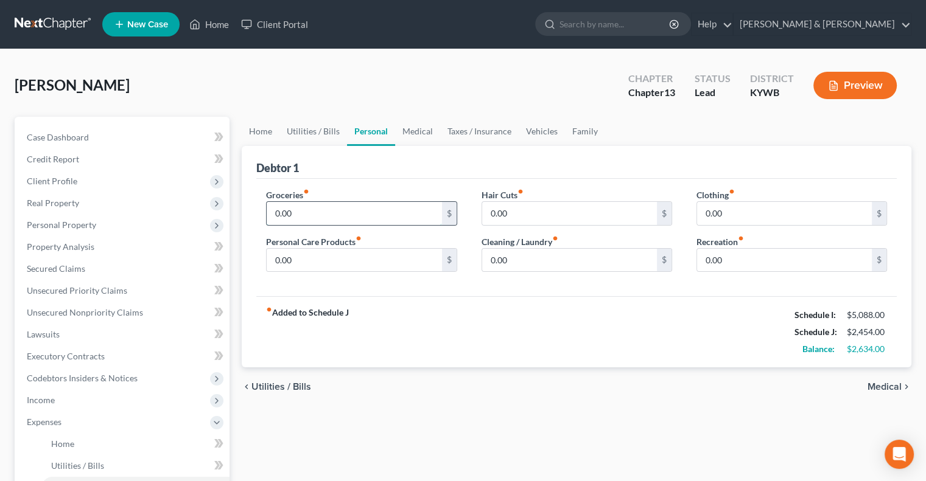
click at [295, 209] on input "0.00" at bounding box center [354, 213] width 175 height 23
click at [709, 215] on input "0.00" at bounding box center [784, 213] width 175 height 23
click at [514, 259] on input "0.00" at bounding box center [569, 260] width 175 height 23
click at [727, 264] on input "0.00" at bounding box center [784, 260] width 175 height 23
click at [527, 202] on input "0.00" at bounding box center [569, 213] width 175 height 23
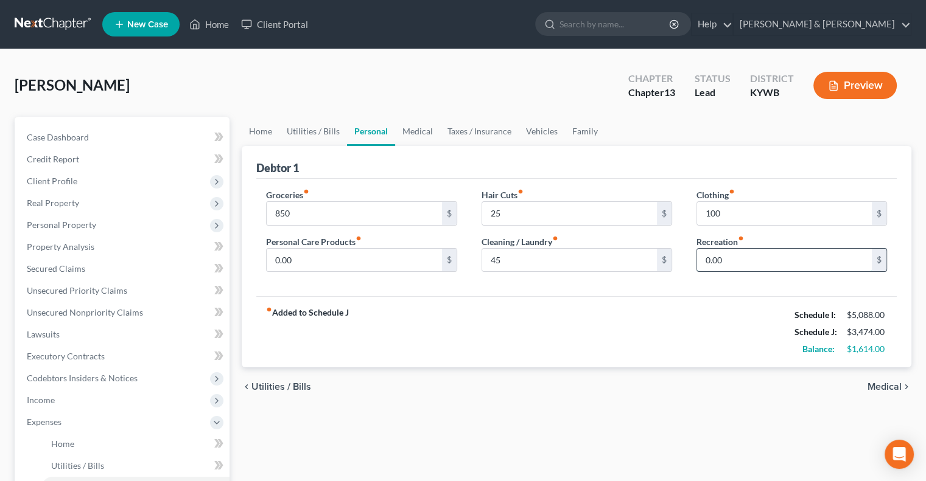
click at [706, 258] on input "0.00" at bounding box center [784, 260] width 175 height 23
click at [413, 126] on link "Medical" at bounding box center [417, 131] width 45 height 29
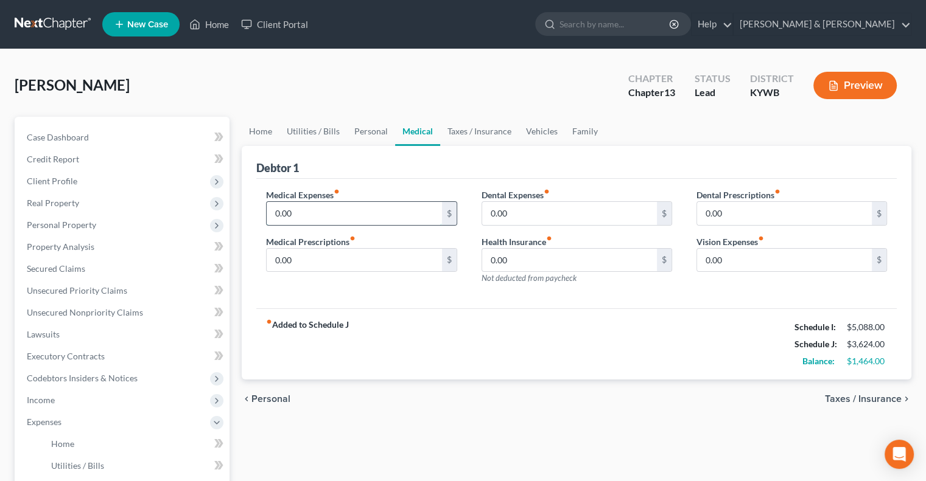
click at [312, 217] on input "0.00" at bounding box center [354, 213] width 175 height 23
drag, startPoint x: 533, startPoint y: 125, endPoint x: 520, endPoint y: 131, distance: 14.5
click at [533, 125] on link "Vehicles" at bounding box center [542, 131] width 46 height 29
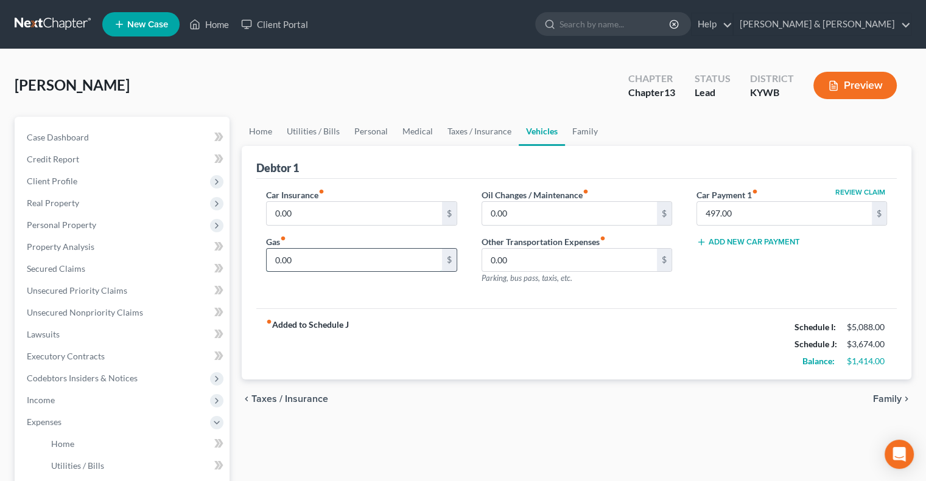
click at [295, 255] on input "0.00" at bounding box center [354, 260] width 175 height 23
click at [589, 134] on link "Family" at bounding box center [585, 131] width 40 height 29
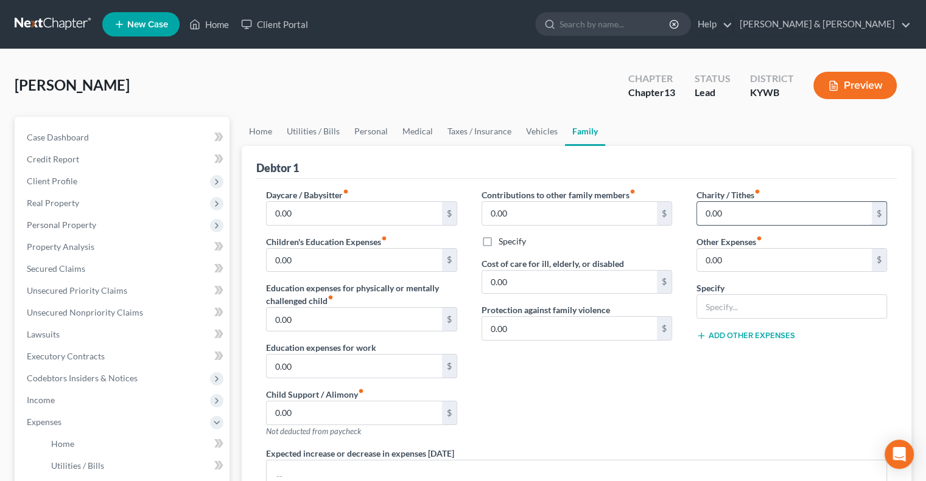
click at [715, 211] on input "0.00" at bounding box center [784, 213] width 175 height 23
click at [302, 267] on input "0.00" at bounding box center [354, 260] width 175 height 23
click at [533, 135] on link "Vehicles" at bounding box center [542, 131] width 46 height 29
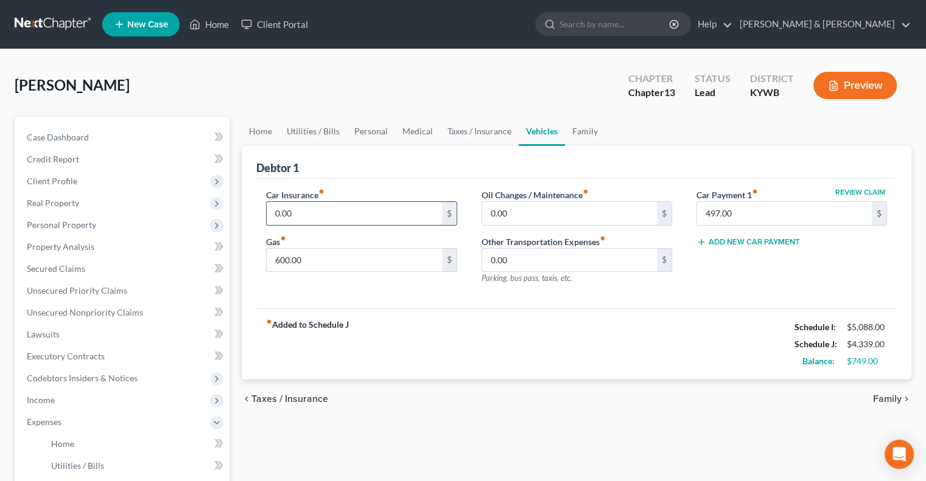
click at [309, 223] on input "0.00" at bounding box center [354, 213] width 175 height 23
click at [468, 125] on link "Taxes / Insurance" at bounding box center [479, 131] width 79 height 29
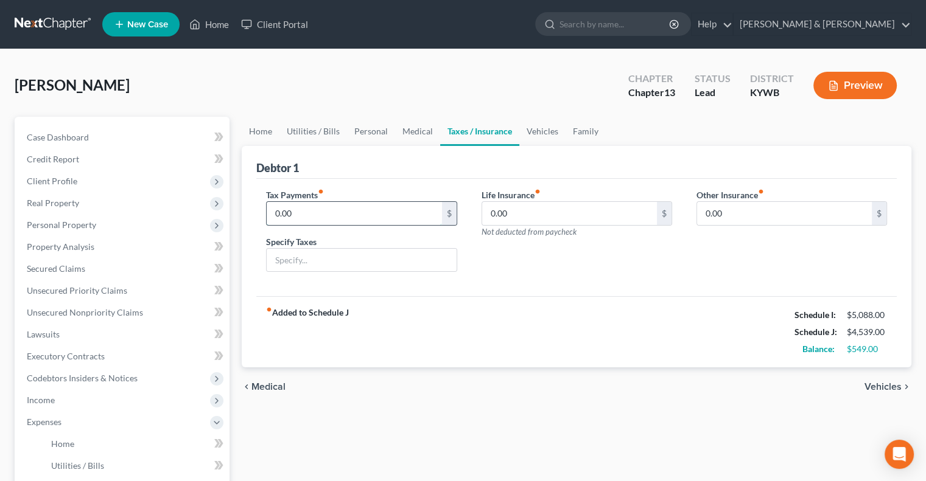
click at [311, 215] on input "0.00" at bounding box center [354, 213] width 175 height 23
click at [332, 258] on input "text" at bounding box center [361, 260] width 189 height 23
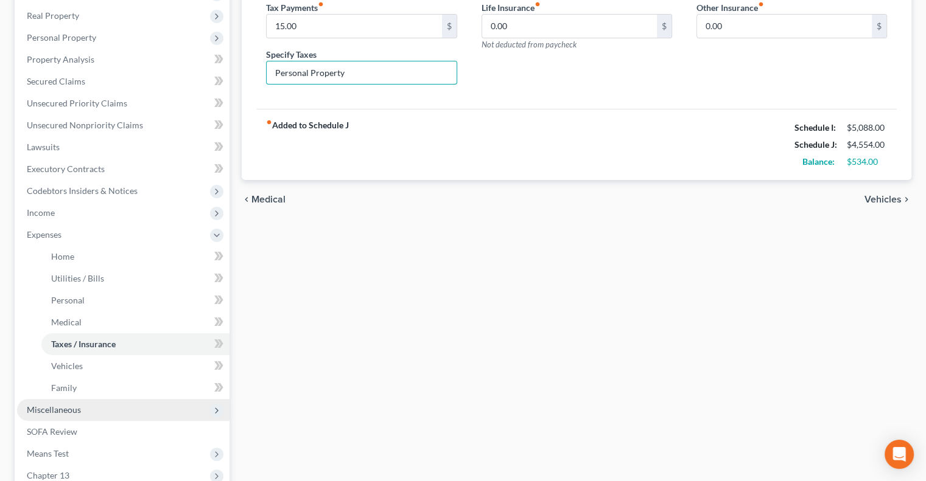
scroll to position [304, 0]
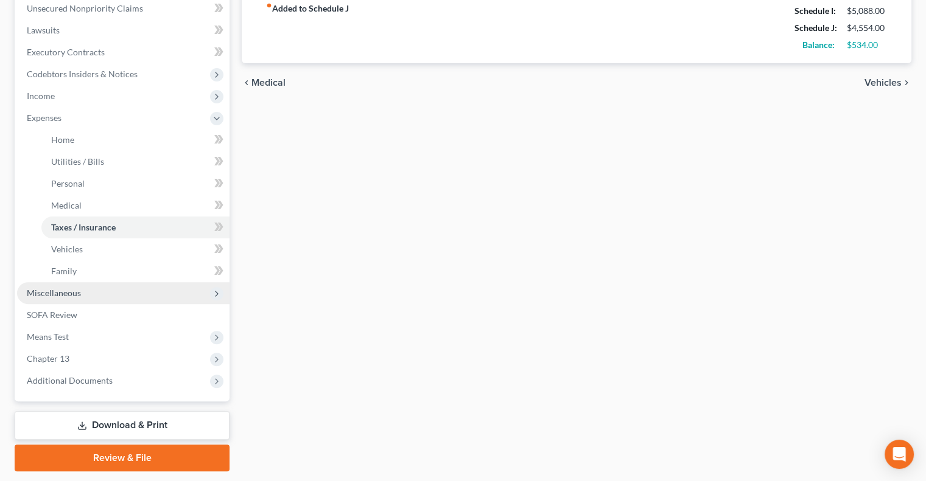
click at [66, 296] on span "Miscellaneous" at bounding box center [54, 293] width 54 height 10
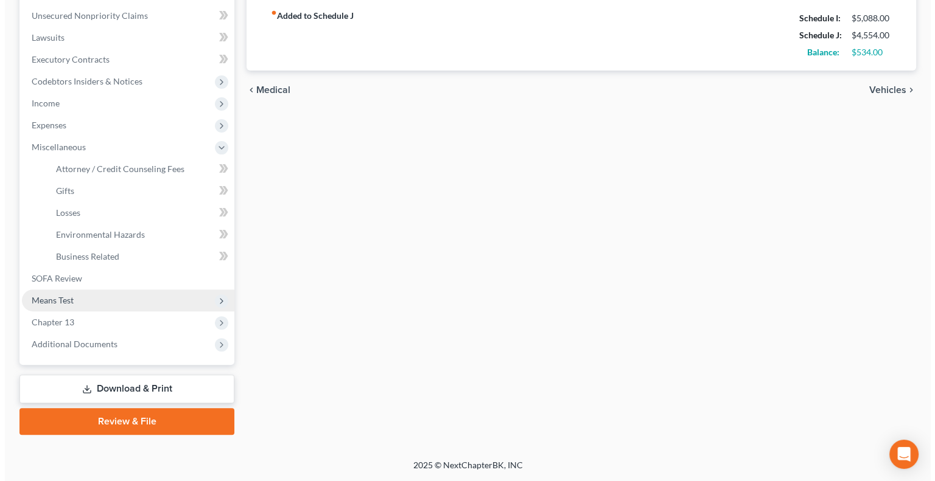
scroll to position [296, 0]
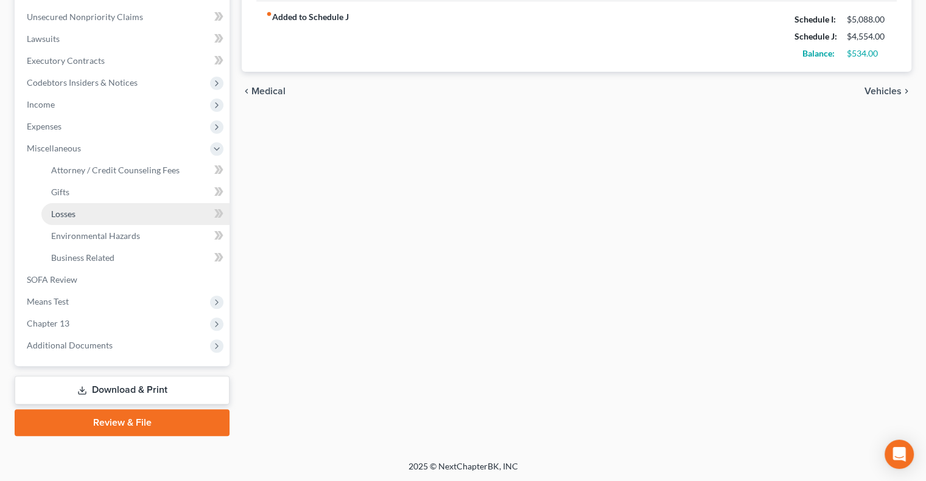
click at [67, 214] on span "Losses" at bounding box center [63, 214] width 24 height 10
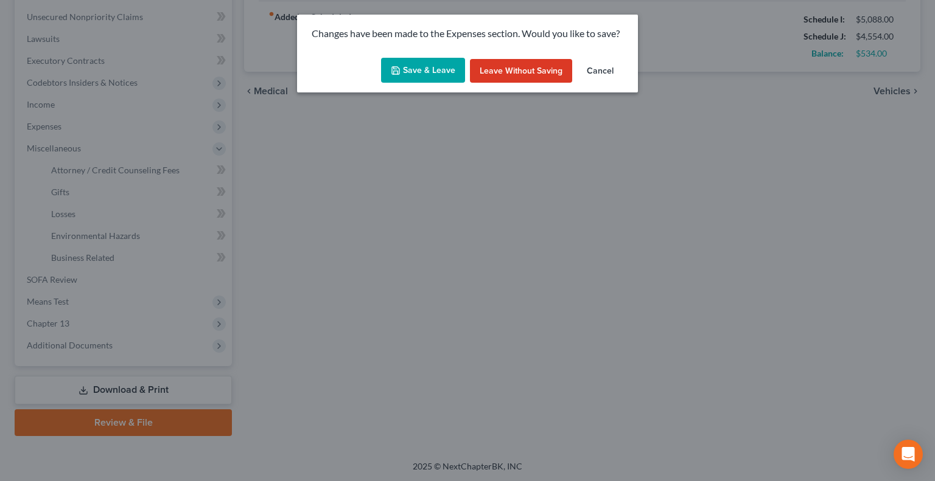
click at [430, 77] on button "Save & Leave" at bounding box center [423, 71] width 84 height 26
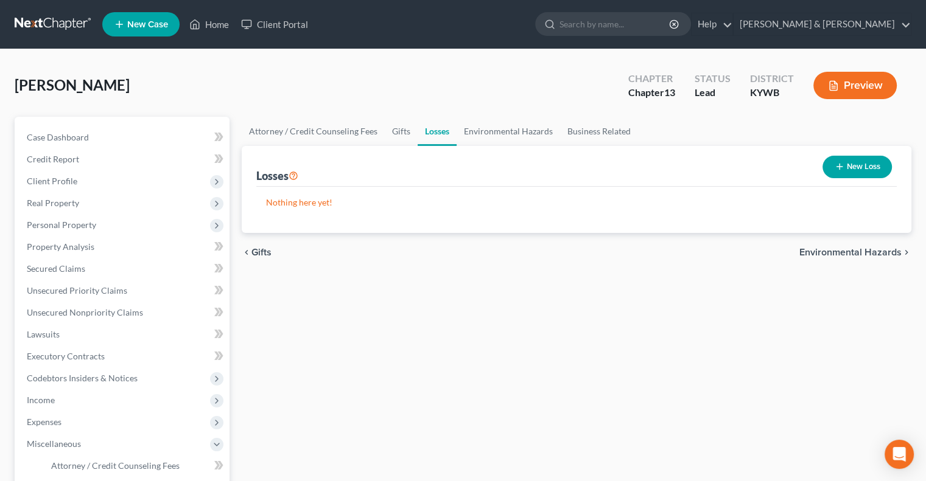
click at [856, 166] on button "New Loss" at bounding box center [856, 167] width 69 height 23
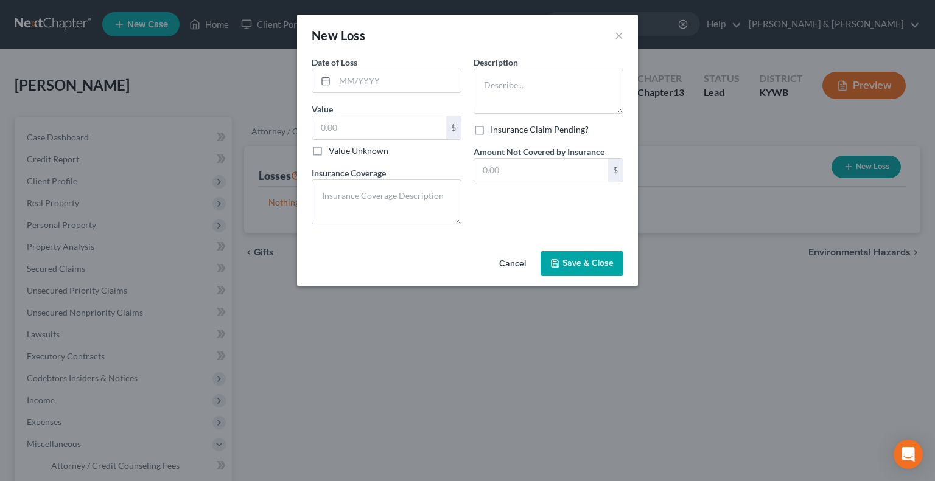
click at [522, 260] on button "Cancel" at bounding box center [512, 265] width 46 height 24
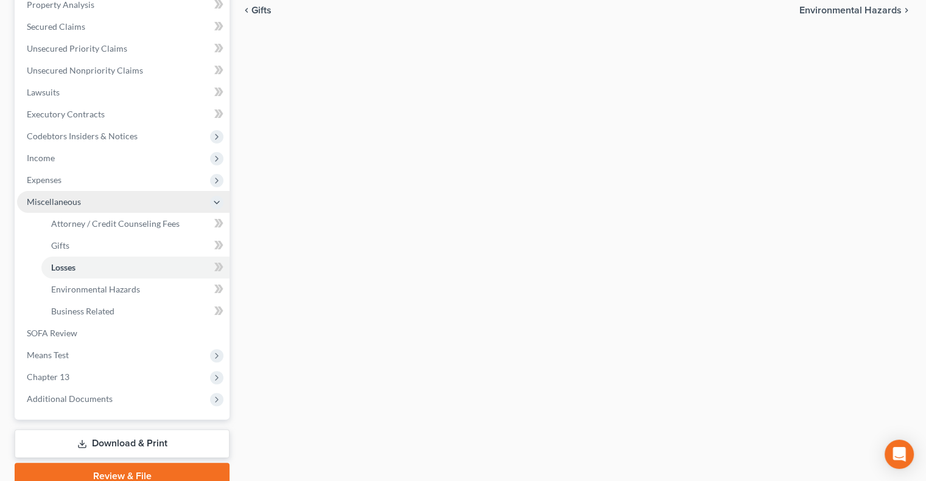
scroll to position [243, 0]
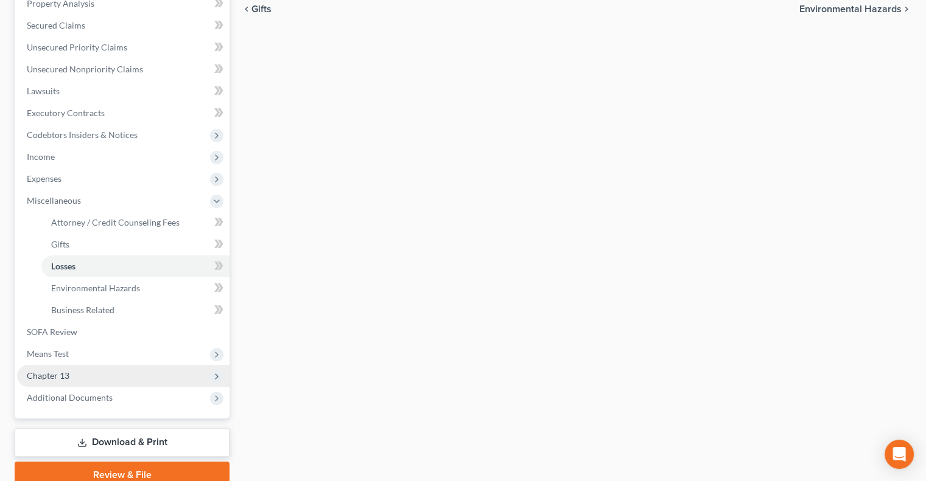
click at [61, 374] on span "Chapter 13" at bounding box center [48, 376] width 43 height 10
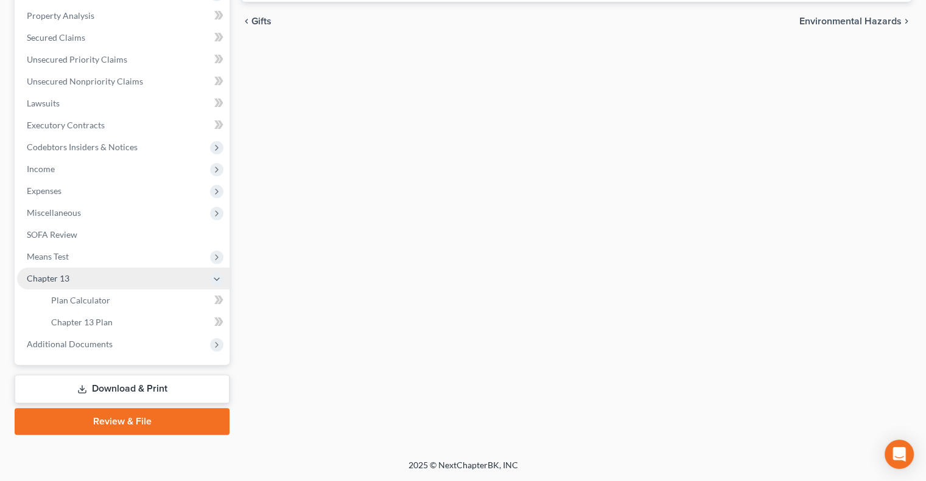
scroll to position [230, 0]
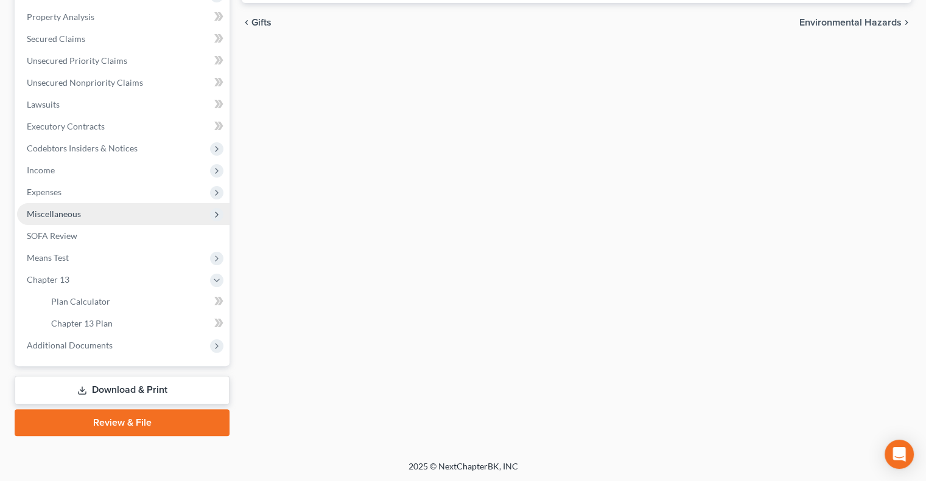
click at [57, 215] on span "Miscellaneous" at bounding box center [54, 214] width 54 height 10
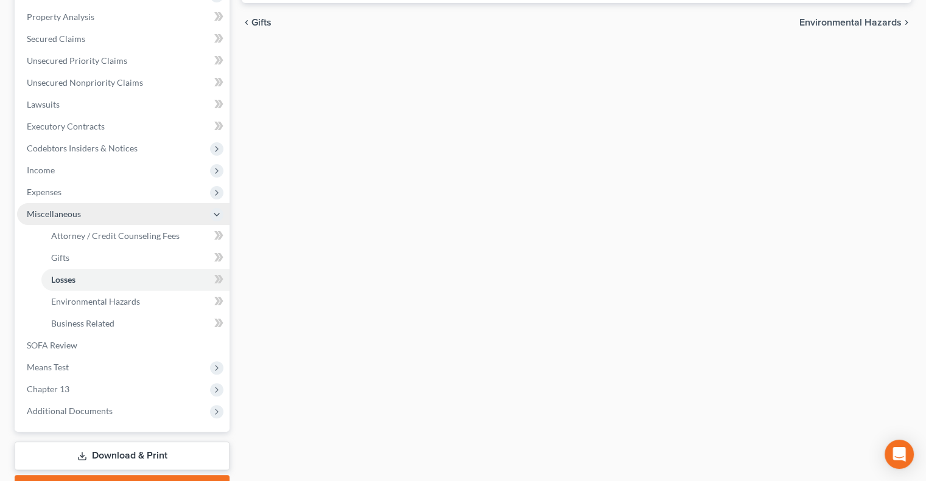
scroll to position [243, 0]
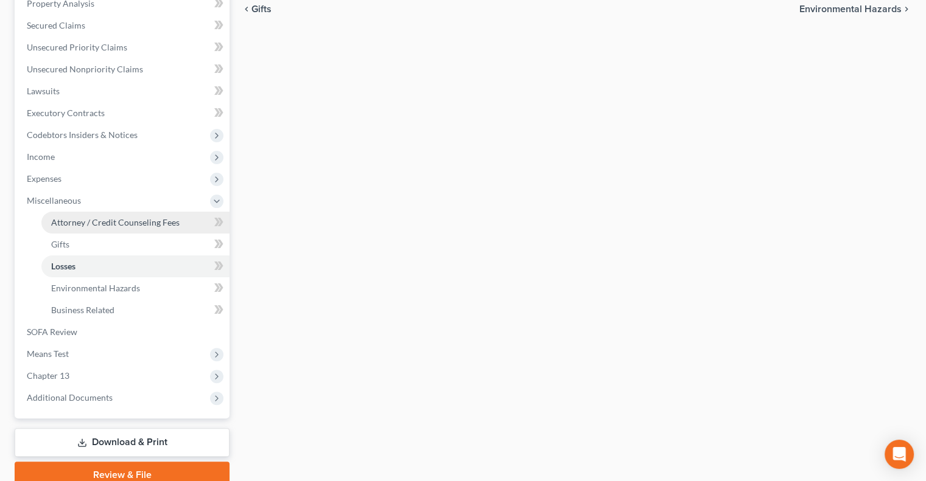
click at [66, 221] on span "Attorney / Credit Counseling Fees" at bounding box center [115, 222] width 128 height 10
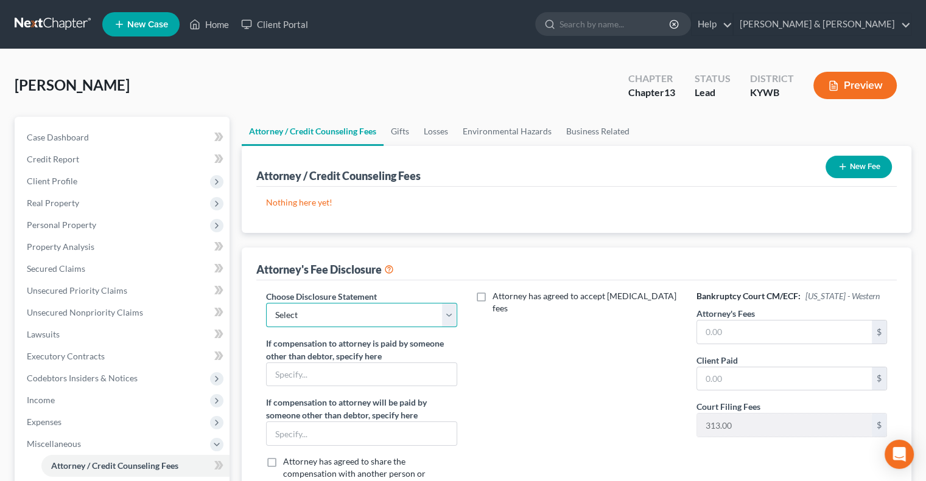
click at [449, 315] on select "Select ATTORNEY FEES" at bounding box center [361, 315] width 191 height 24
click at [266, 303] on select "Select ATTORNEY FEES" at bounding box center [361, 315] width 191 height 24
click at [712, 339] on input "text" at bounding box center [784, 332] width 175 height 23
click at [626, 340] on div "Attorney has agreed to accept retainer fees" at bounding box center [576, 403] width 215 height 226
click at [429, 126] on link "Losses" at bounding box center [435, 131] width 39 height 29
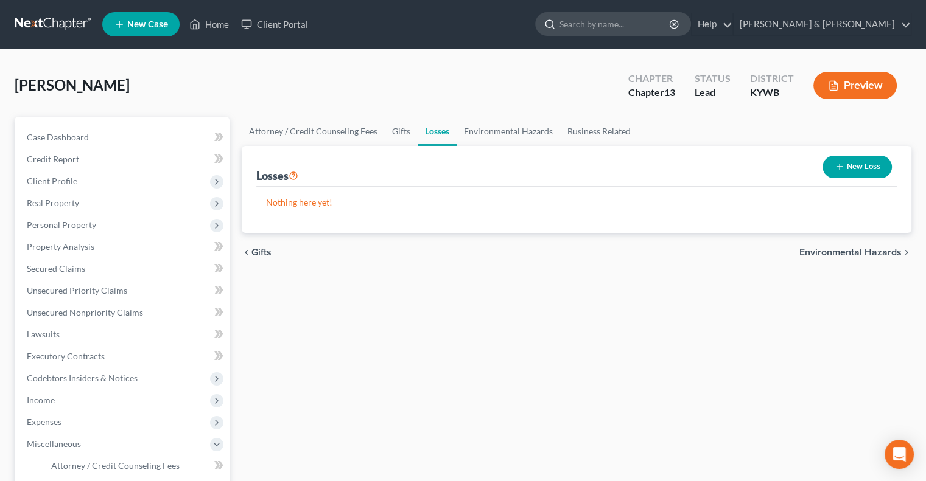
click at [671, 20] on input "search" at bounding box center [614, 24] width 111 height 23
click at [732, 21] on link "Help" at bounding box center [712, 24] width 41 height 22
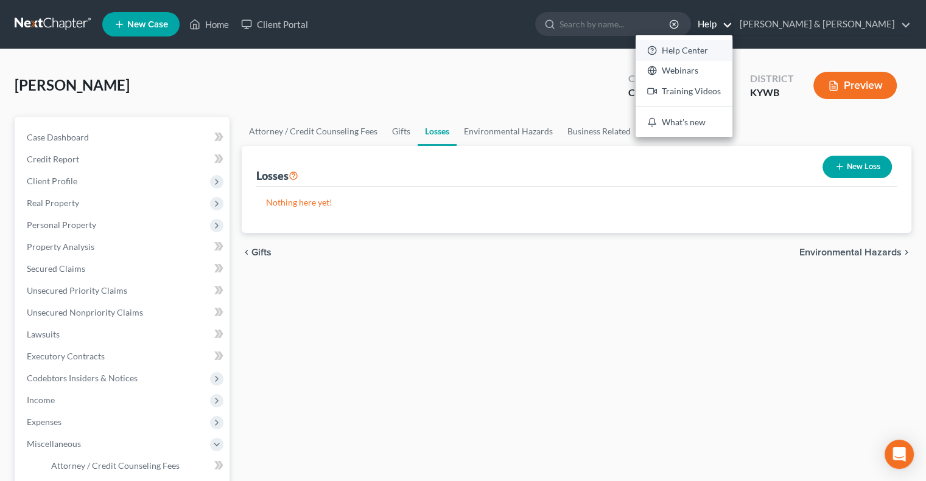
click at [732, 49] on link "Help Center" at bounding box center [684, 50] width 97 height 21
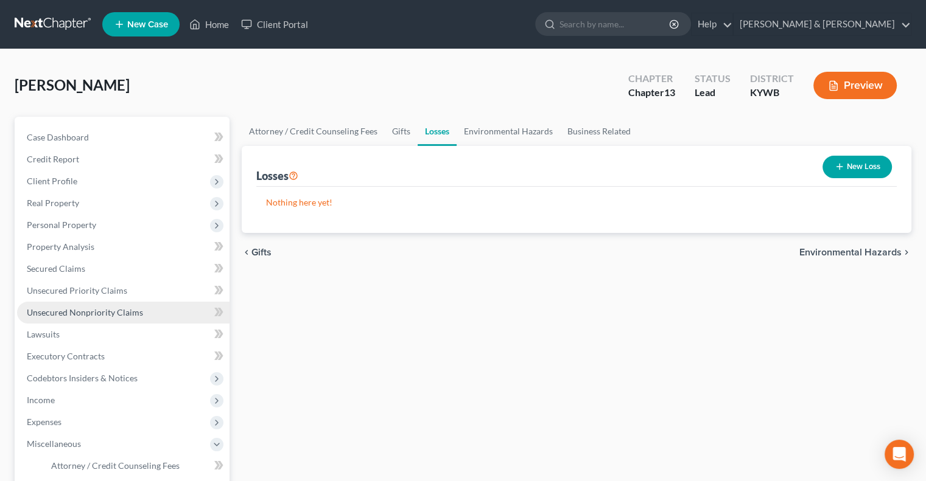
click at [68, 315] on span "Unsecured Nonpriority Claims" at bounding box center [85, 312] width 116 height 10
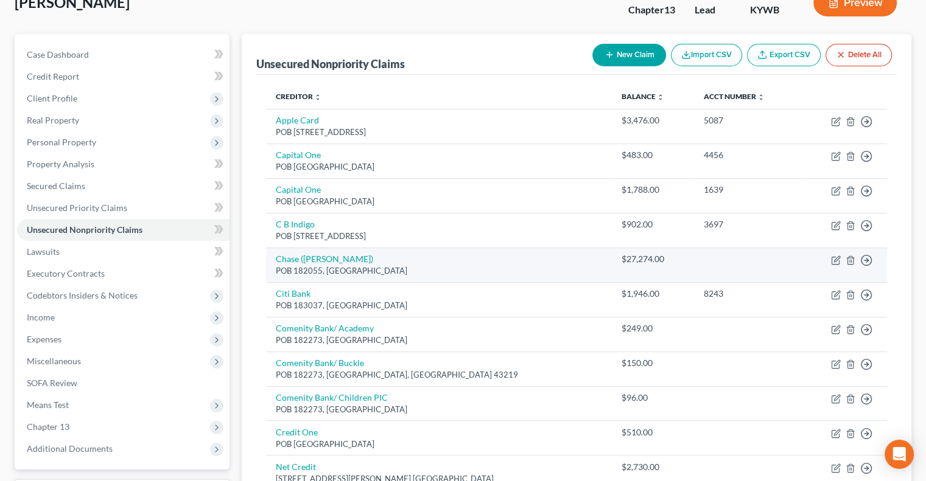
scroll to position [122, 0]
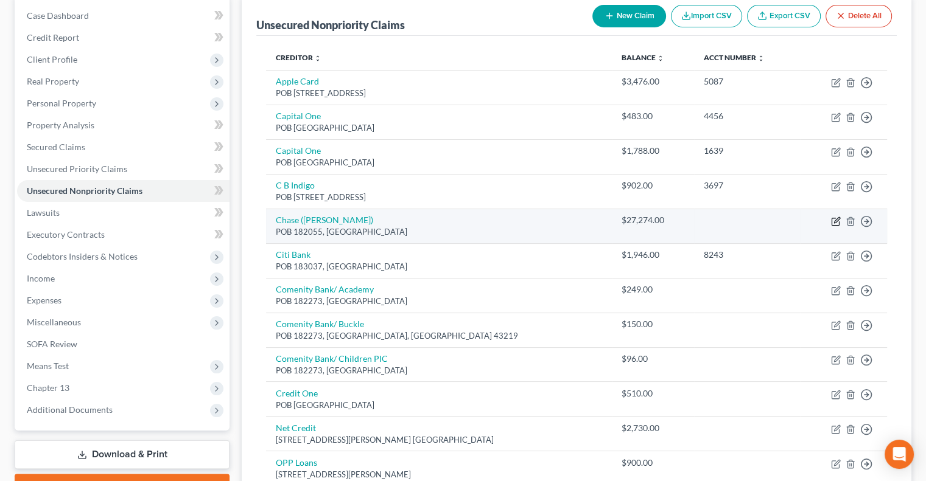
click at [834, 220] on icon "button" at bounding box center [836, 222] width 10 height 10
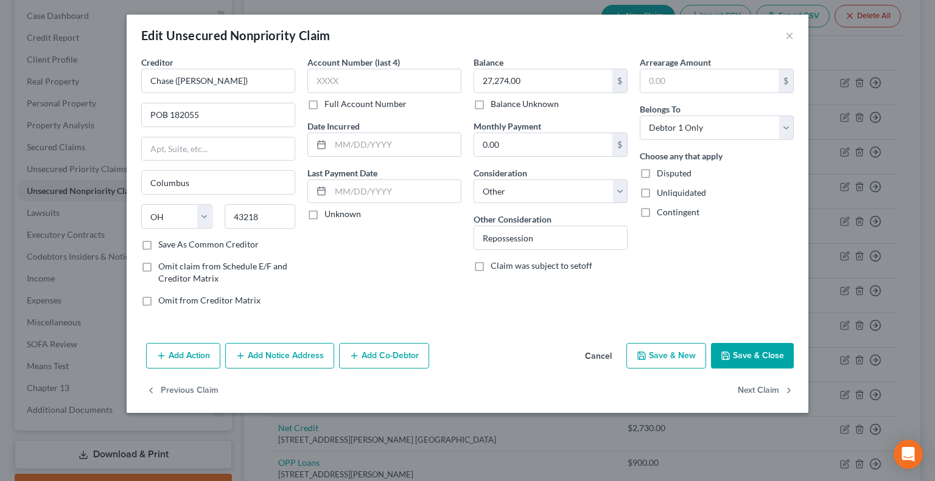
click at [599, 355] on button "Cancel" at bounding box center [598, 357] width 46 height 24
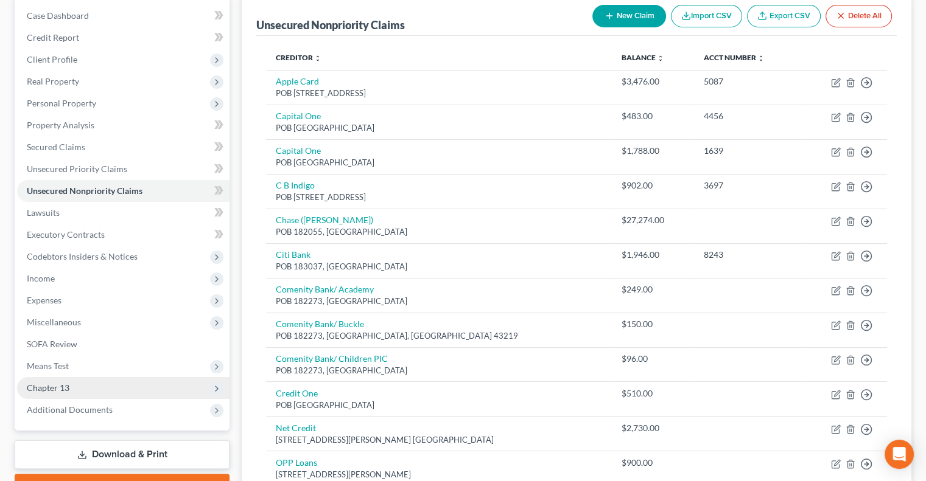
click at [63, 379] on span "Chapter 13" at bounding box center [123, 388] width 212 height 22
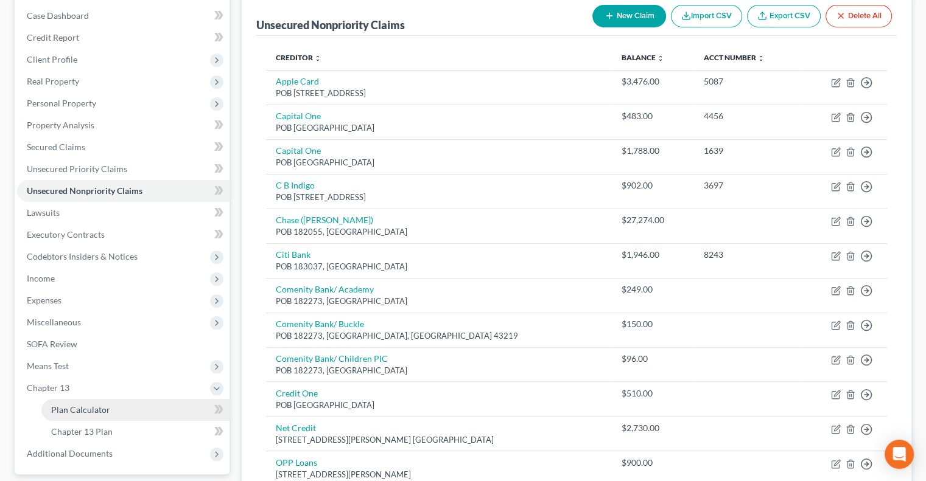
click at [89, 410] on span "Plan Calculator" at bounding box center [80, 410] width 59 height 10
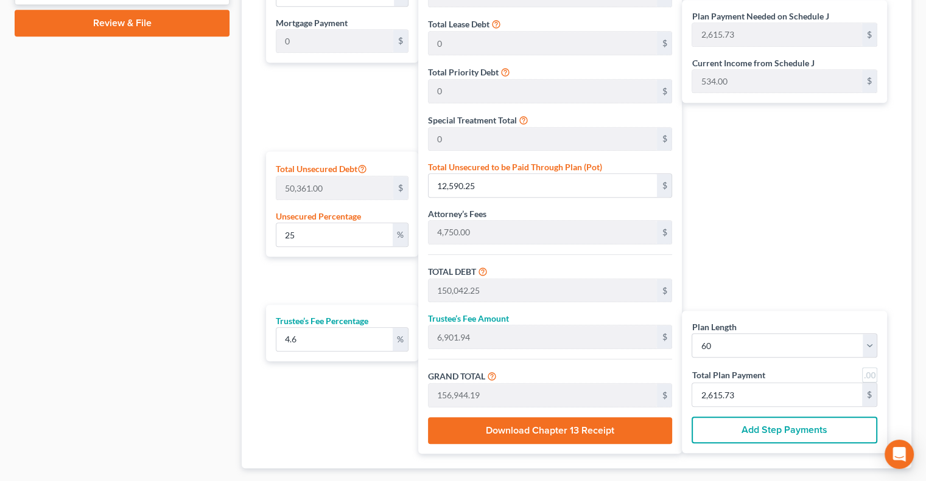
scroll to position [609, 0]
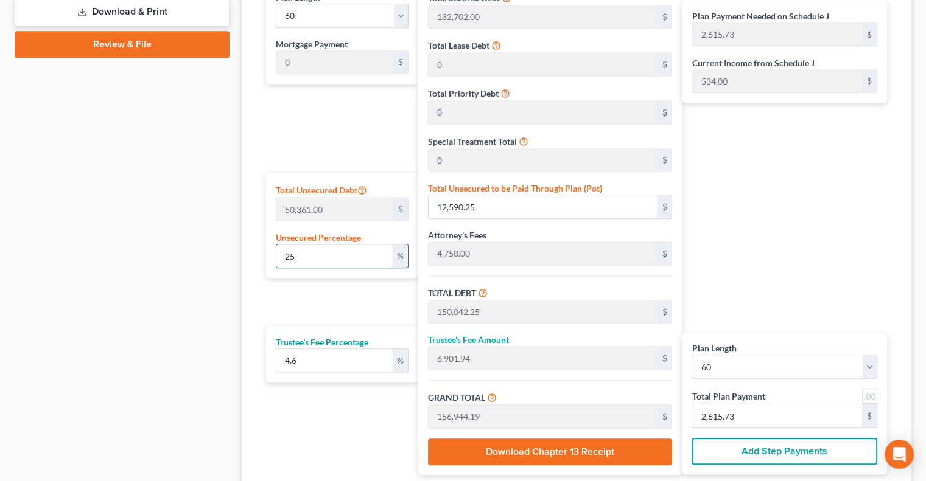
click at [312, 257] on input "25" at bounding box center [334, 256] width 116 height 23
drag, startPoint x: 312, startPoint y: 257, endPoint x: 287, endPoint y: 259, distance: 24.4
click at [287, 259] on input "25" at bounding box center [334, 256] width 116 height 23
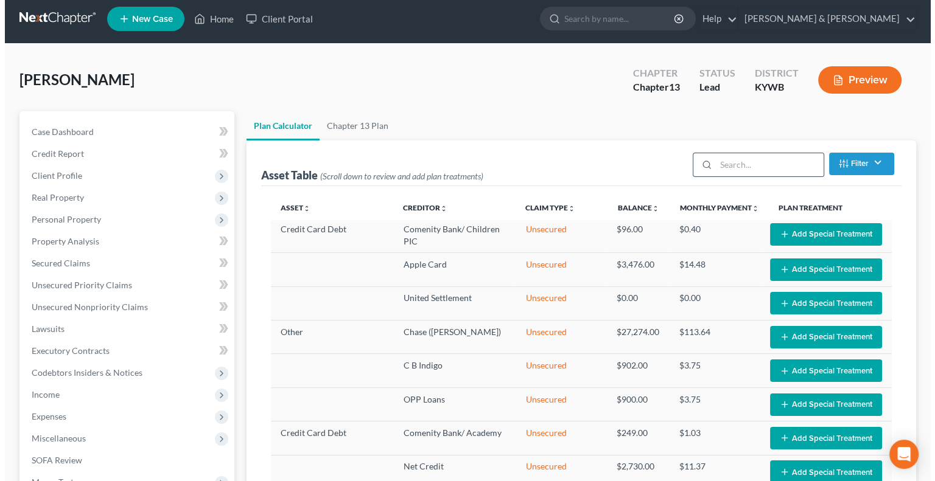
scroll to position [0, 0]
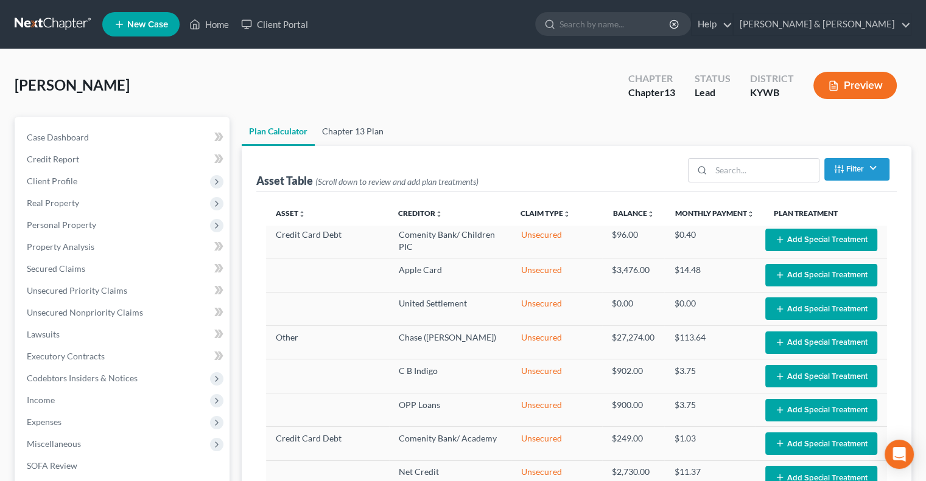
click at [367, 128] on link "Chapter 13 Plan" at bounding box center [353, 131] width 76 height 29
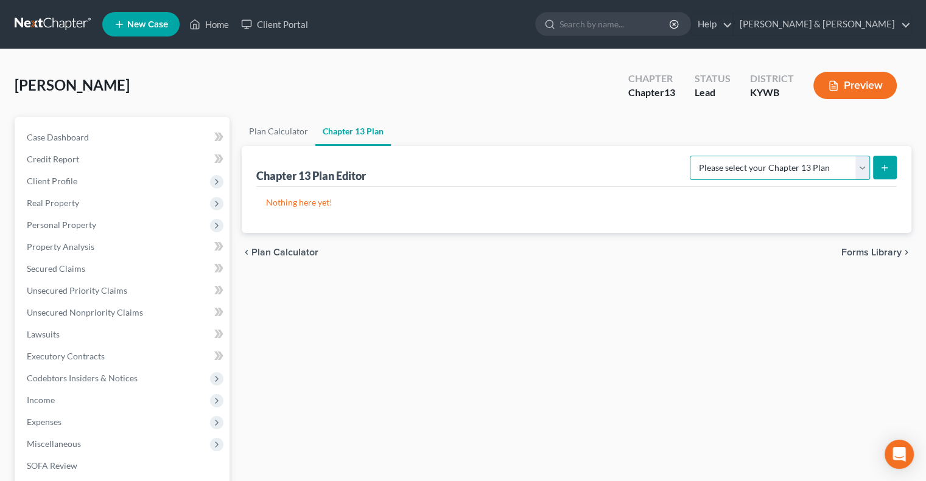
click at [860, 164] on select "Please select your Chapter 13 Plan National Form Plan - Official Form 113" at bounding box center [780, 168] width 180 height 24
click at [694, 156] on select "Please select your Chapter 13 Plan National Form Plan - Official Form 113" at bounding box center [780, 168] width 180 height 24
click at [887, 166] on icon "submit" at bounding box center [885, 168] width 10 height 10
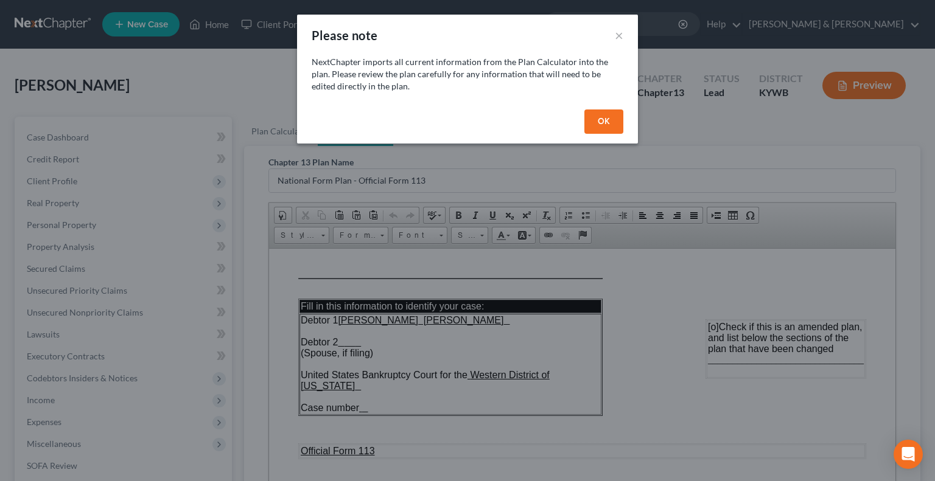
click at [620, 119] on button "OK" at bounding box center [603, 122] width 39 height 24
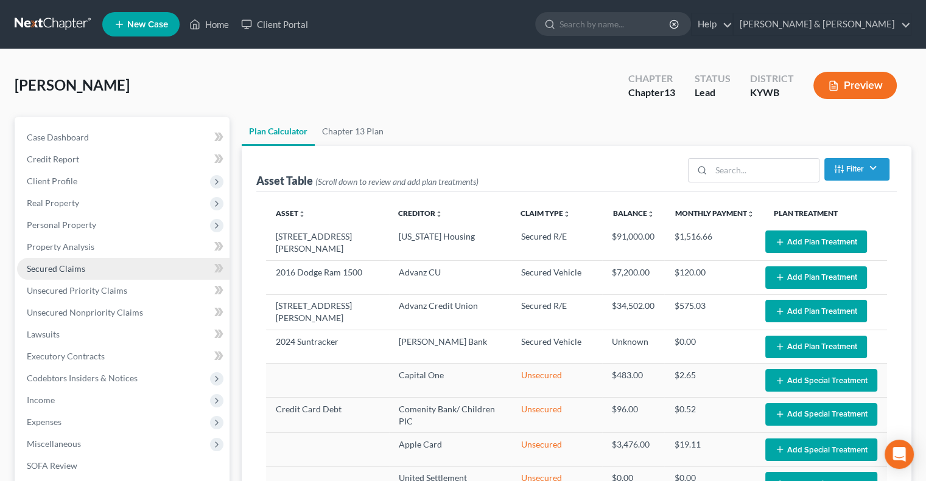
click at [63, 272] on span "Secured Claims" at bounding box center [56, 269] width 58 height 10
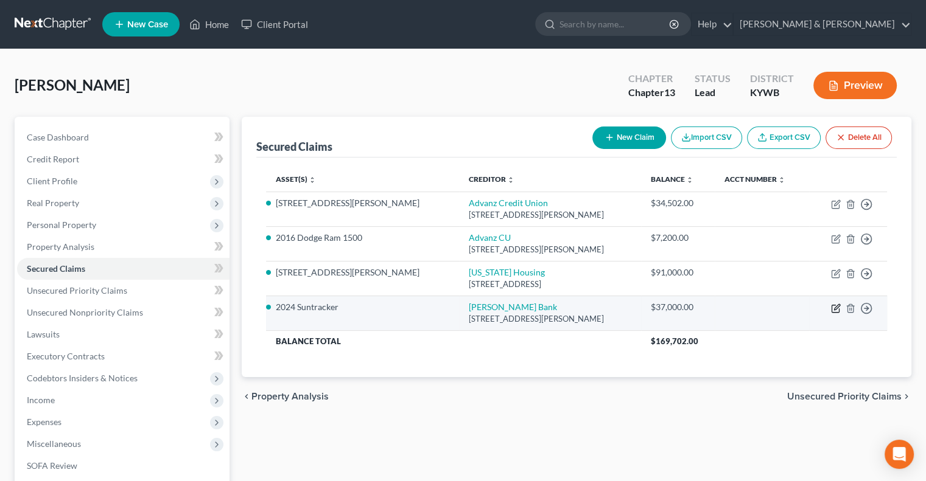
click at [836, 309] on icon "button" at bounding box center [836, 306] width 5 height 5
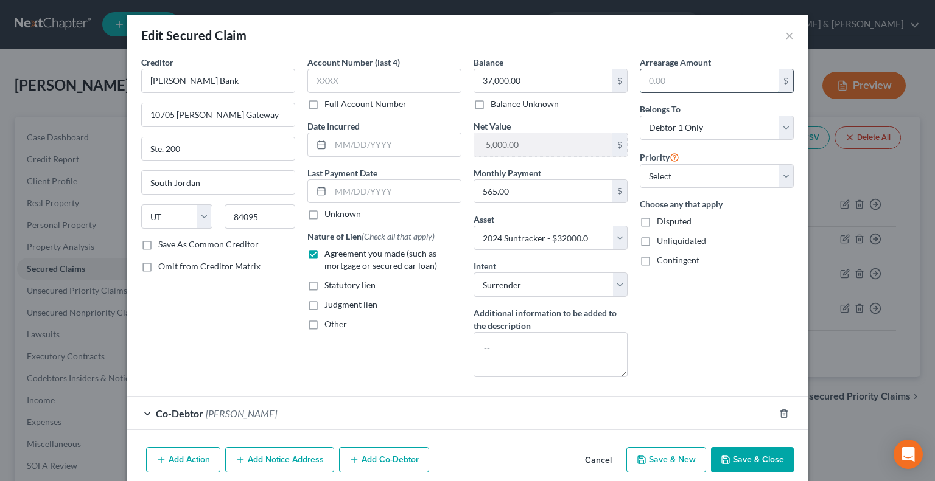
click at [660, 82] on input "text" at bounding box center [709, 80] width 138 height 23
click at [755, 457] on button "Save & Close" at bounding box center [752, 460] width 83 height 26
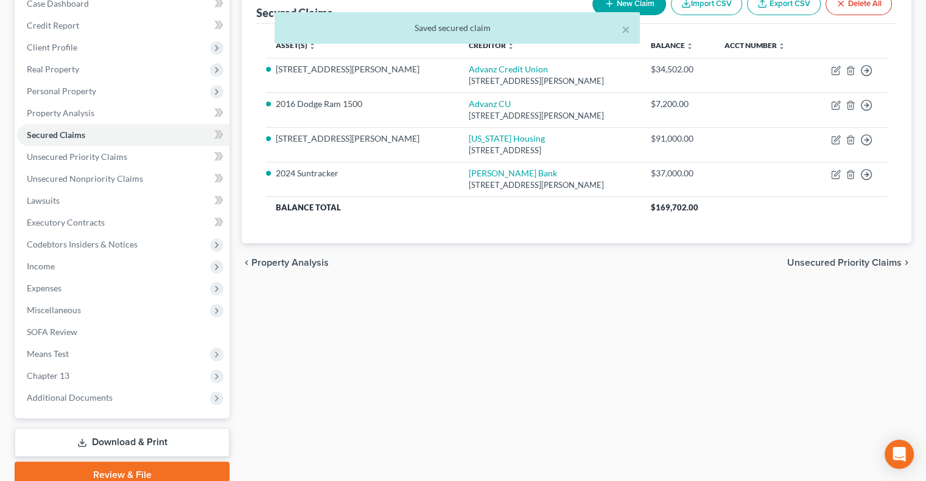
scroll to position [186, 0]
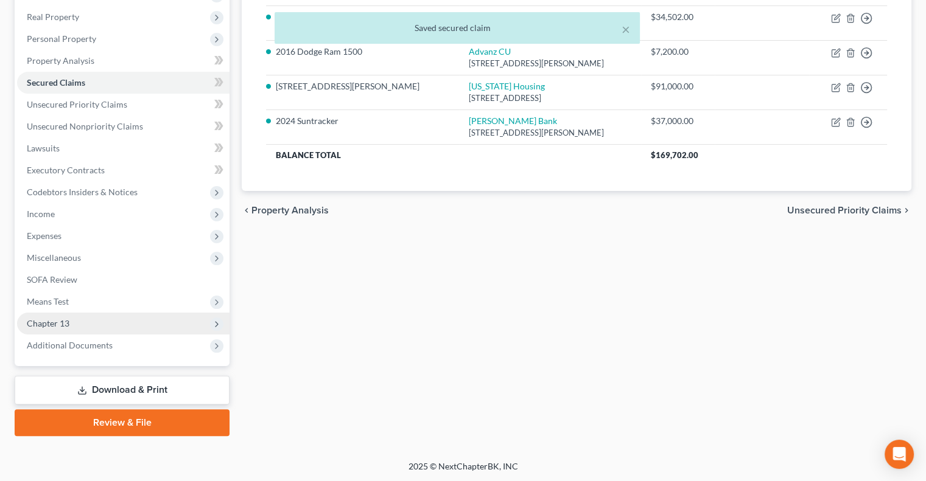
click at [46, 323] on span "Chapter 13" at bounding box center [48, 323] width 43 height 10
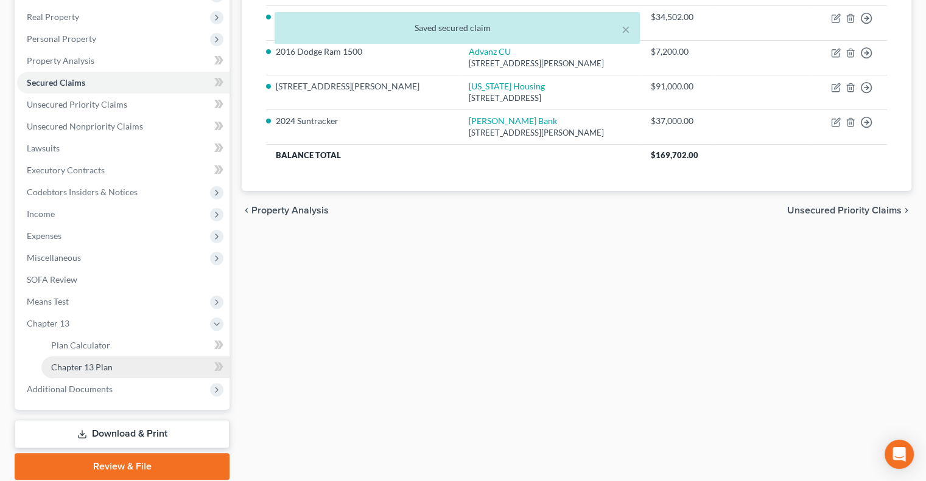
click at [110, 370] on span "Chapter 13 Plan" at bounding box center [81, 367] width 61 height 10
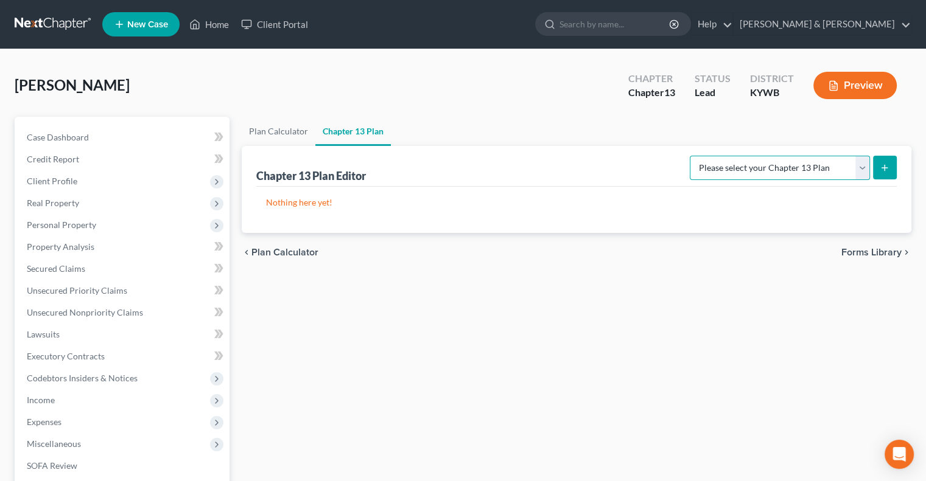
click at [864, 167] on select "Please select your Chapter 13 Plan National Form Plan - Official Form 113" at bounding box center [780, 168] width 180 height 24
click at [694, 156] on select "Please select your Chapter 13 Plan National Form Plan - Official Form 113" at bounding box center [780, 168] width 180 height 24
click at [884, 170] on line "submit" at bounding box center [884, 167] width 0 height 5
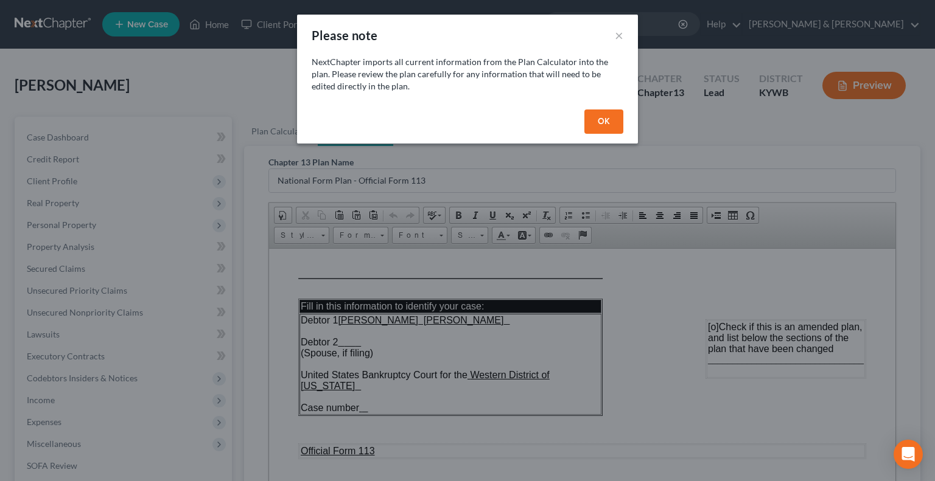
click at [606, 122] on button "OK" at bounding box center [603, 122] width 39 height 24
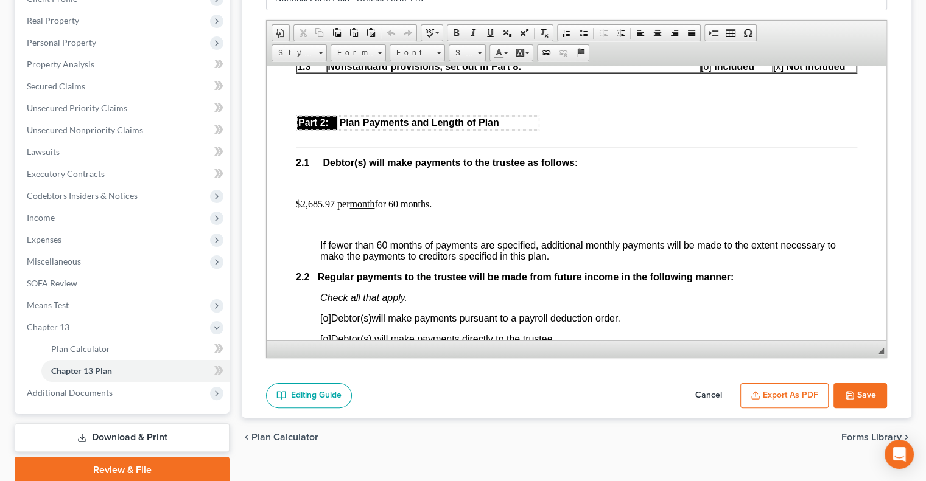
scroll to position [670, 0]
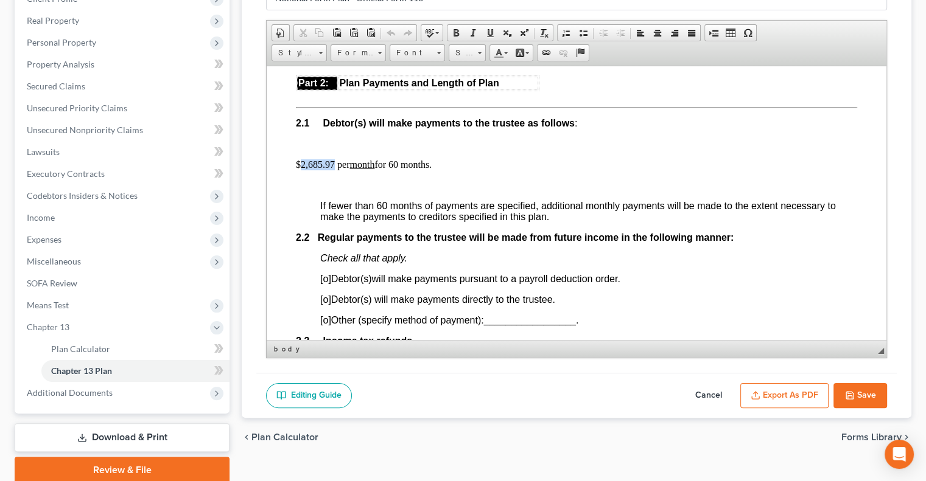
drag, startPoint x: 301, startPoint y: 168, endPoint x: 331, endPoint y: 169, distance: 30.4
click at [334, 170] on p "$2,685.97 per month for 60 months." at bounding box center [576, 164] width 561 height 11
click at [339, 169] on u "month" at bounding box center [342, 164] width 25 height 10
click at [486, 25] on link "Underline" at bounding box center [489, 33] width 17 height 16
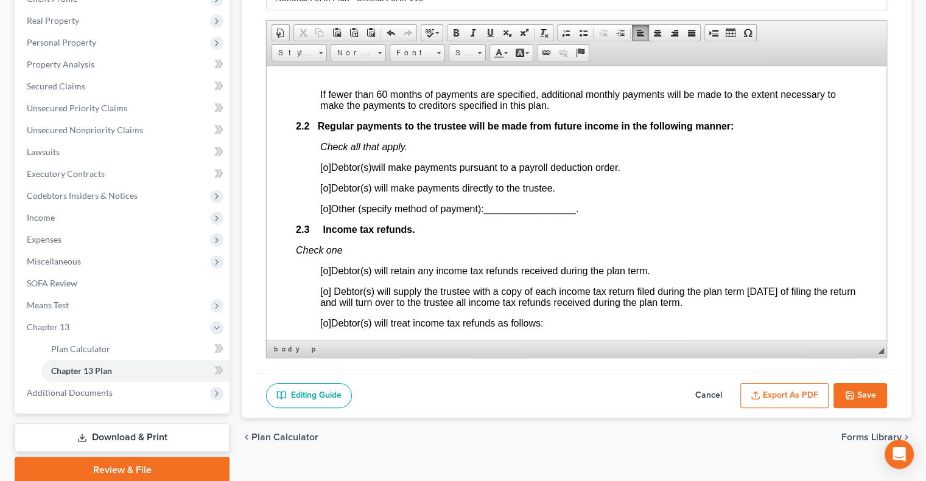
scroll to position [791, 0]
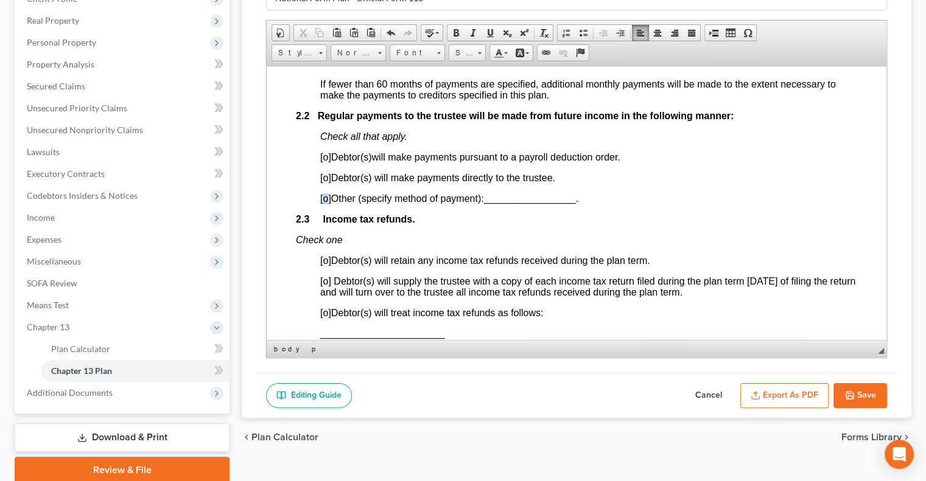
click at [323, 203] on span "[o]" at bounding box center [325, 198] width 11 height 10
click at [513, 203] on span "_________________" at bounding box center [529, 198] width 92 height 10
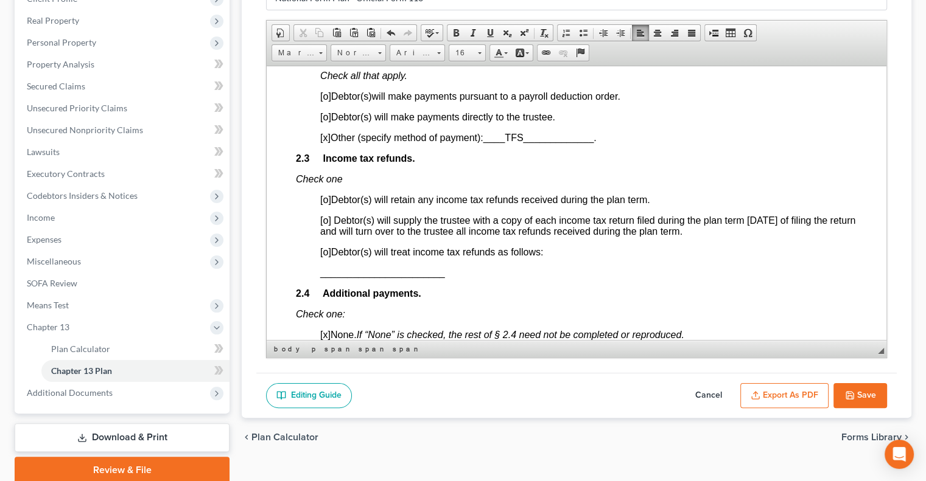
scroll to position [913, 0]
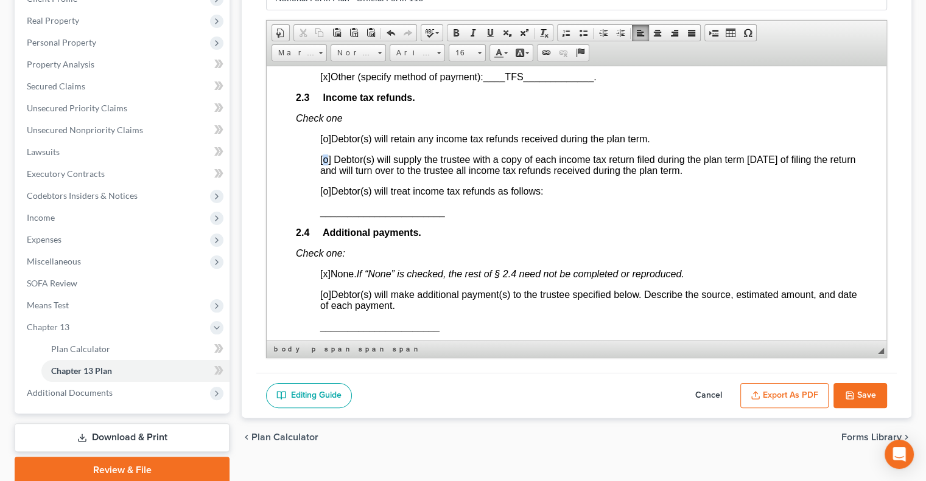
click at [326, 164] on span "[o]" at bounding box center [325, 159] width 11 height 10
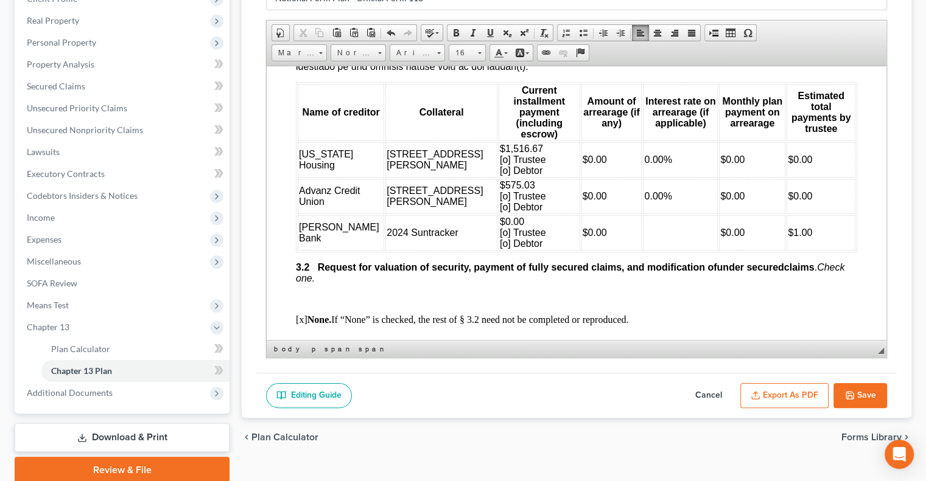
scroll to position [1461, 0]
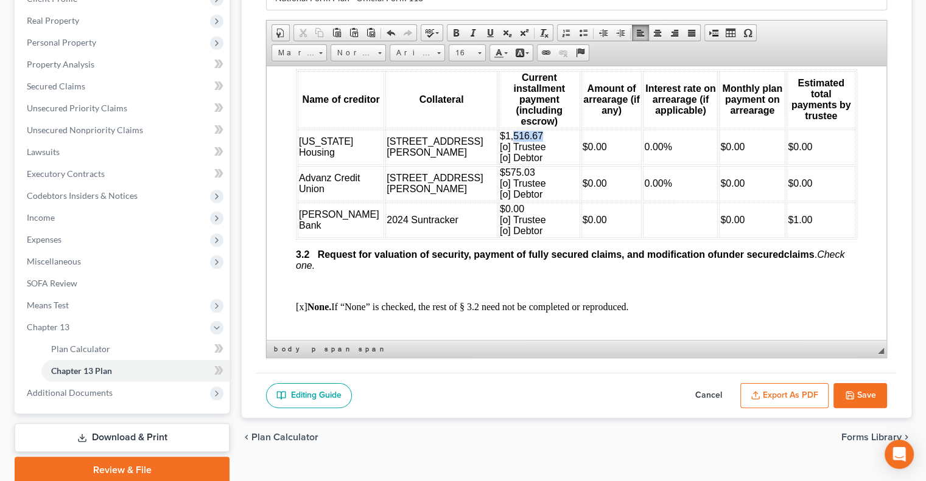
drag, startPoint x: 470, startPoint y: 127, endPoint x: 438, endPoint y: 124, distance: 31.7
click at [499, 129] on td "$1,516.67 [o] Trustee [o] Debtor" at bounding box center [540, 146] width 82 height 35
click at [500, 150] on span "$1,062 [o] Trustee [o] Debtor" at bounding box center [523, 146] width 46 height 32
drag, startPoint x: 467, startPoint y: 163, endPoint x: 436, endPoint y: 161, distance: 31.1
click at [499, 166] on td "$575.03 [o] Trustee [o] Debtor" at bounding box center [540, 183] width 82 height 35
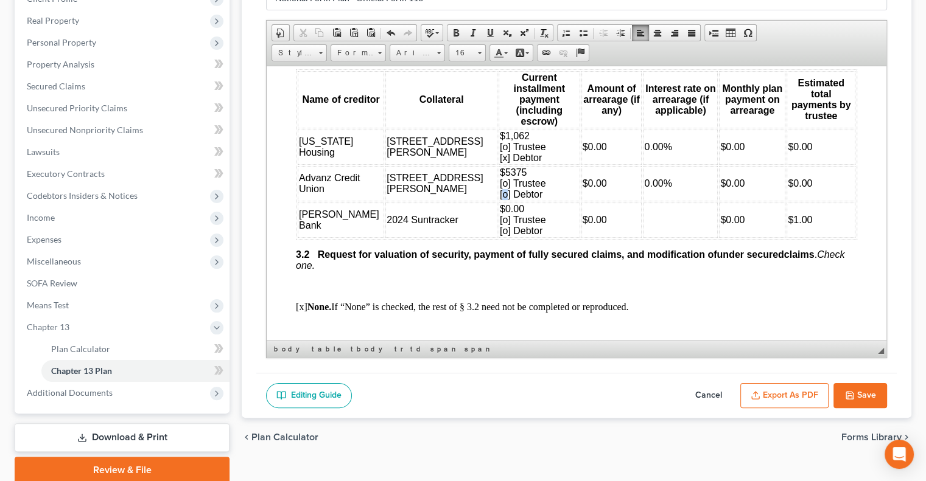
click at [500, 186] on span "$5375 [o] Trustee [o] Debtor" at bounding box center [523, 183] width 46 height 32
drag, startPoint x: 448, startPoint y: 205, endPoint x: 428, endPoint y: 204, distance: 20.1
click at [499, 204] on td "$0.00 [o] Trustee [o] Debtor" at bounding box center [540, 219] width 82 height 35
click at [500, 223] on span "$497 [o] Trustee [o] Debtor" at bounding box center [523, 219] width 46 height 32
drag, startPoint x: 629, startPoint y: 174, endPoint x: 566, endPoint y: 166, distance: 63.9
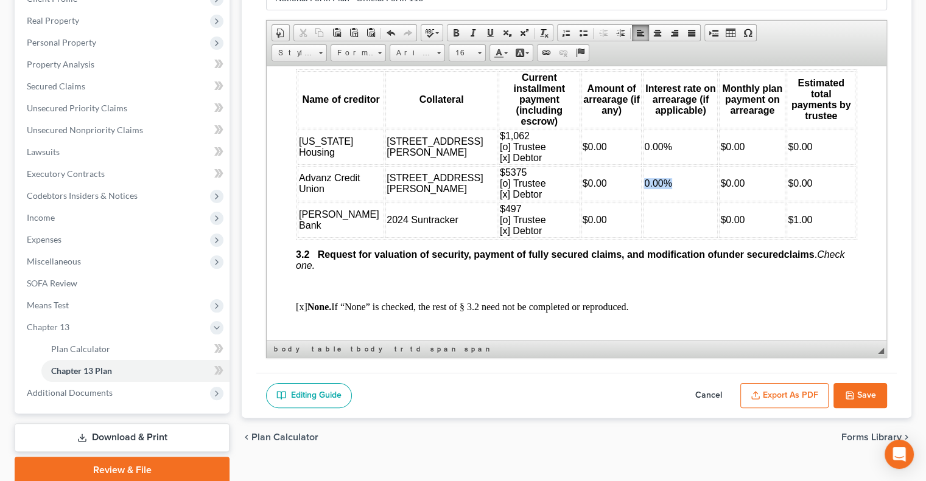
click at [566, 166] on tr "Advanz Credit Union 6817 James Madison Way $5375 [o] Trustee [x] Debtor $0.00 0…" at bounding box center [577, 183] width 558 height 35
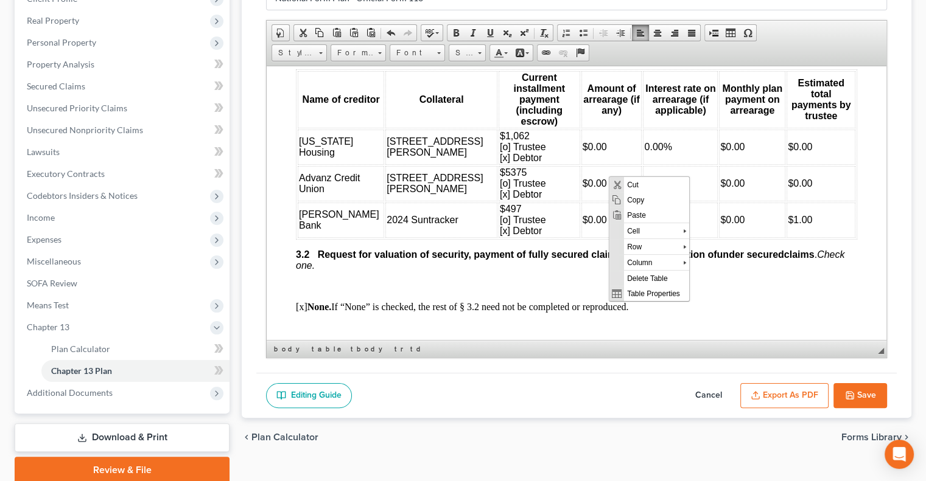
scroll to position [0, 0]
click at [633, 201] on span "Copy" at bounding box center [656, 199] width 65 height 15
copy tr "0.00%"
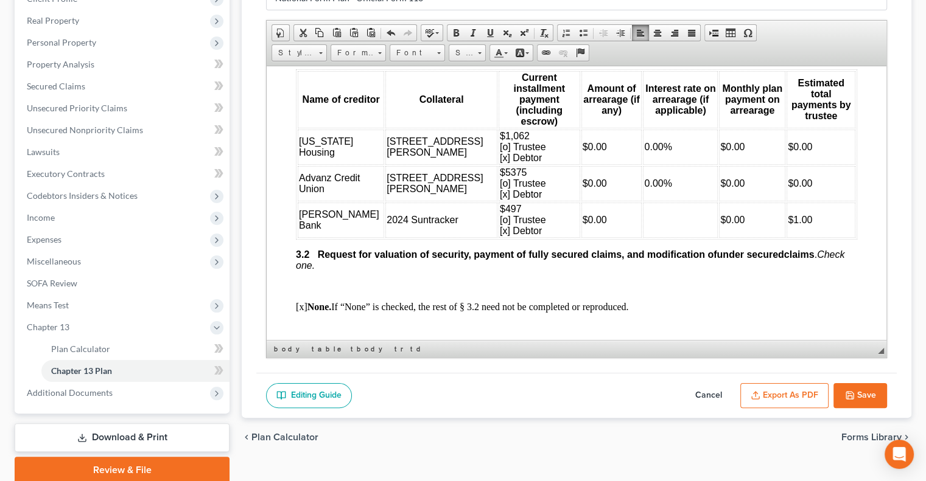
click at [643, 216] on td at bounding box center [680, 219] width 75 height 35
click at [633, 223] on span "Paste" at bounding box center [664, 222] width 65 height 15
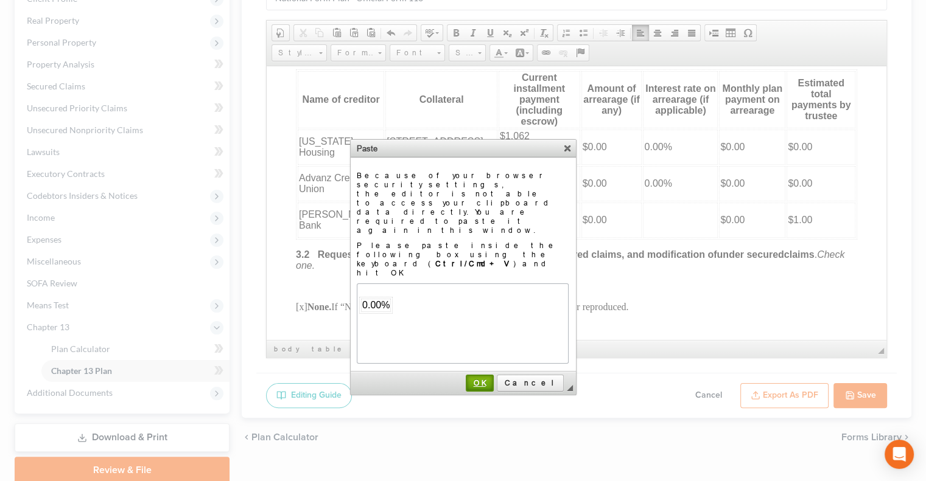
click at [492, 379] on span "OK" at bounding box center [480, 383] width 26 height 9
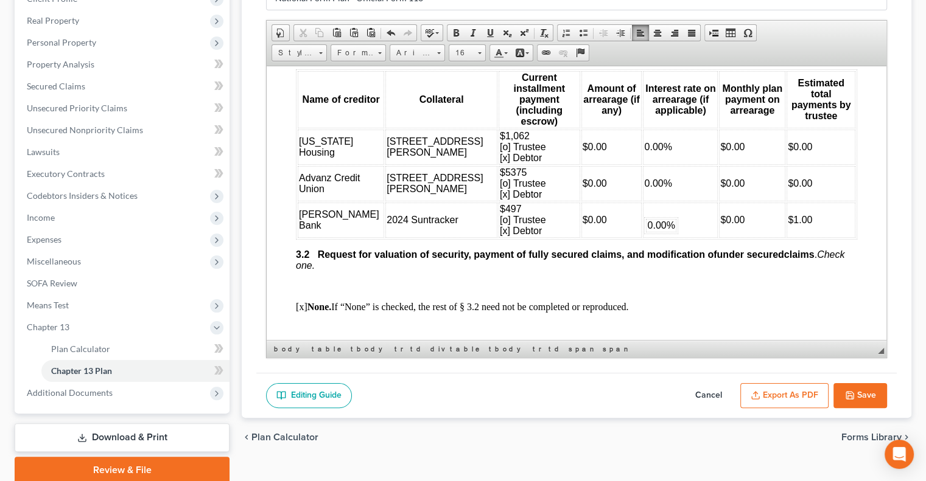
click at [644, 206] on div at bounding box center [680, 211] width 72 height 11
click at [643, 203] on td at bounding box center [680, 219] width 75 height 35
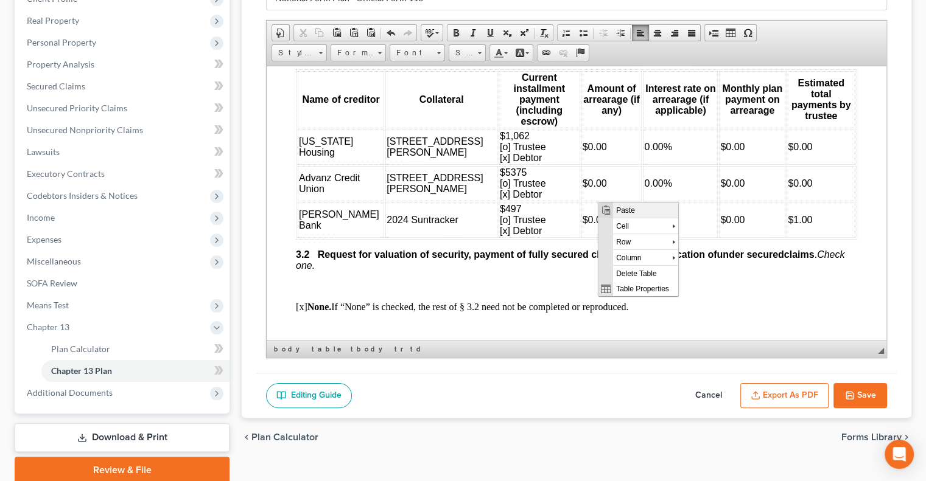
click at [618, 208] on span "Paste" at bounding box center [645, 210] width 65 height 15
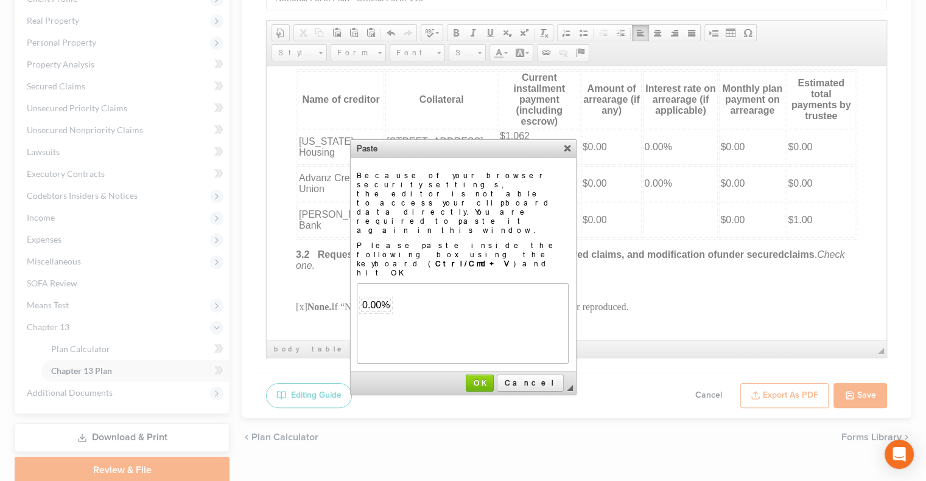
click at [385, 287] on div at bounding box center [461, 290] width 207 height 11
click at [493, 379] on span "OK" at bounding box center [479, 383] width 27 height 9
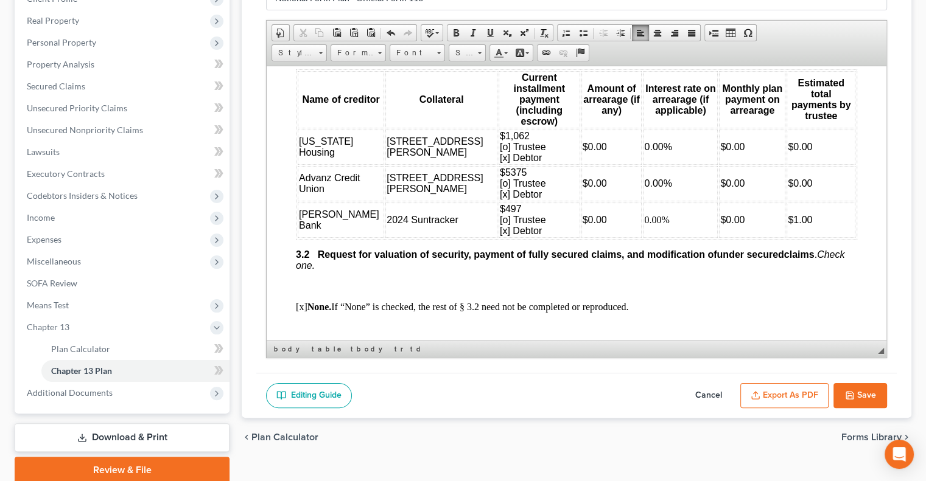
click at [644, 180] on span "0.00%" at bounding box center [657, 183] width 27 height 10
drag, startPoint x: 626, startPoint y: 213, endPoint x: 592, endPoint y: 209, distance: 34.3
click at [592, 209] on tr "Merrick Bank 2024 Suntracker $497 [o] Trustee [x] Debtor $0.00 0.00% $0.00 $1.00" at bounding box center [577, 219] width 558 height 35
click at [436, 49] on link "Font" at bounding box center [417, 52] width 55 height 17
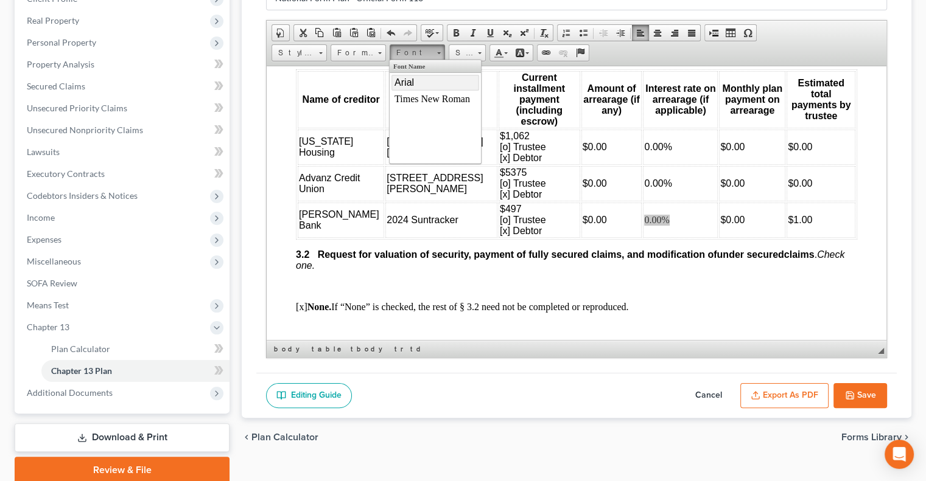
click at [416, 81] on link "Arial" at bounding box center [435, 82] width 88 height 16
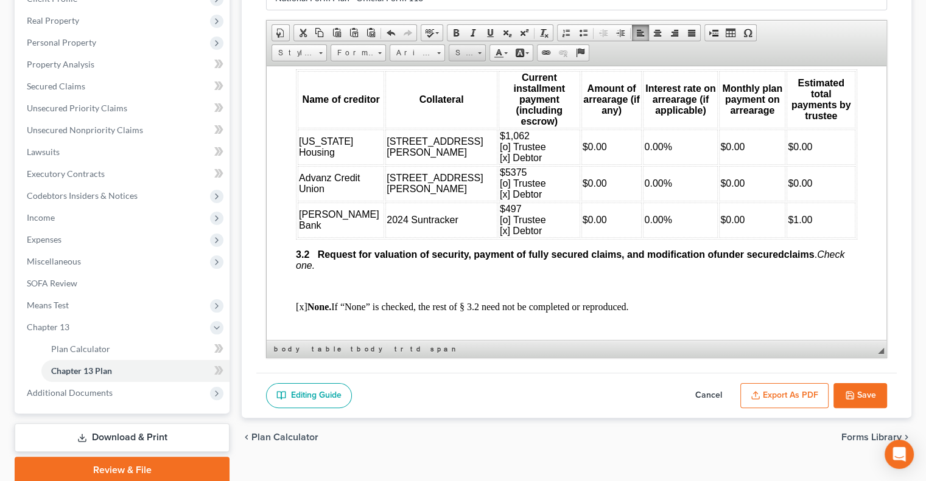
click at [478, 52] on span at bounding box center [480, 53] width 4 height 2
click at [465, 121] on link "16" at bounding box center [484, 120] width 69 height 16
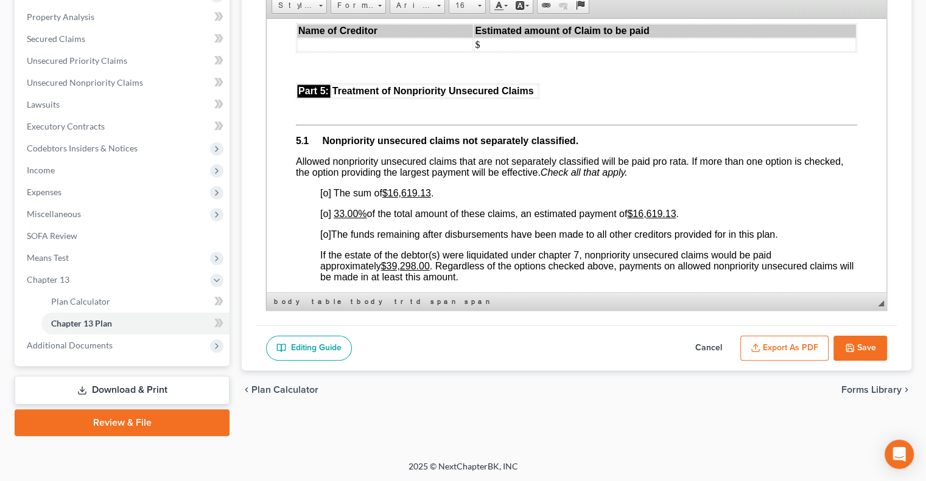
scroll to position [2557, 0]
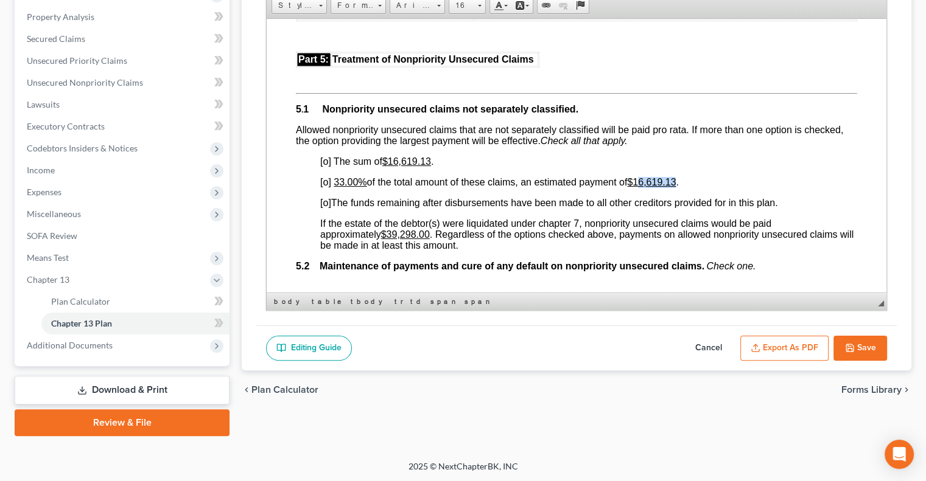
drag, startPoint x: 643, startPoint y: 186, endPoint x: 682, endPoint y: 179, distance: 39.6
click at [328, 186] on span "[o]" at bounding box center [325, 182] width 11 height 10
drag, startPoint x: 391, startPoint y: 162, endPoint x: 431, endPoint y: 167, distance: 40.5
click at [431, 166] on u "$16,619.13" at bounding box center [406, 161] width 49 height 10
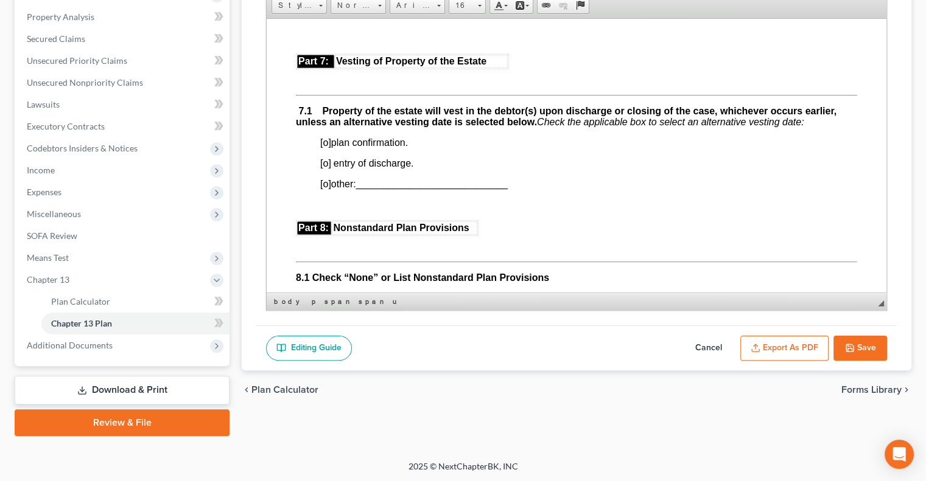
scroll to position [3165, 0]
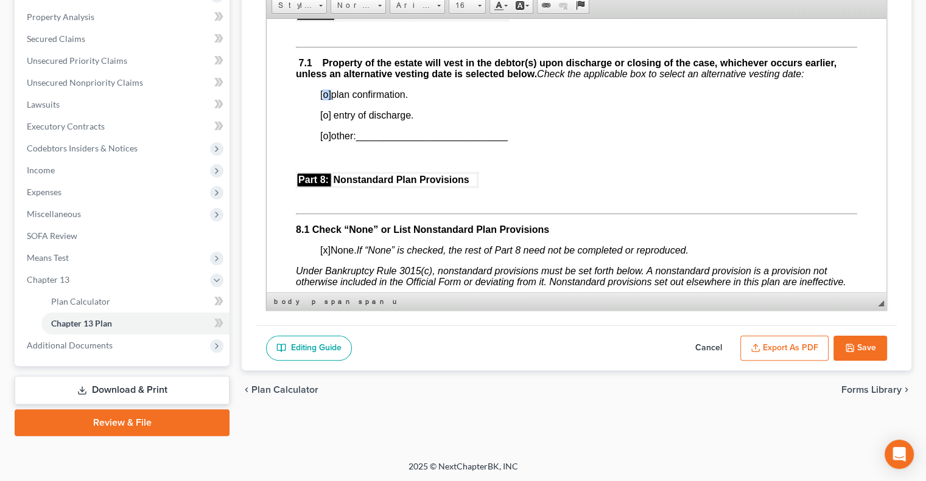
drag, startPoint x: 322, startPoint y: 102, endPoint x: 329, endPoint y: 102, distance: 7.3
click at [329, 99] on span "[o]" at bounding box center [325, 94] width 11 height 10
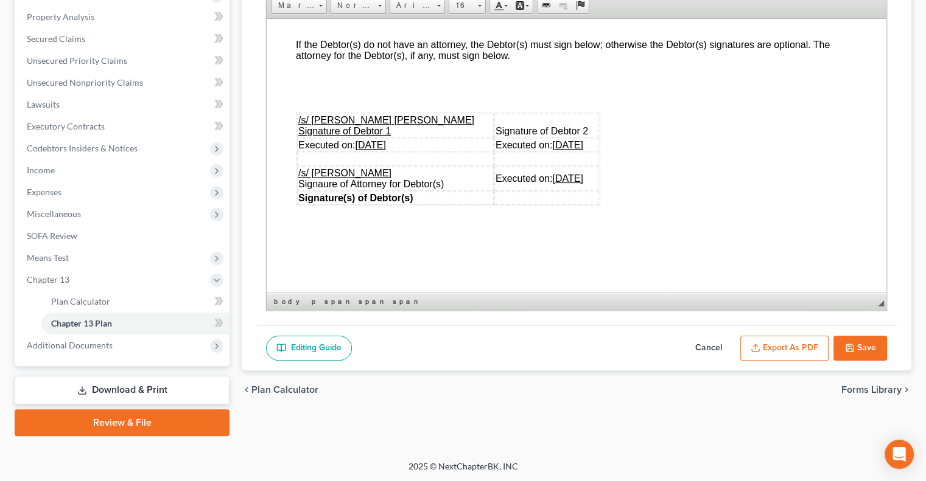
scroll to position [3652, 0]
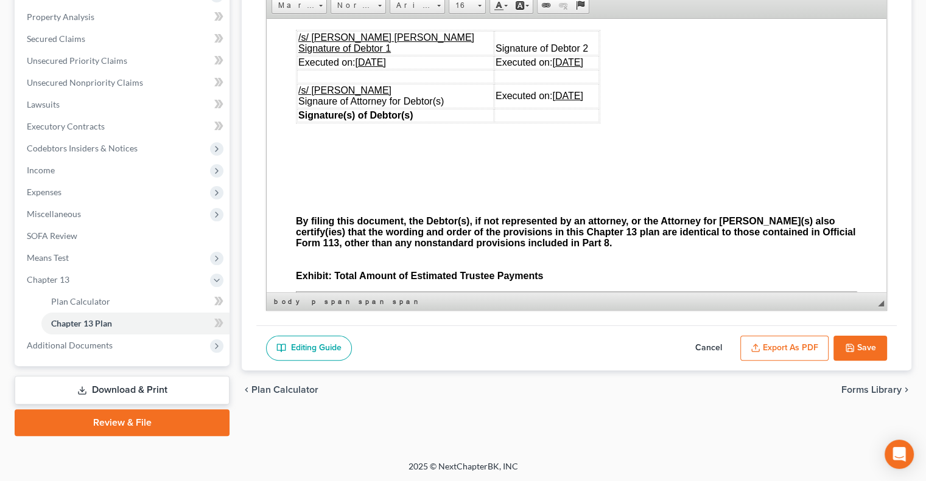
drag, startPoint x: 422, startPoint y: 89, endPoint x: 394, endPoint y: 91, distance: 28.1
click at [394, 83] on td at bounding box center [395, 75] width 197 height 13
drag, startPoint x: 416, startPoint y: 72, endPoint x: 358, endPoint y: 72, distance: 58.4
click at [358, 69] on td "Executed on: 09/17/2025" at bounding box center [395, 61] width 197 height 13
drag, startPoint x: 581, startPoint y: 76, endPoint x: 528, endPoint y: 74, distance: 53.0
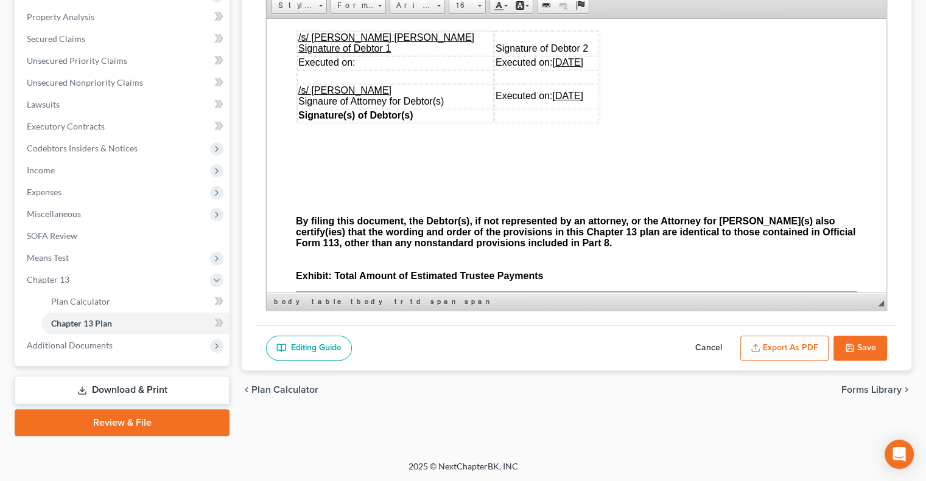
click at [528, 69] on td "Executed on: 09/17/2025" at bounding box center [546, 61] width 105 height 13
drag, startPoint x: 584, startPoint y: 113, endPoint x: 530, endPoint y: 107, distance: 54.6
click at [530, 107] on td "Executed on: 09/17/2025" at bounding box center [546, 95] width 105 height 24
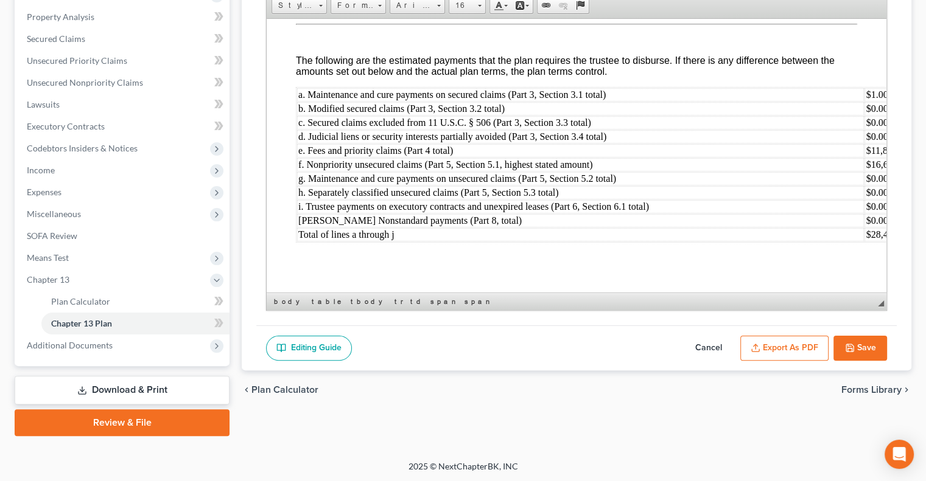
scroll to position [3947, 0]
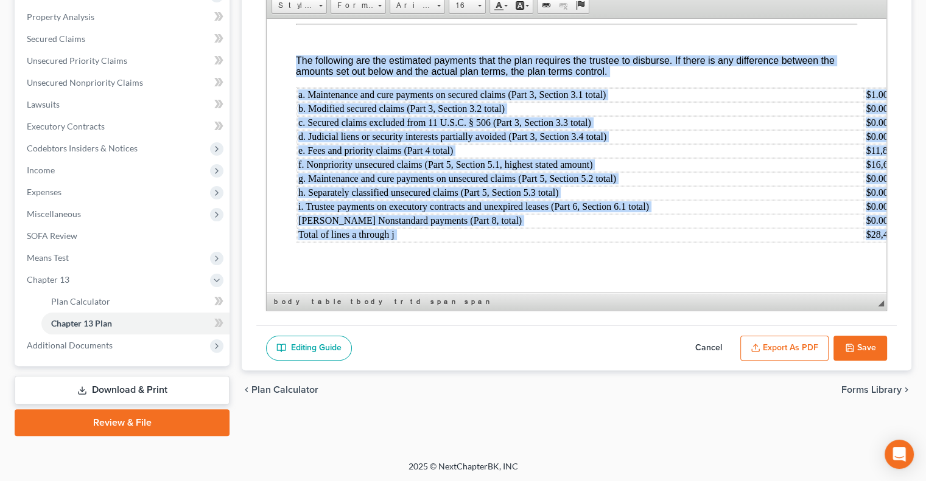
drag, startPoint x: 298, startPoint y: 49, endPoint x: 835, endPoint y: 437, distance: 662.3
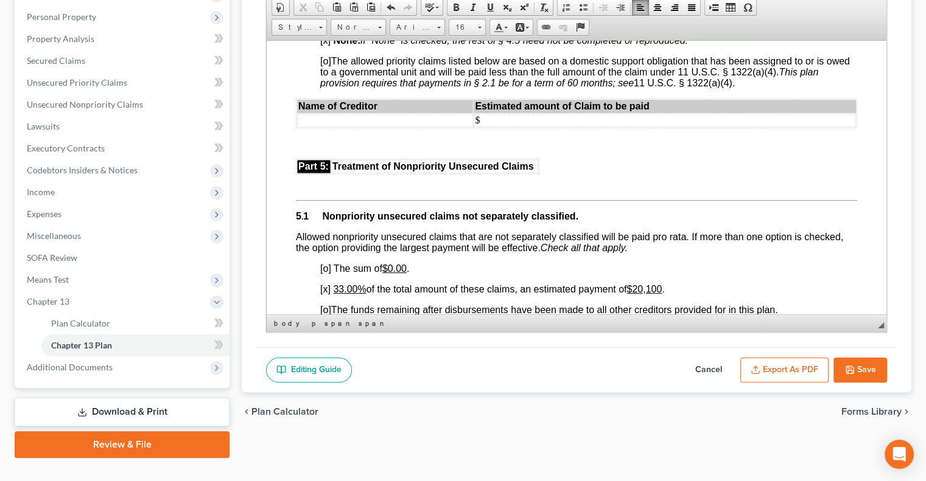
scroll to position [230, 0]
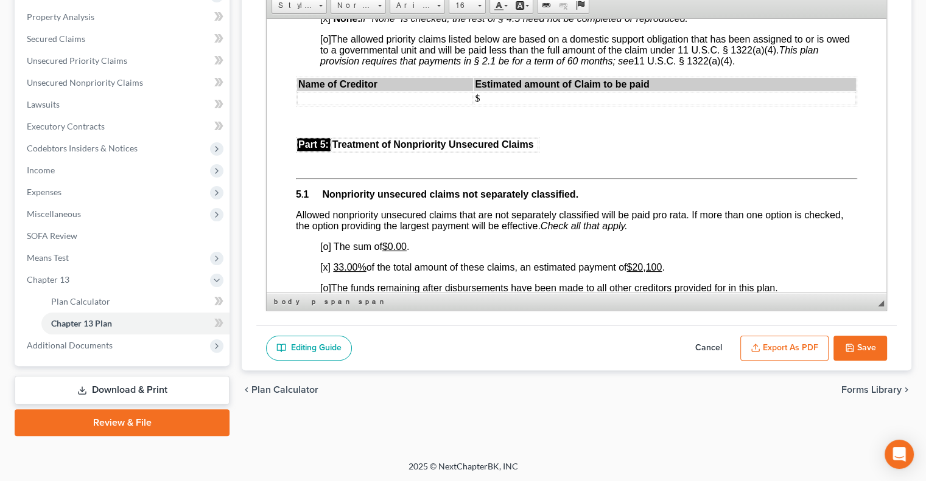
click at [858, 345] on button "Save" at bounding box center [860, 349] width 54 height 26
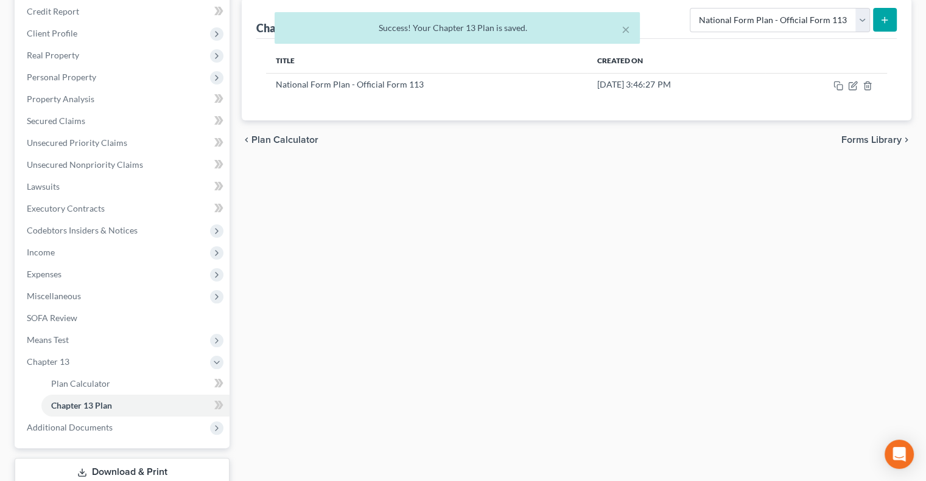
scroll to position [0, 0]
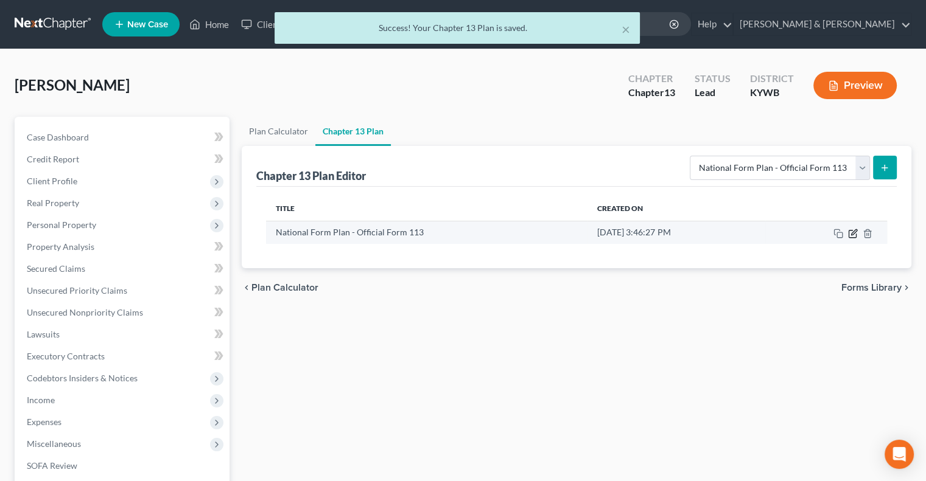
click at [851, 233] on icon "button" at bounding box center [853, 231] width 5 height 5
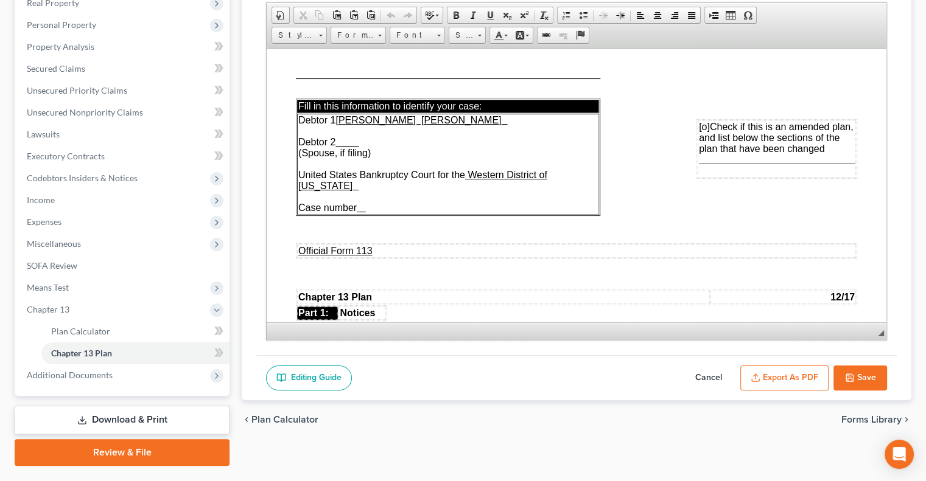
scroll to position [230, 0]
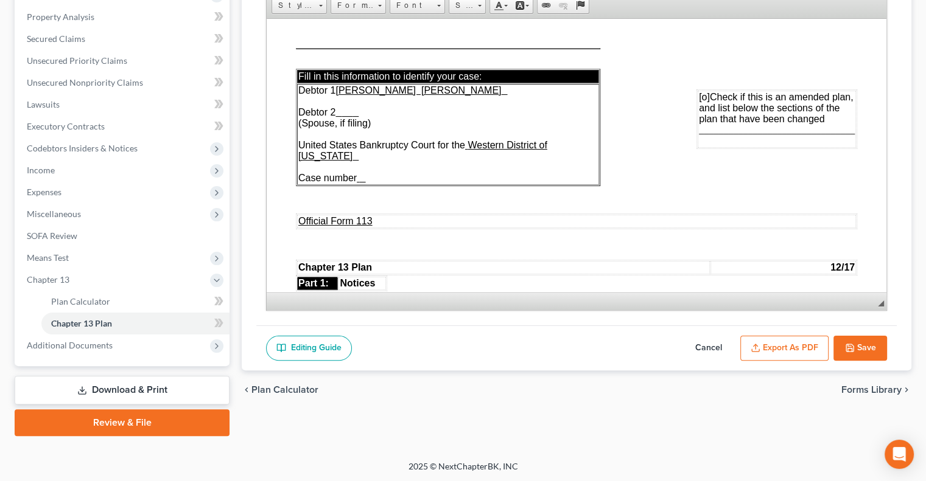
click at [813, 345] on button "Export as PDF" at bounding box center [784, 349] width 88 height 26
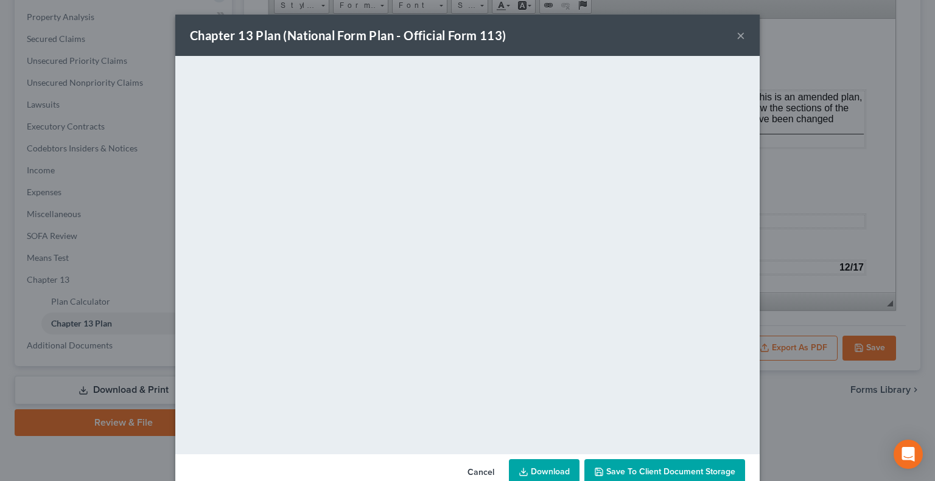
click at [737, 35] on button "×" at bounding box center [741, 35] width 9 height 15
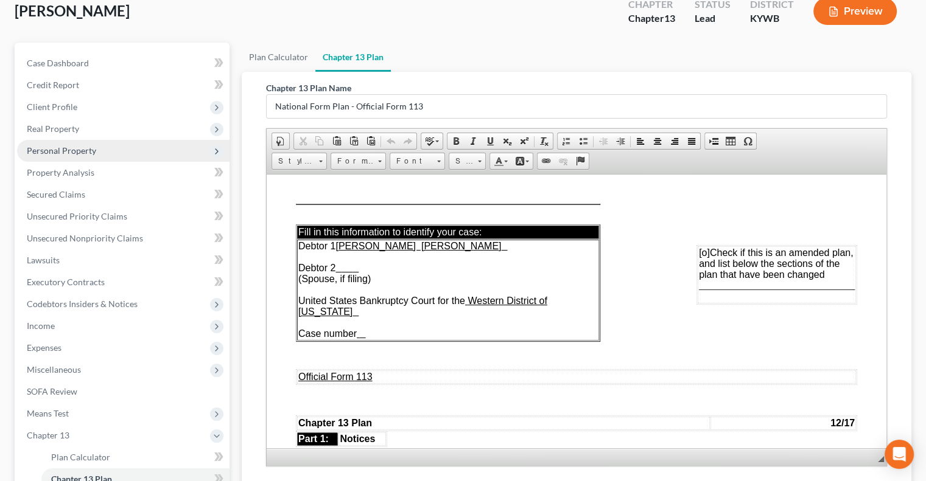
scroll to position [47, 0]
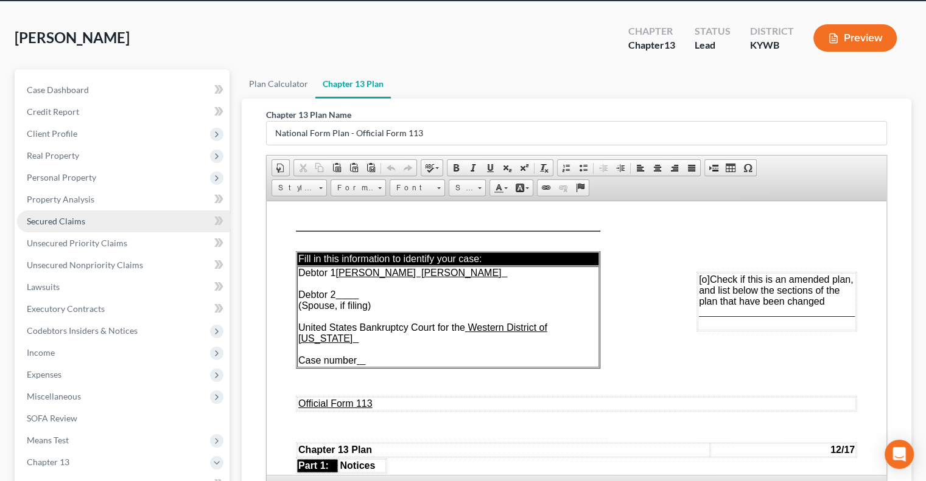
drag, startPoint x: 63, startPoint y: 219, endPoint x: 71, endPoint y: 219, distance: 7.3
click at [63, 219] on span "Secured Claims" at bounding box center [56, 221] width 58 height 10
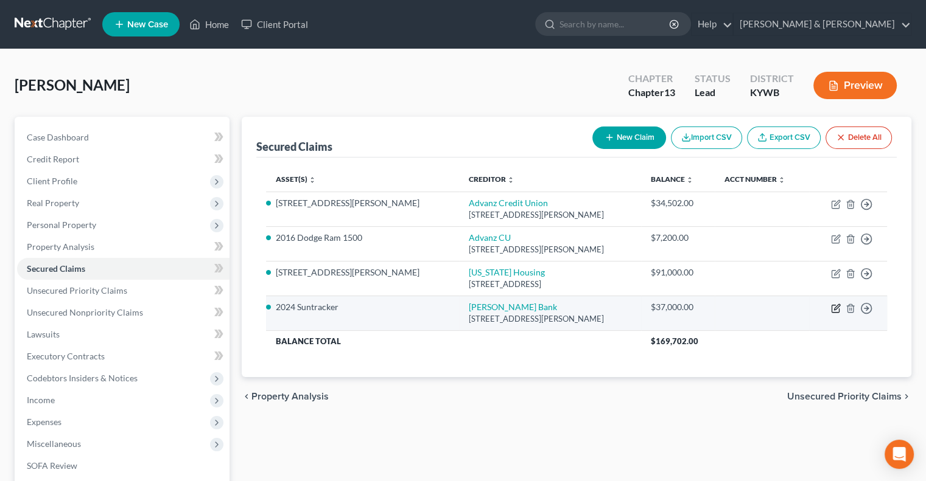
click at [835, 305] on icon "button" at bounding box center [836, 309] width 10 height 10
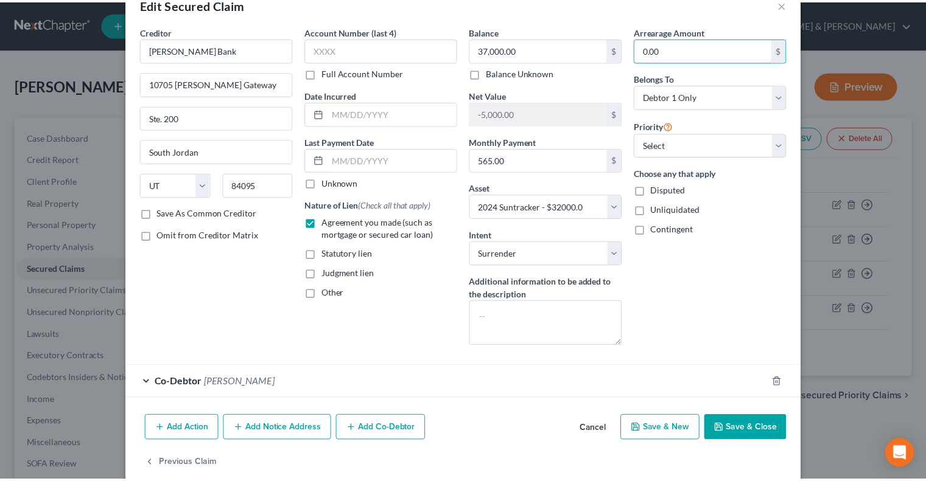
scroll to position [49, 0]
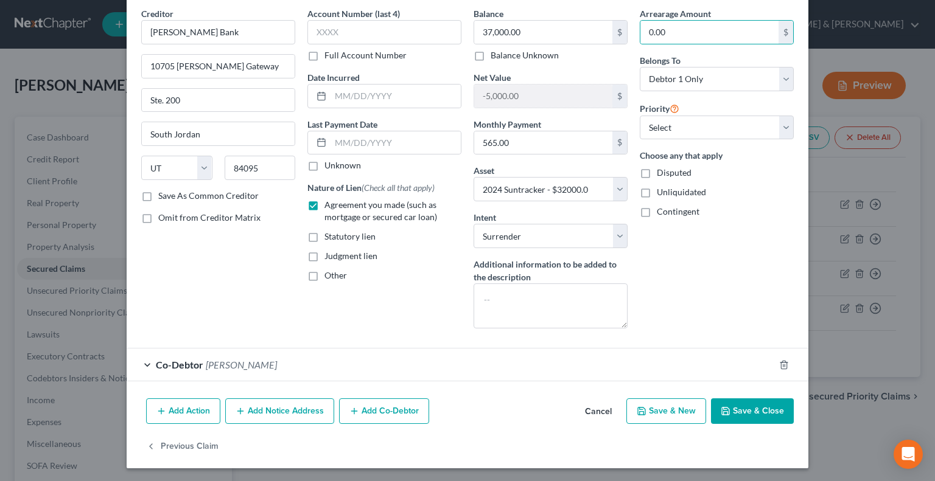
click at [762, 406] on button "Save & Close" at bounding box center [752, 412] width 83 height 26
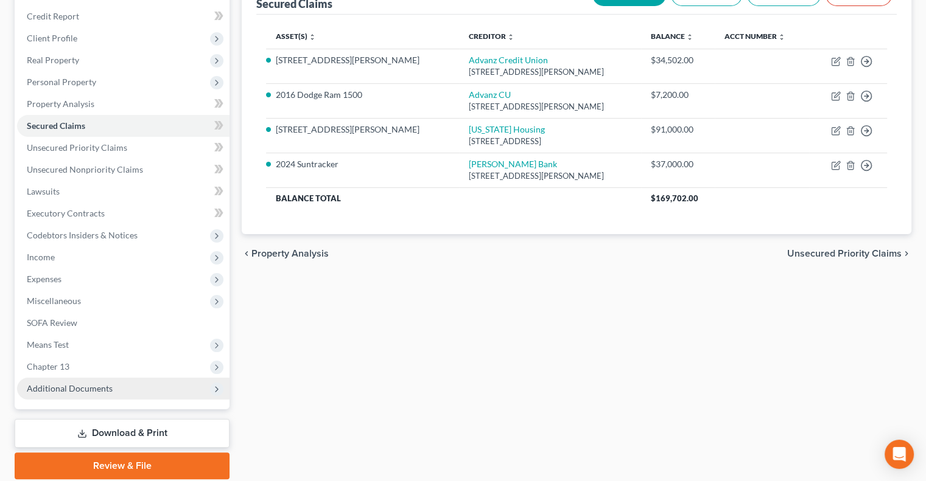
scroll to position [186, 0]
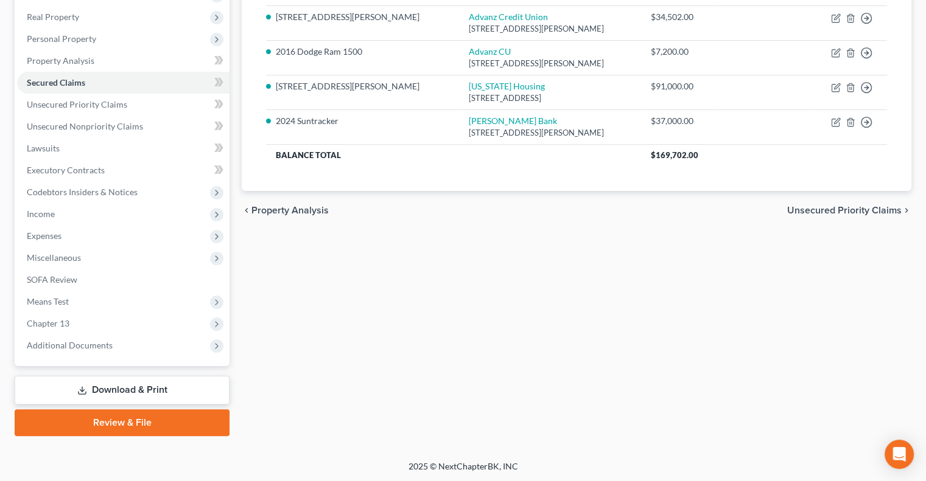
click at [75, 388] on link "Download & Print" at bounding box center [122, 390] width 215 height 29
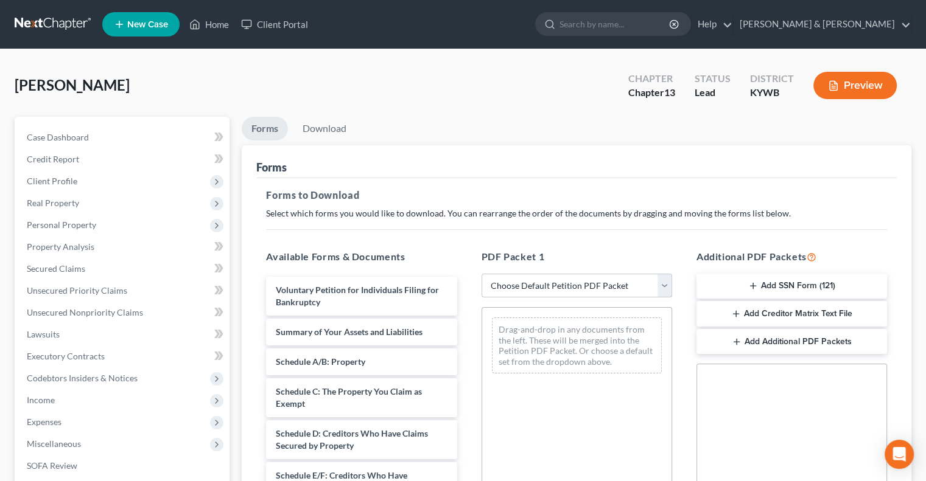
click at [662, 283] on select "Choose Default Petition PDF Packet Complete Bankruptcy Petition (all forms and …" at bounding box center [576, 286] width 191 height 24
click at [481, 274] on select "Choose Default Petition PDF Packet Complete Bankruptcy Petition (all forms and …" at bounding box center [576, 286] width 191 height 24
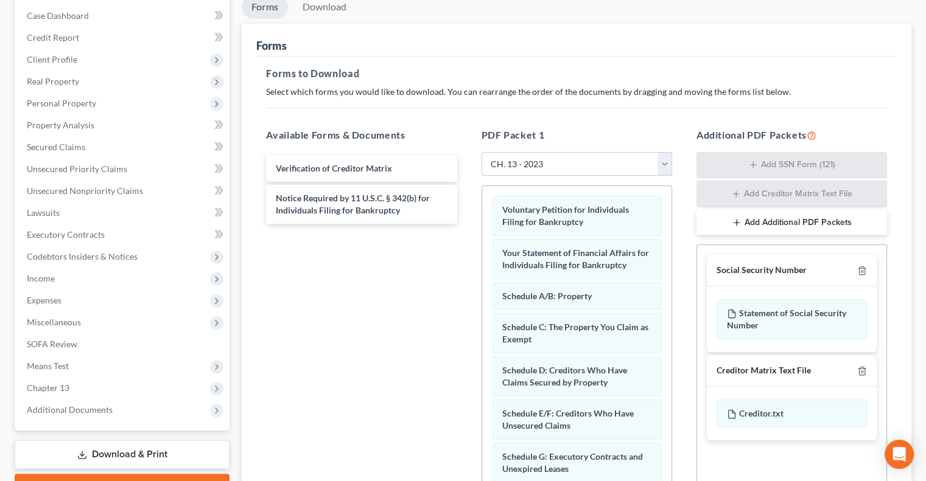
scroll to position [183, 0]
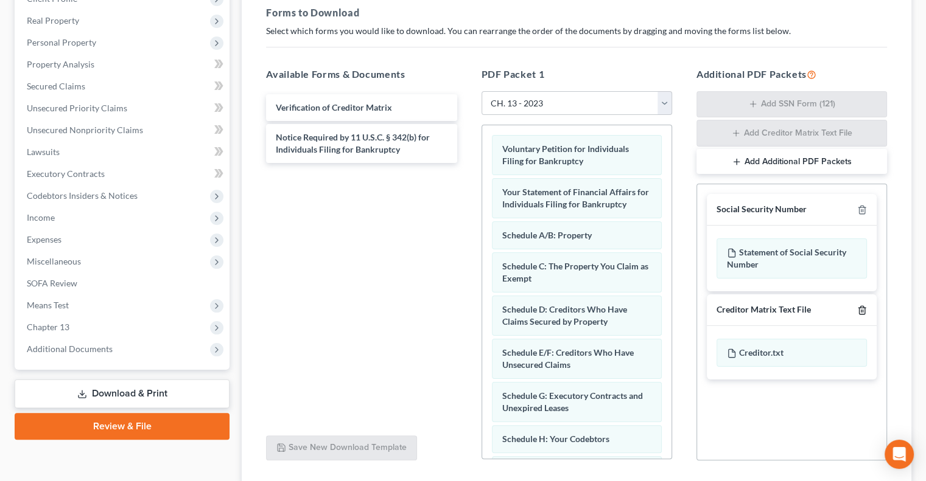
click at [862, 309] on icon "button" at bounding box center [862, 311] width 10 height 10
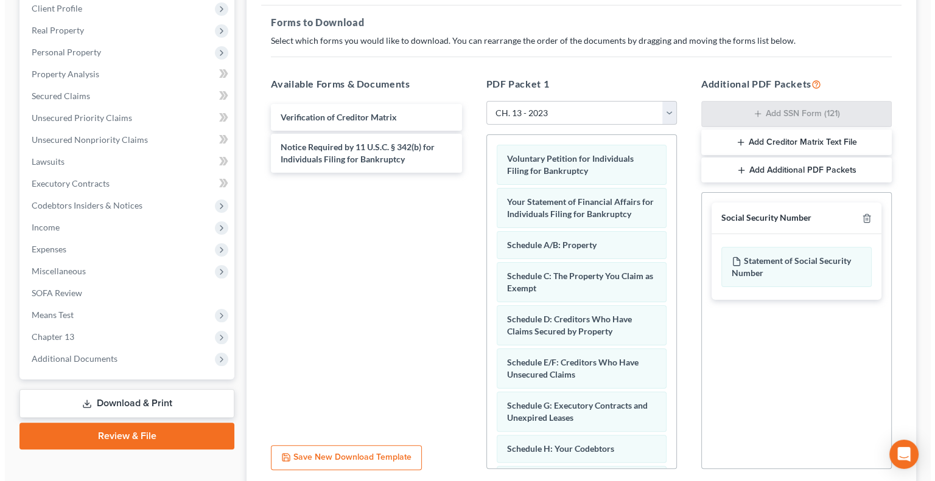
scroll to position [0, 0]
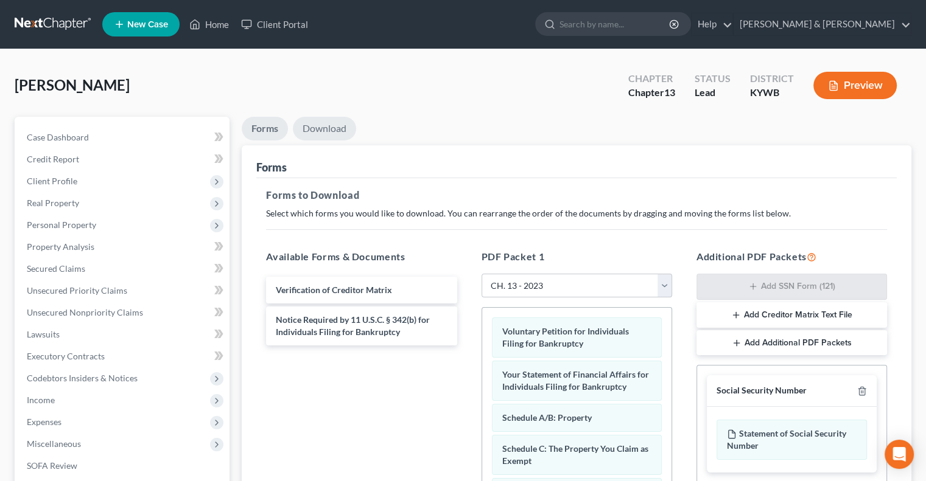
click at [324, 126] on link "Download" at bounding box center [324, 129] width 63 height 24
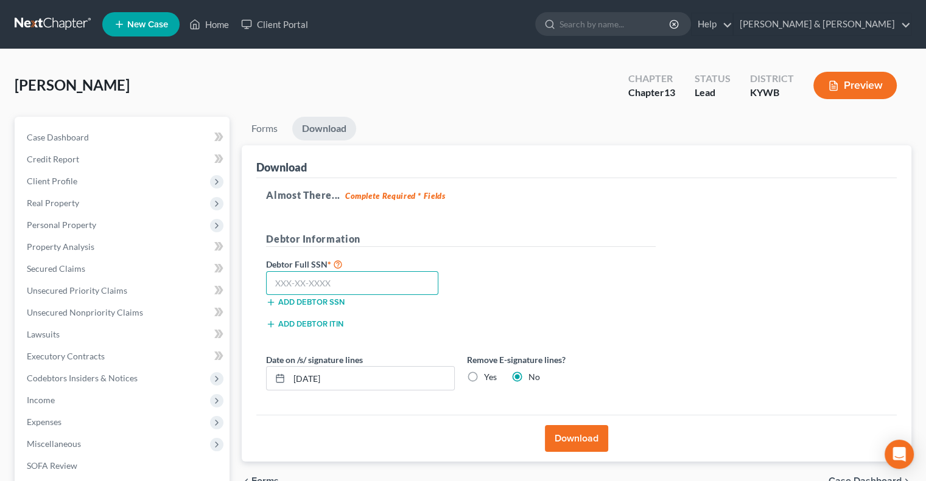
click at [282, 282] on input "text" at bounding box center [352, 283] width 172 height 24
click at [484, 376] on label "Yes" at bounding box center [490, 377] width 13 height 12
click at [489, 376] on input "Yes" at bounding box center [493, 375] width 8 height 8
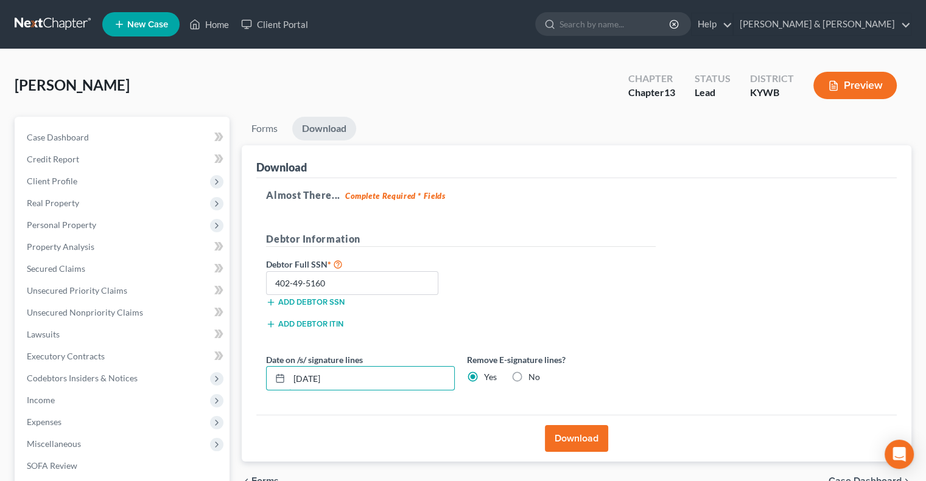
drag, startPoint x: 381, startPoint y: 377, endPoint x: 246, endPoint y: 377, distance: 135.1
click at [245, 380] on div "Download Almost There... Complete Required * Fields Debtor Information Debtor F…" at bounding box center [577, 303] width 670 height 317
click at [571, 439] on button "Download" at bounding box center [576, 438] width 63 height 27
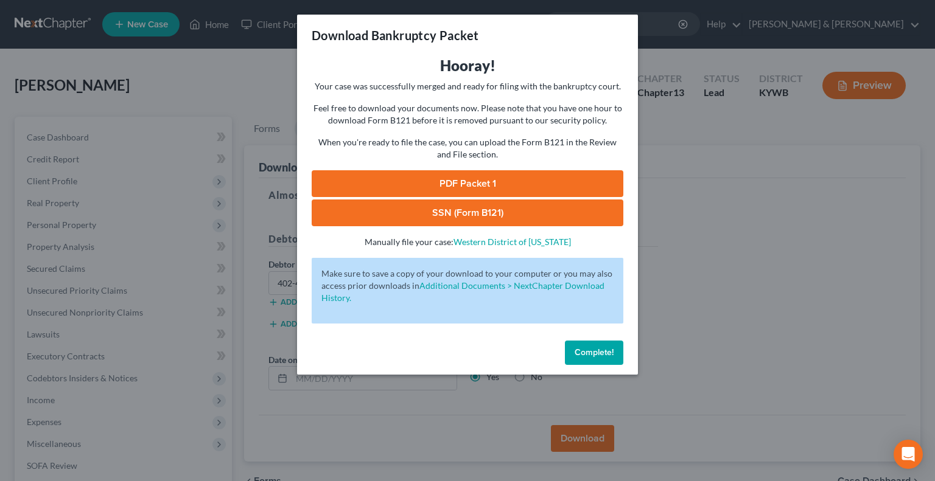
click at [486, 214] on link "SSN (Form B121)" at bounding box center [468, 213] width 312 height 27
click at [469, 181] on link "PDF Packet 1" at bounding box center [468, 183] width 312 height 27
